Goal: Task Accomplishment & Management: Manage account settings

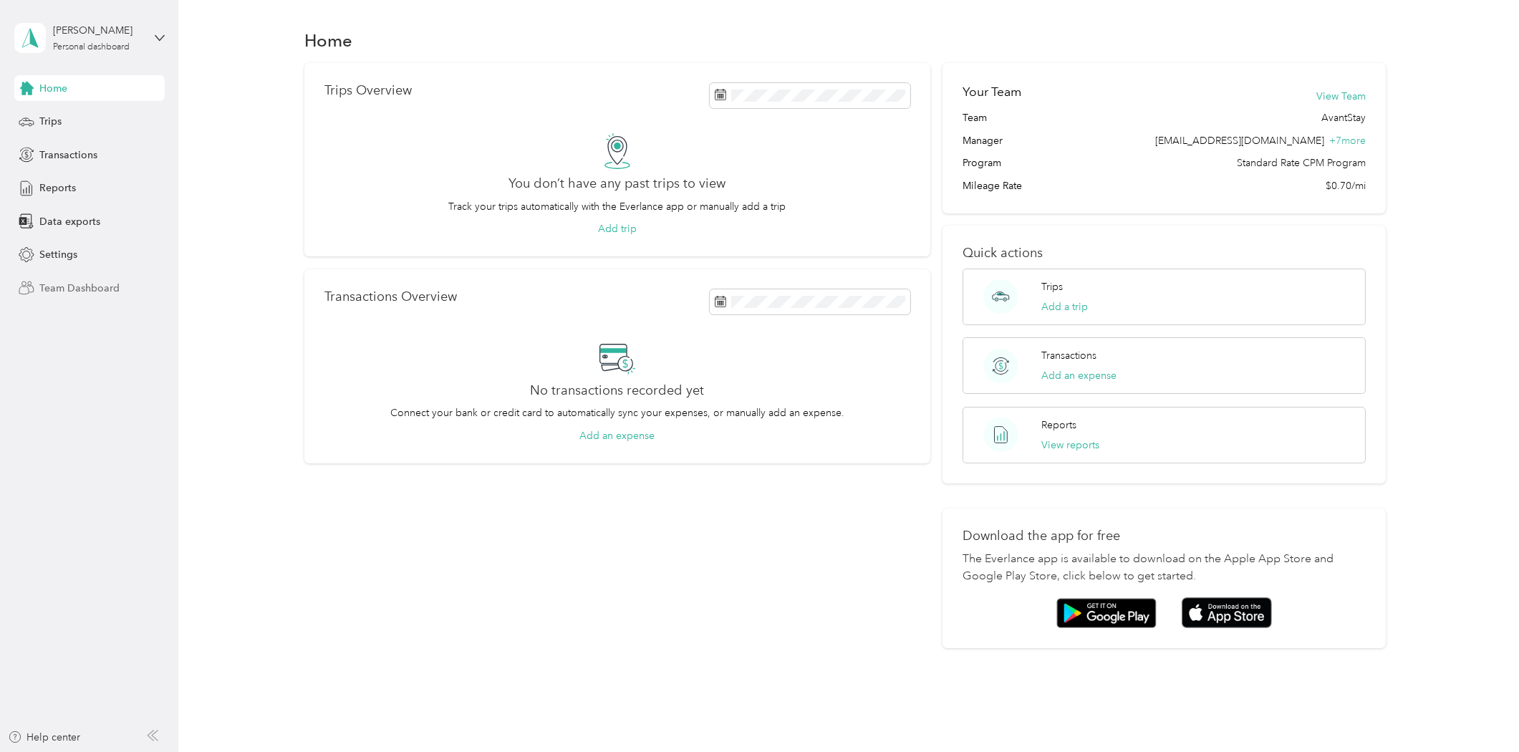
click at [82, 294] on span "Team Dashboard" at bounding box center [79, 288] width 80 height 15
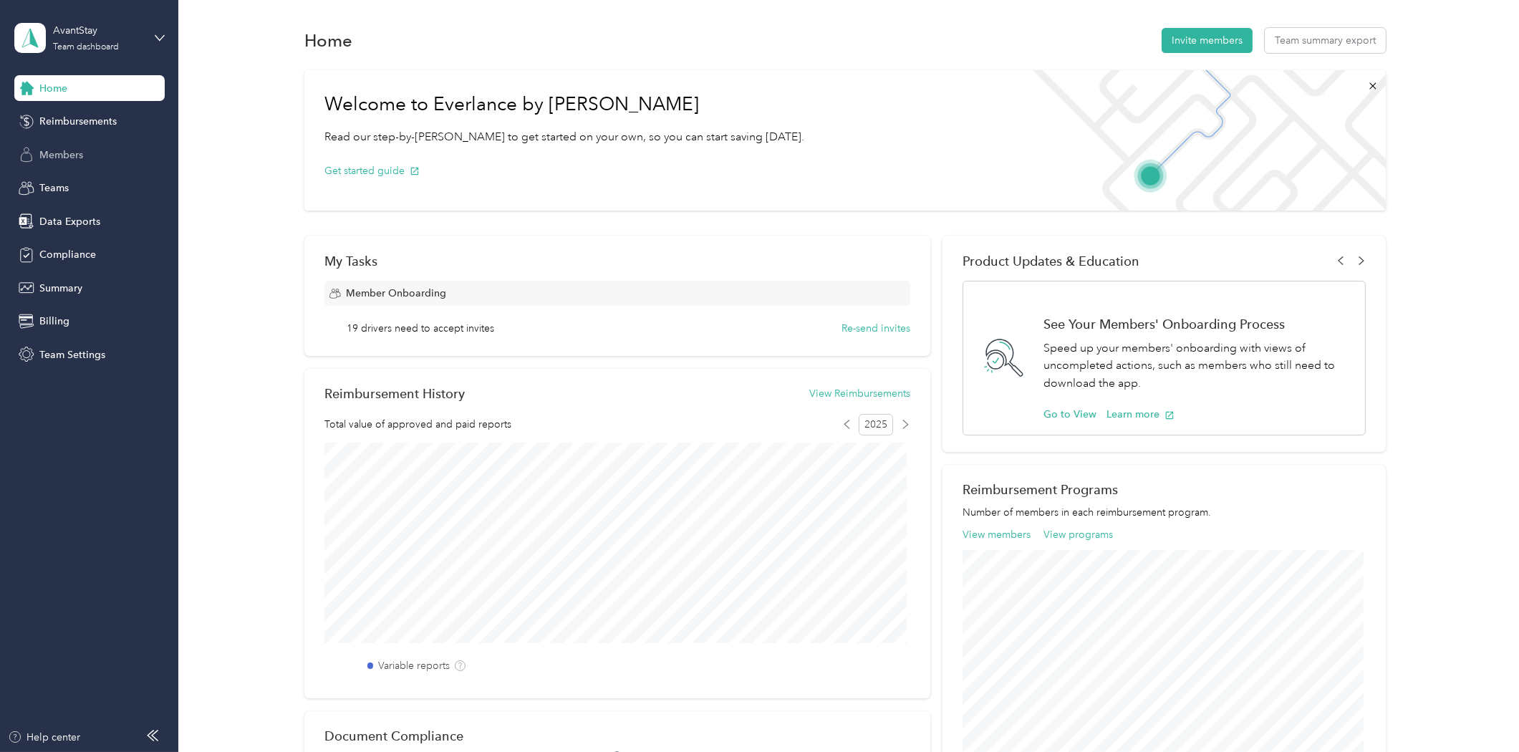
click at [70, 155] on span "Members" at bounding box center [61, 155] width 44 height 15
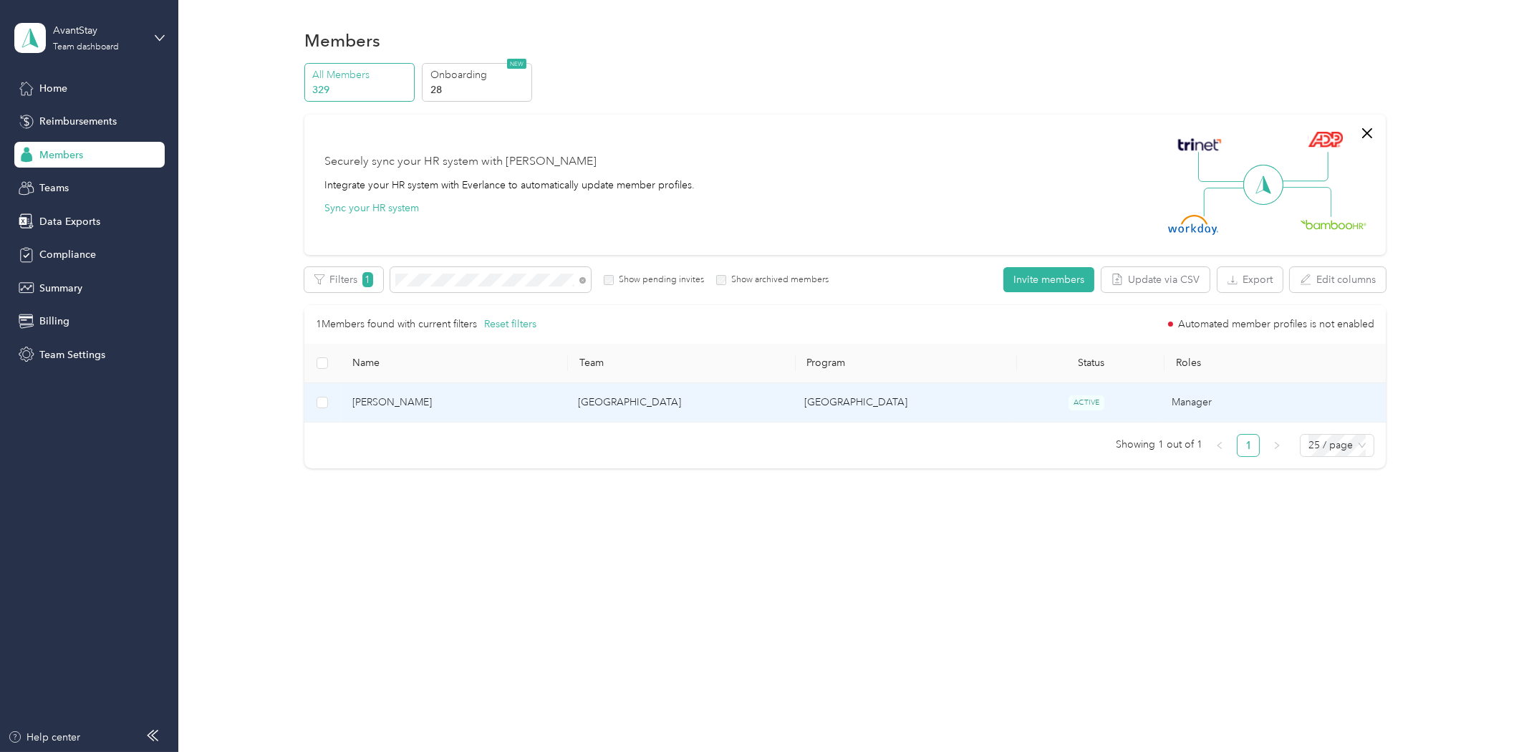
click at [456, 404] on span "[PERSON_NAME]" at bounding box center [453, 403] width 203 height 16
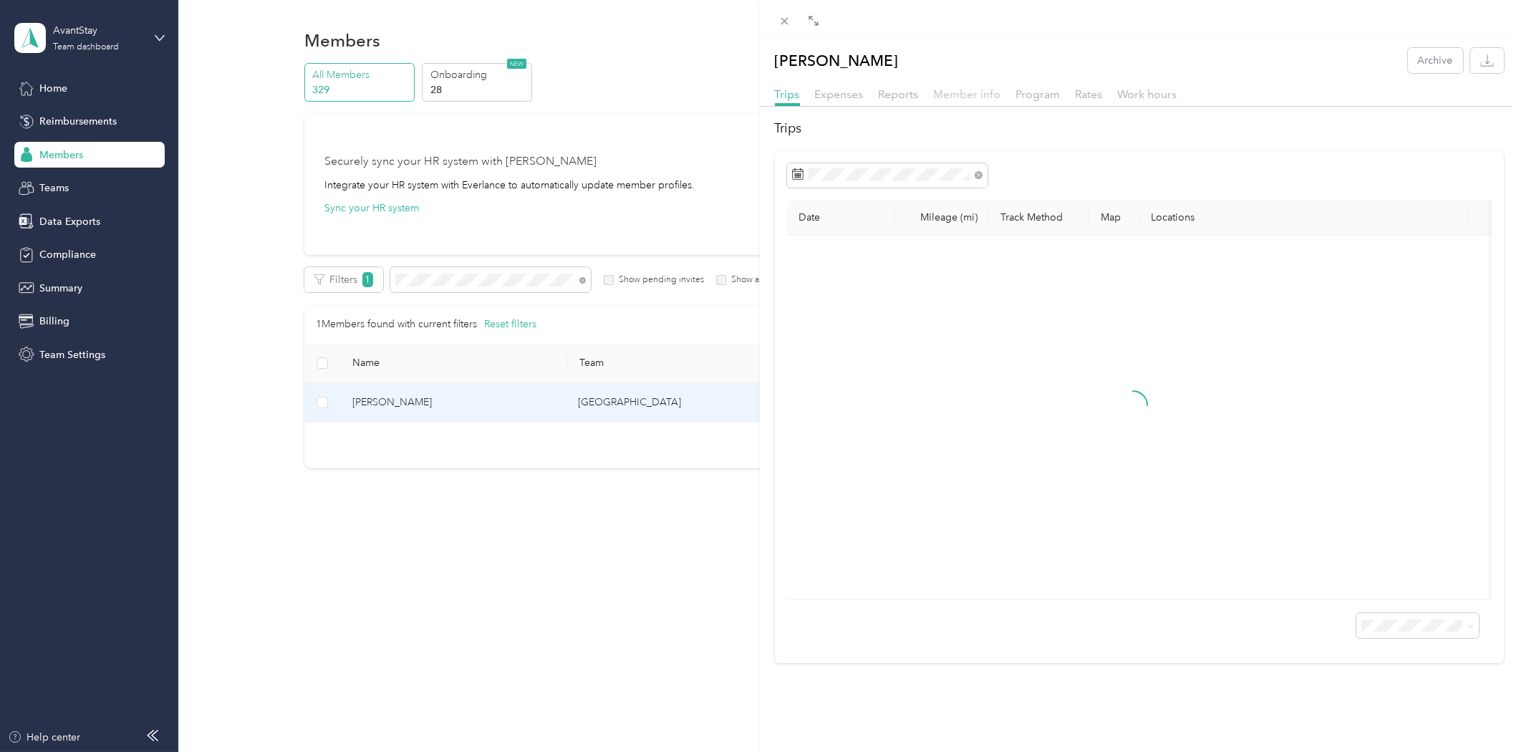
click at [965, 93] on span "Member info" at bounding box center [967, 94] width 67 height 14
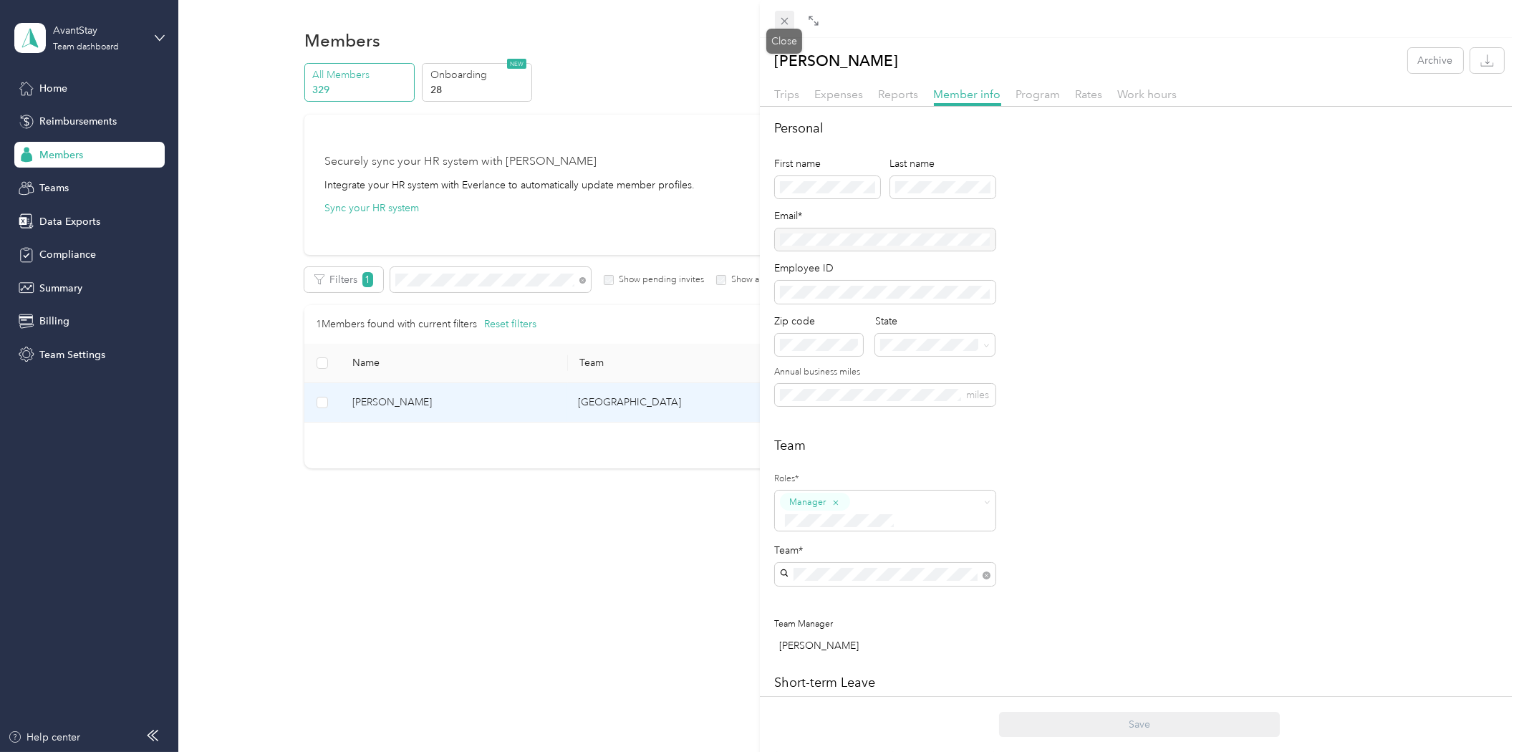
click at [783, 22] on icon at bounding box center [784, 21] width 7 height 7
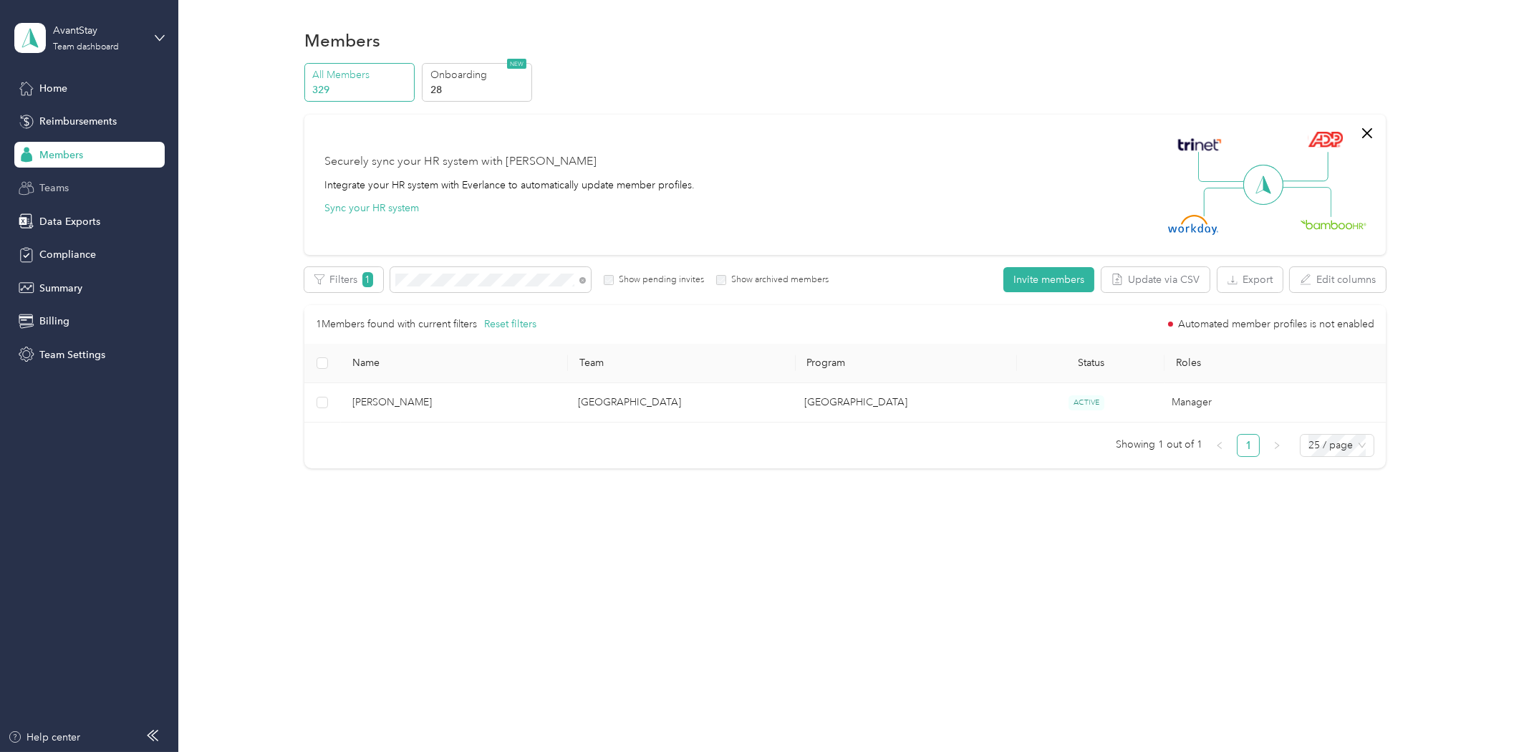
click at [73, 188] on div "Teams" at bounding box center [89, 188] width 150 height 26
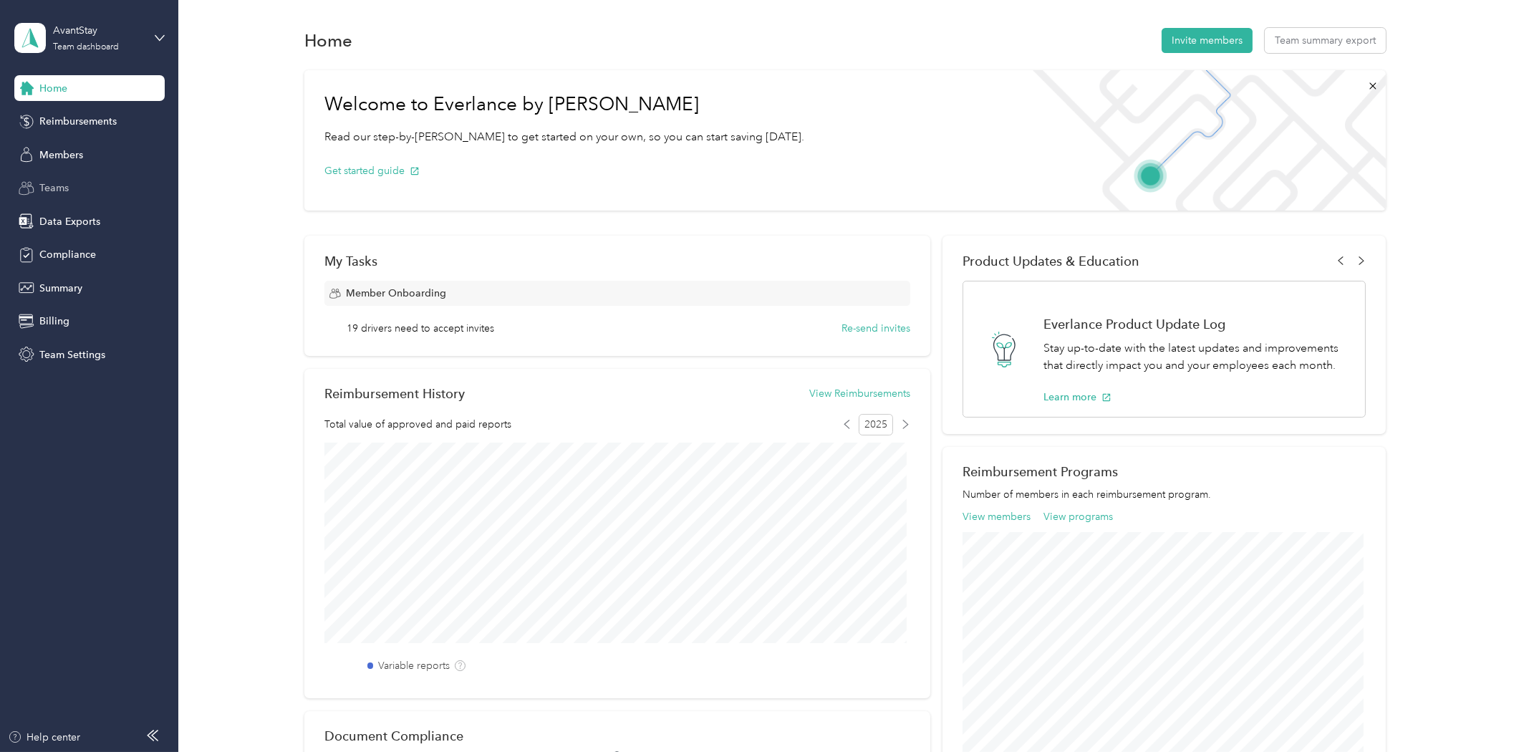
click at [59, 184] on span "Teams" at bounding box center [53, 187] width 29 height 15
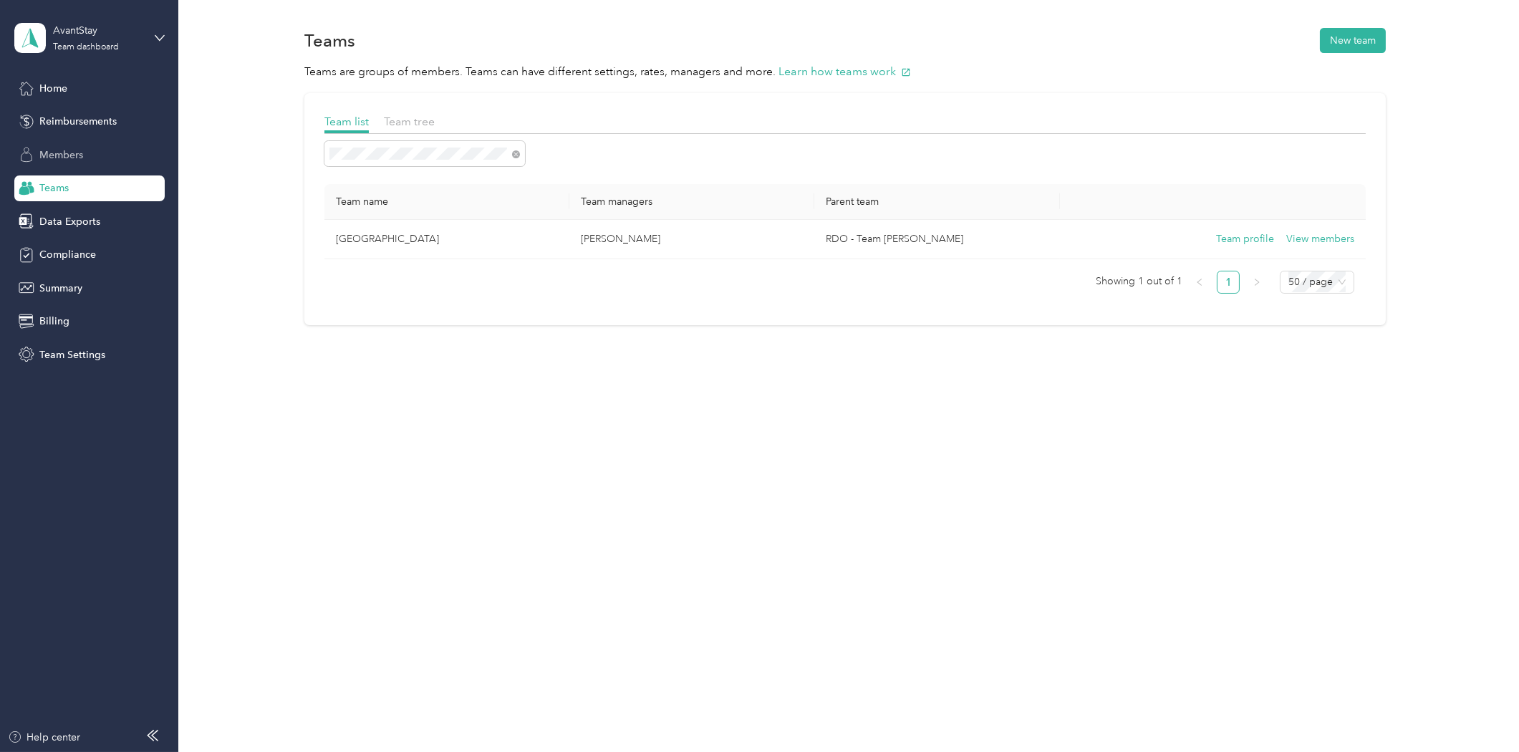
click at [62, 160] on span "Members" at bounding box center [61, 155] width 44 height 15
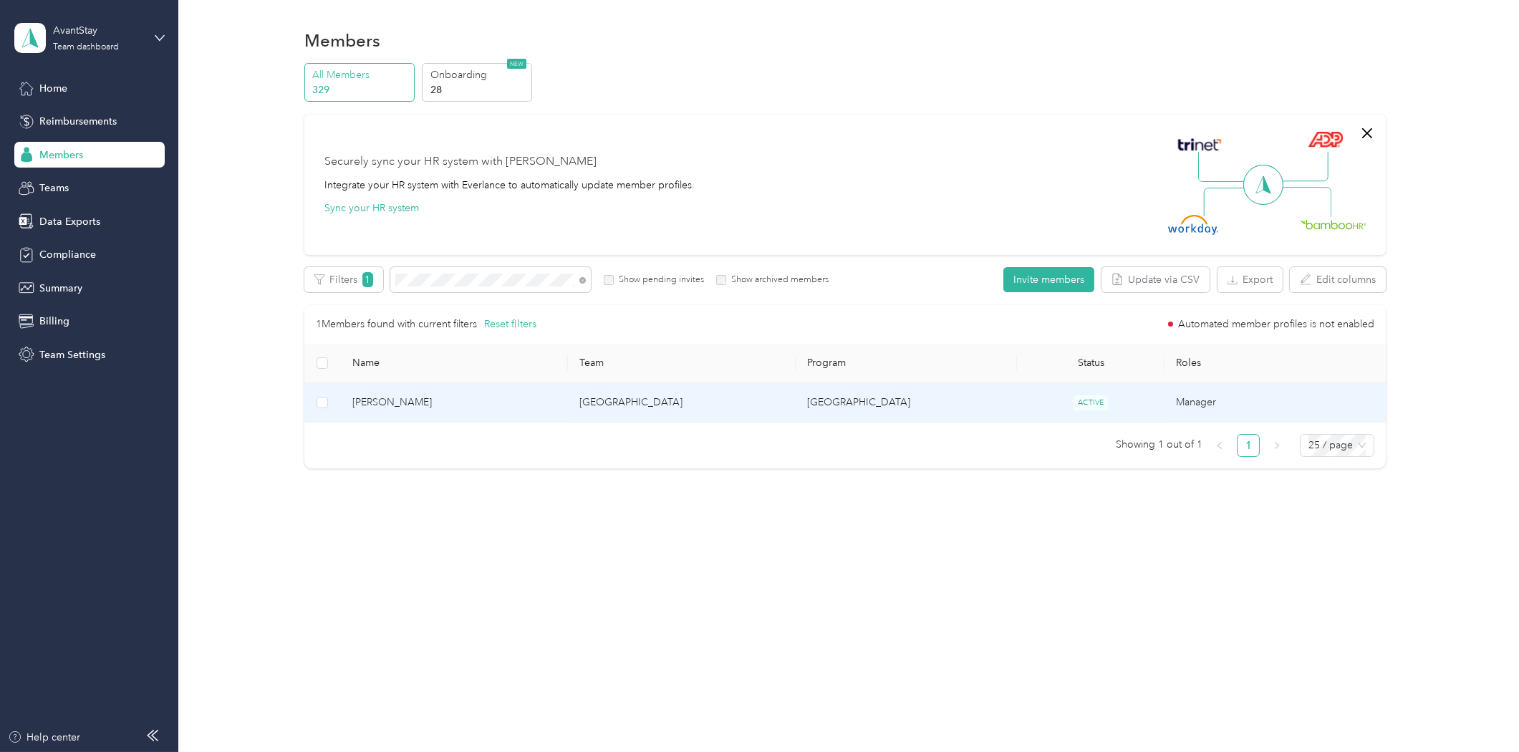
click at [418, 403] on span "[PERSON_NAME]" at bounding box center [454, 403] width 204 height 16
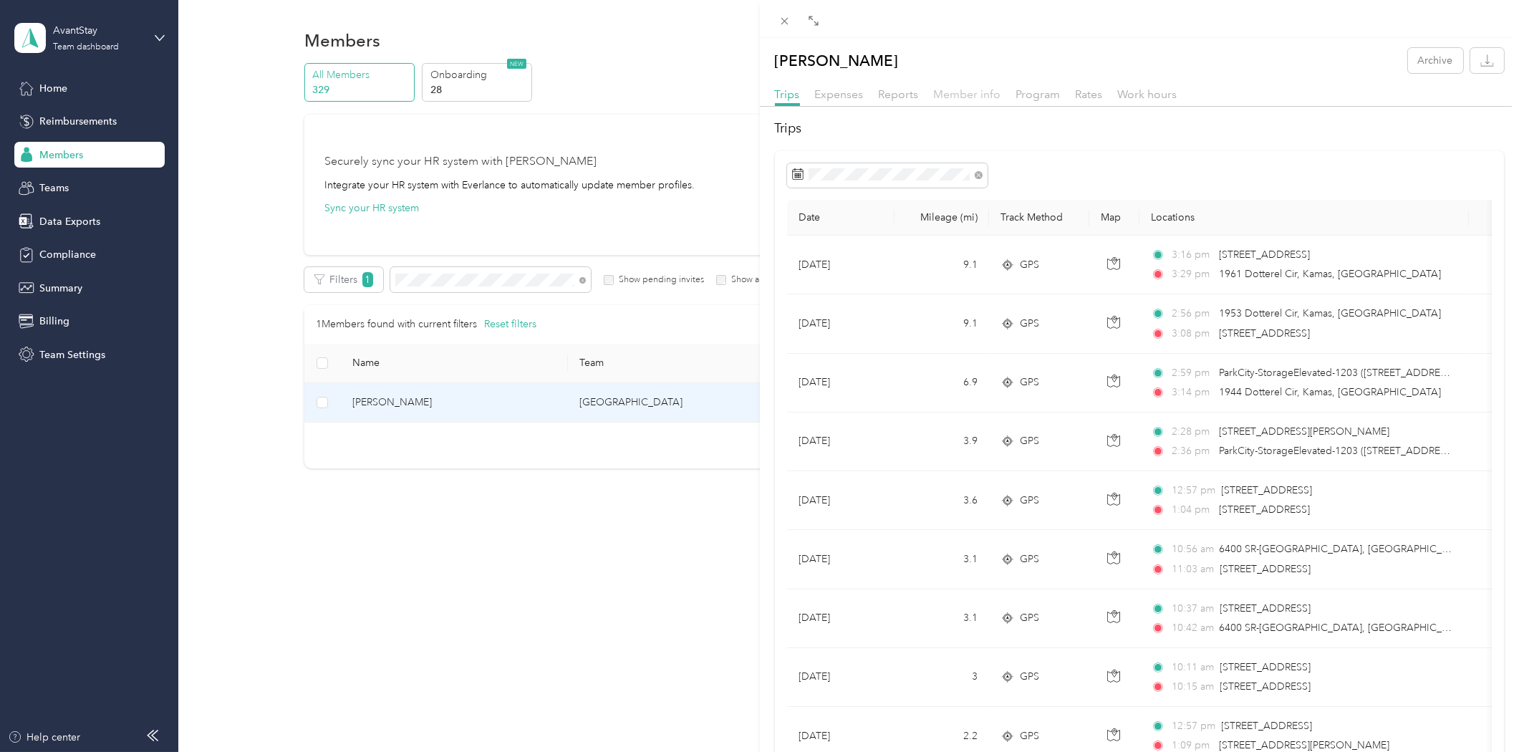
click at [971, 95] on span "Member info" at bounding box center [967, 94] width 67 height 14
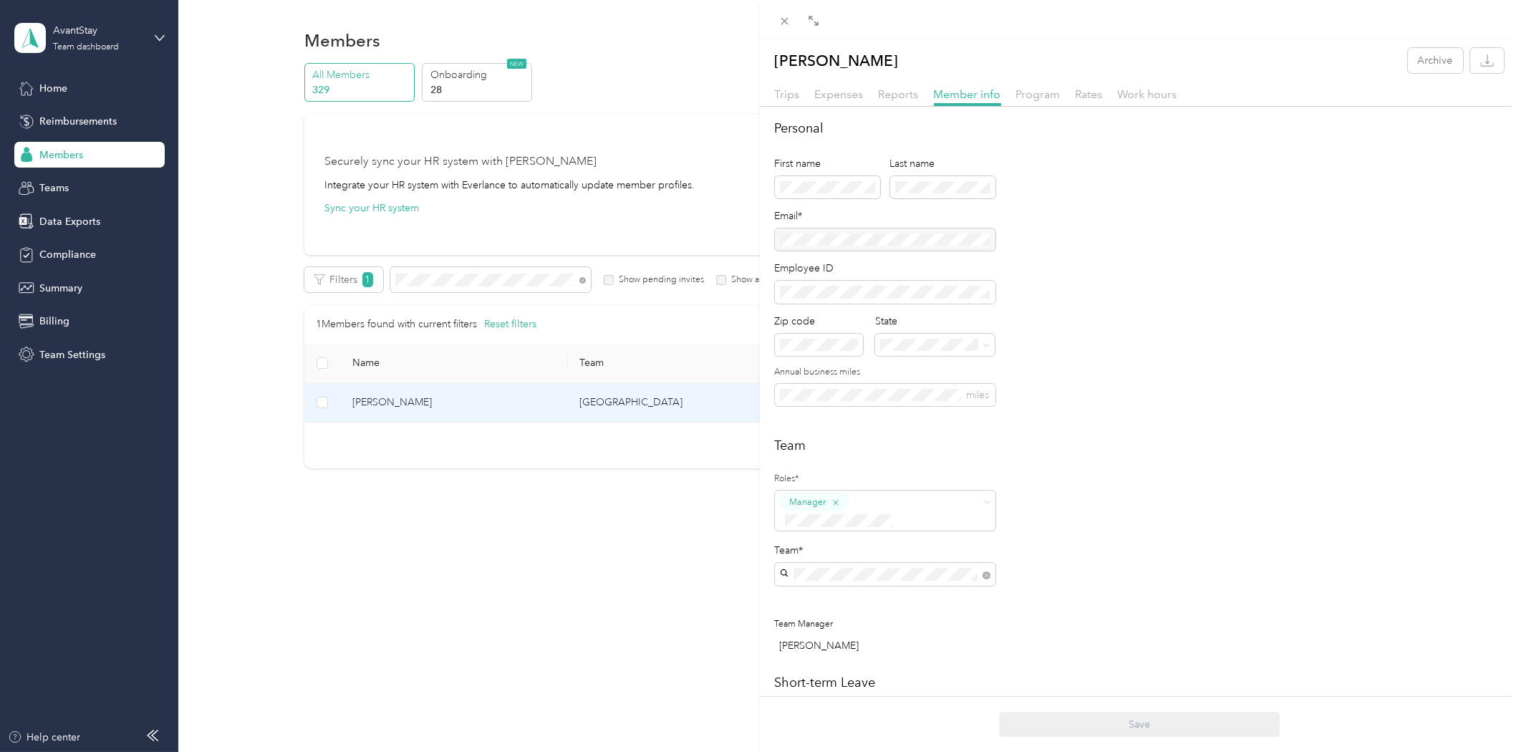
click at [67, 88] on div "Shelby Carpenter Archive Trips Expenses Reports Member info Program Rates Work …" at bounding box center [759, 376] width 1519 height 752
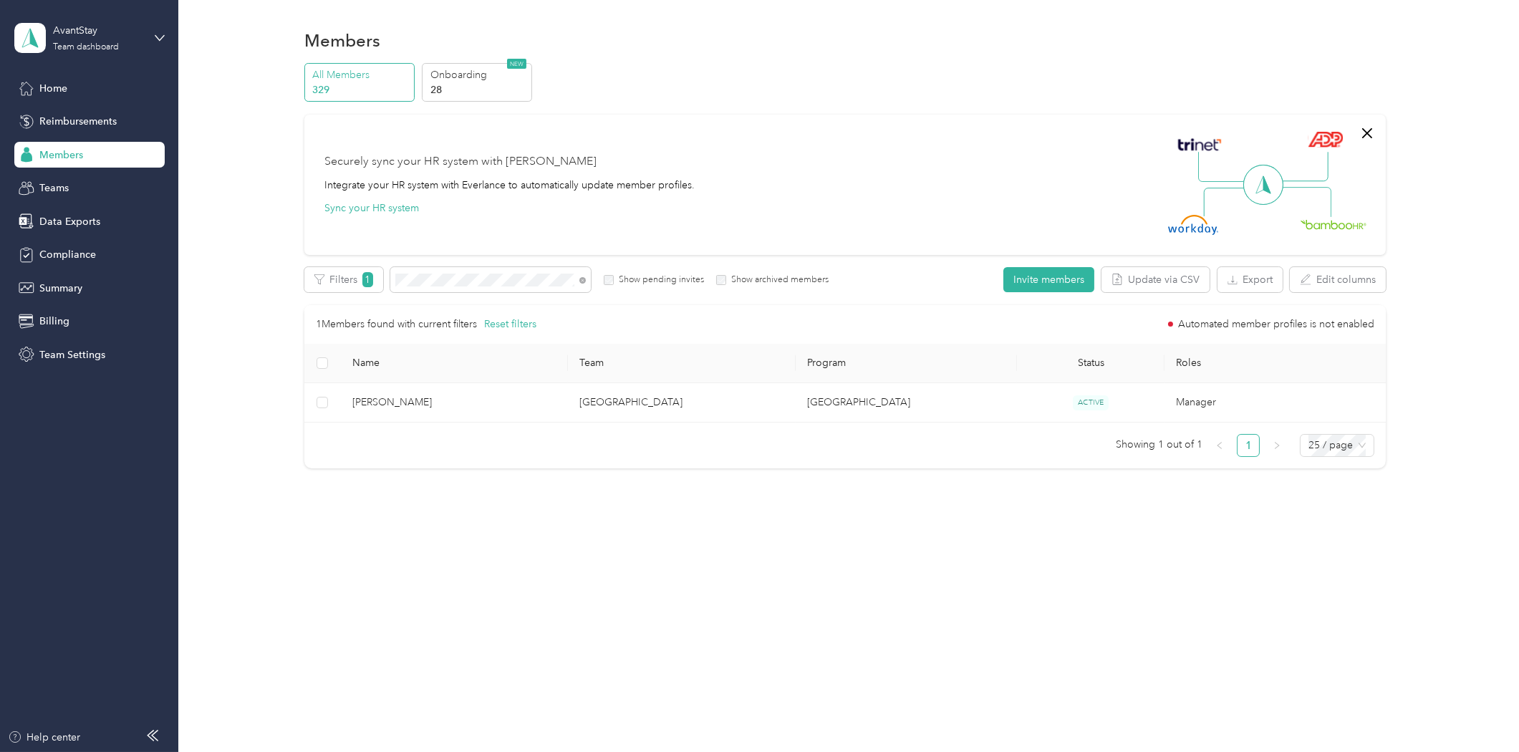
click at [61, 87] on span "Home" at bounding box center [53, 88] width 28 height 15
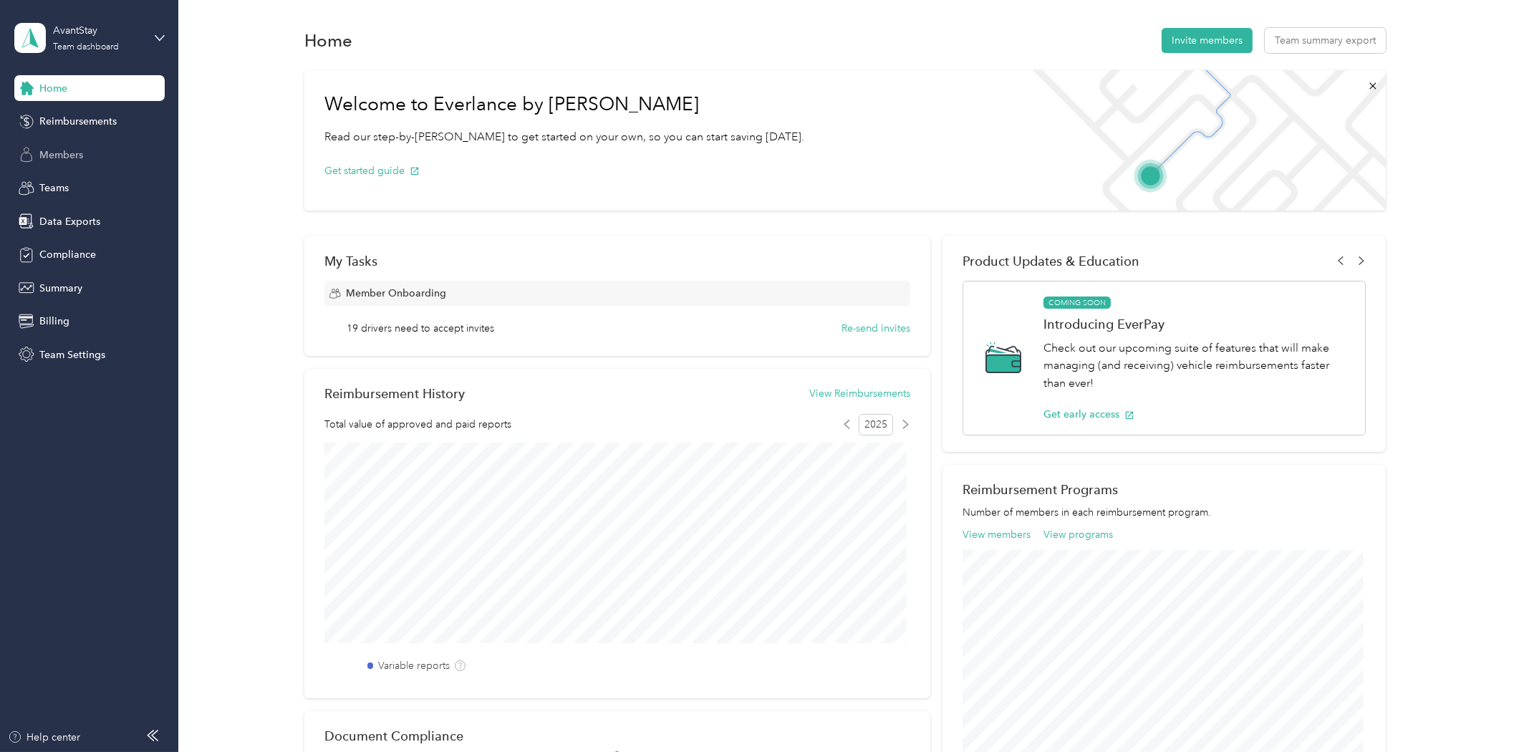
click at [72, 155] on span "Members" at bounding box center [61, 155] width 44 height 15
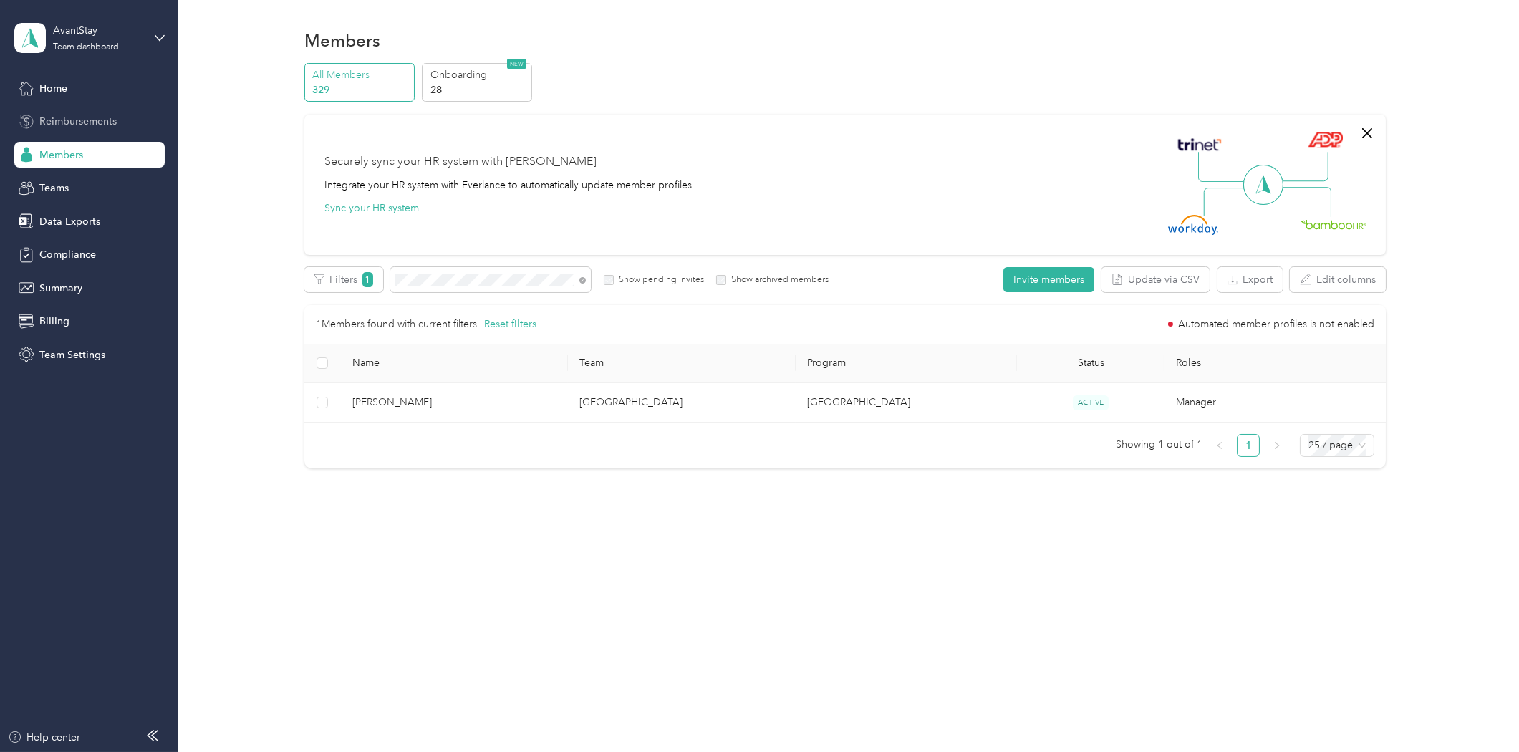
click at [67, 120] on span "Reimbursements" at bounding box center [77, 121] width 77 height 15
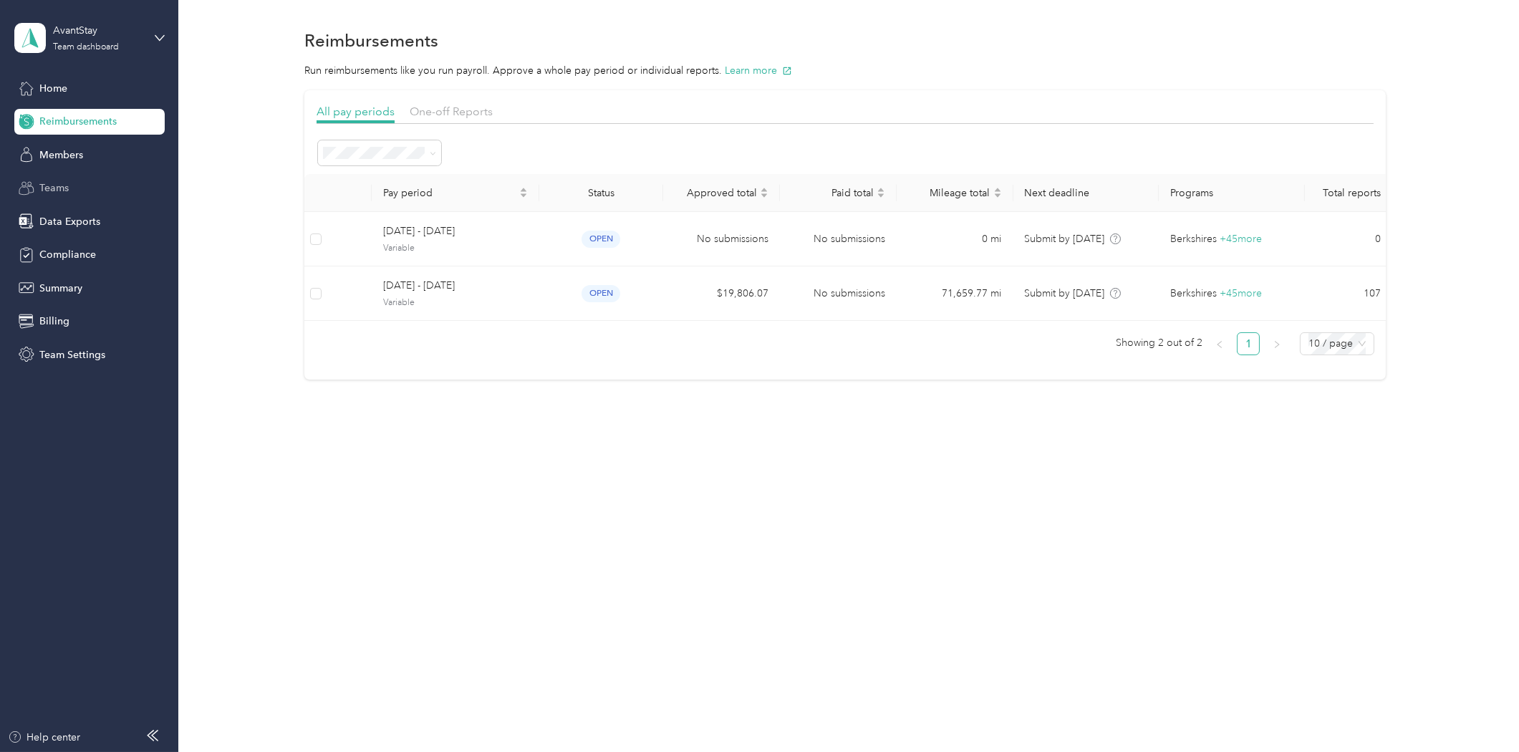
click at [59, 188] on span "Teams" at bounding box center [53, 187] width 29 height 15
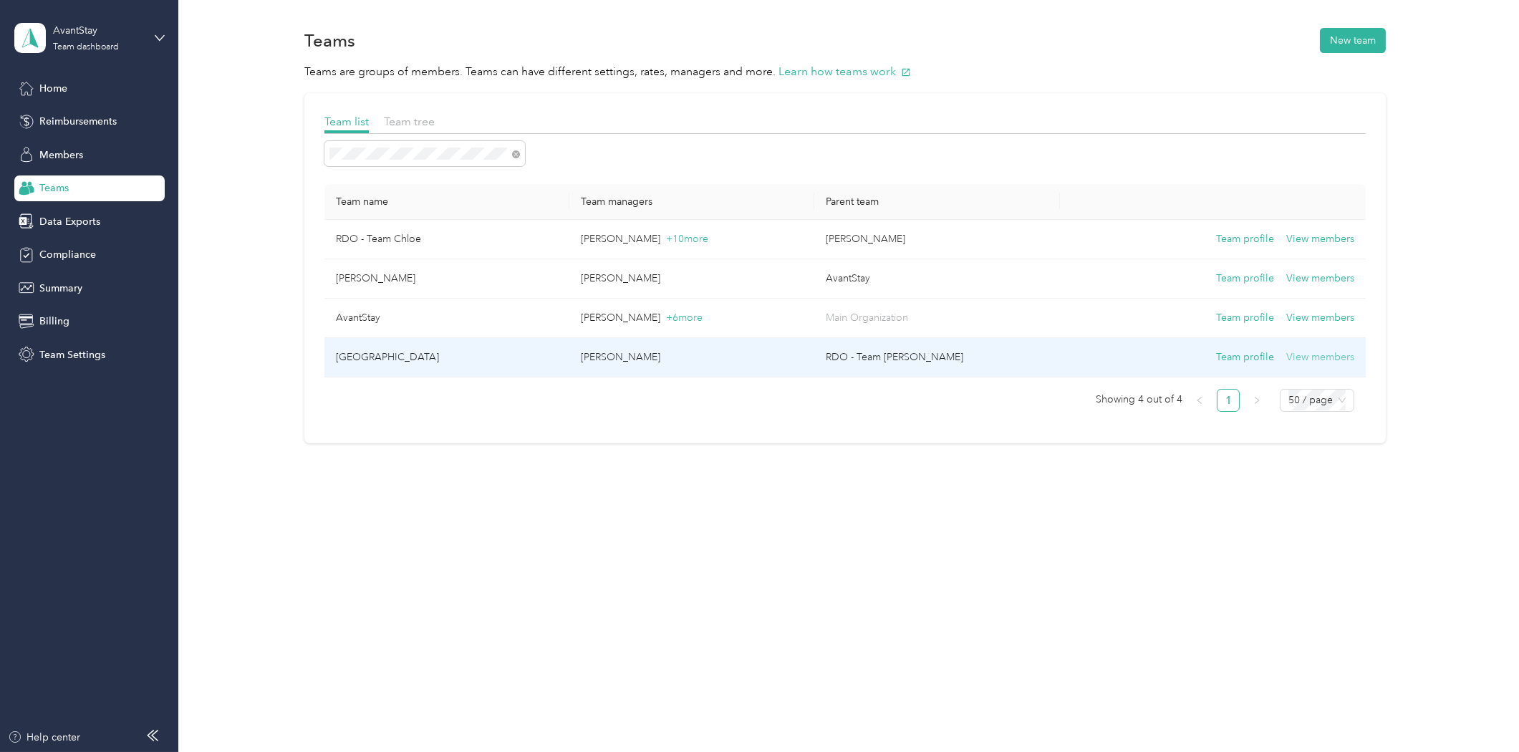
click at [1311, 360] on button "View members" at bounding box center [1320, 358] width 68 height 16
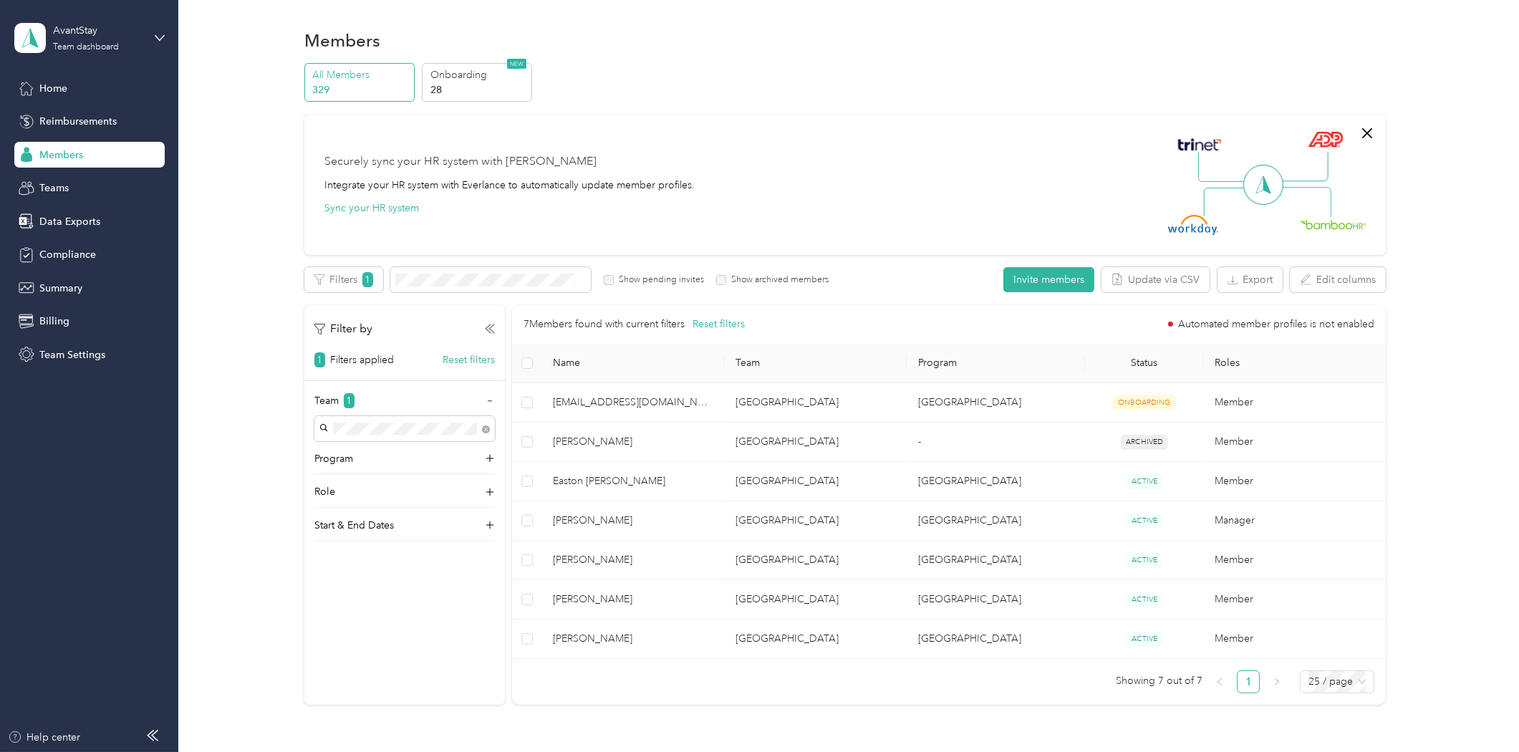
scroll to position [80, 0]
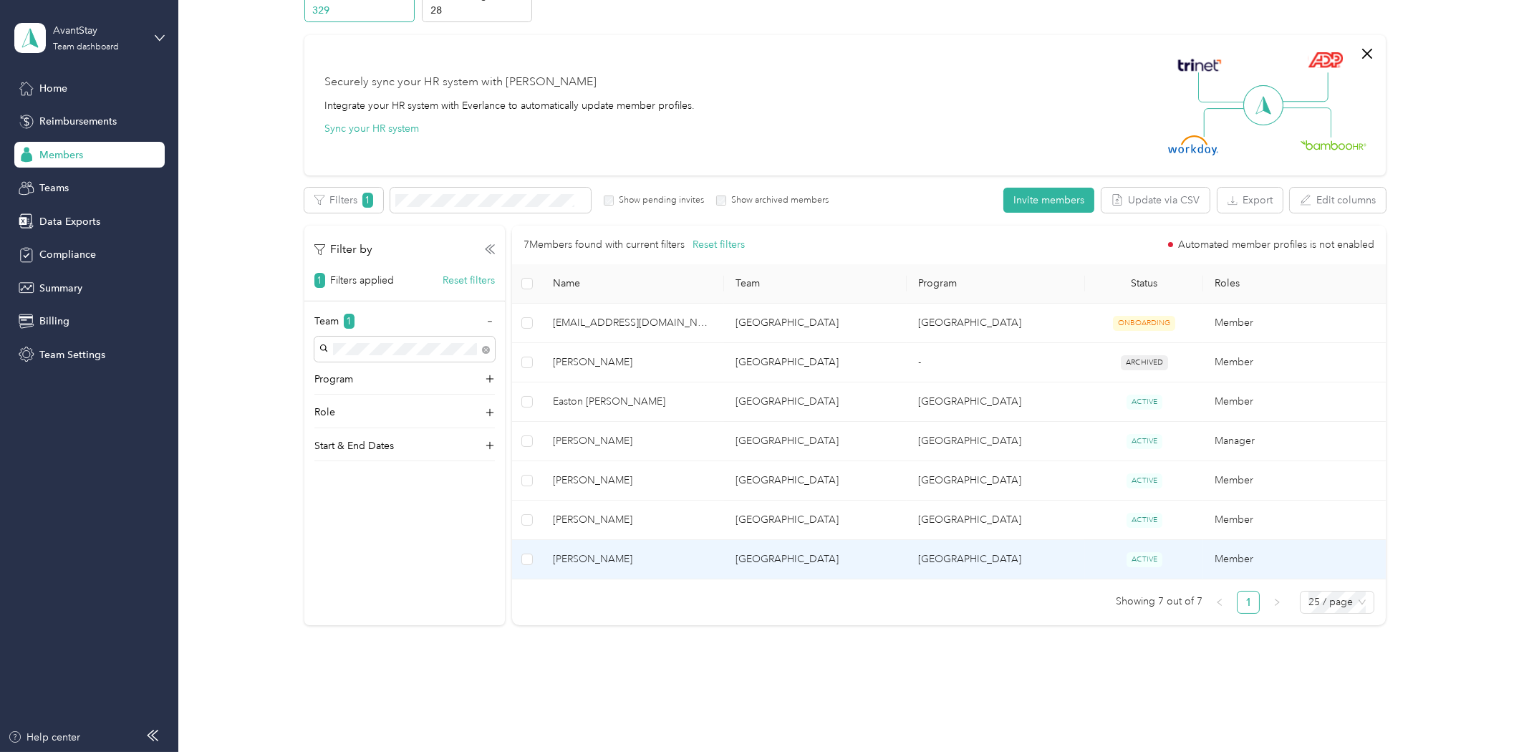
click at [632, 564] on span "[PERSON_NAME]" at bounding box center [633, 559] width 160 height 16
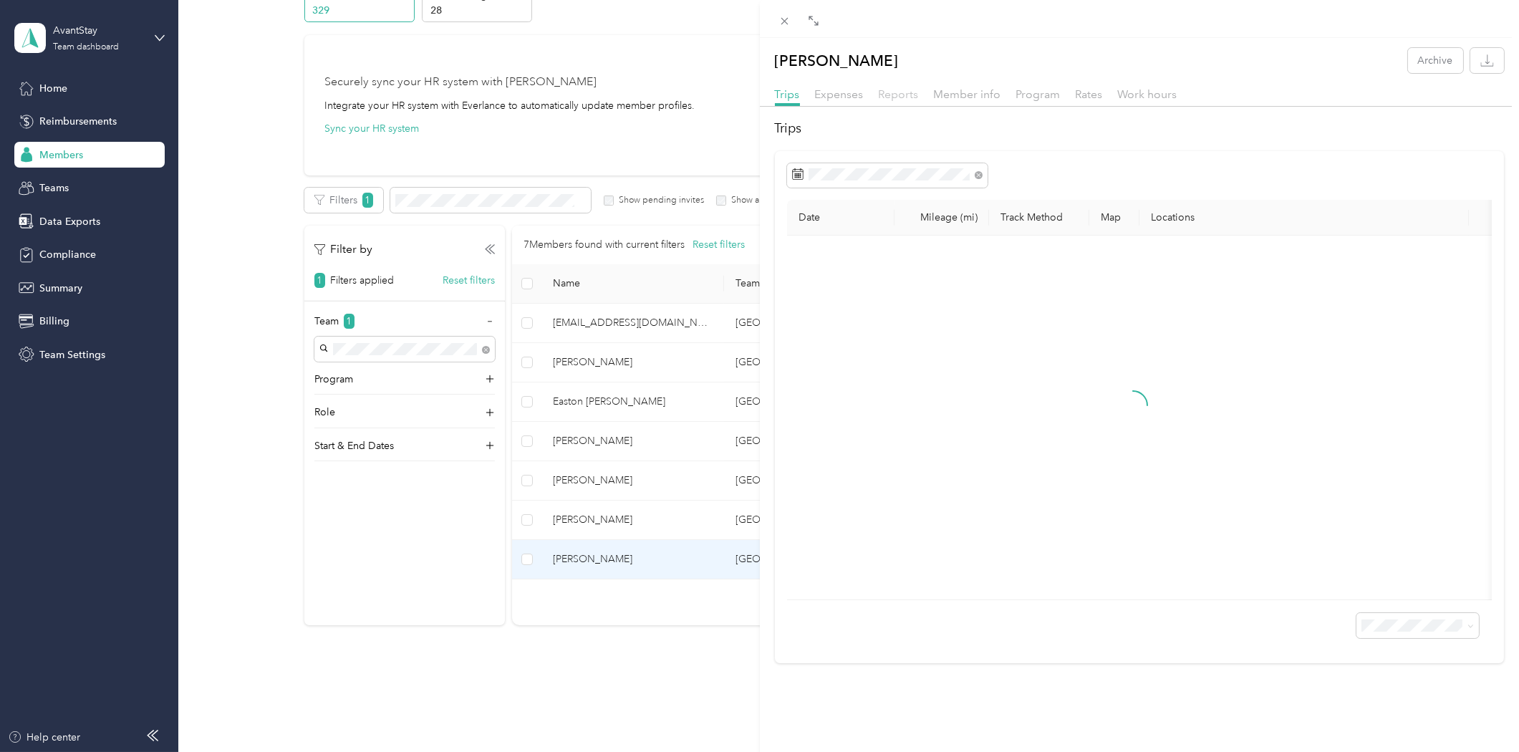
click at [913, 95] on span "Reports" at bounding box center [899, 94] width 40 height 14
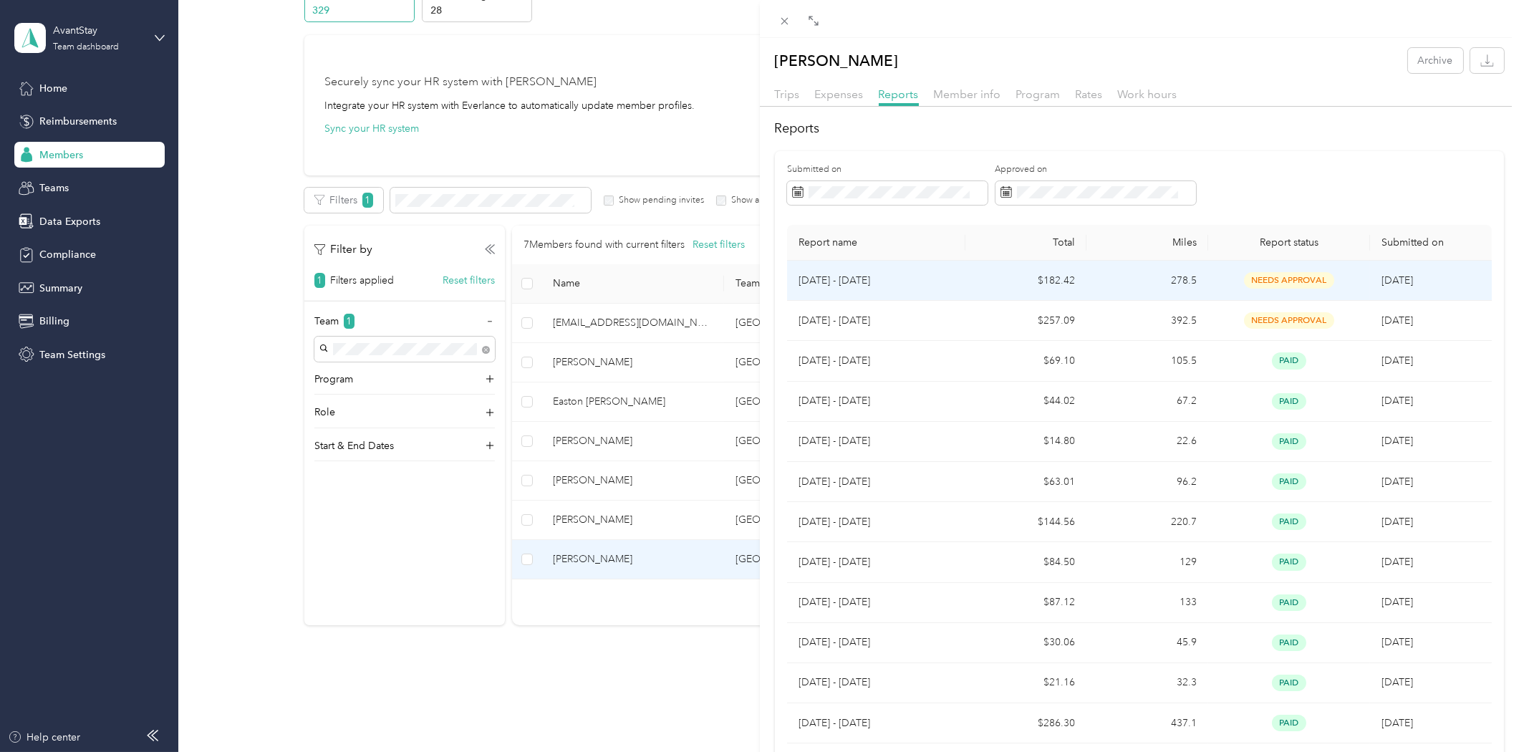
click at [871, 280] on p "[DATE] - [DATE]" at bounding box center [876, 281] width 155 height 16
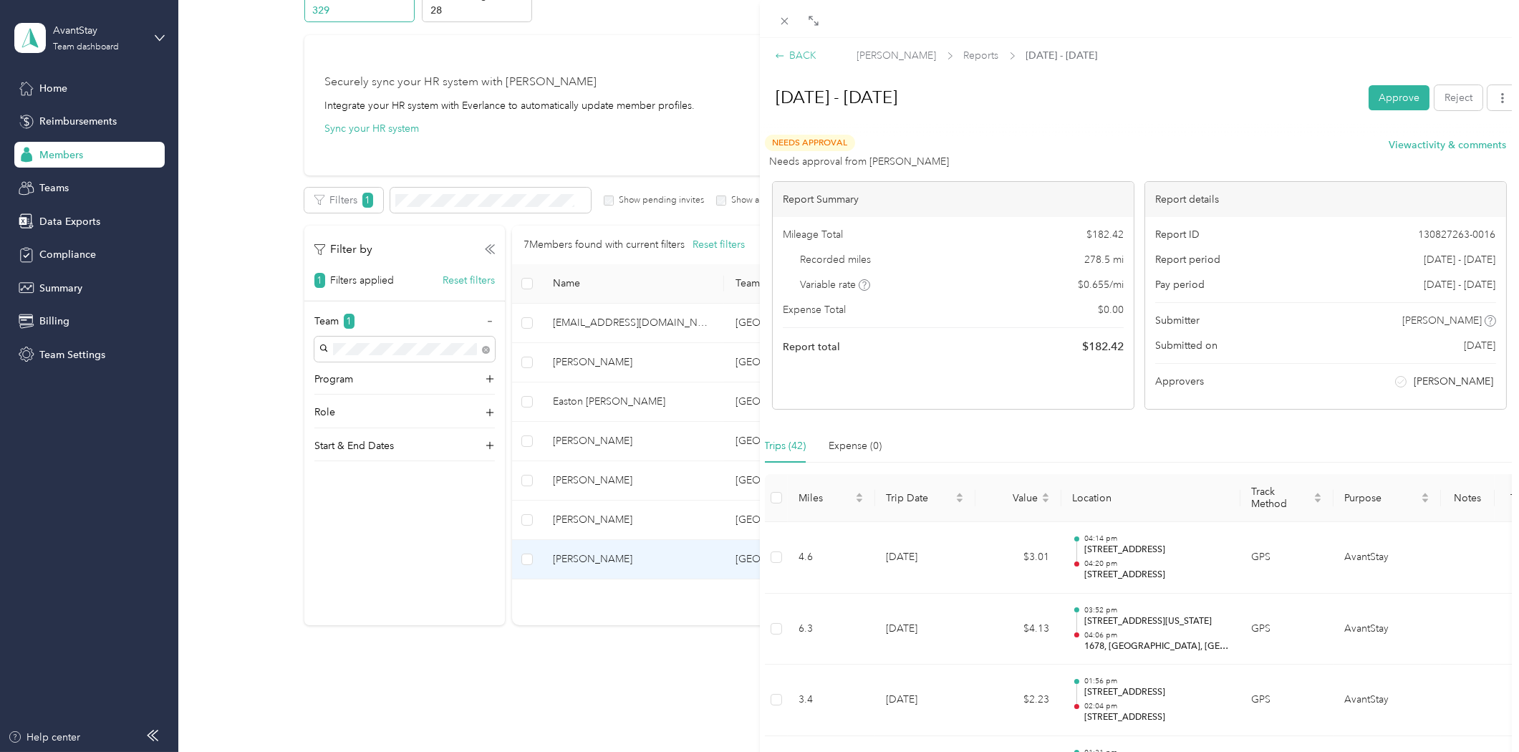
click at [777, 53] on icon at bounding box center [780, 56] width 10 height 10
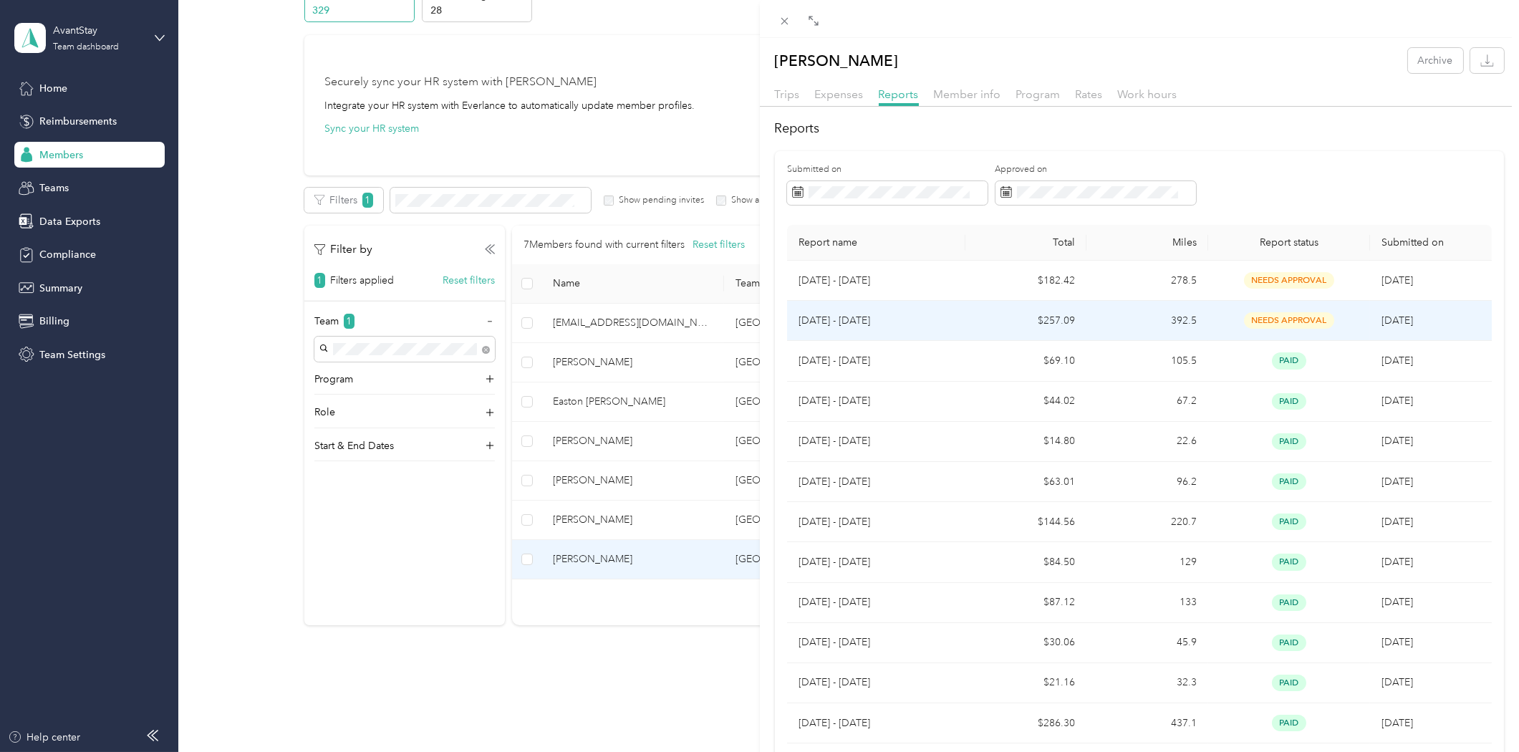
click at [856, 320] on p "[DATE] - [DATE]" at bounding box center [876, 321] width 155 height 16
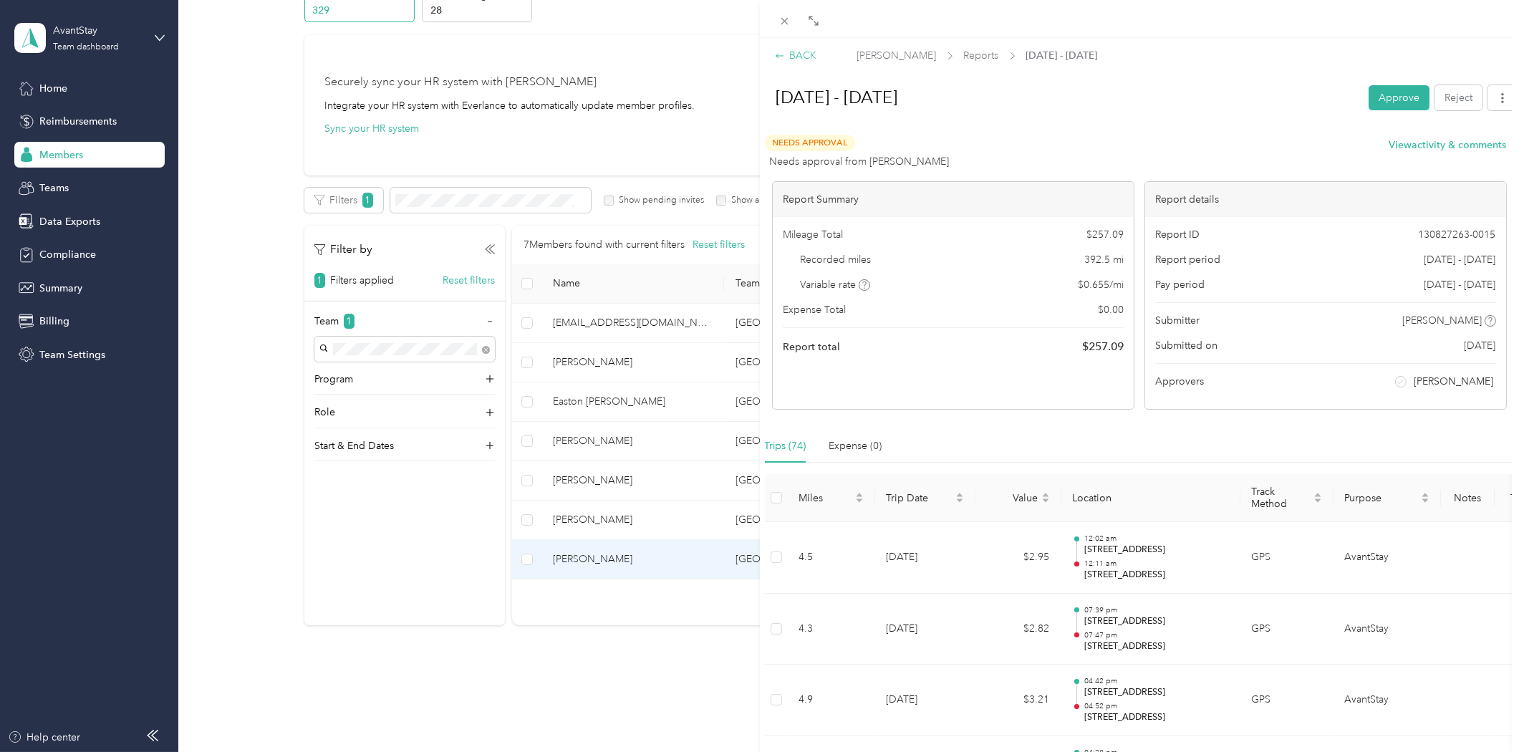
click at [795, 51] on div "BACK" at bounding box center [796, 55] width 42 height 15
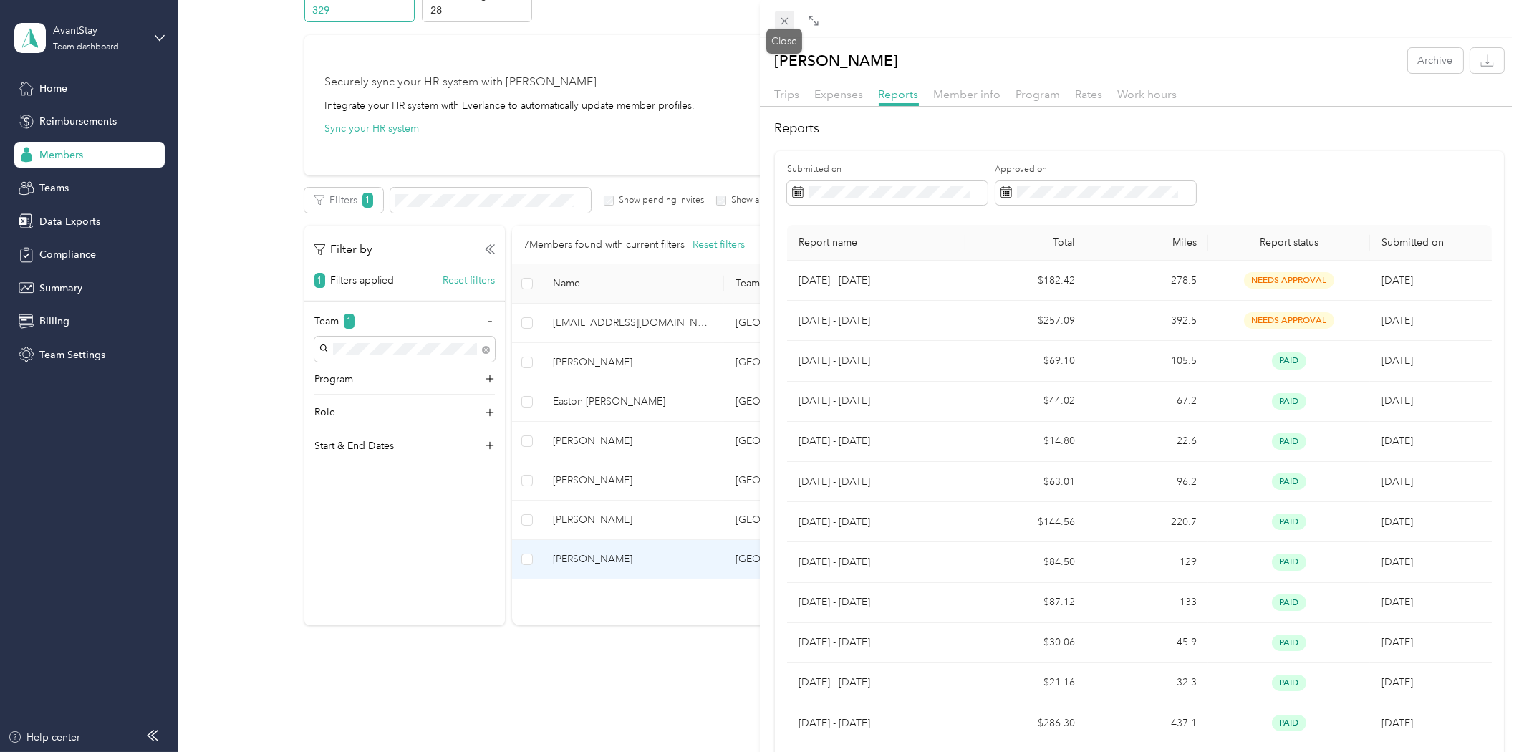
click at [784, 27] on icon at bounding box center [785, 21] width 12 height 12
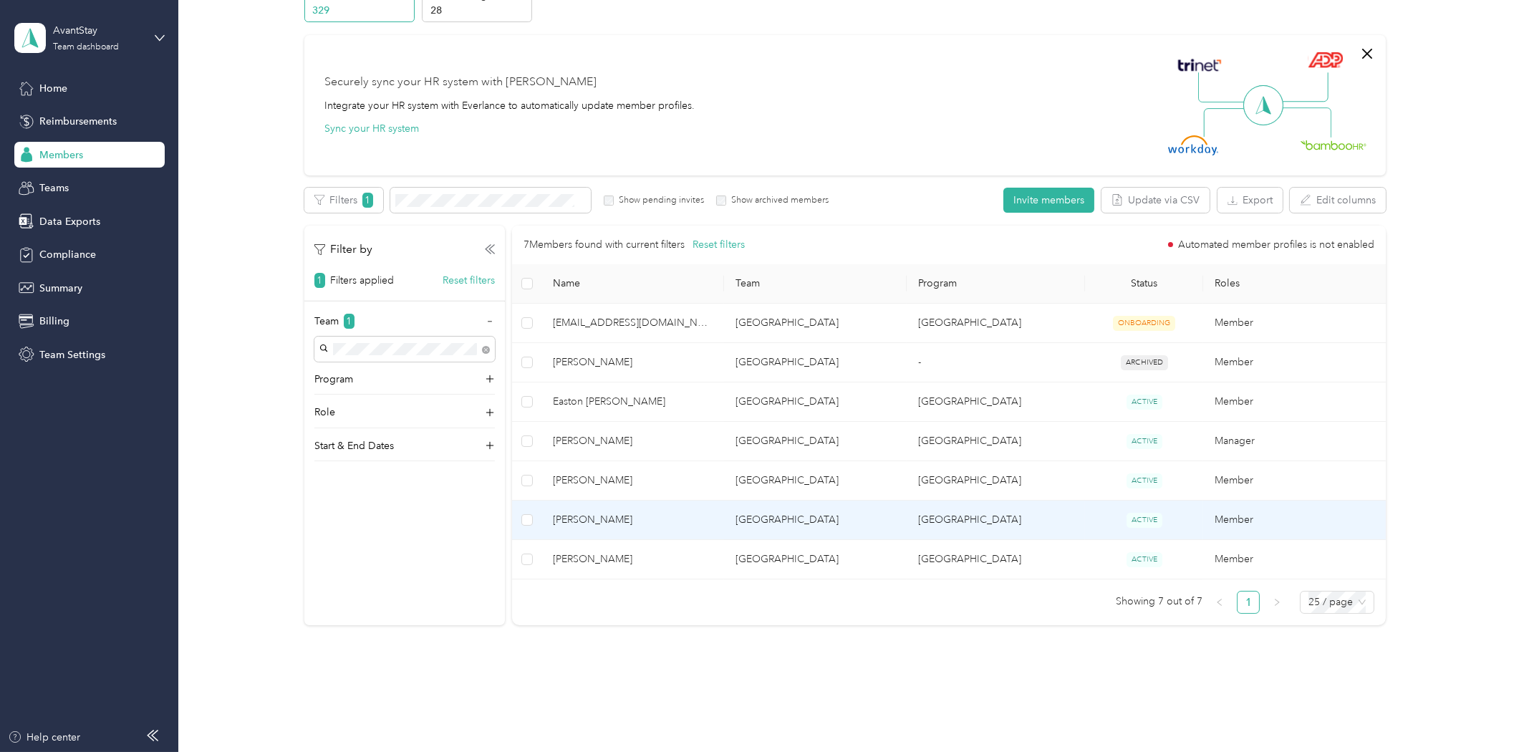
click at [614, 521] on span "[PERSON_NAME]" at bounding box center [633, 520] width 160 height 16
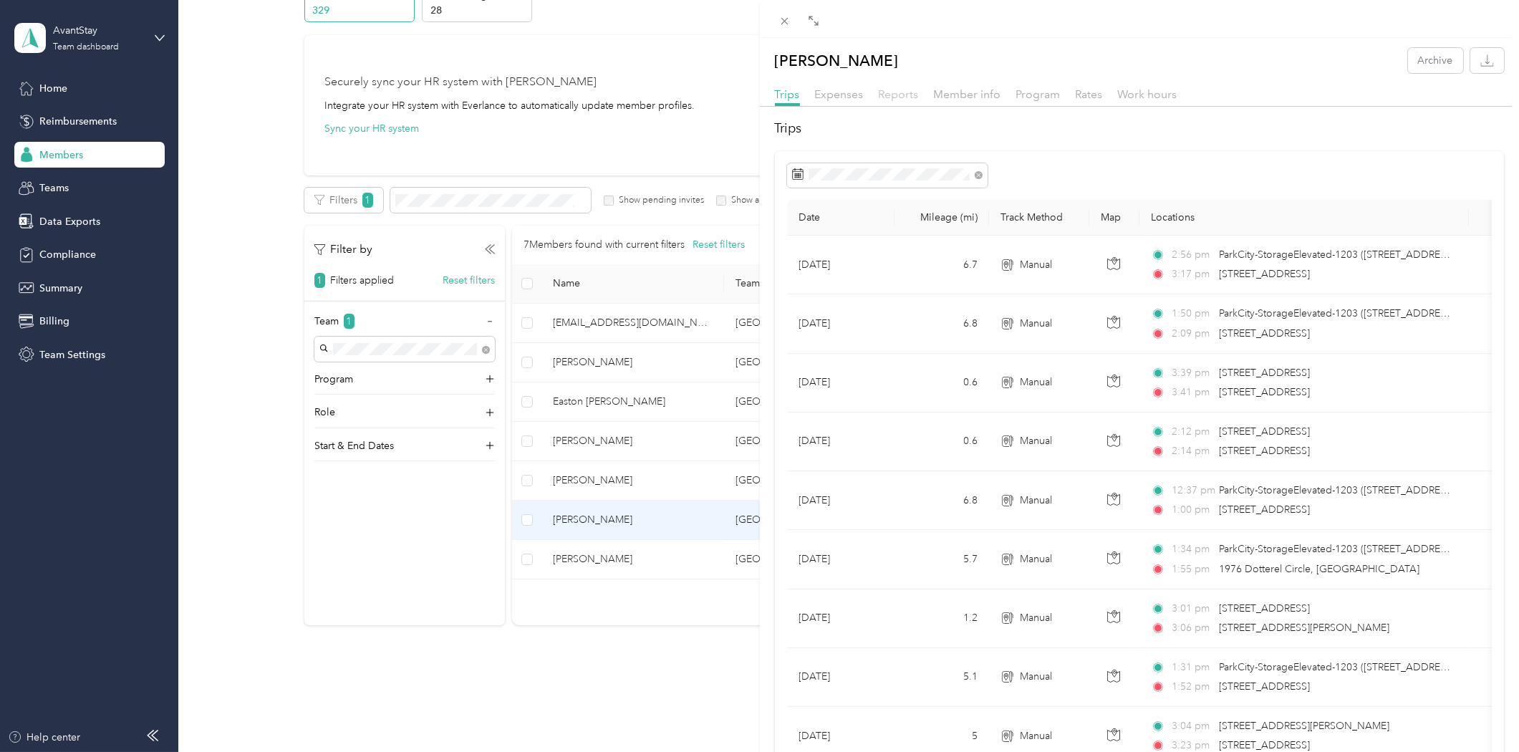
click at [899, 96] on span "Reports" at bounding box center [899, 94] width 40 height 14
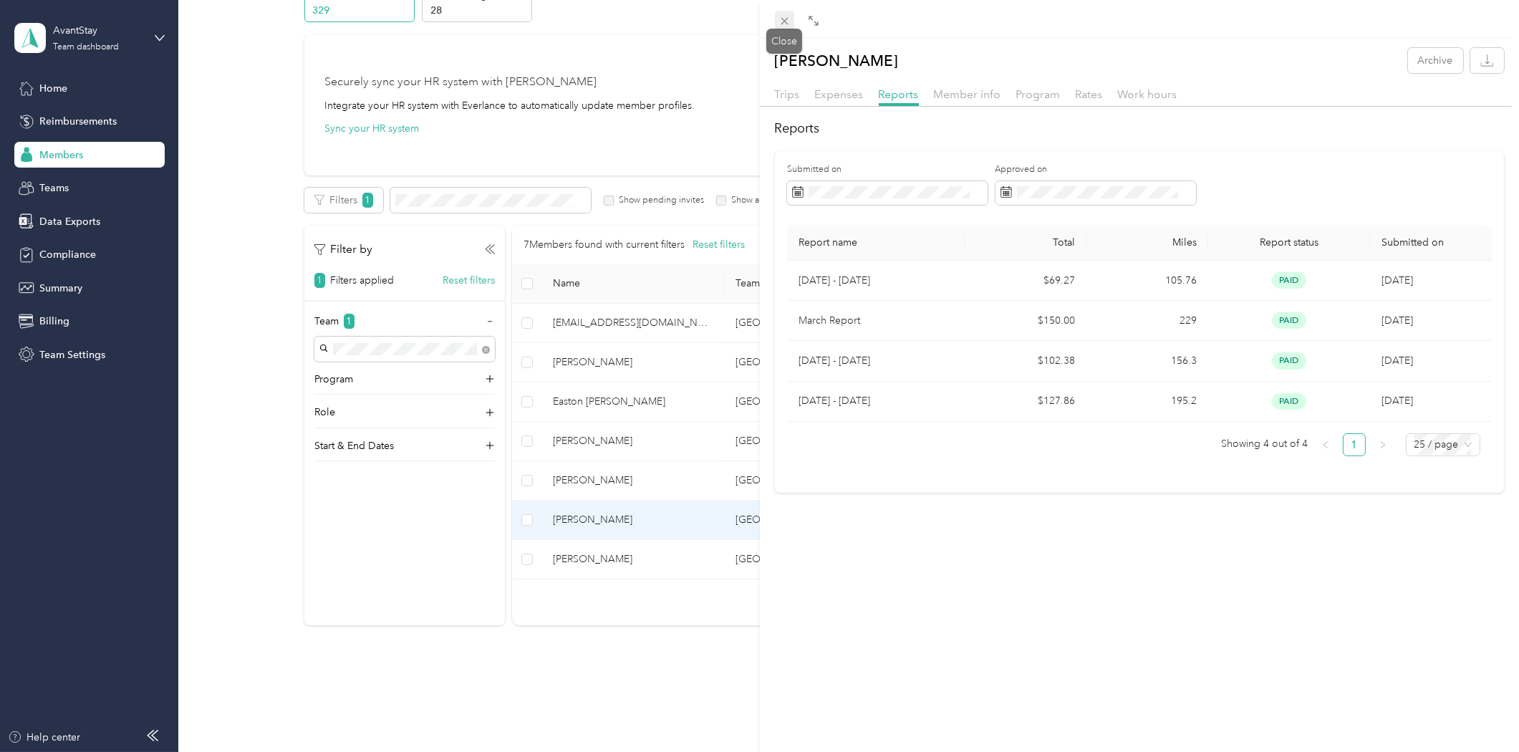
click at [786, 19] on icon at bounding box center [785, 21] width 12 height 12
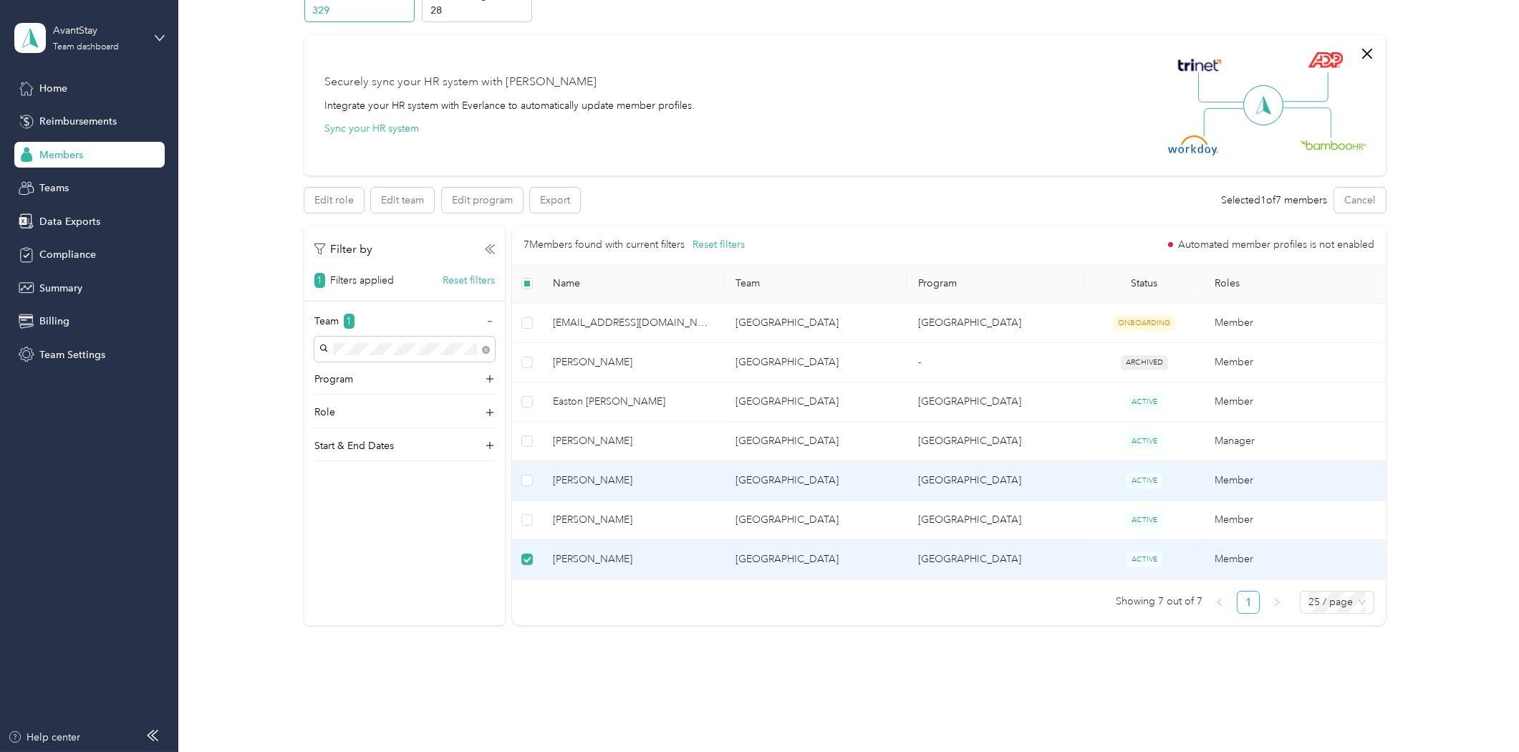
click at [625, 473] on span "[PERSON_NAME]" at bounding box center [633, 481] width 160 height 16
click at [625, 483] on span "[PERSON_NAME]" at bounding box center [633, 481] width 160 height 16
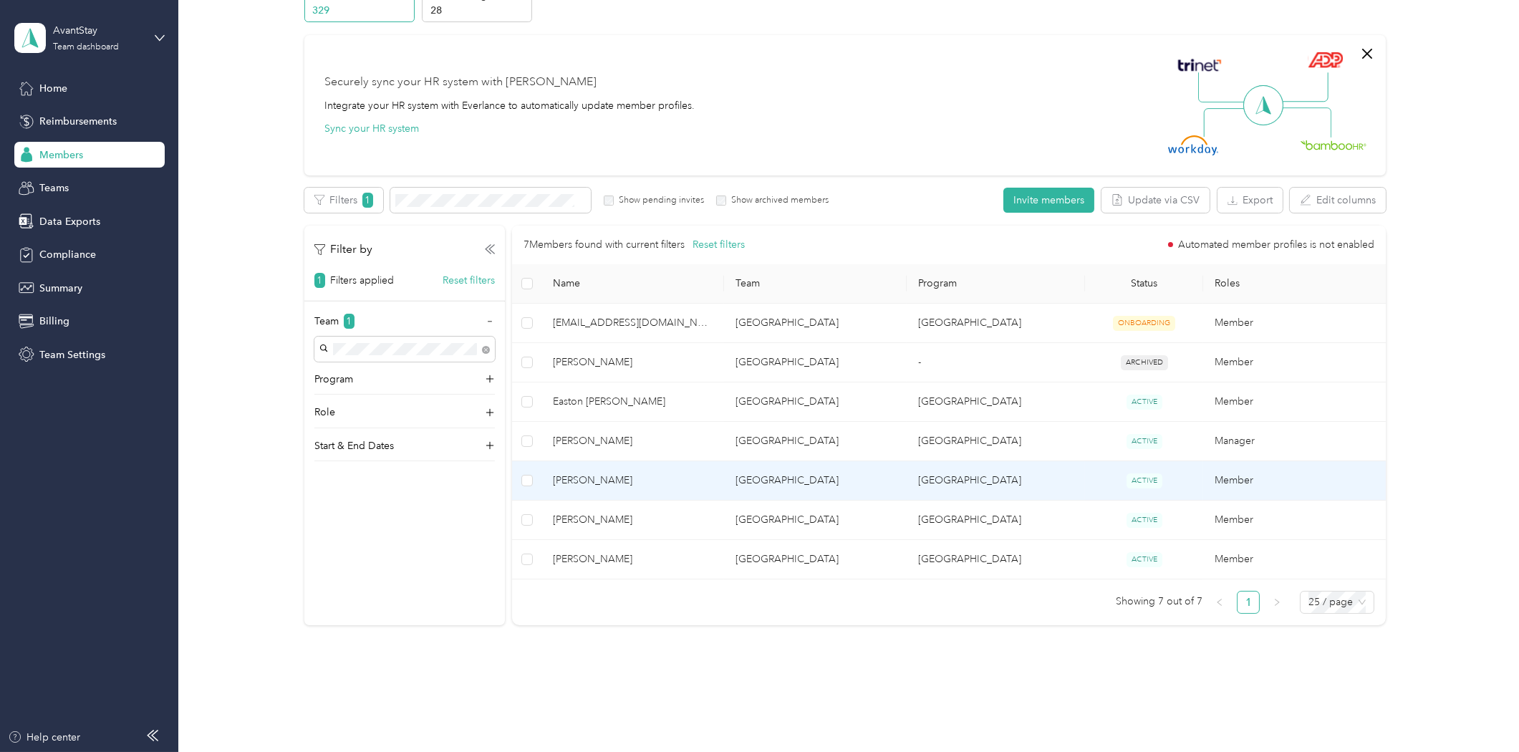
click at [614, 488] on span "[PERSON_NAME]" at bounding box center [633, 481] width 160 height 16
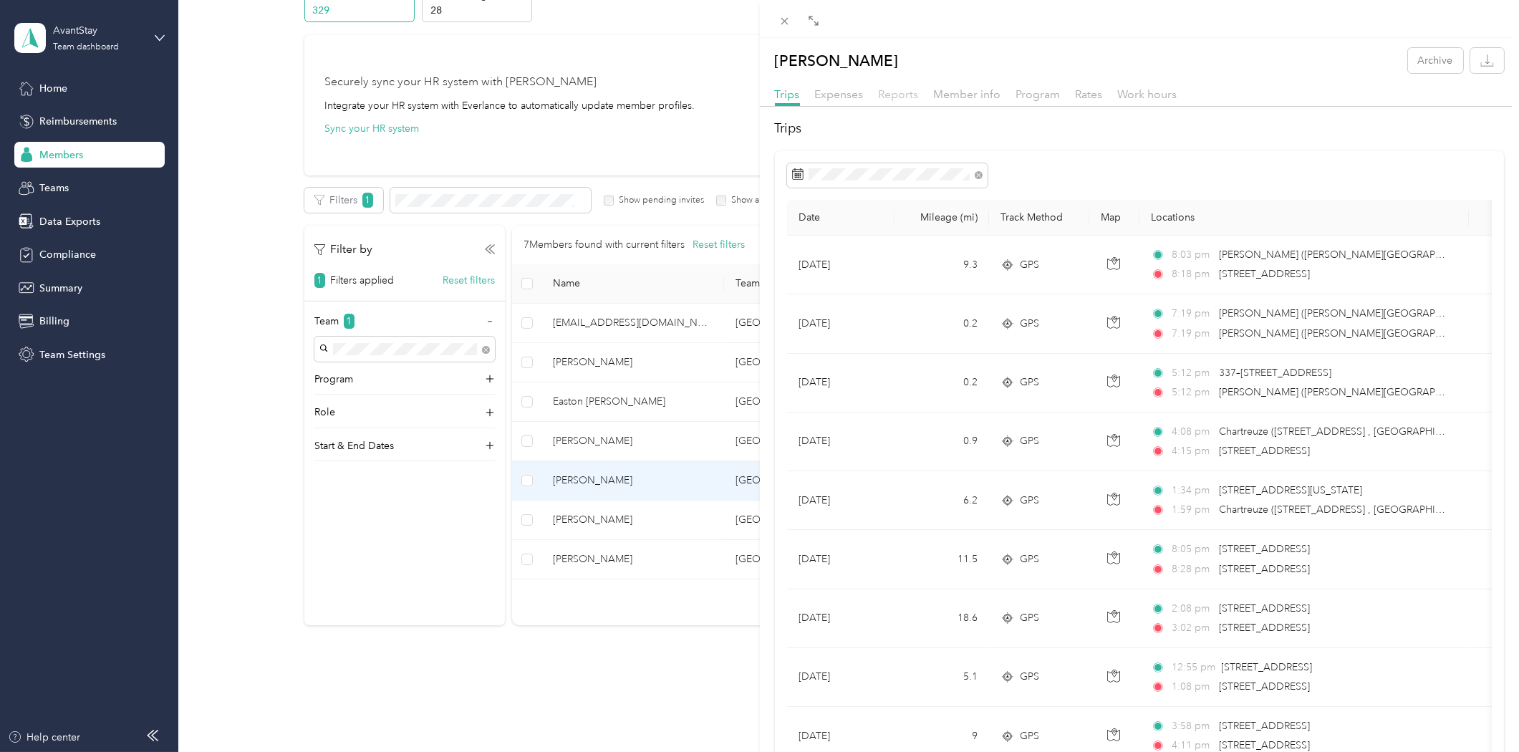
click at [905, 90] on span "Reports" at bounding box center [899, 94] width 40 height 14
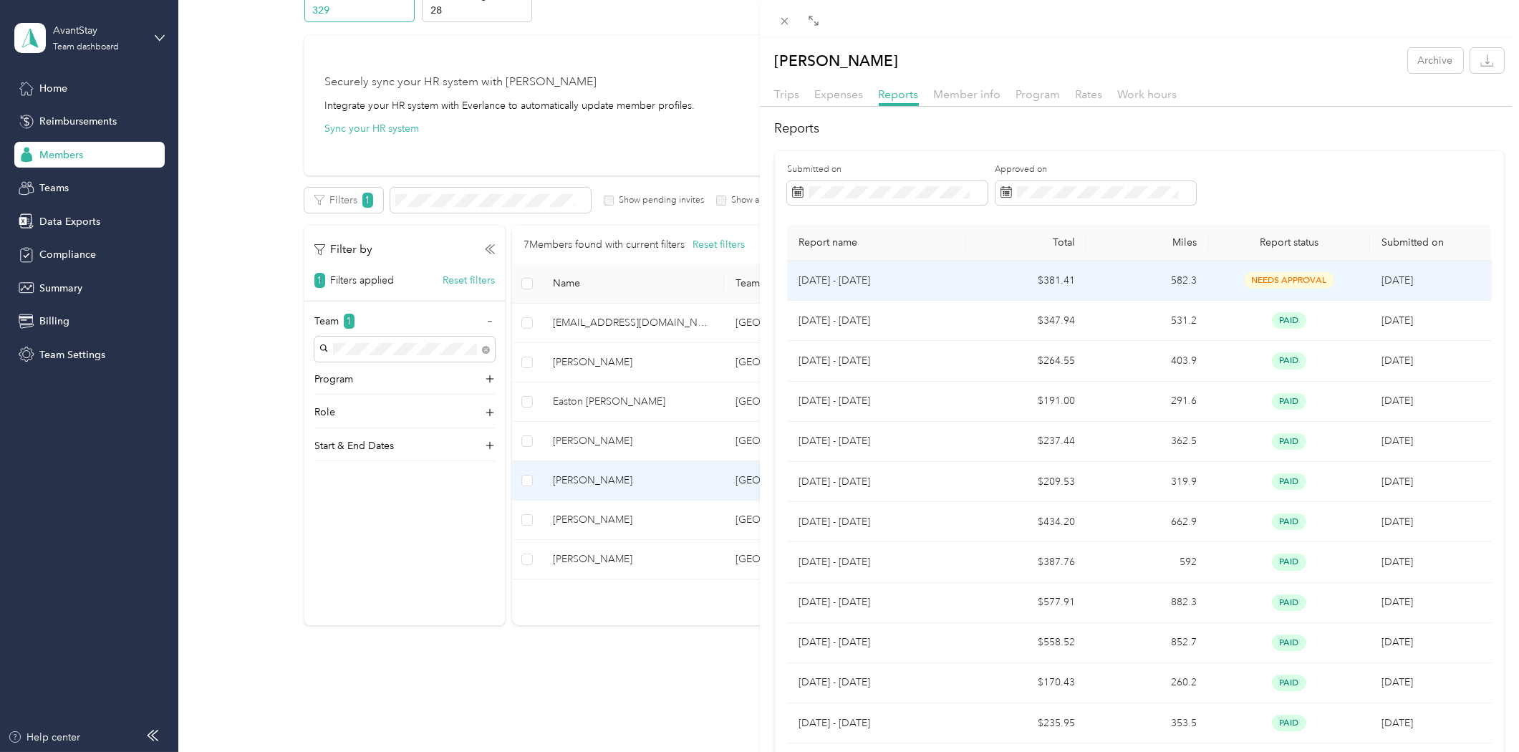
click at [856, 287] on p "[DATE] - [DATE]" at bounding box center [876, 281] width 155 height 16
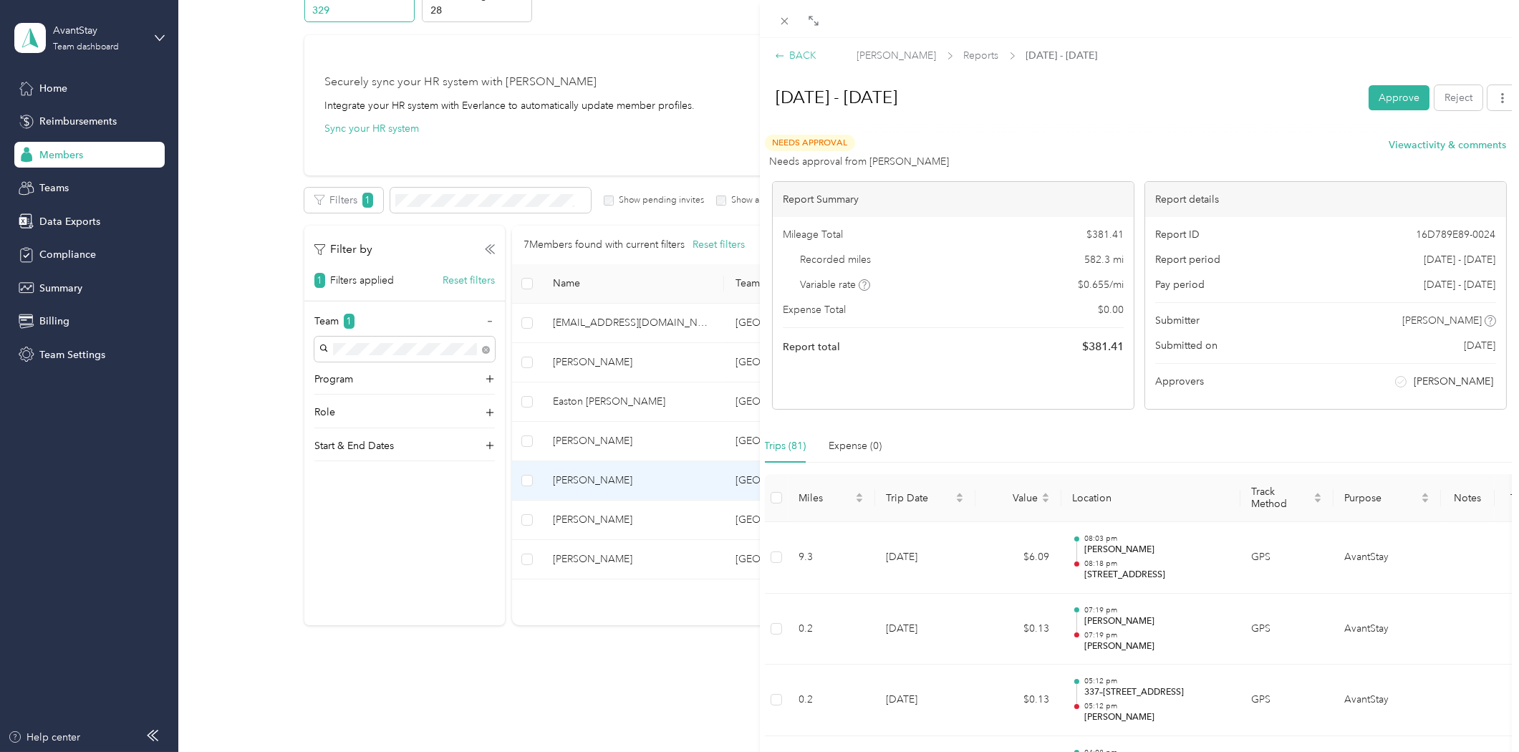
click at [777, 50] on div "BACK" at bounding box center [796, 55] width 42 height 15
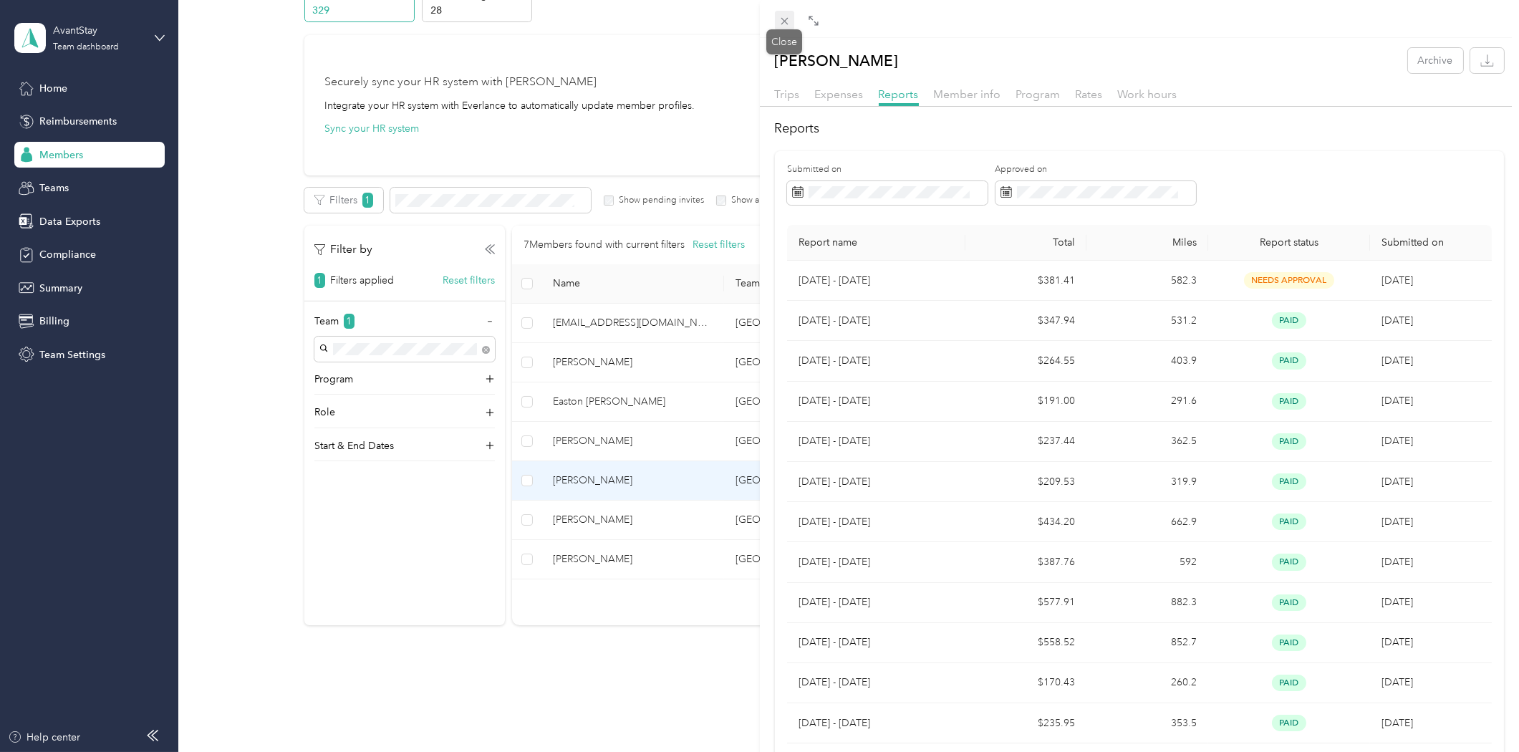
click at [784, 20] on icon at bounding box center [784, 21] width 7 height 7
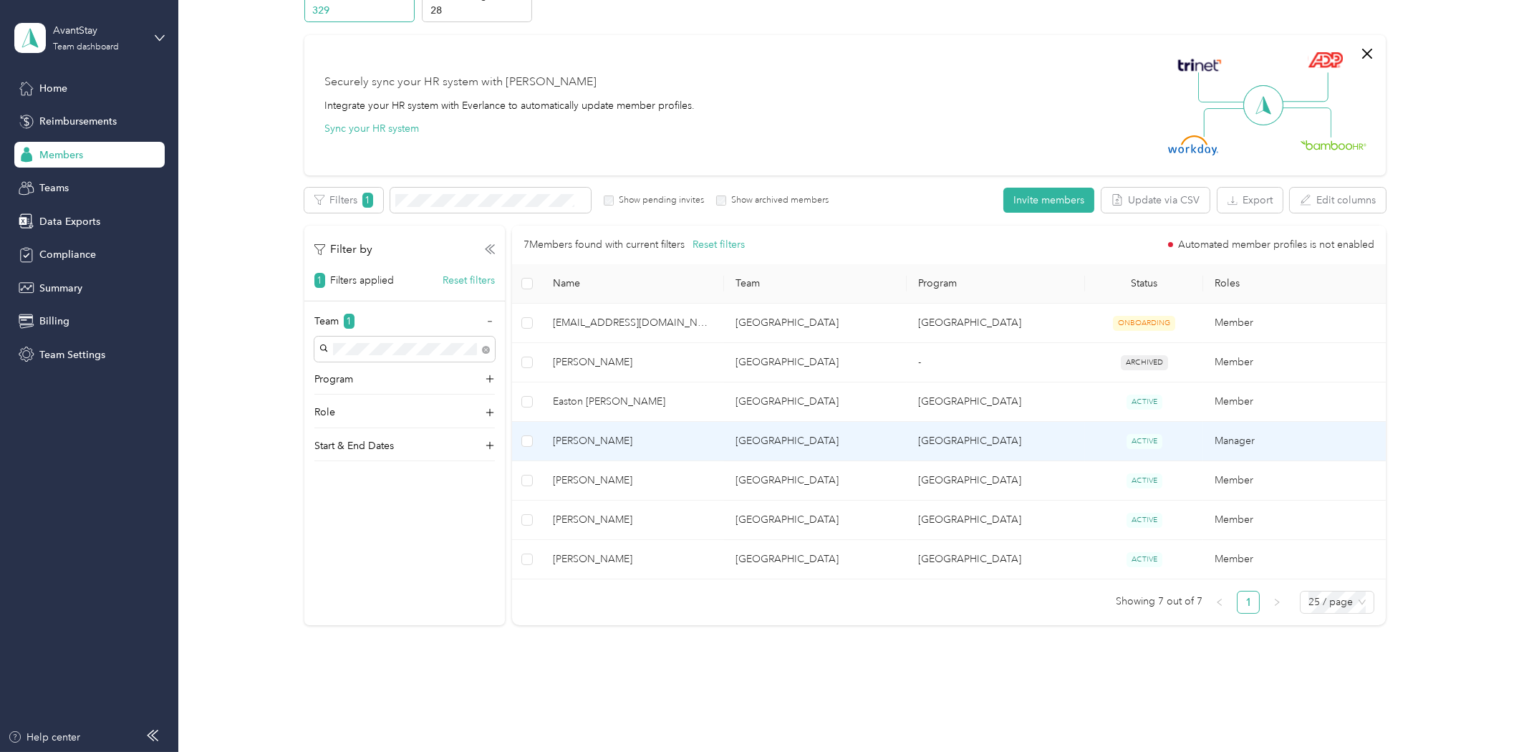
click at [645, 437] on span "[PERSON_NAME]" at bounding box center [633, 441] width 160 height 16
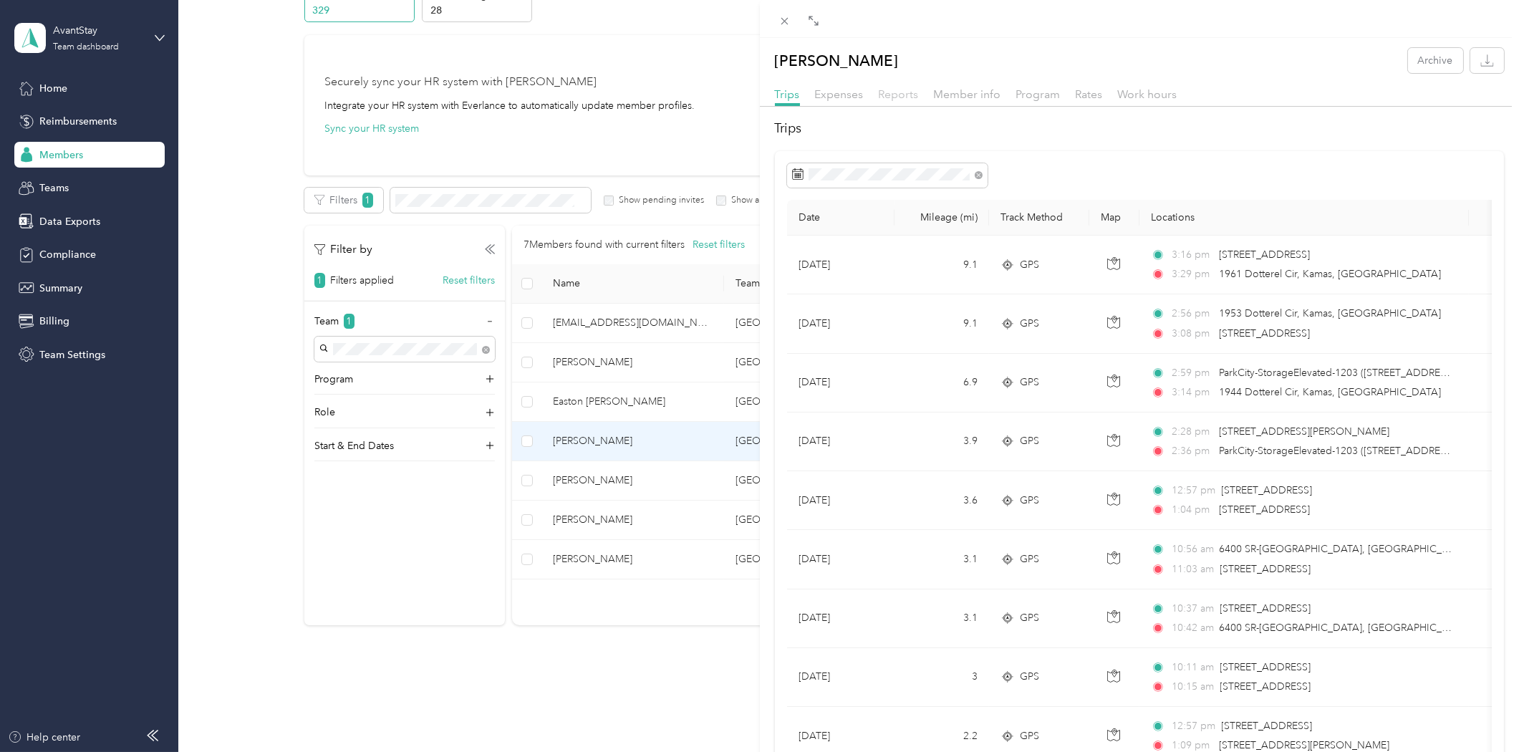
click at [905, 94] on span "Reports" at bounding box center [899, 94] width 40 height 14
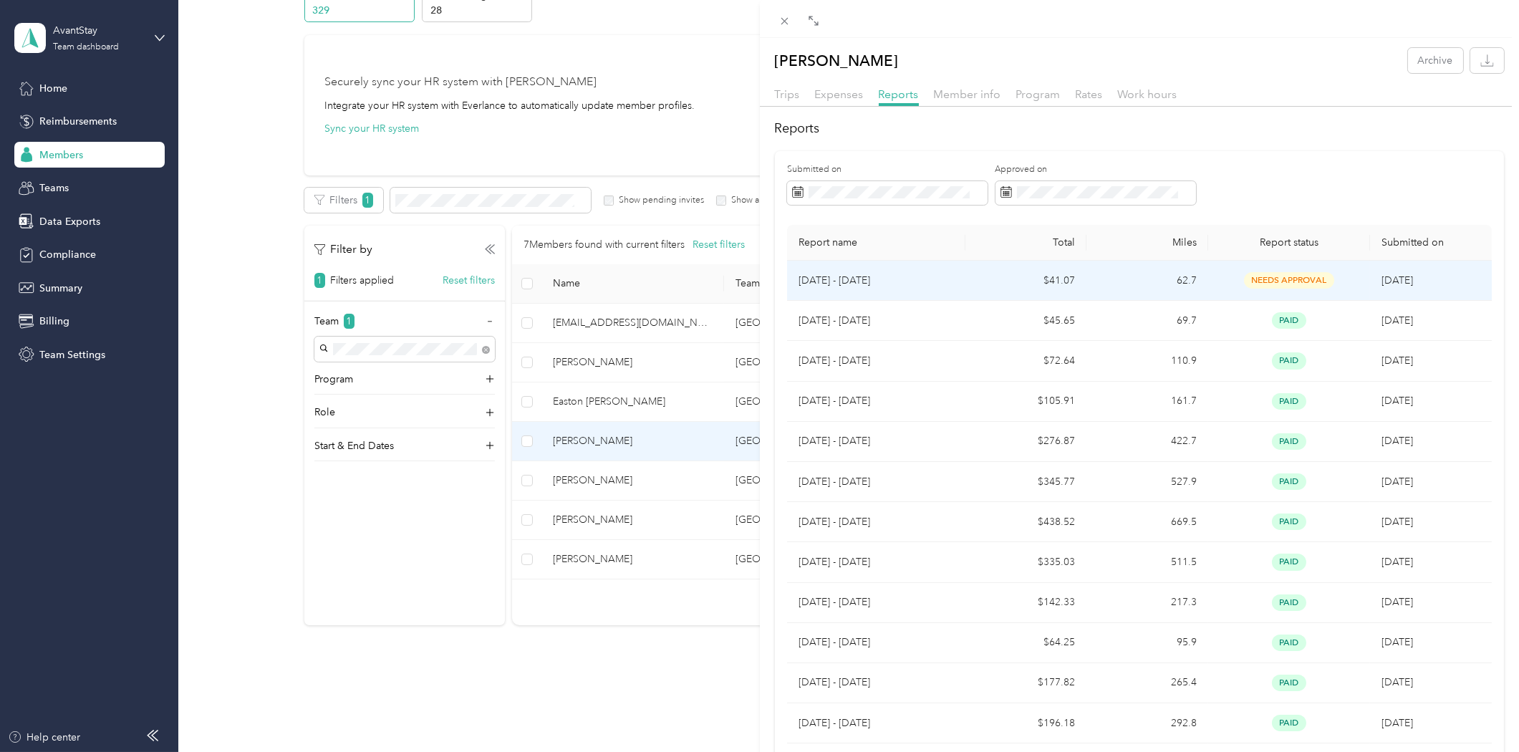
click at [840, 280] on p "[DATE] - [DATE]" at bounding box center [876, 281] width 155 height 16
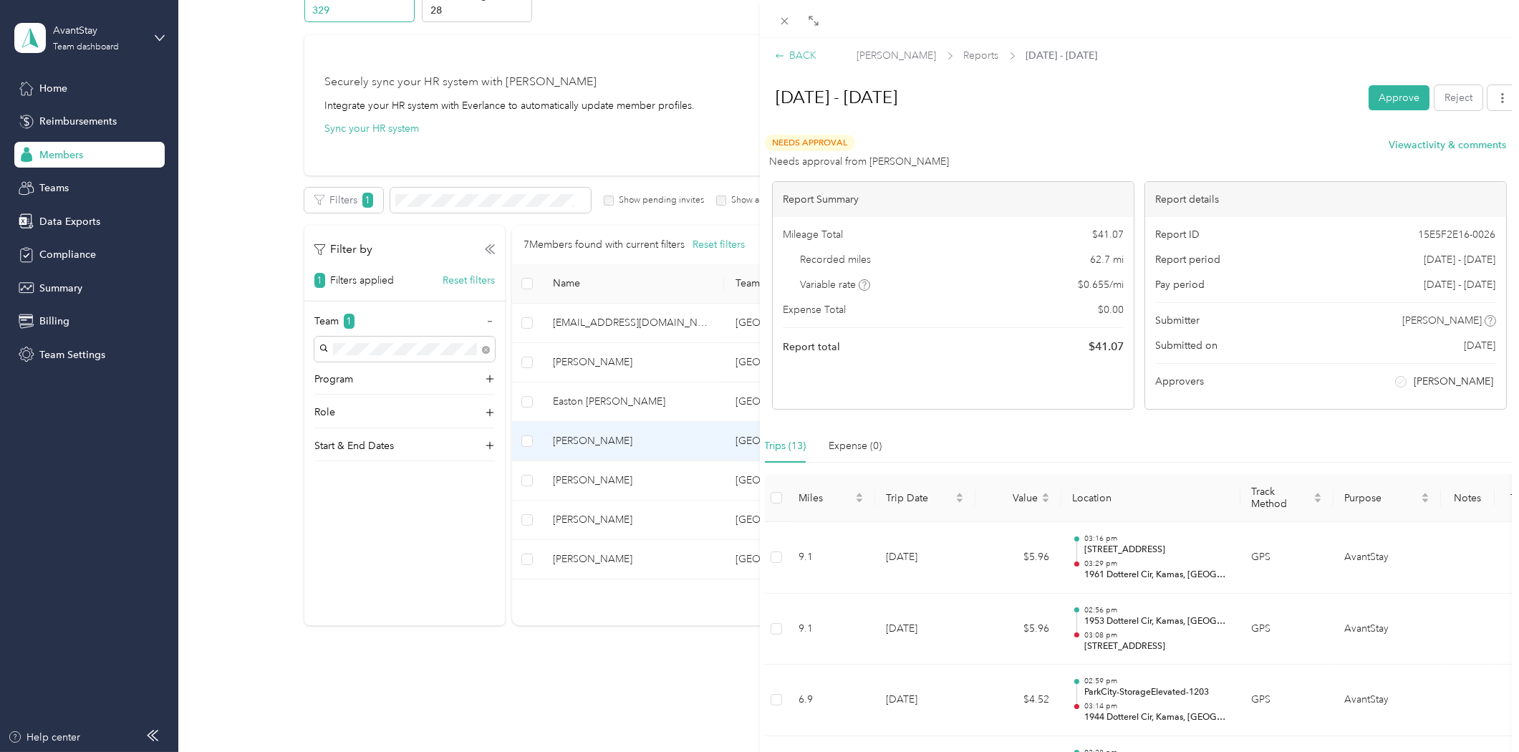
click at [789, 54] on div "BACK" at bounding box center [796, 55] width 42 height 15
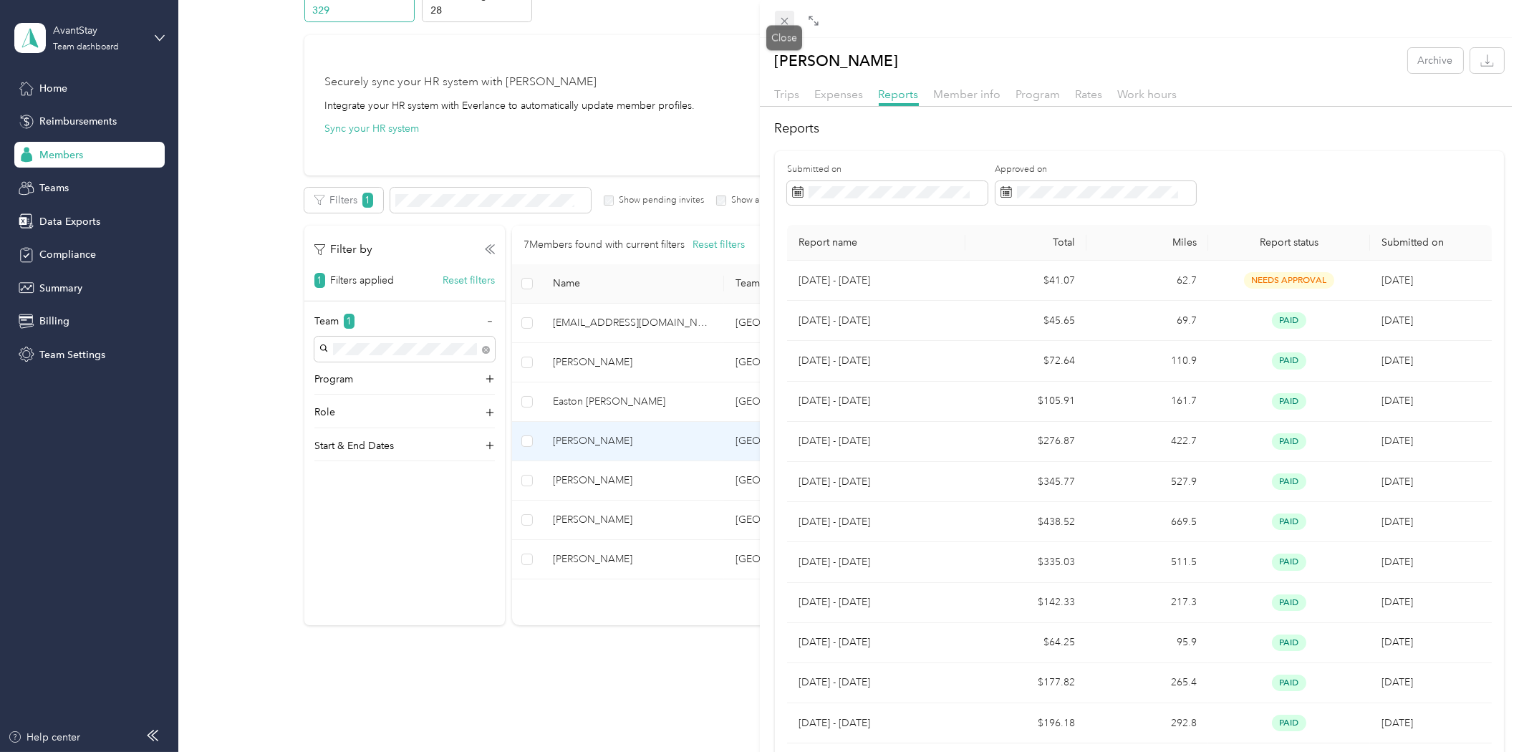
click at [784, 20] on icon at bounding box center [784, 21] width 7 height 7
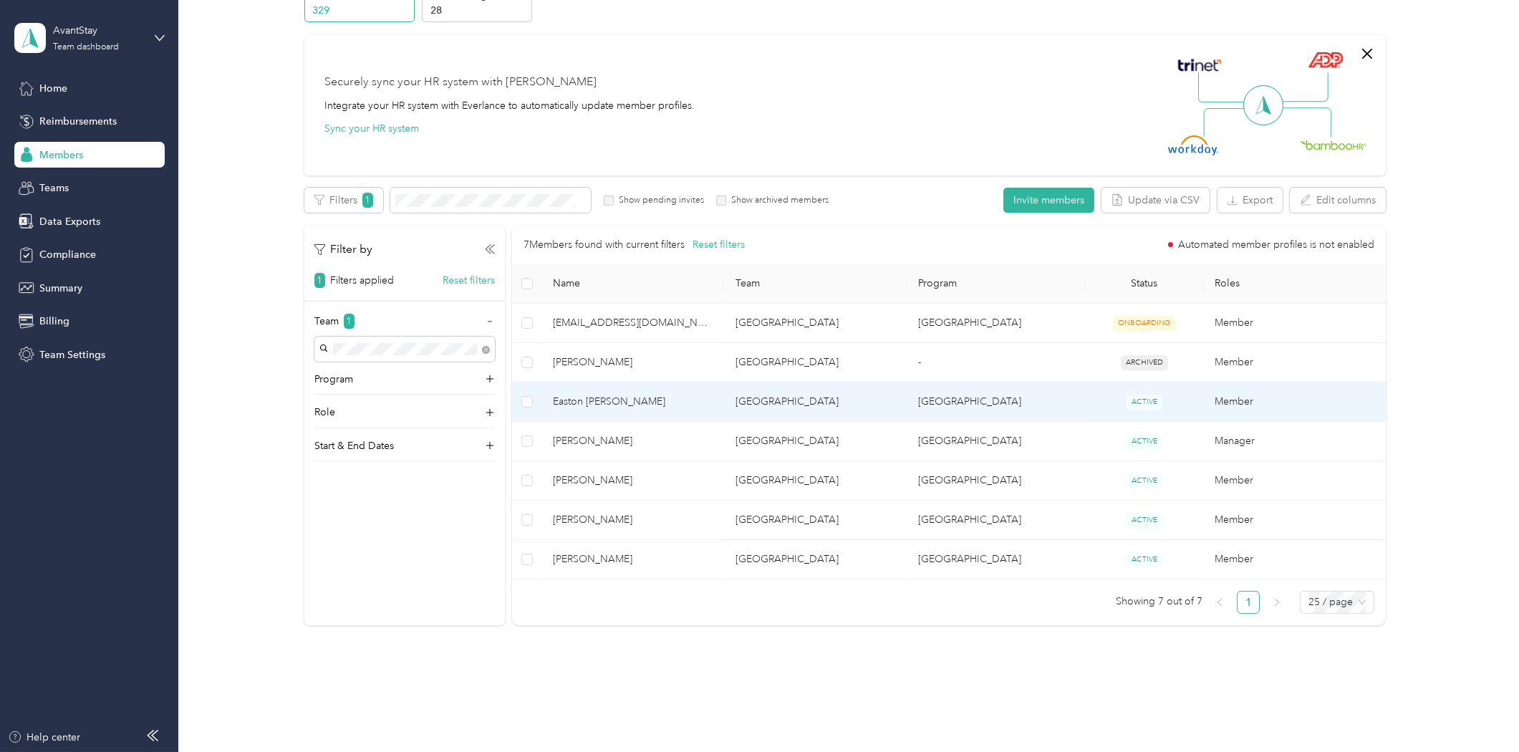
click at [605, 403] on span "Easton [PERSON_NAME]" at bounding box center [633, 402] width 160 height 16
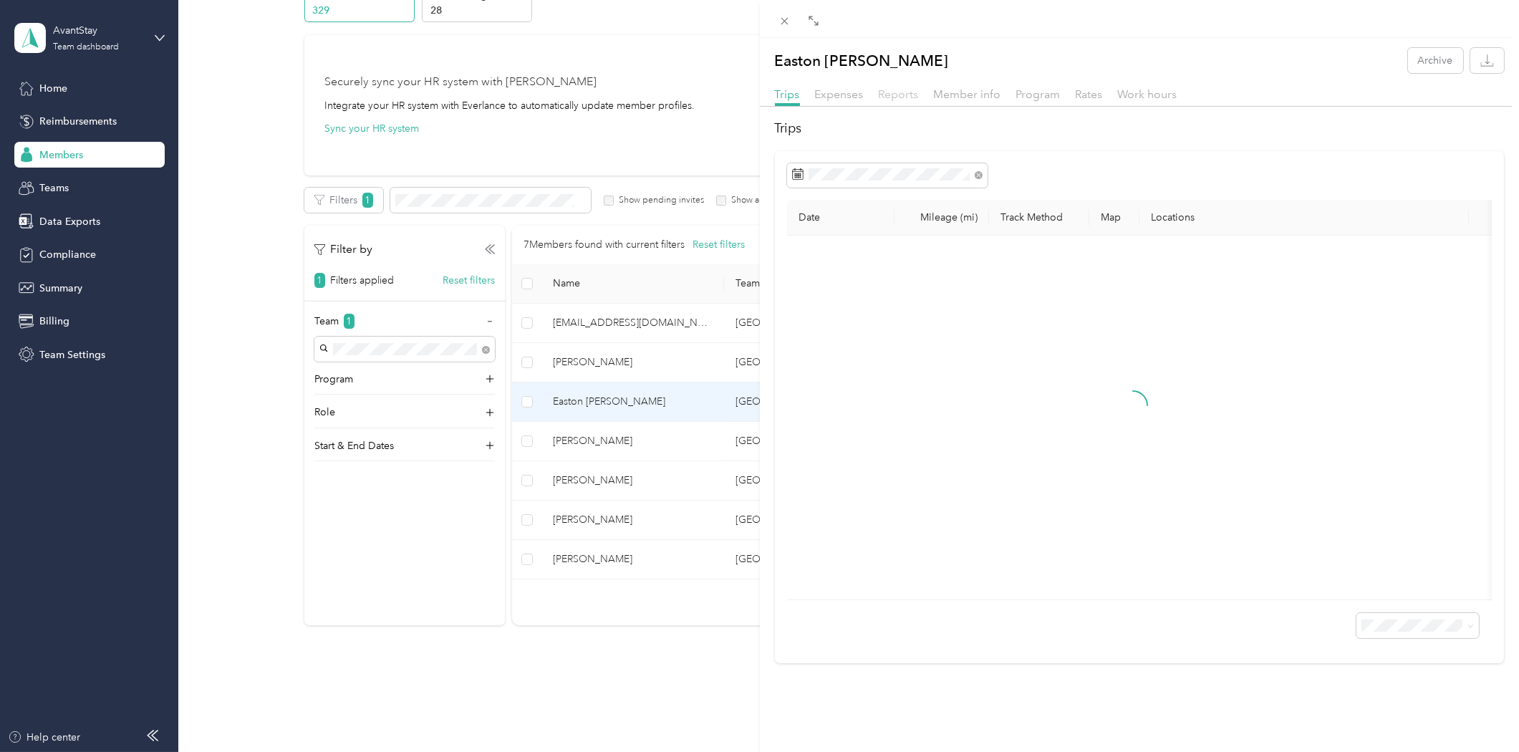
click at [898, 97] on span "Reports" at bounding box center [899, 94] width 40 height 14
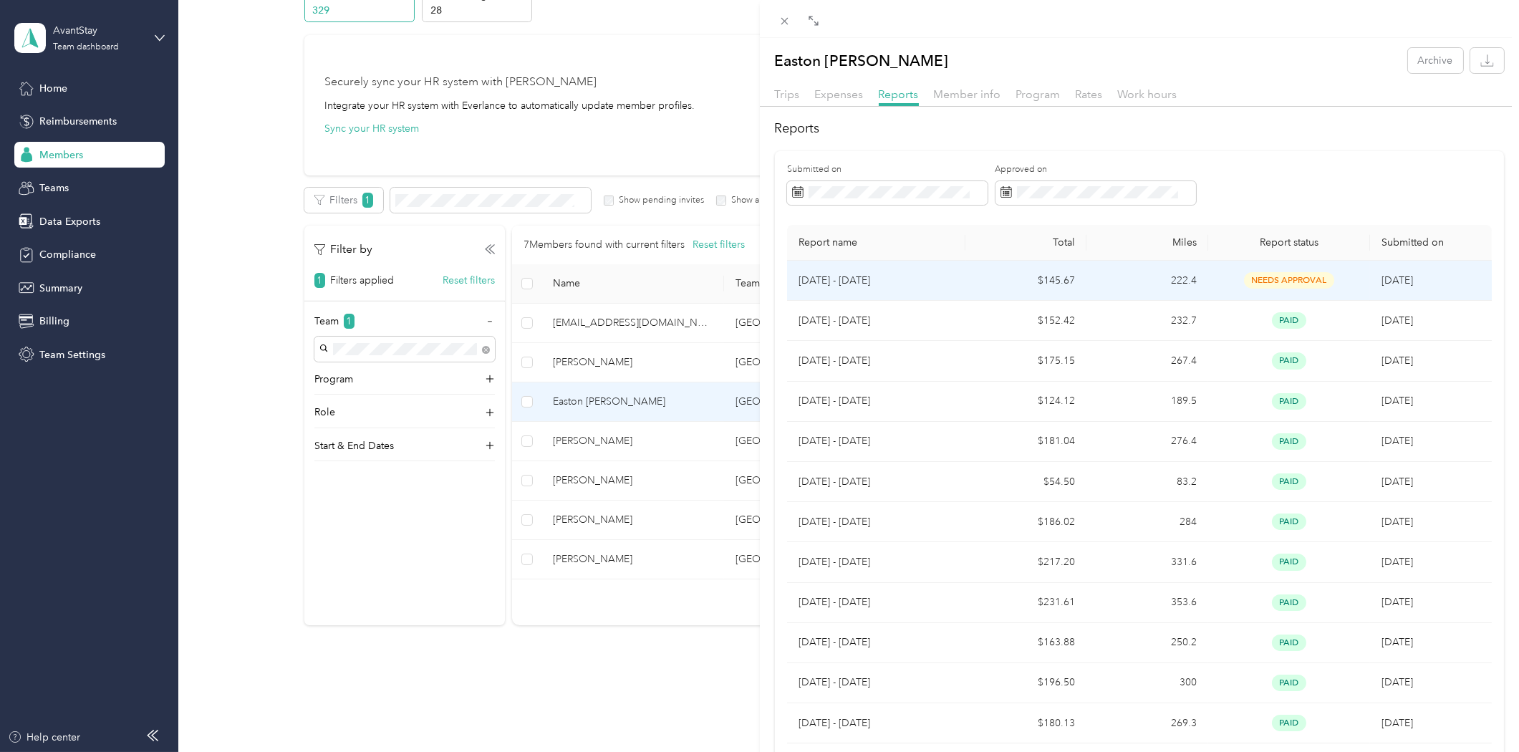
click at [869, 285] on p "[DATE] - [DATE]" at bounding box center [876, 281] width 155 height 16
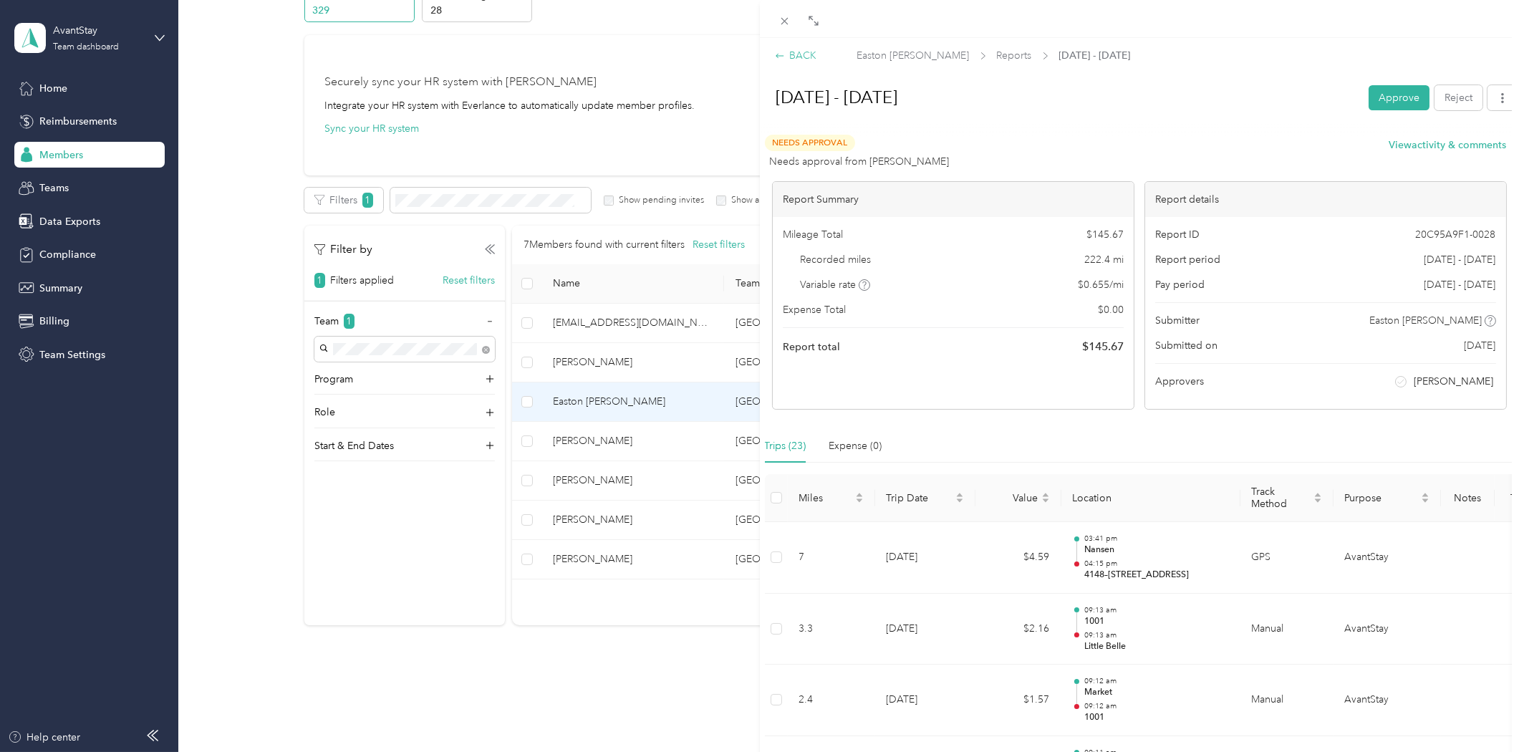
click at [792, 50] on div "BACK" at bounding box center [796, 55] width 42 height 15
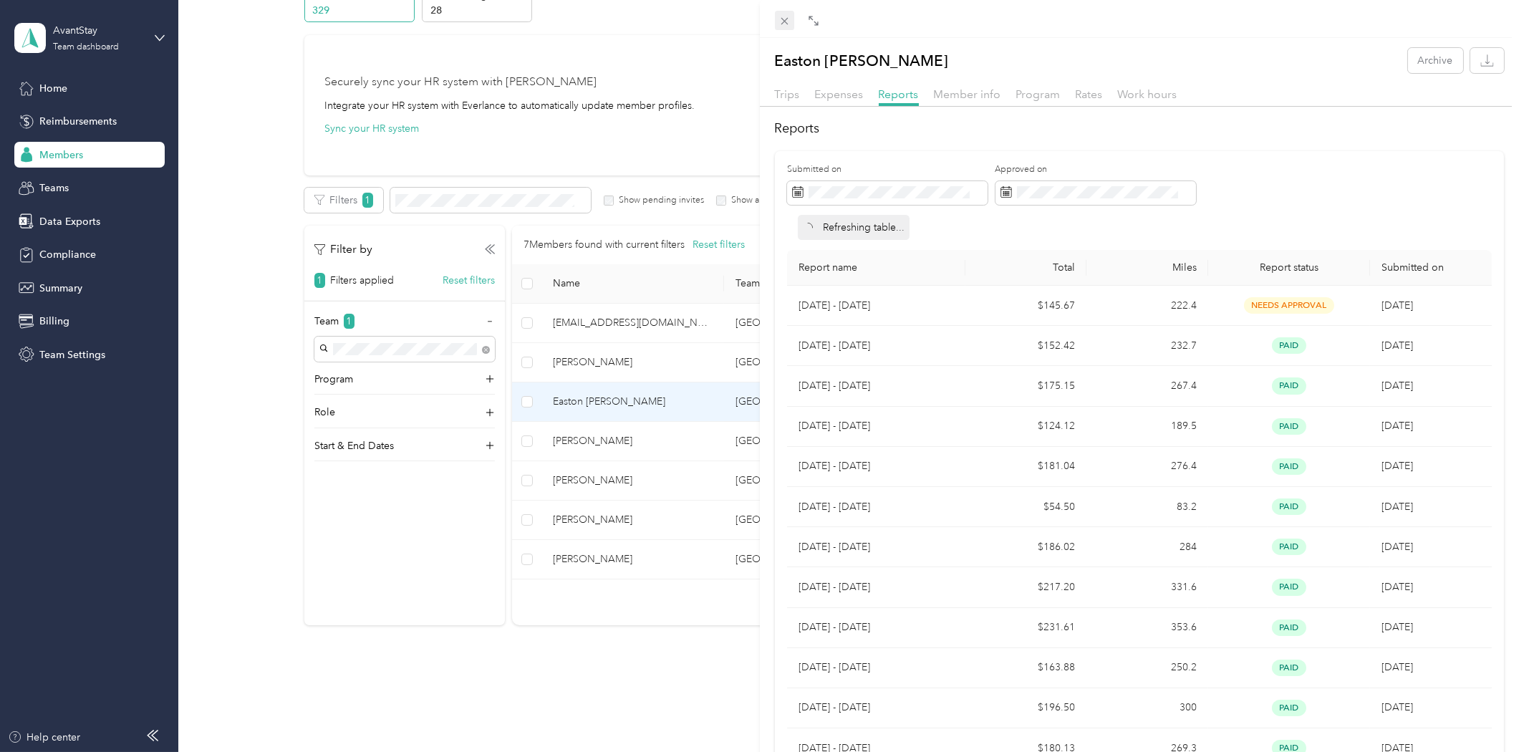
click at [786, 23] on icon at bounding box center [784, 21] width 7 height 7
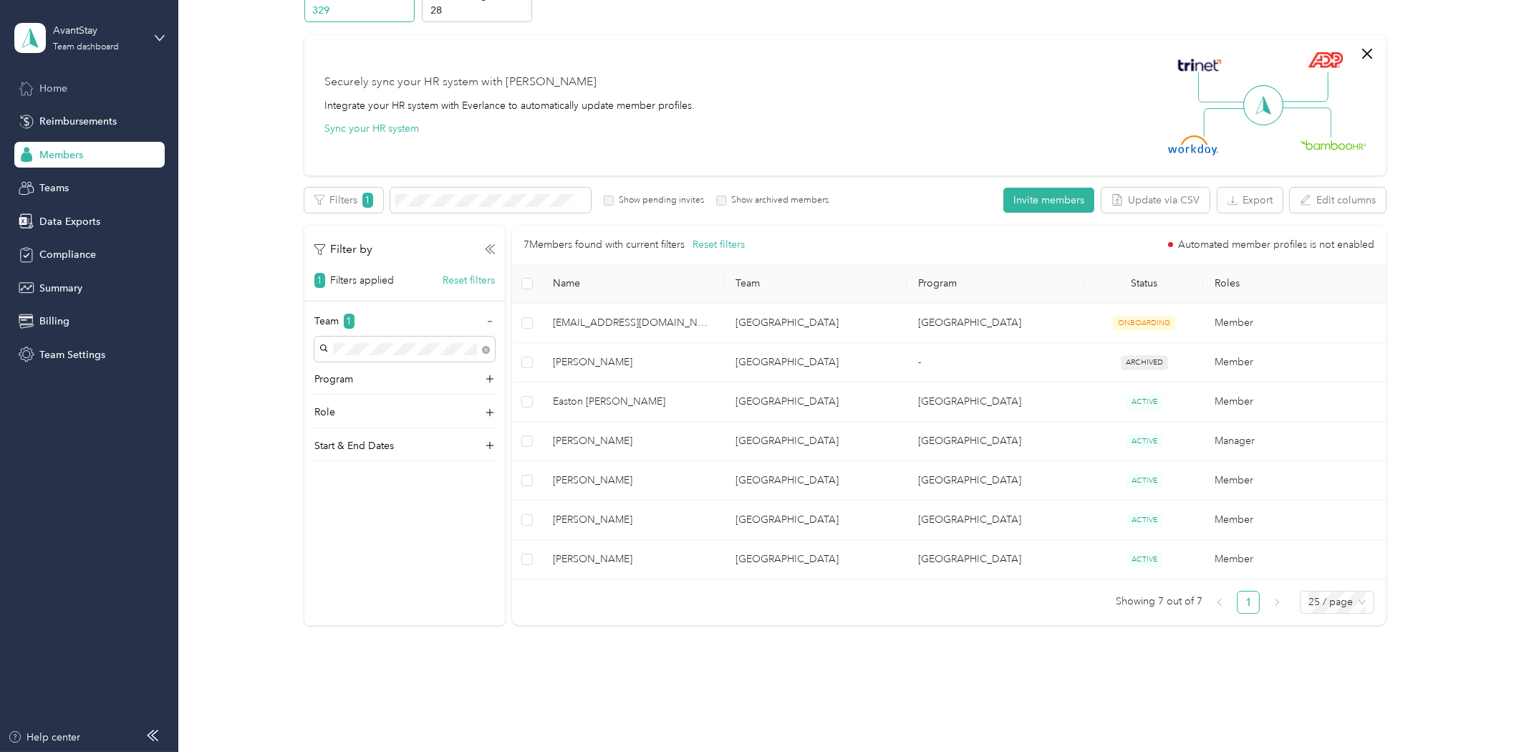
click at [58, 97] on div "Home" at bounding box center [89, 88] width 150 height 26
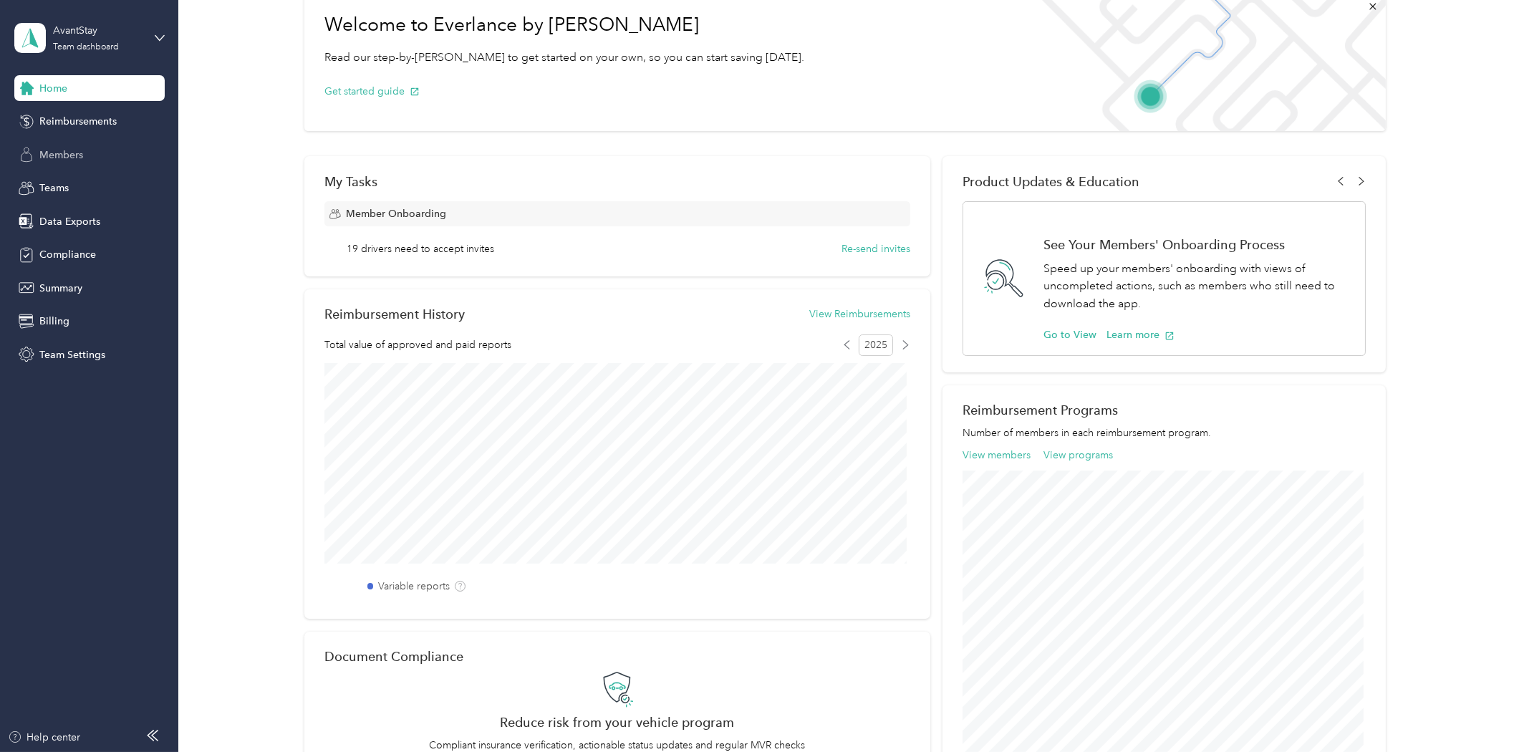
click at [61, 144] on div "Members" at bounding box center [89, 155] width 150 height 26
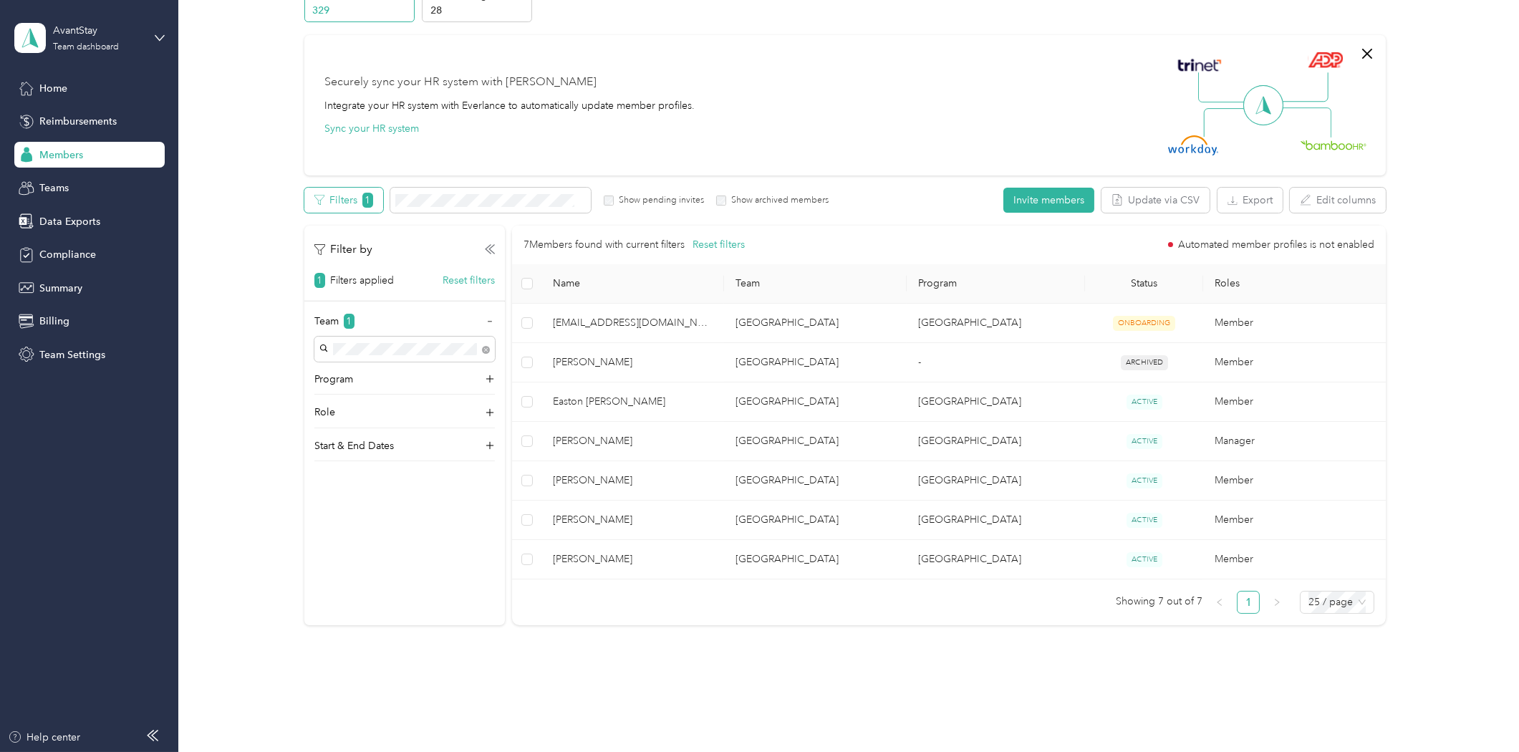
click at [366, 201] on span "1" at bounding box center [367, 200] width 11 height 15
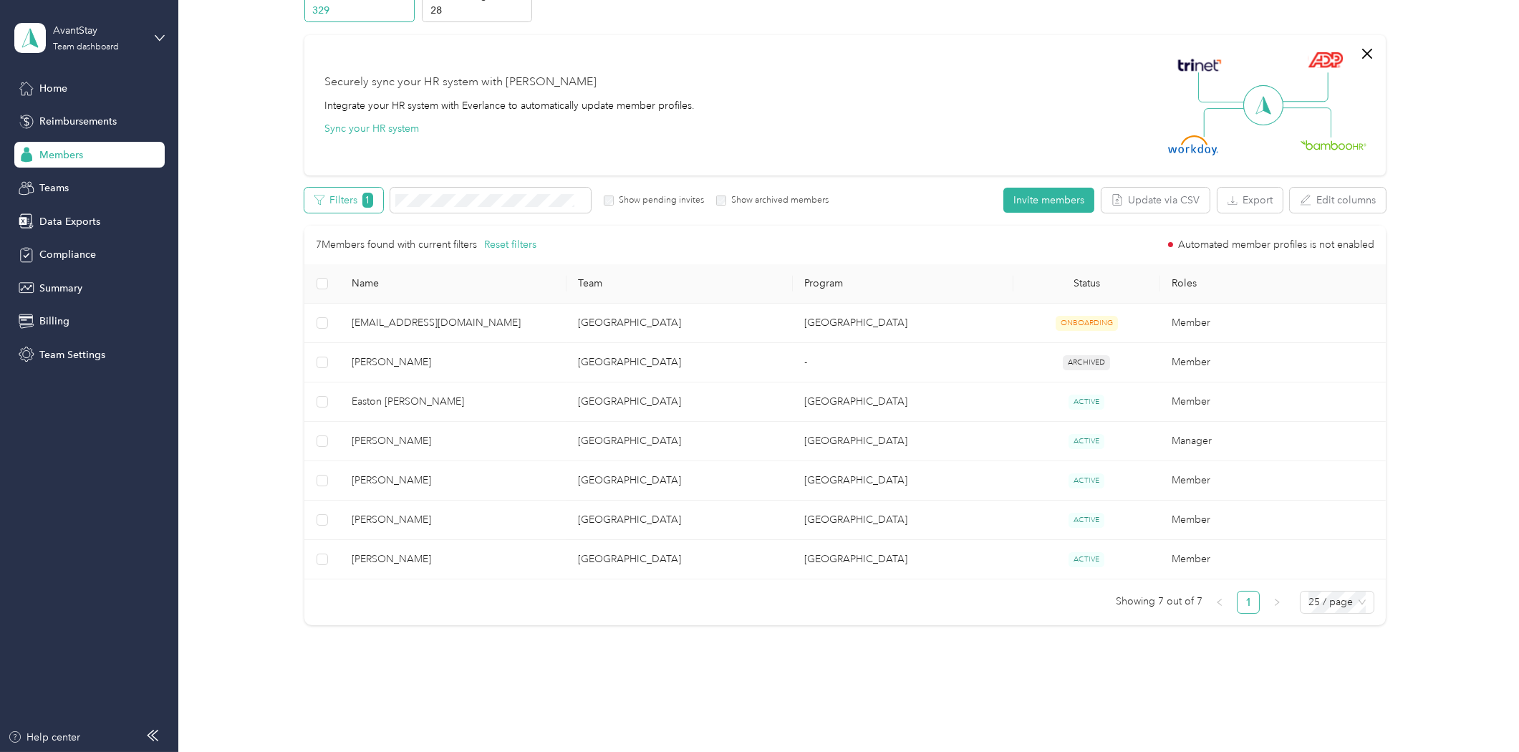
click at [366, 201] on span "1" at bounding box center [367, 200] width 11 height 15
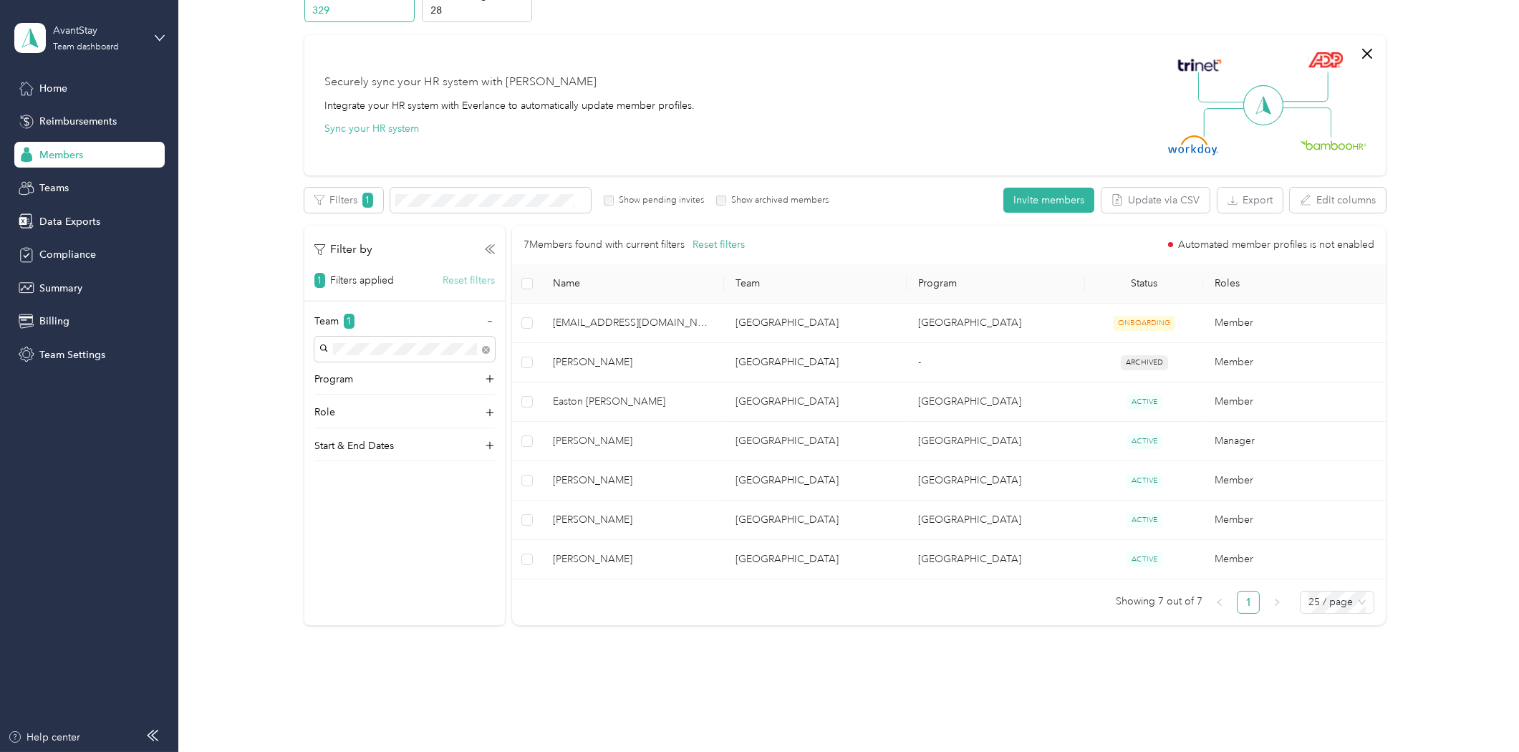
click at [461, 279] on button "Reset filters" at bounding box center [469, 280] width 52 height 15
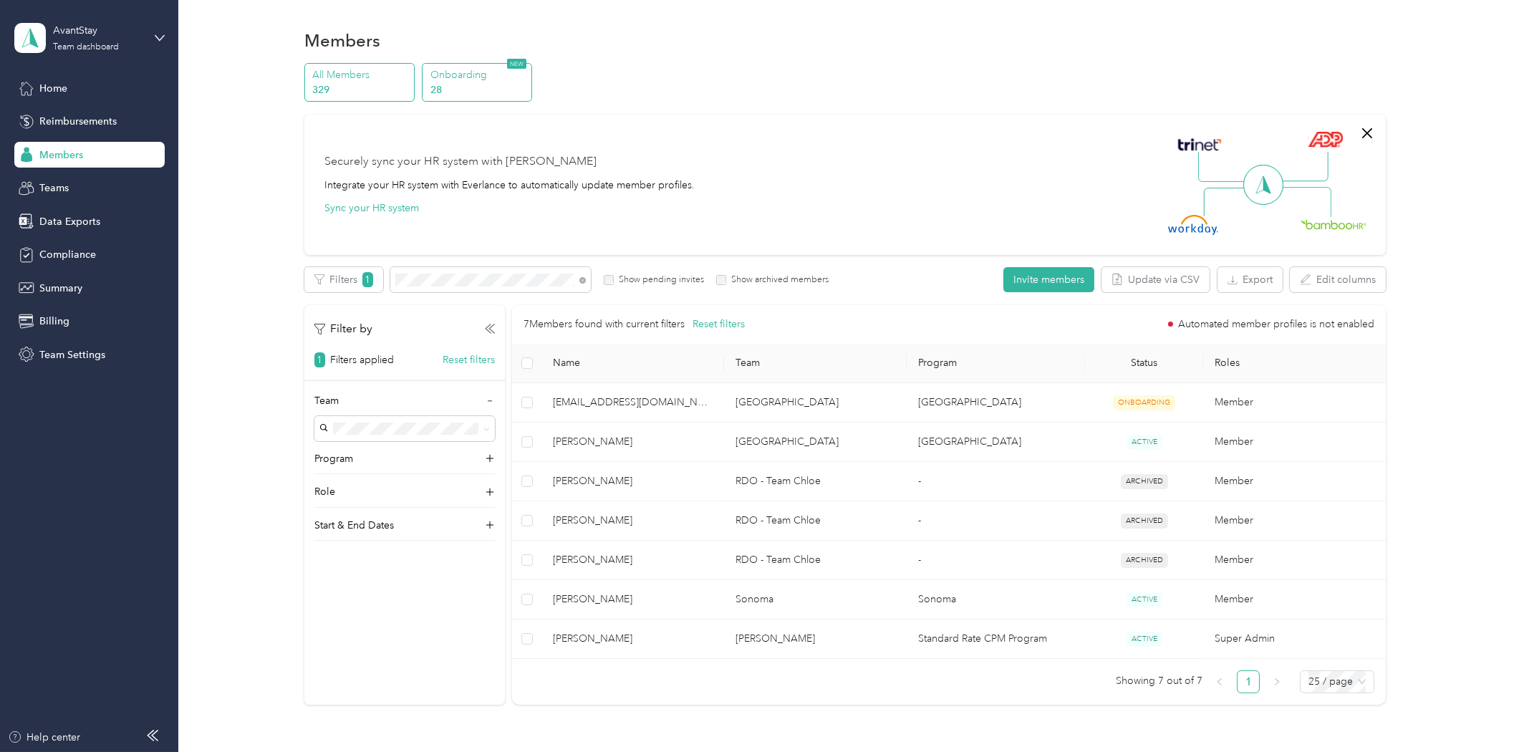
click at [490, 82] on p "28" at bounding box center [478, 89] width 97 height 15
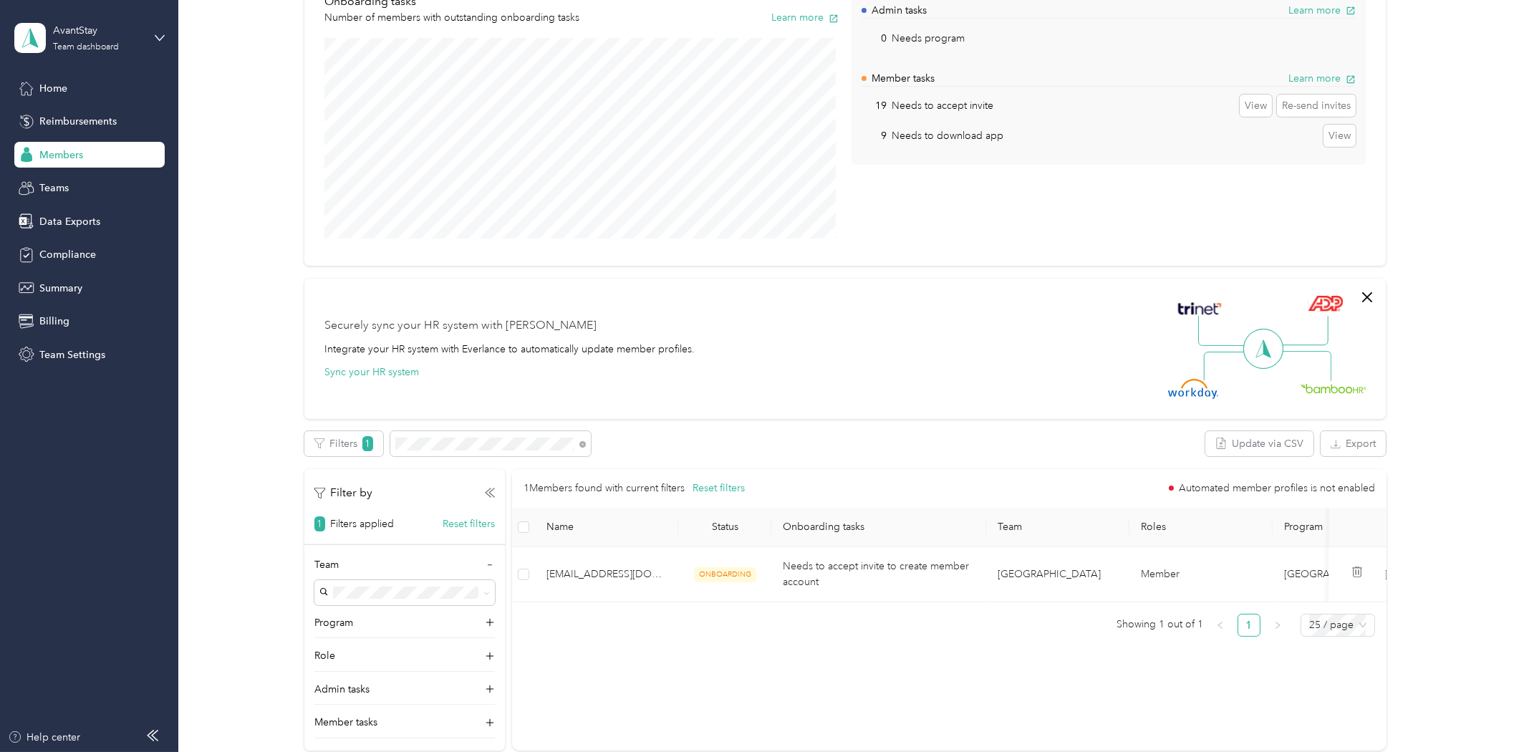
scroll to position [239, 0]
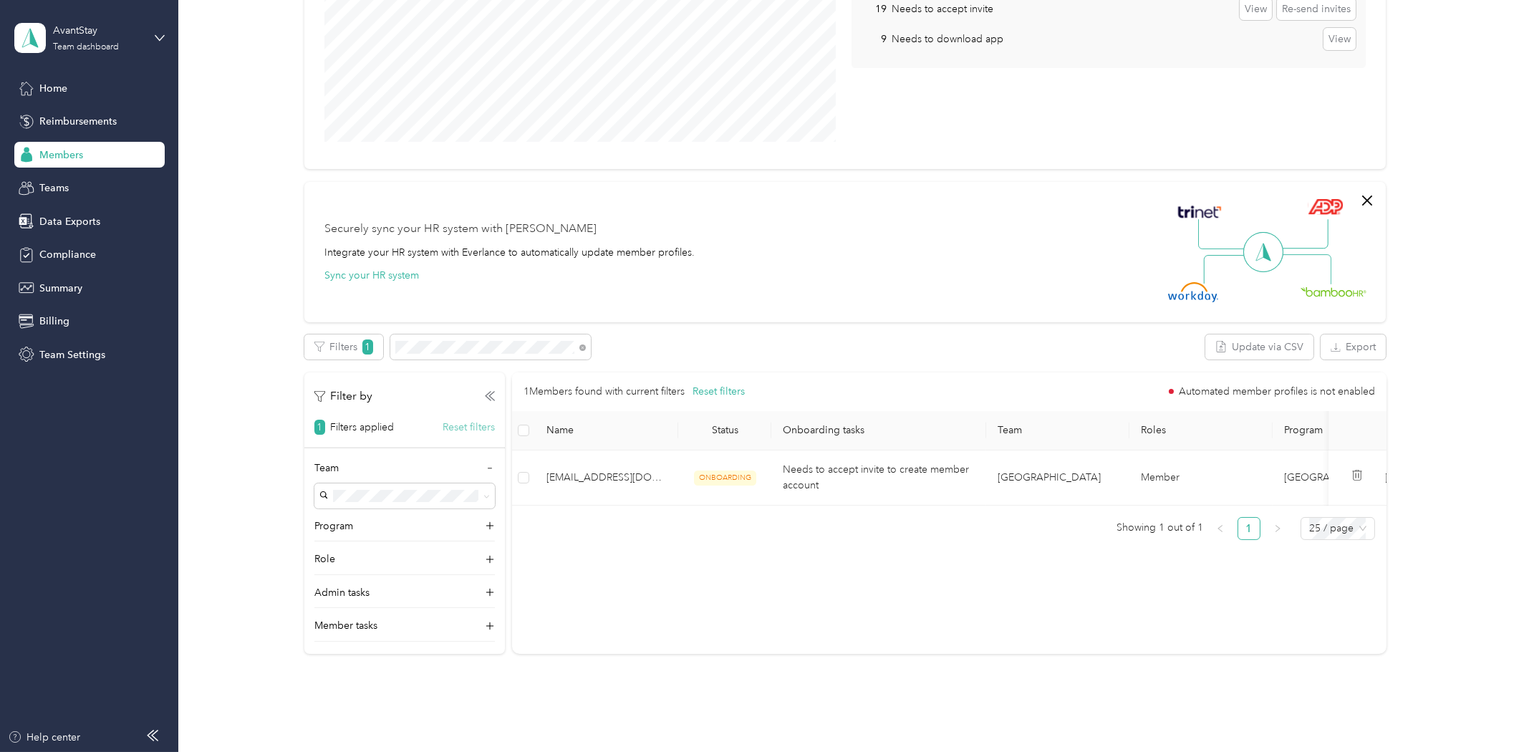
click at [457, 424] on button "Reset filters" at bounding box center [469, 427] width 52 height 15
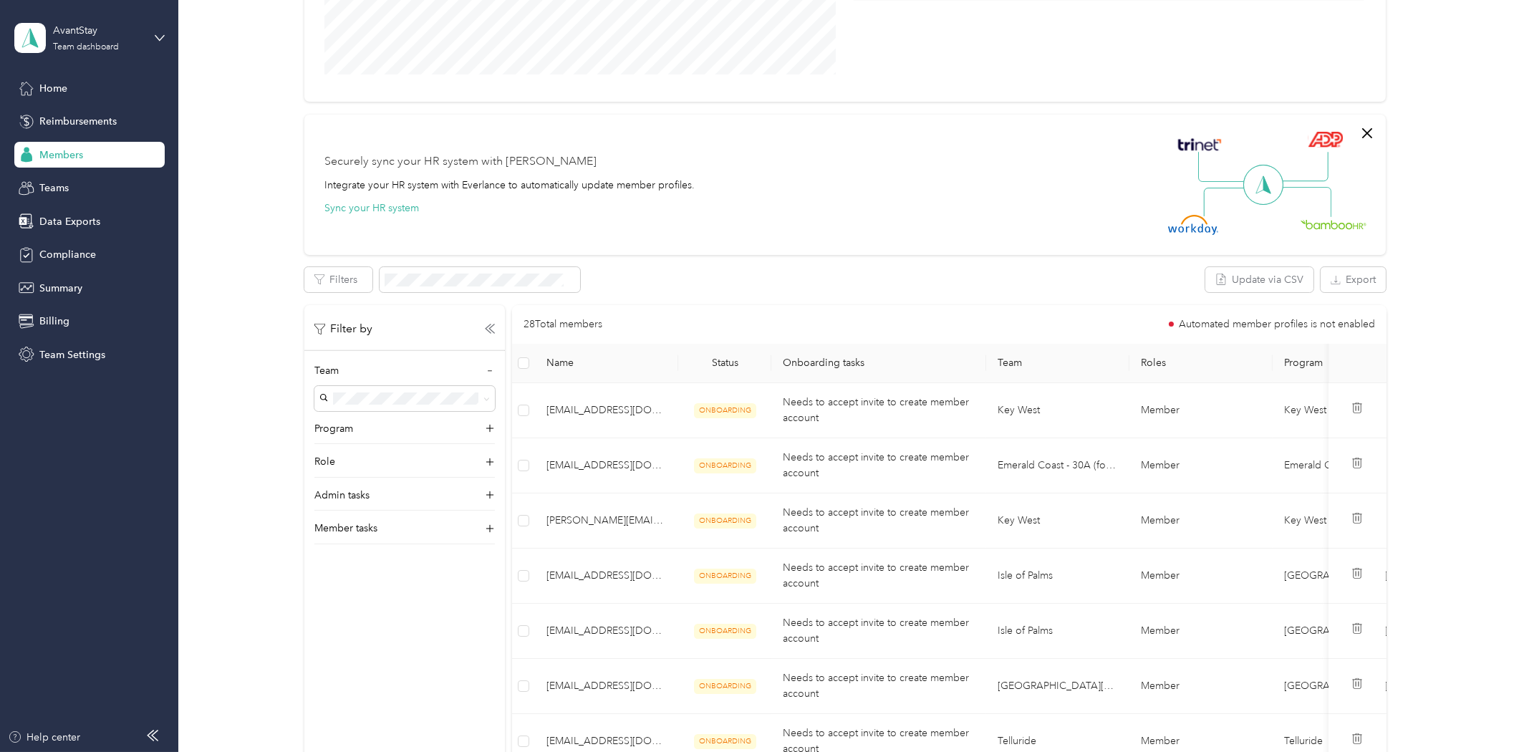
scroll to position [318, 0]
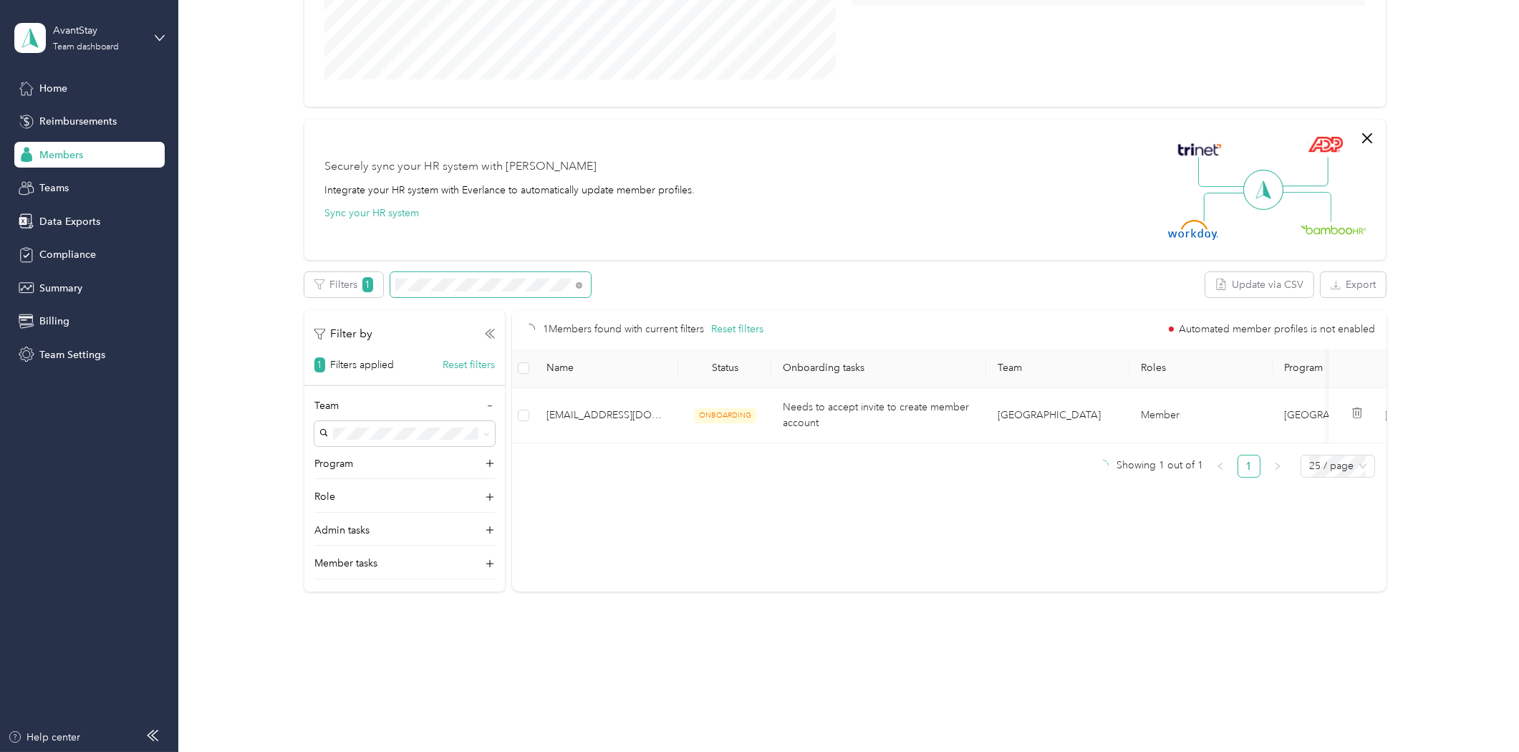
scroll to position [301, 0]
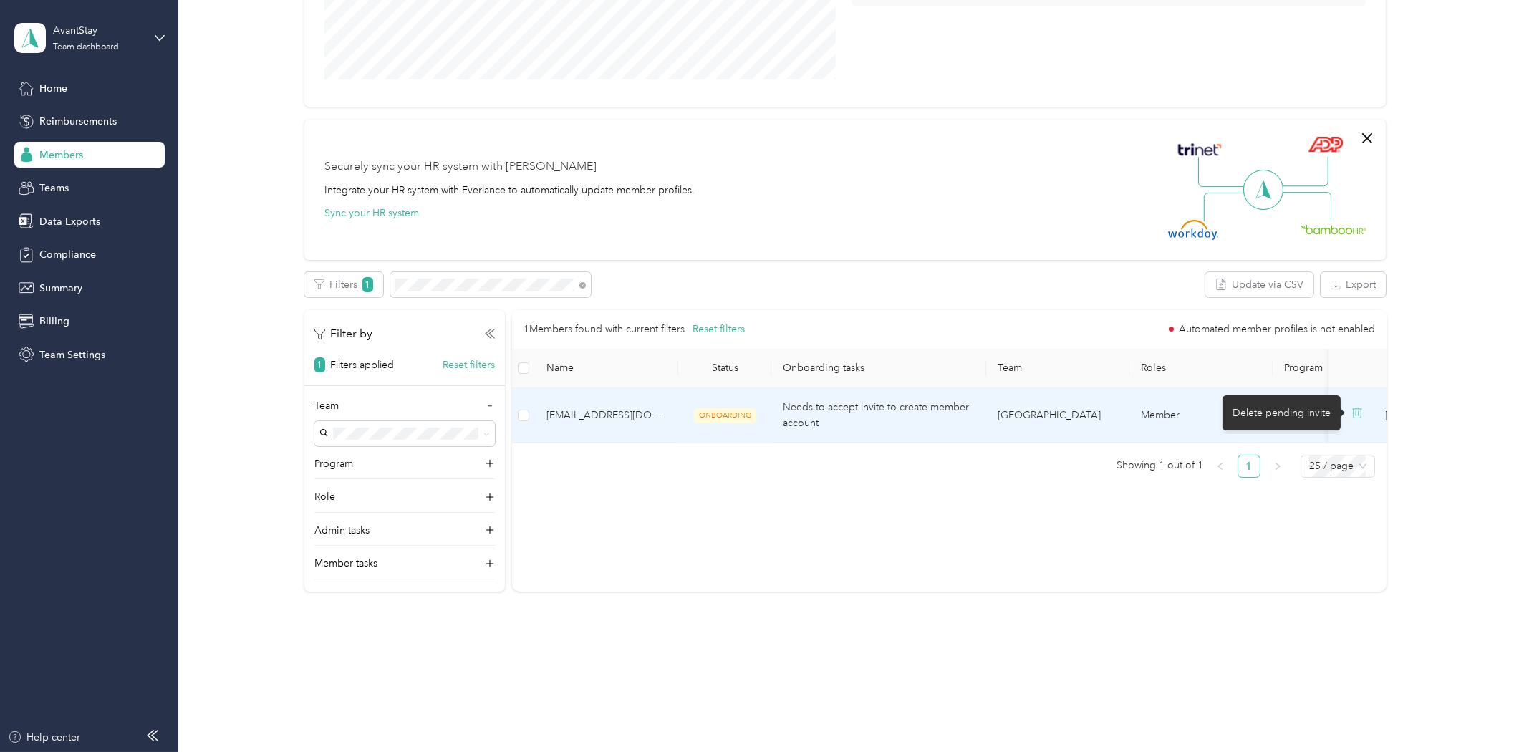
click at [1352, 415] on icon at bounding box center [1357, 412] width 11 height 11
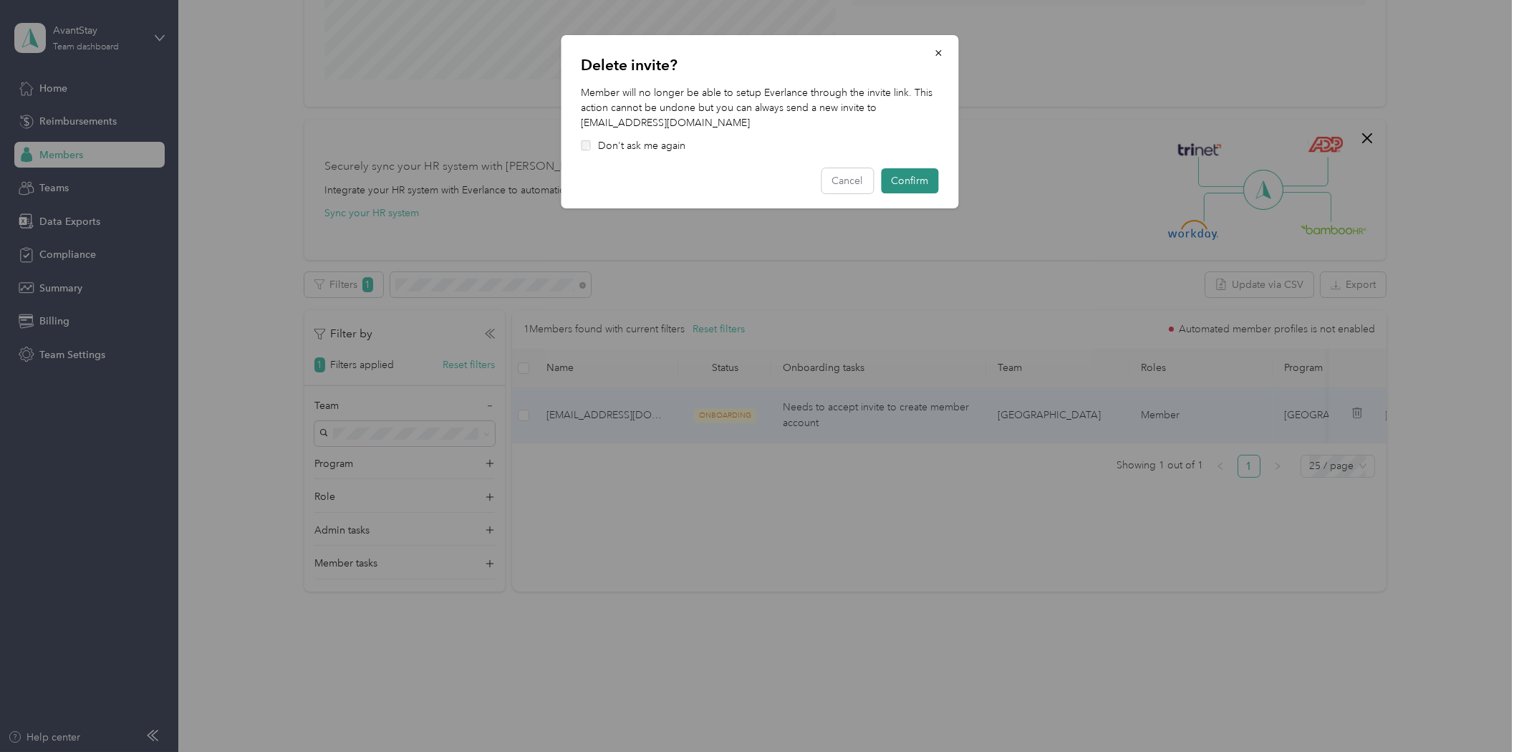
click at [920, 183] on button "Confirm" at bounding box center [909, 180] width 57 height 25
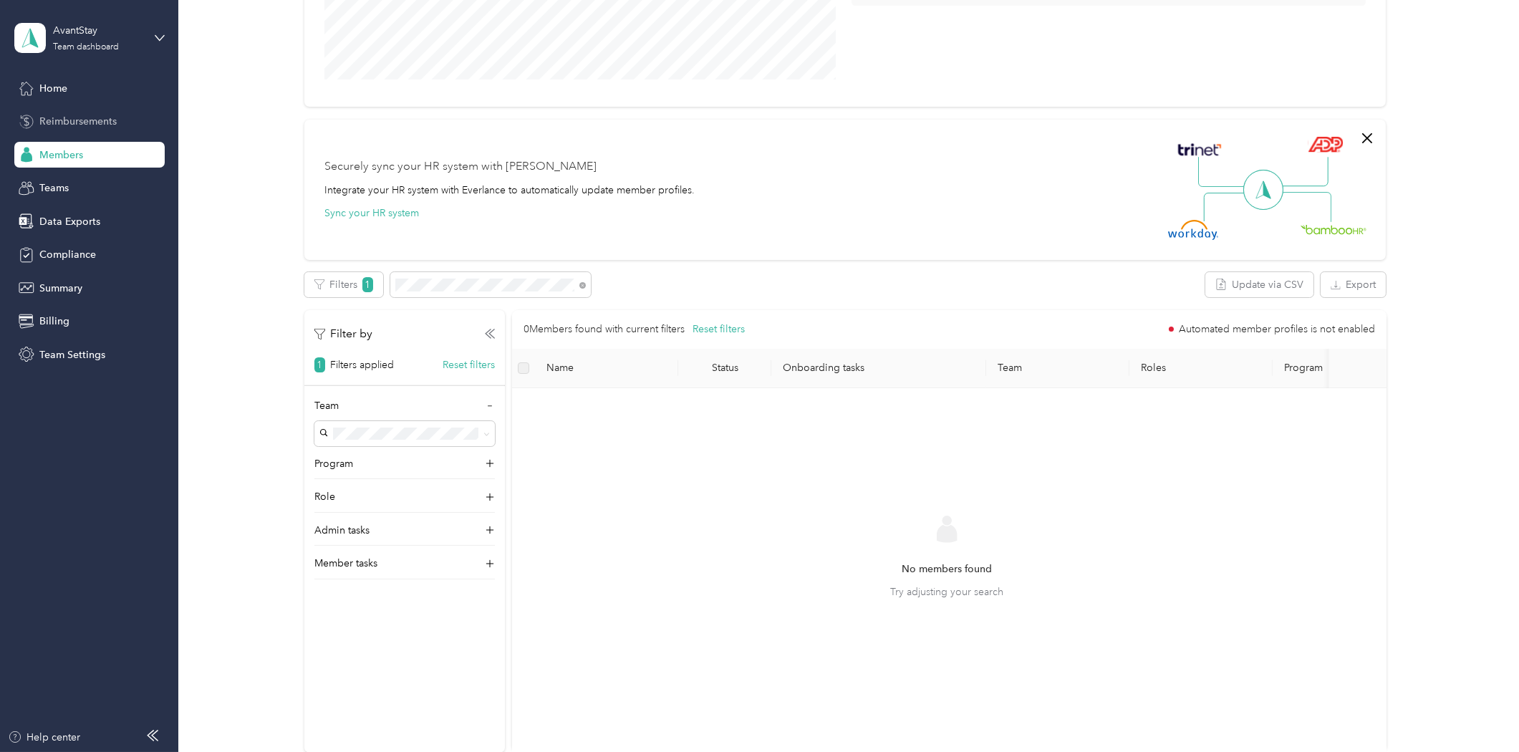
click at [97, 116] on span "Reimbursements" at bounding box center [77, 121] width 77 height 15
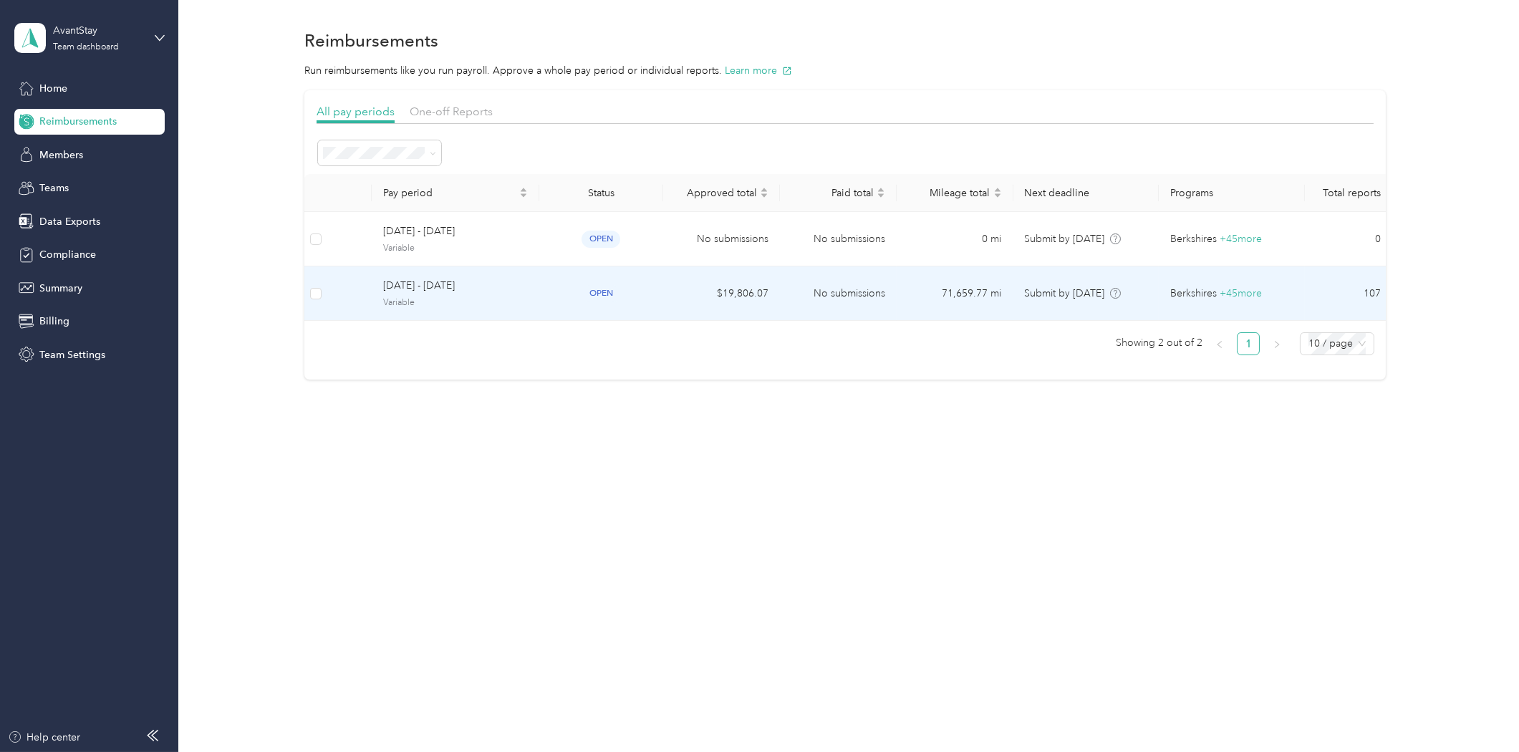
click at [433, 282] on span "[DATE] - [DATE]" at bounding box center [455, 286] width 145 height 16
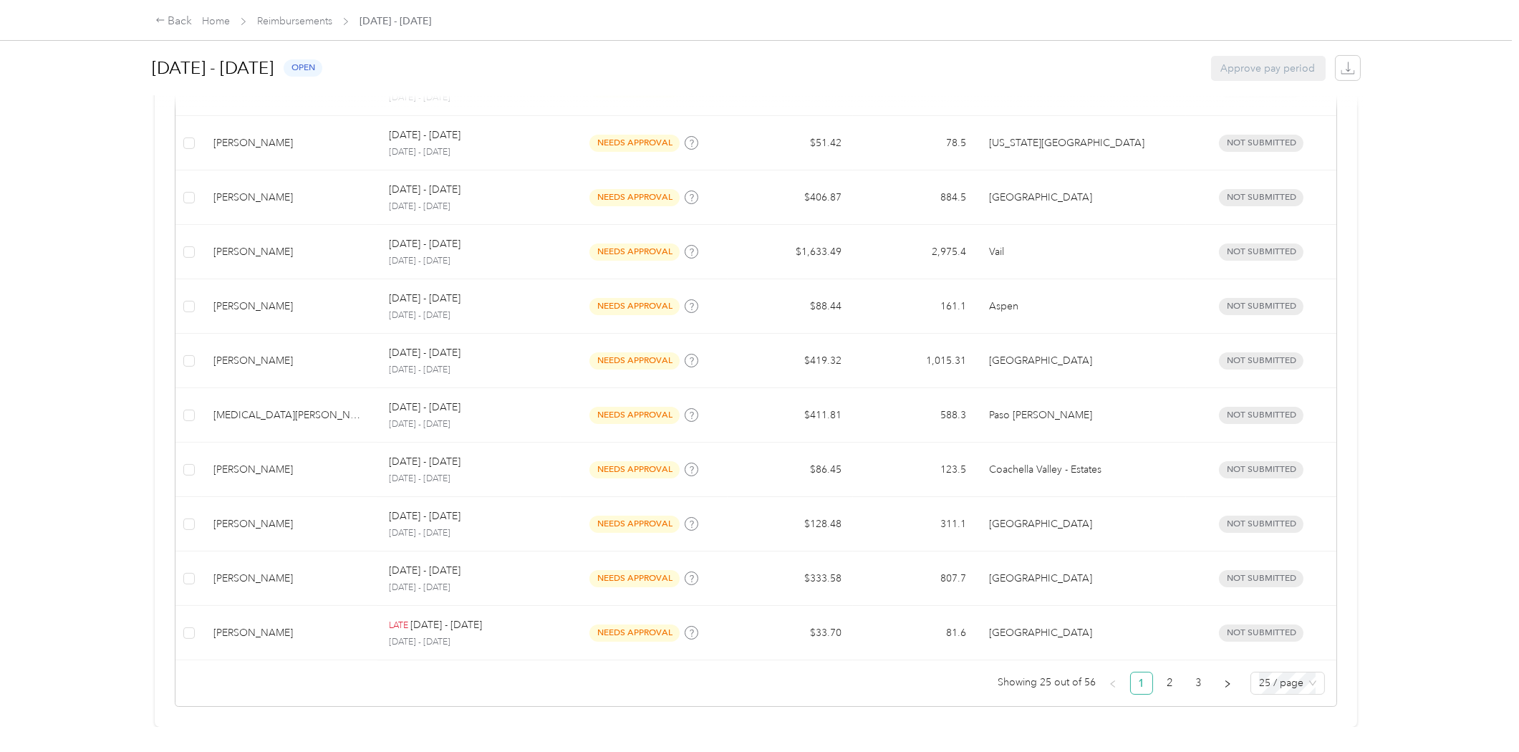
scroll to position [1241, 0]
click at [1161, 673] on link "2" at bounding box center [1170, 683] width 21 height 21
click at [1190, 673] on link "3" at bounding box center [1198, 683] width 21 height 21
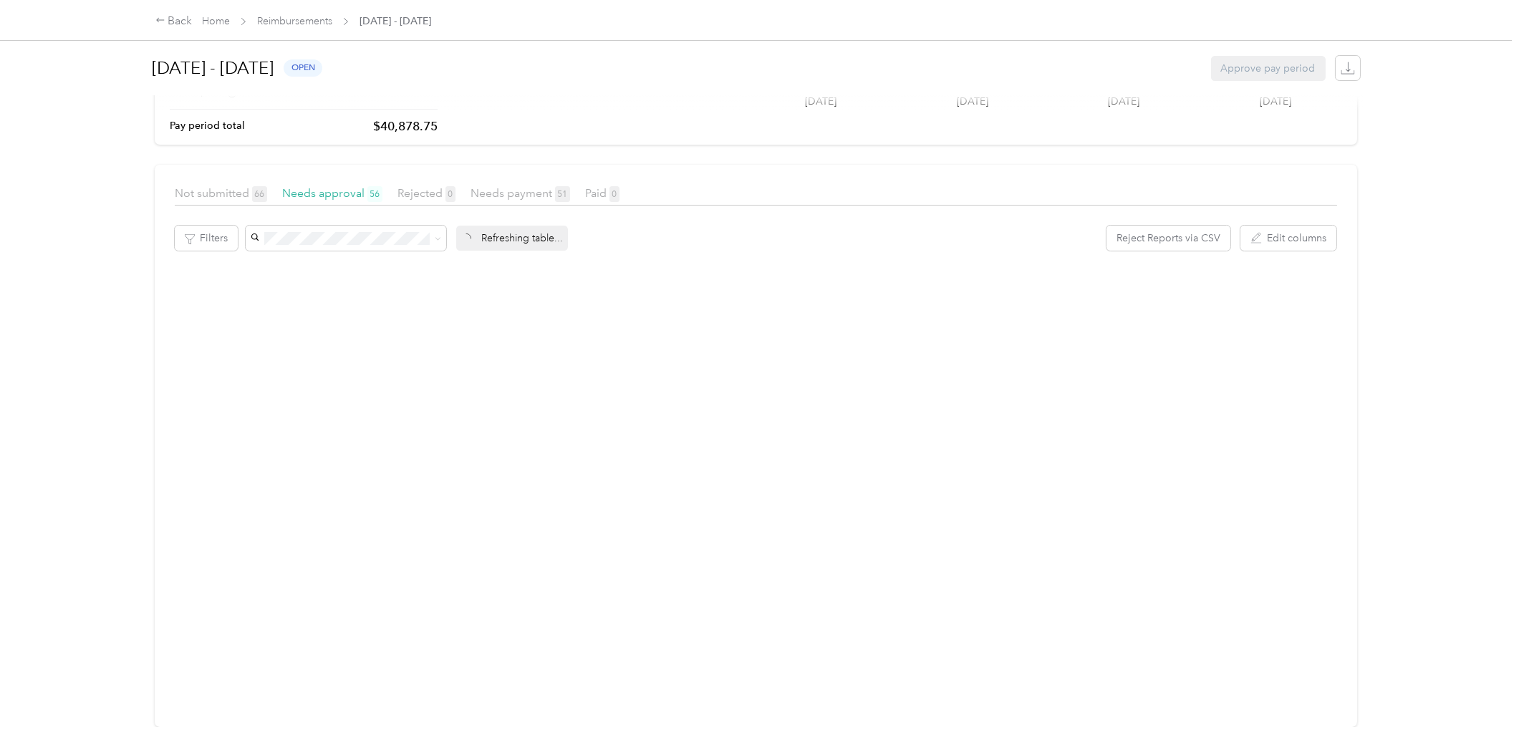
scroll to position [198, 0]
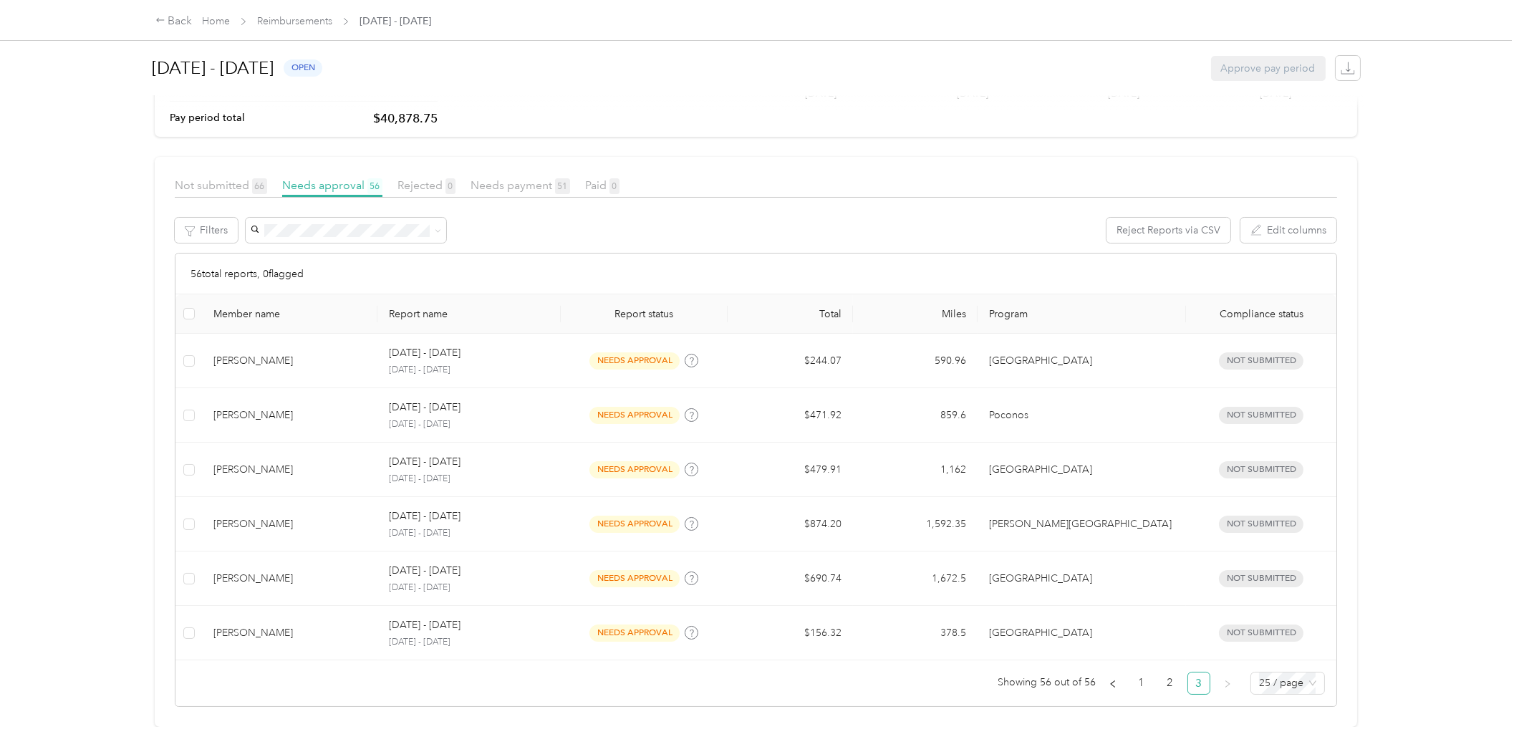
click at [1090, 254] on div "56 total reports, 0 flagged" at bounding box center [755, 274] width 1161 height 41
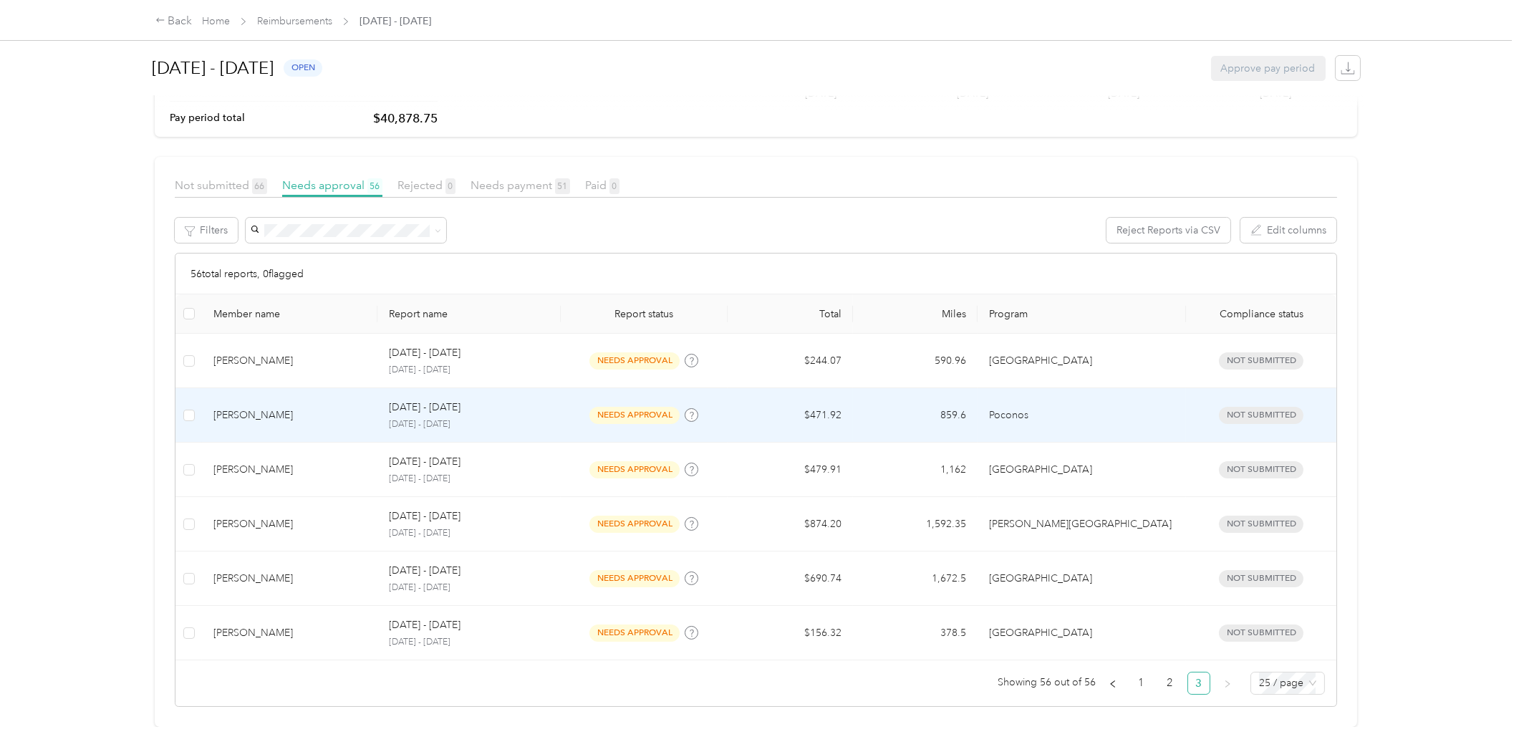
scroll to position [206, 0]
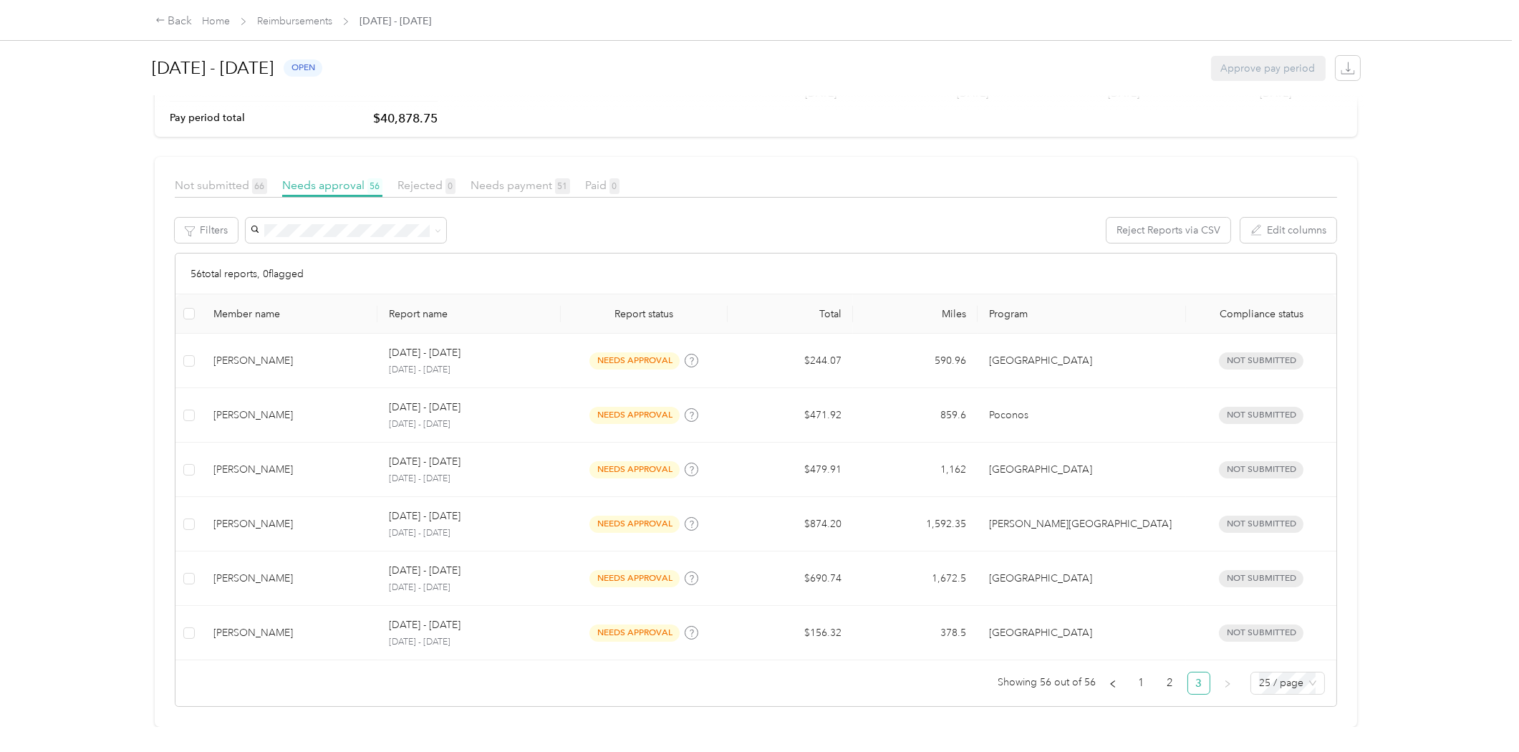
click at [1452, 394] on div "Back Home Reimbursements September 1 - 30, 2025 September 1 - 30, 2025 open App…" at bounding box center [756, 376] width 1512 height 752
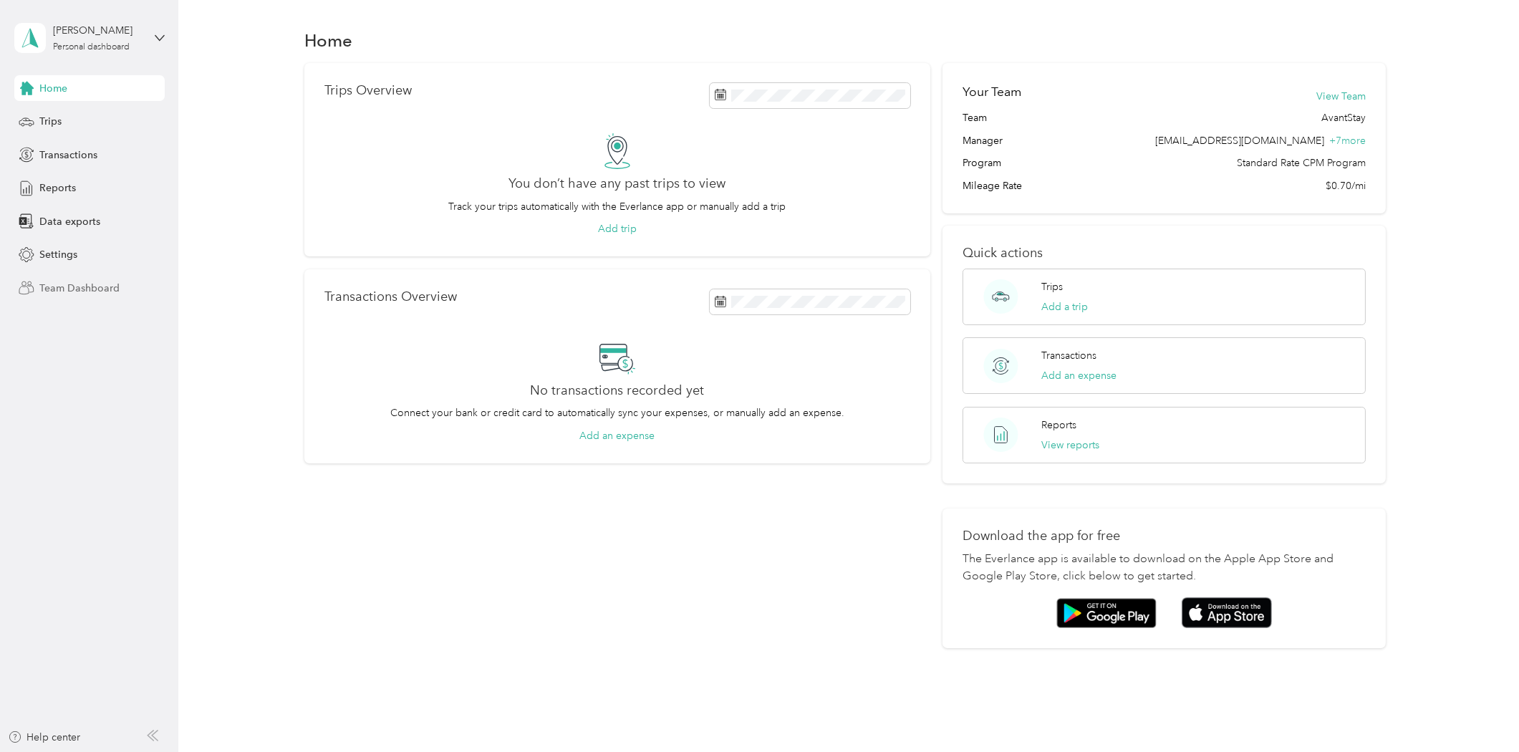
click at [101, 284] on span "Team Dashboard" at bounding box center [79, 288] width 80 height 15
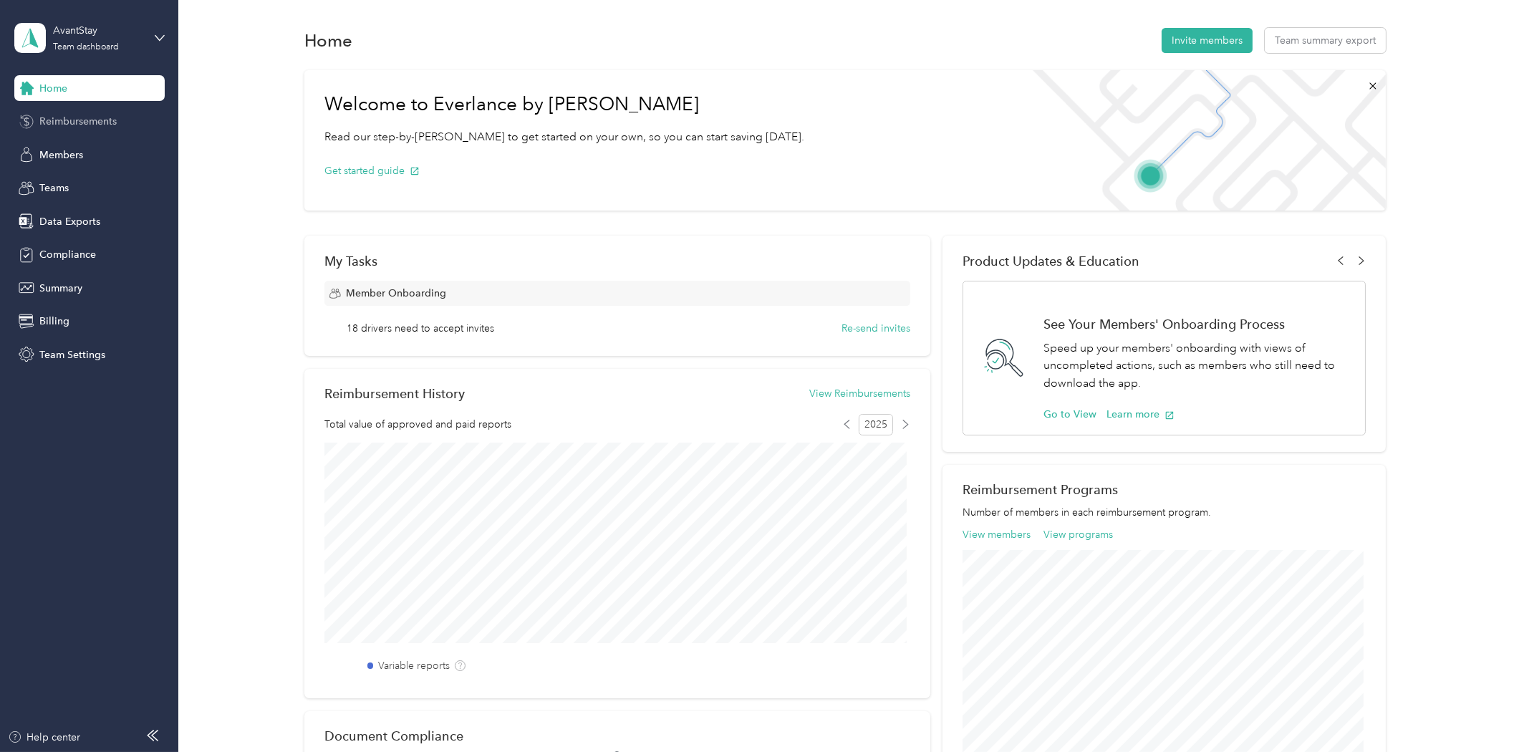
click at [69, 120] on span "Reimbursements" at bounding box center [77, 121] width 77 height 15
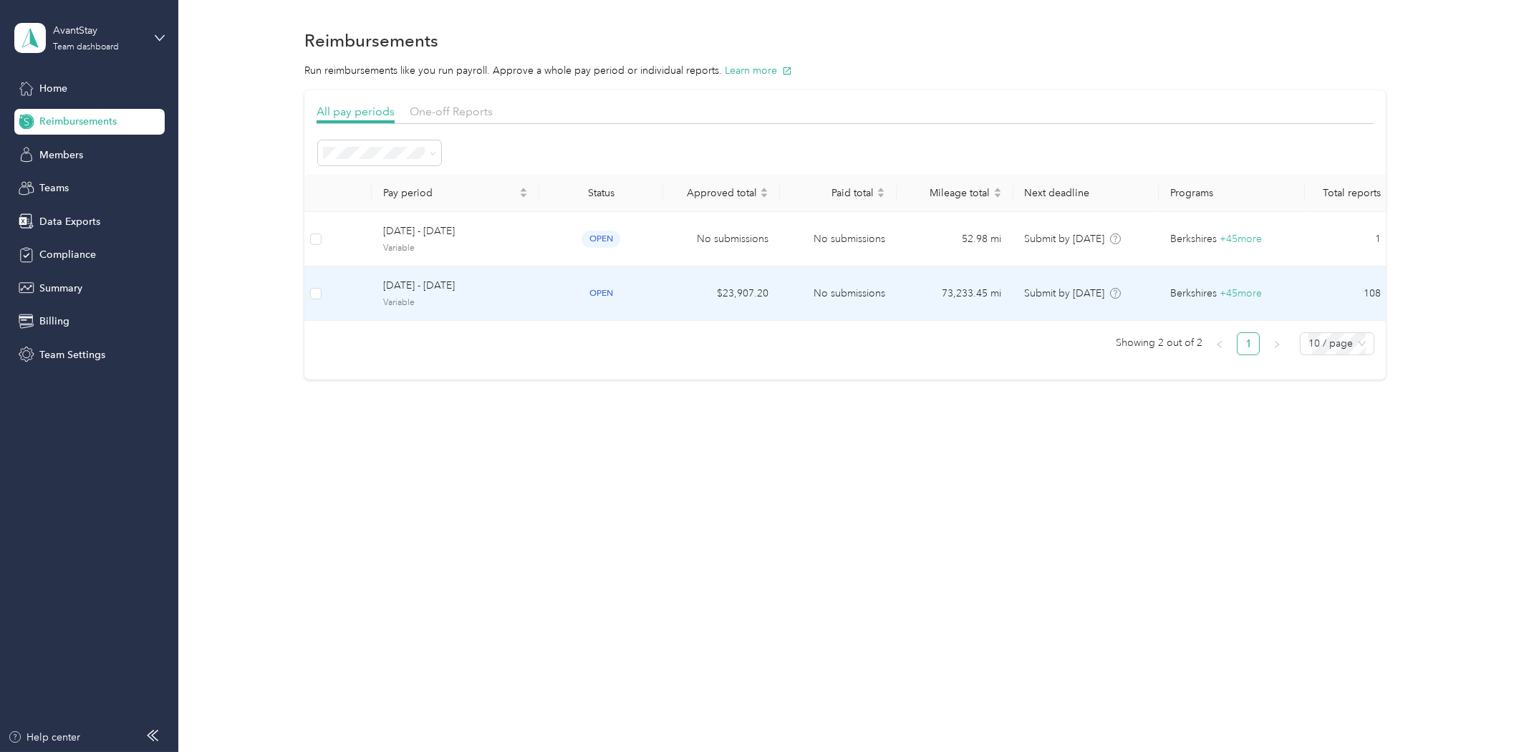
click at [466, 286] on span "[DATE] - [DATE]" at bounding box center [455, 286] width 145 height 16
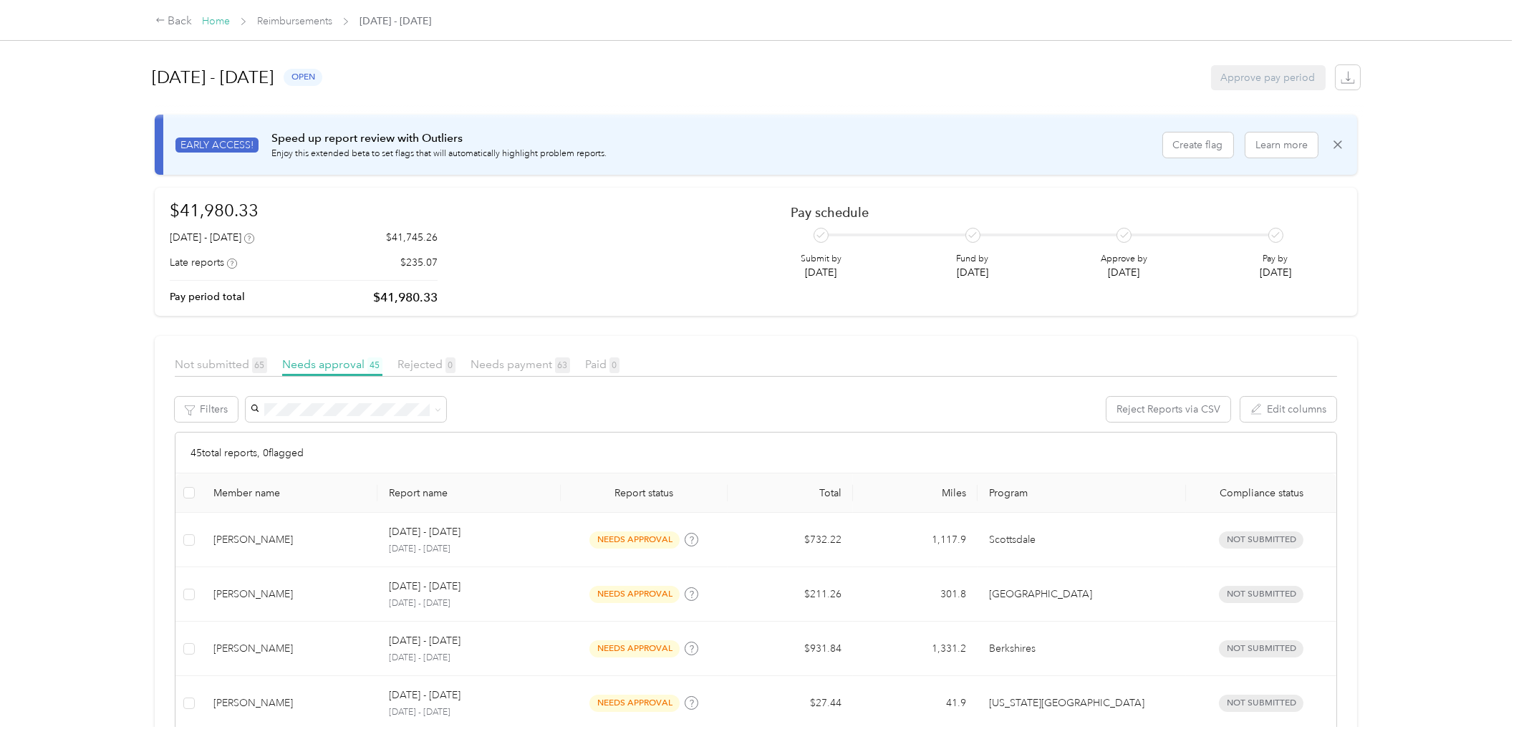
click at [211, 18] on link "Home" at bounding box center [216, 21] width 28 height 12
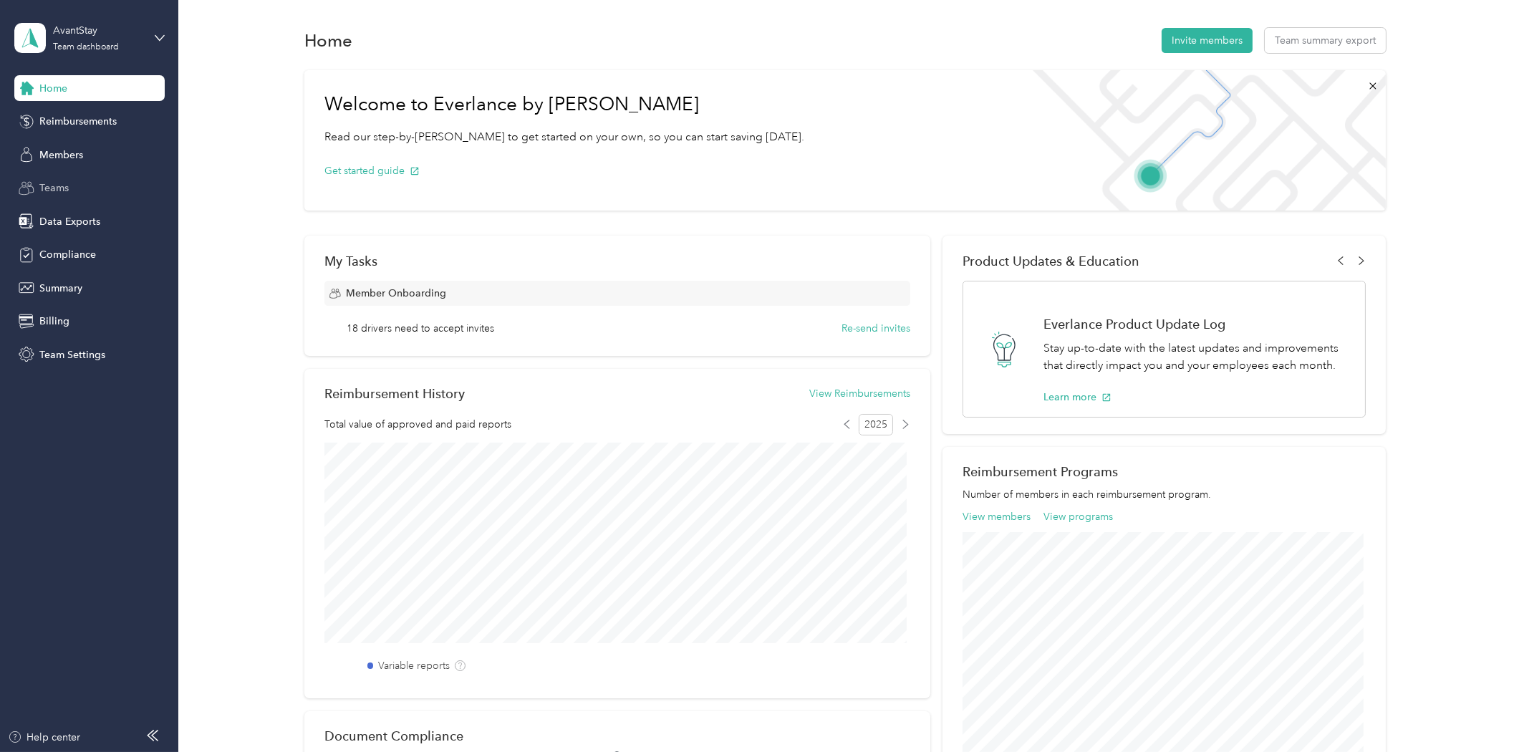
click at [72, 188] on div "Teams" at bounding box center [89, 188] width 150 height 26
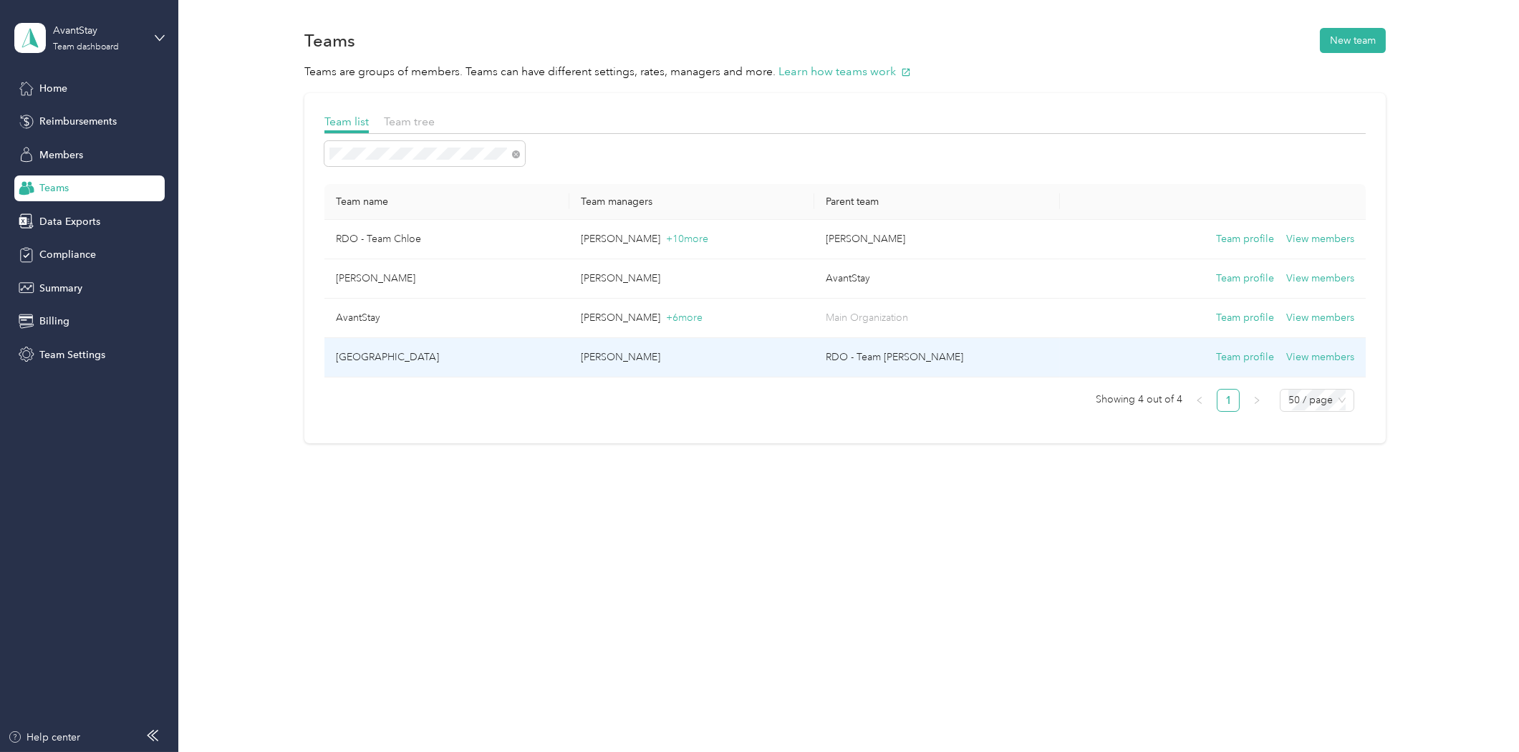
click at [397, 362] on td "[GEOGRAPHIC_DATA]" at bounding box center [446, 357] width 245 height 39
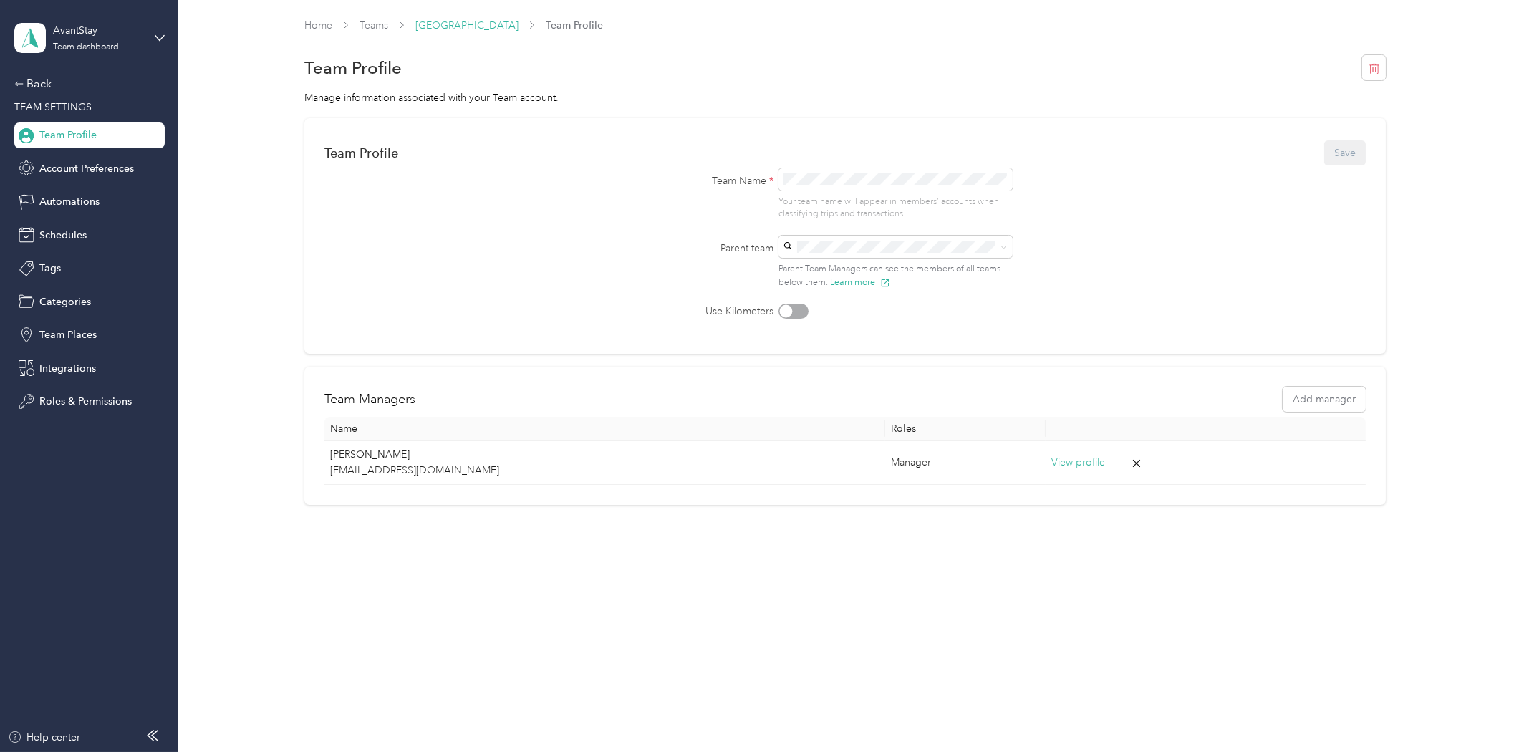
click at [445, 29] on link "[GEOGRAPHIC_DATA]" at bounding box center [466, 25] width 103 height 12
click at [382, 24] on link "Teams" at bounding box center [374, 25] width 29 height 12
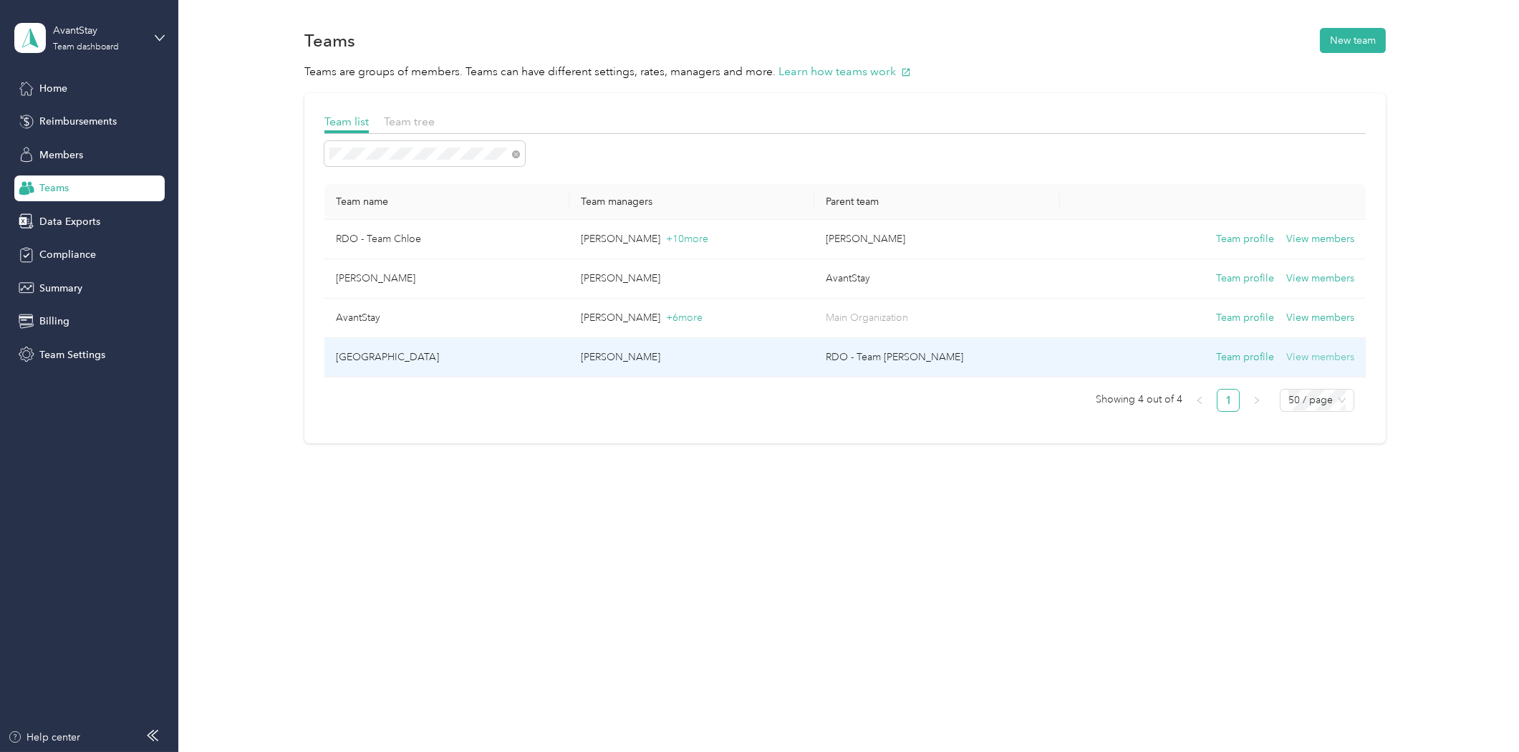
click at [1314, 355] on button "View members" at bounding box center [1320, 358] width 68 height 16
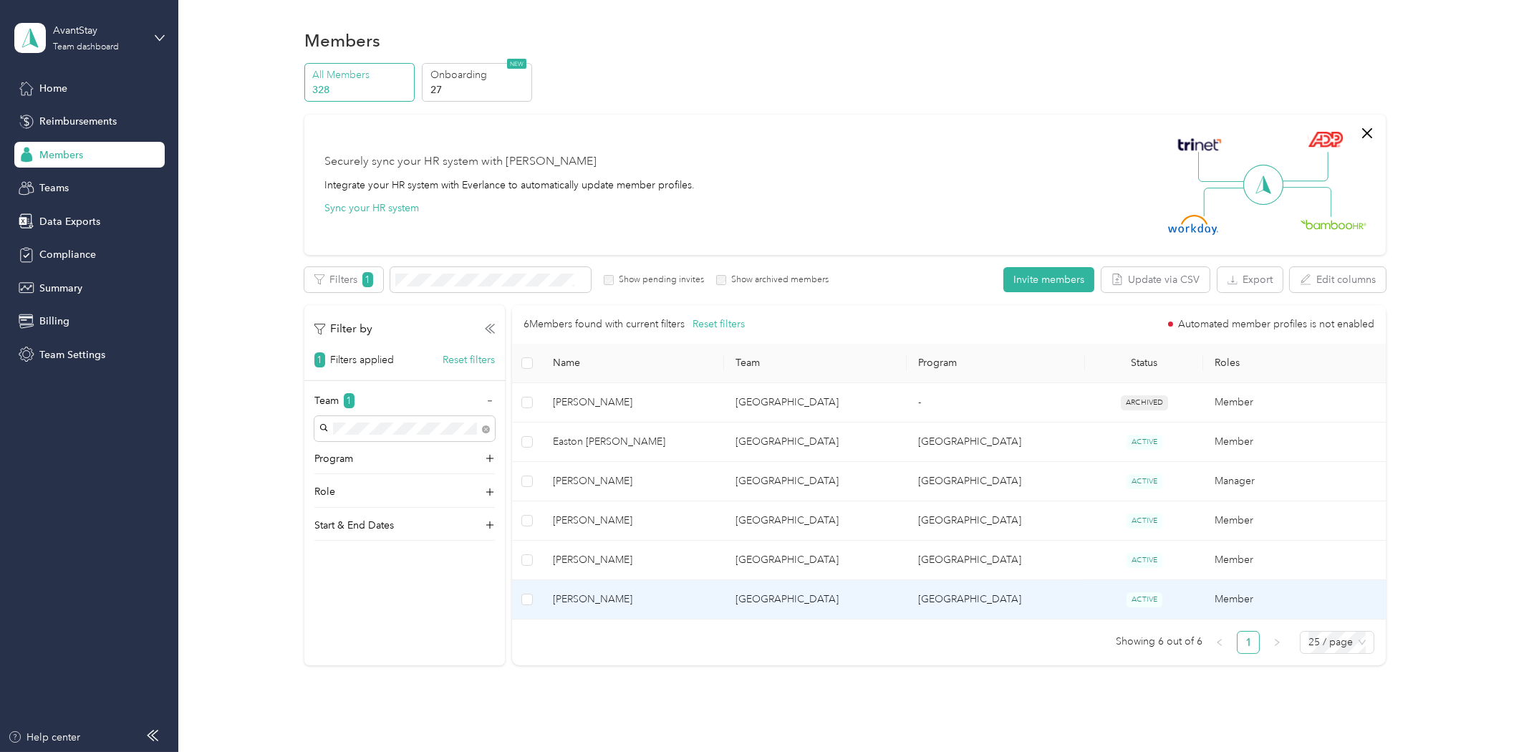
click at [650, 603] on span "[PERSON_NAME]" at bounding box center [633, 600] width 160 height 16
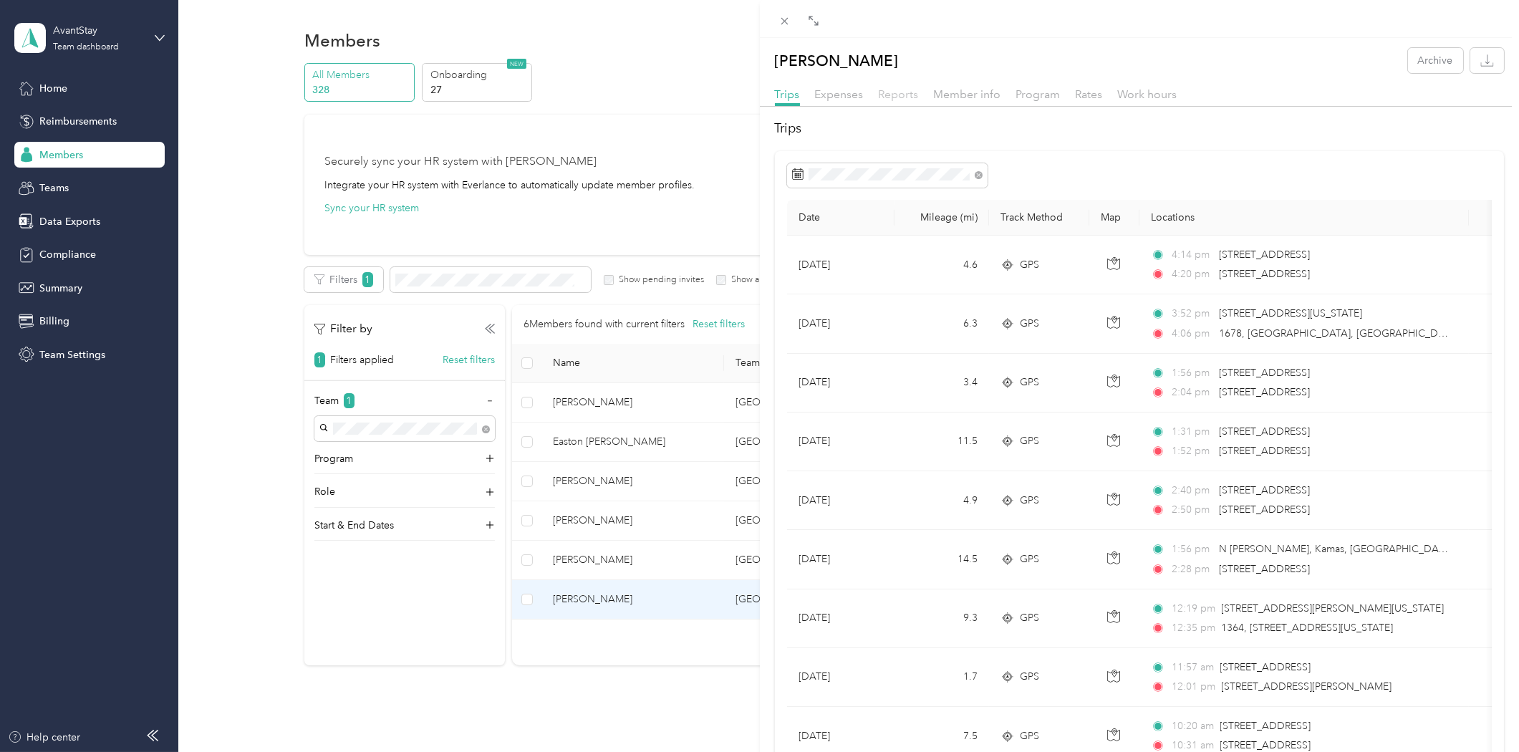
click at [908, 97] on span "Reports" at bounding box center [899, 94] width 40 height 14
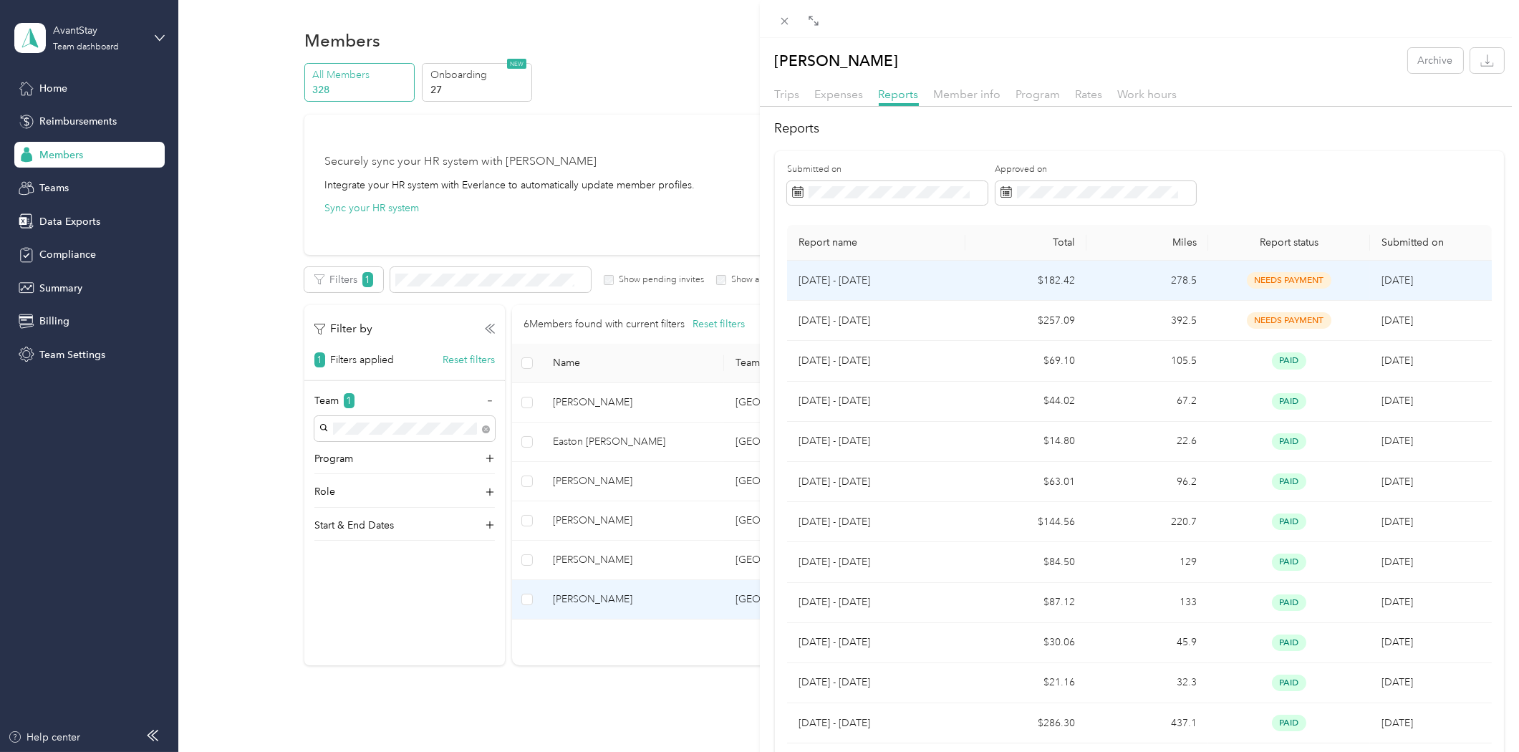
click at [849, 281] on p "[DATE] - [DATE]" at bounding box center [876, 281] width 155 height 16
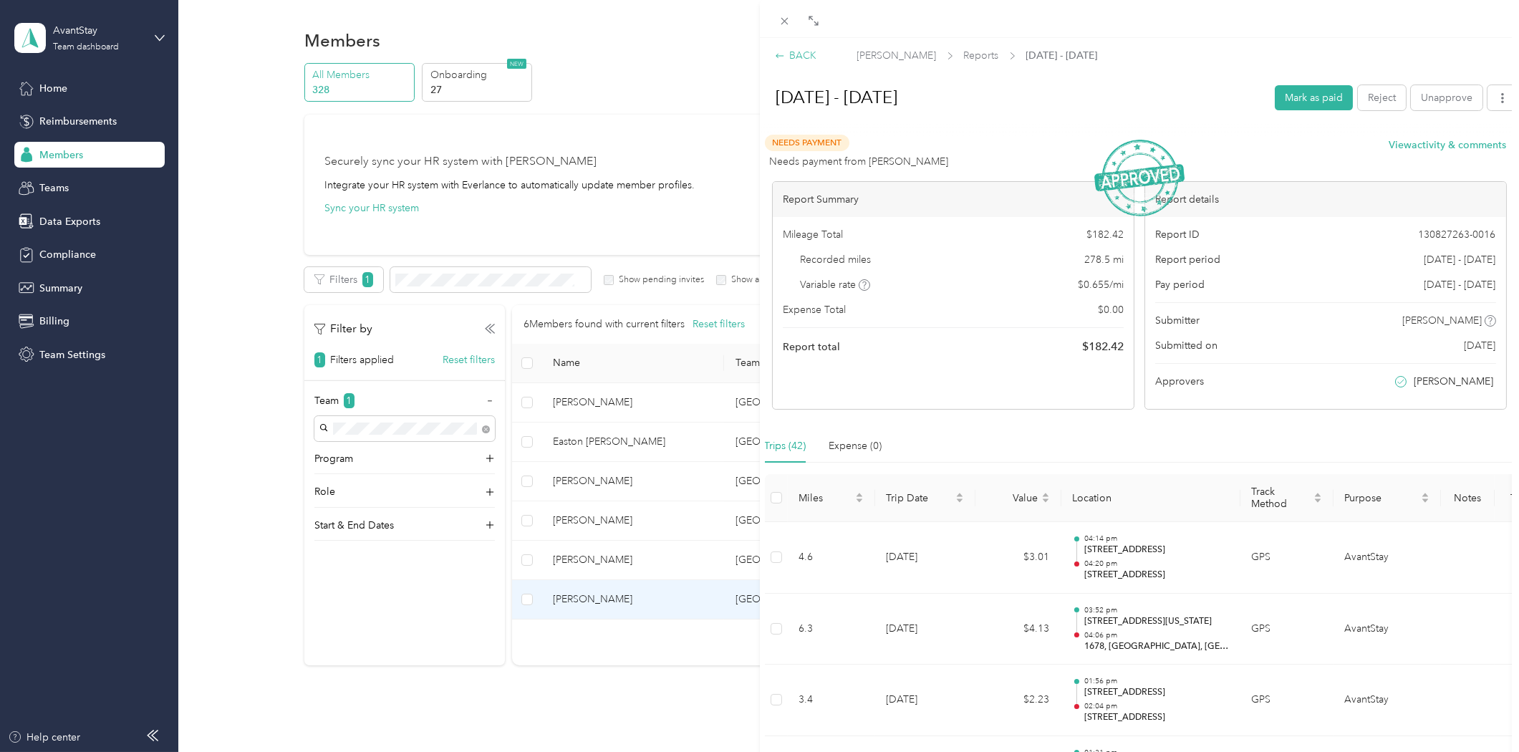
click at [796, 51] on div "BACK" at bounding box center [796, 55] width 42 height 15
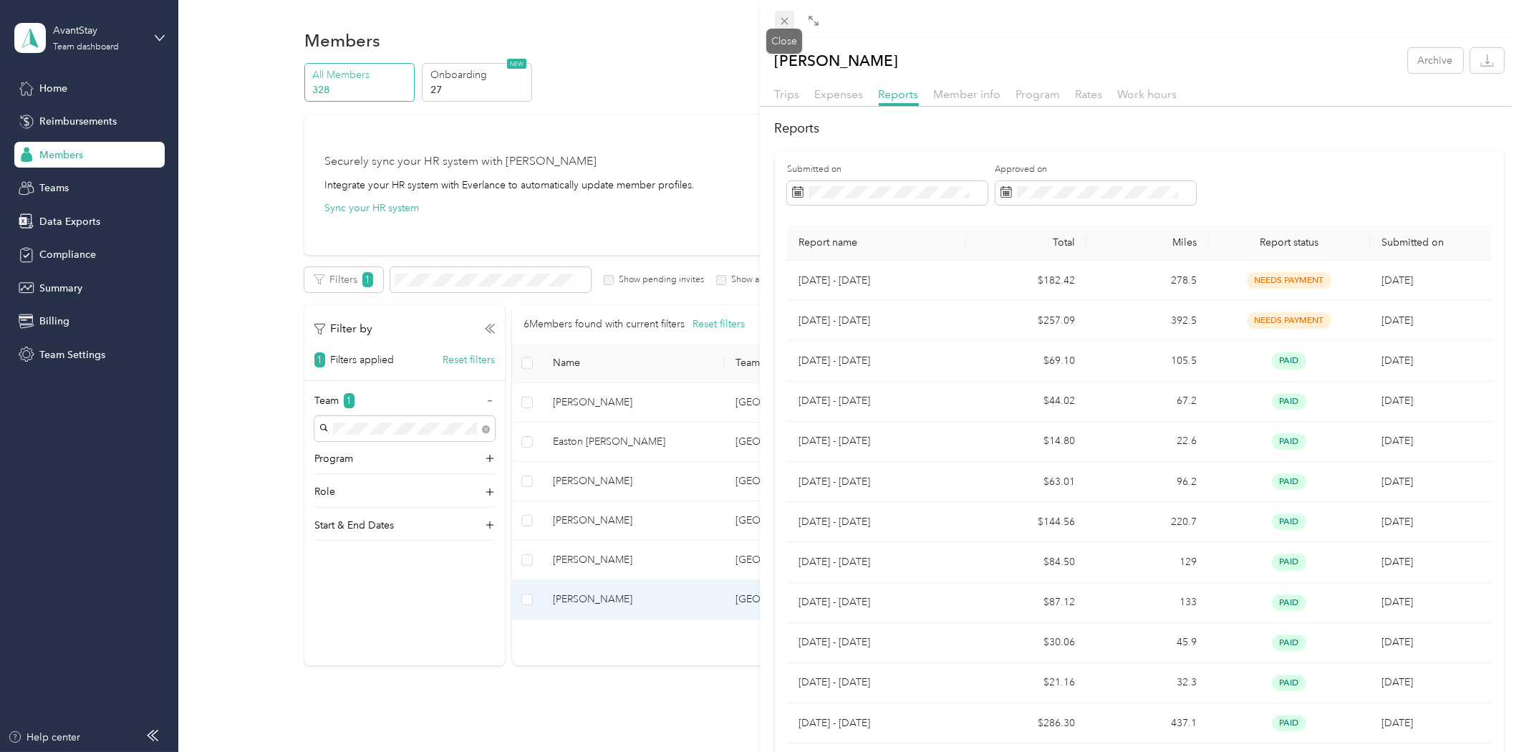
click at [779, 24] on icon at bounding box center [785, 21] width 12 height 12
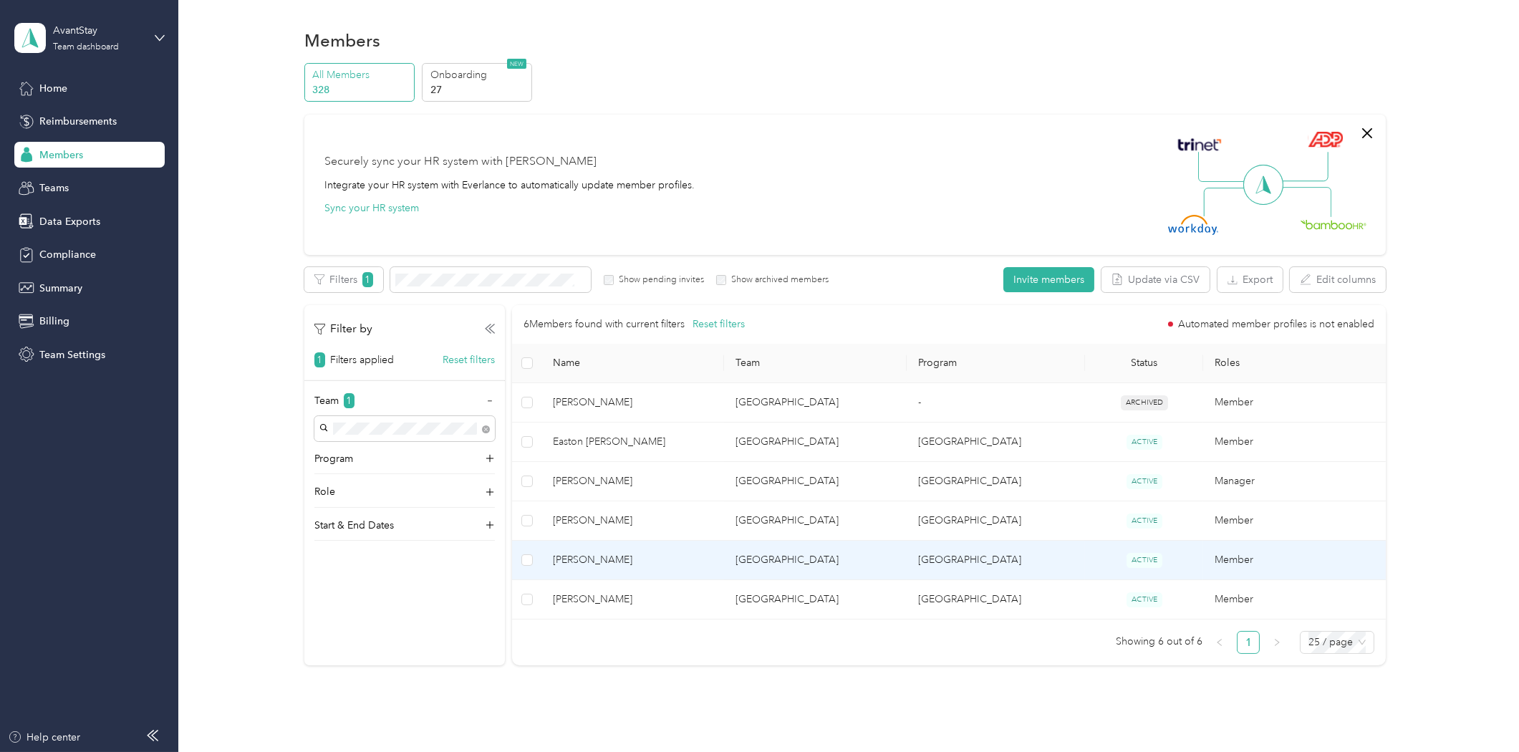
click at [607, 562] on span "[PERSON_NAME]" at bounding box center [633, 560] width 160 height 16
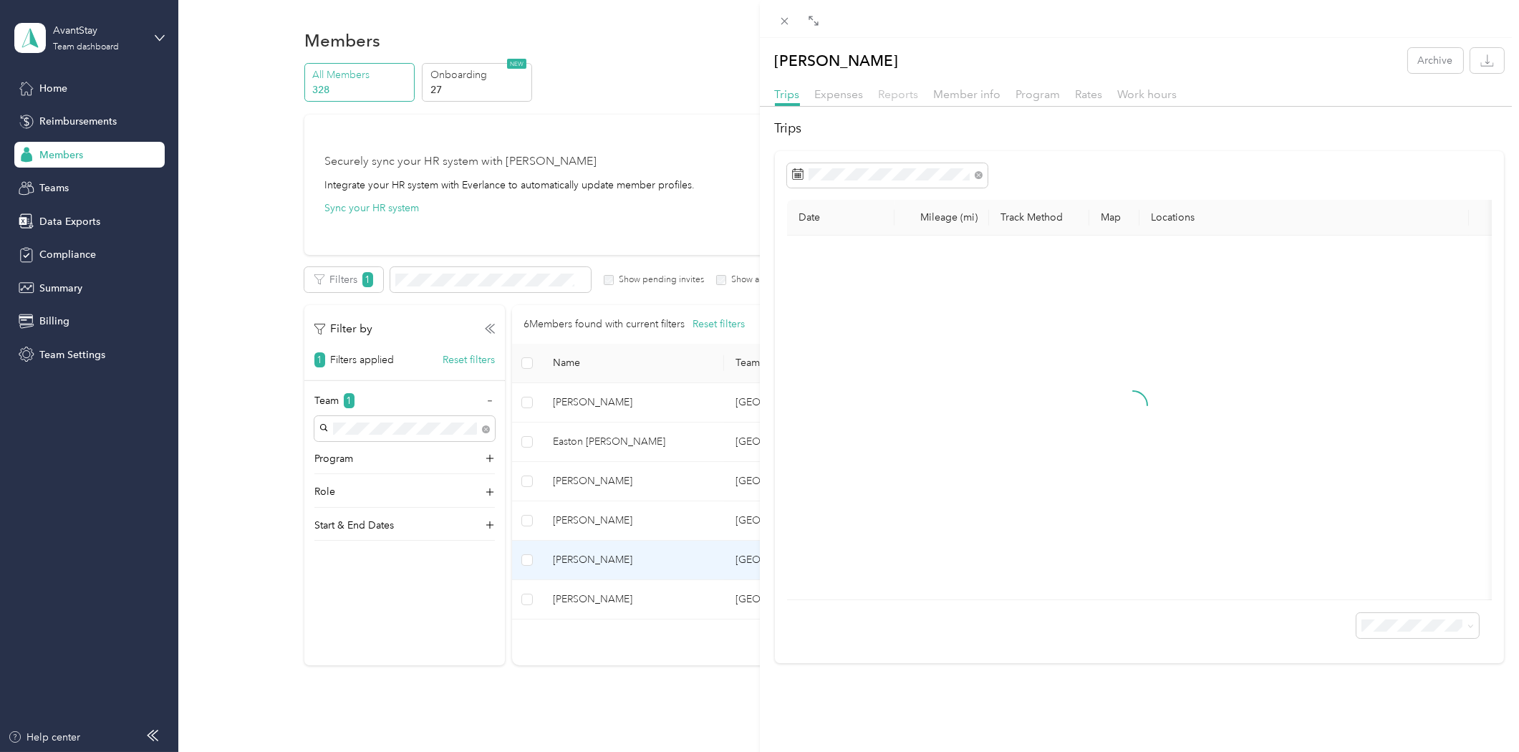
click at [905, 92] on span "Reports" at bounding box center [899, 94] width 40 height 14
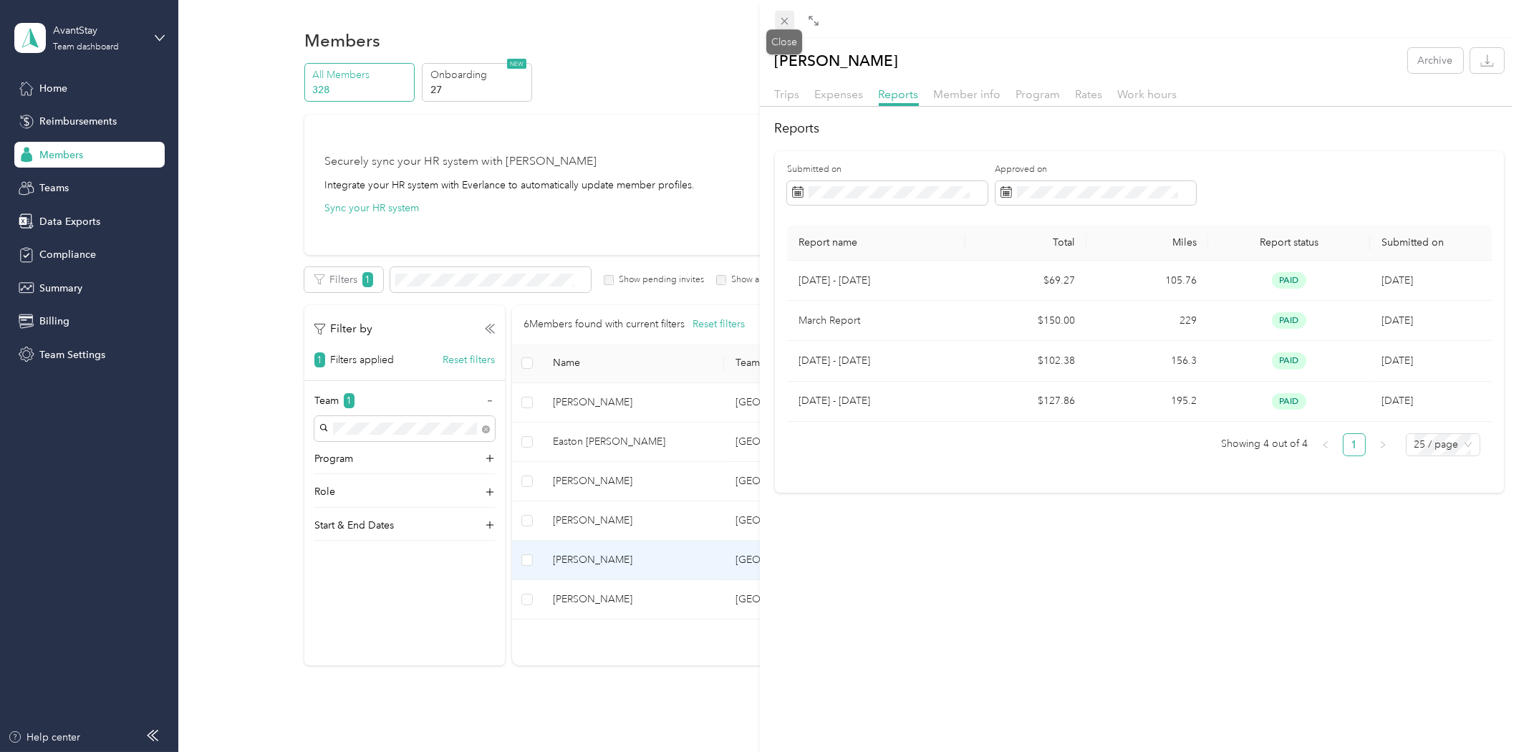
click at [786, 19] on icon at bounding box center [784, 21] width 7 height 7
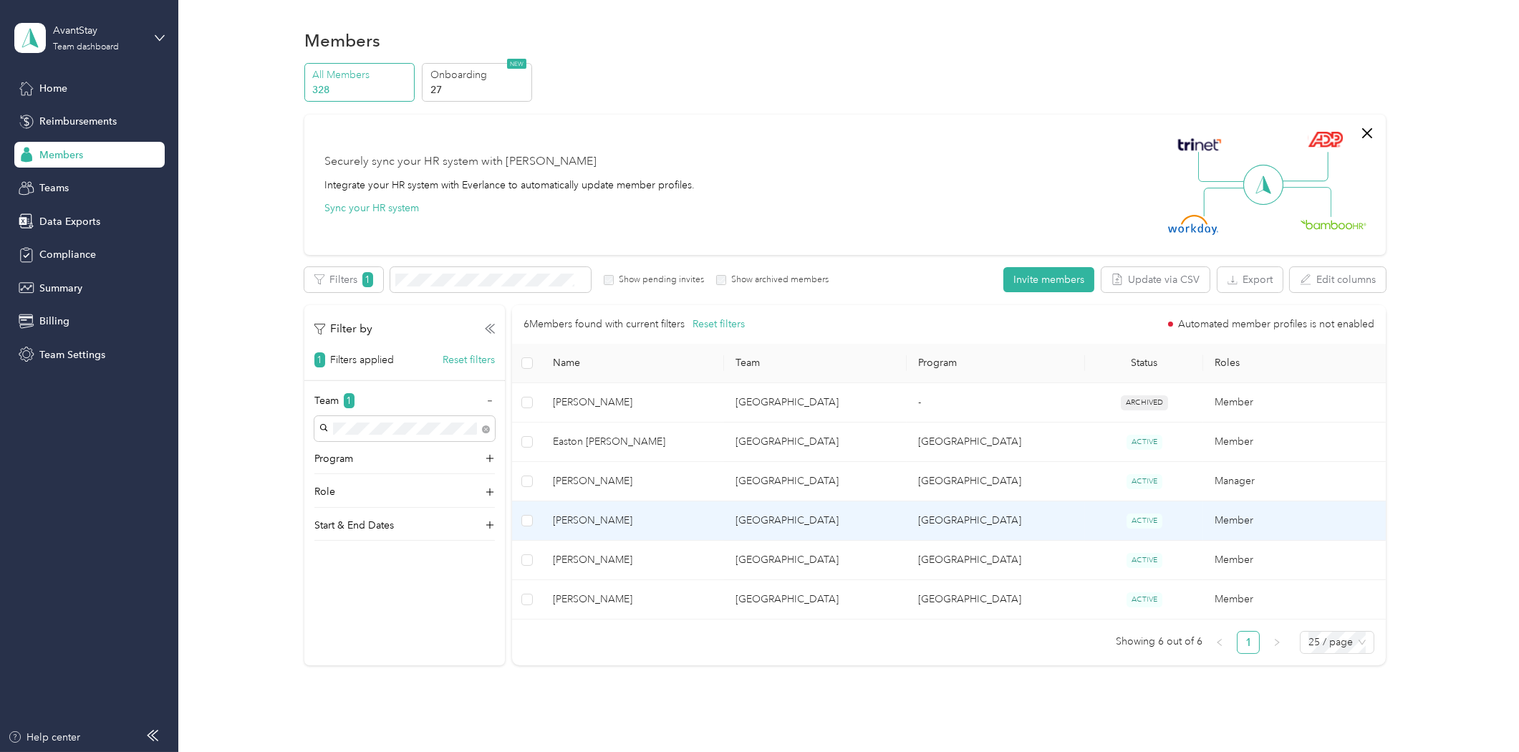
click at [611, 521] on span "[PERSON_NAME]" at bounding box center [633, 521] width 160 height 16
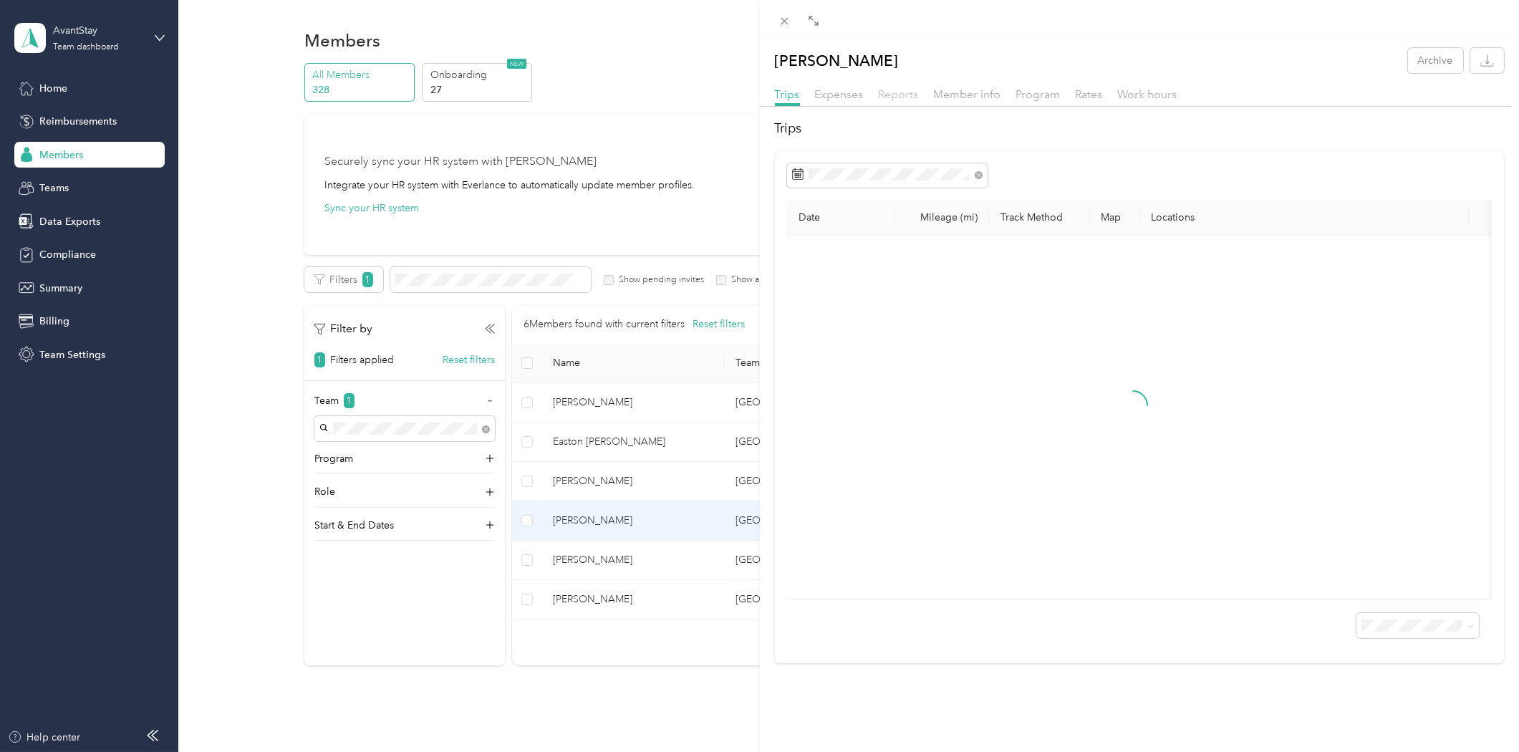
click at [905, 97] on span "Reports" at bounding box center [899, 94] width 40 height 14
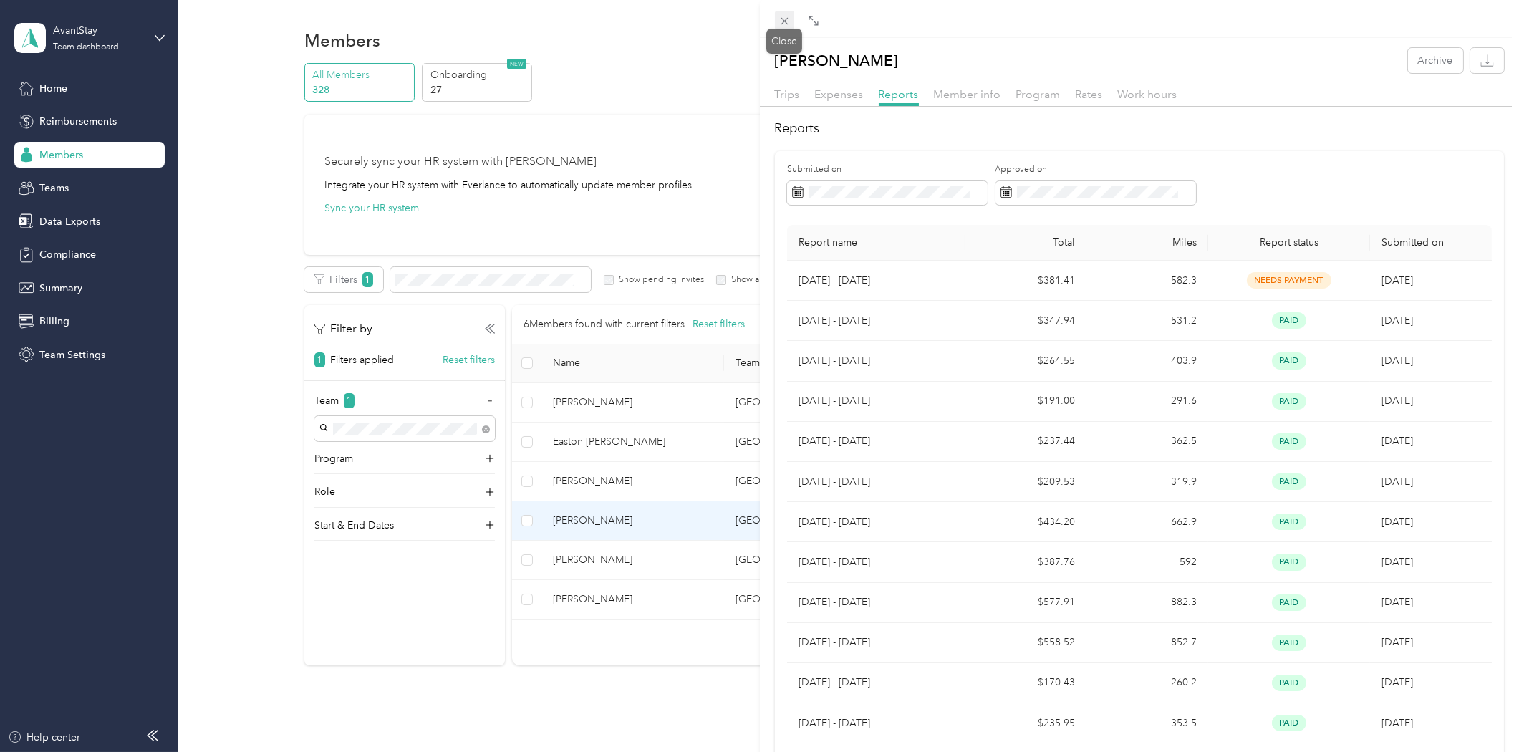
click at [779, 19] on icon at bounding box center [785, 21] width 12 height 12
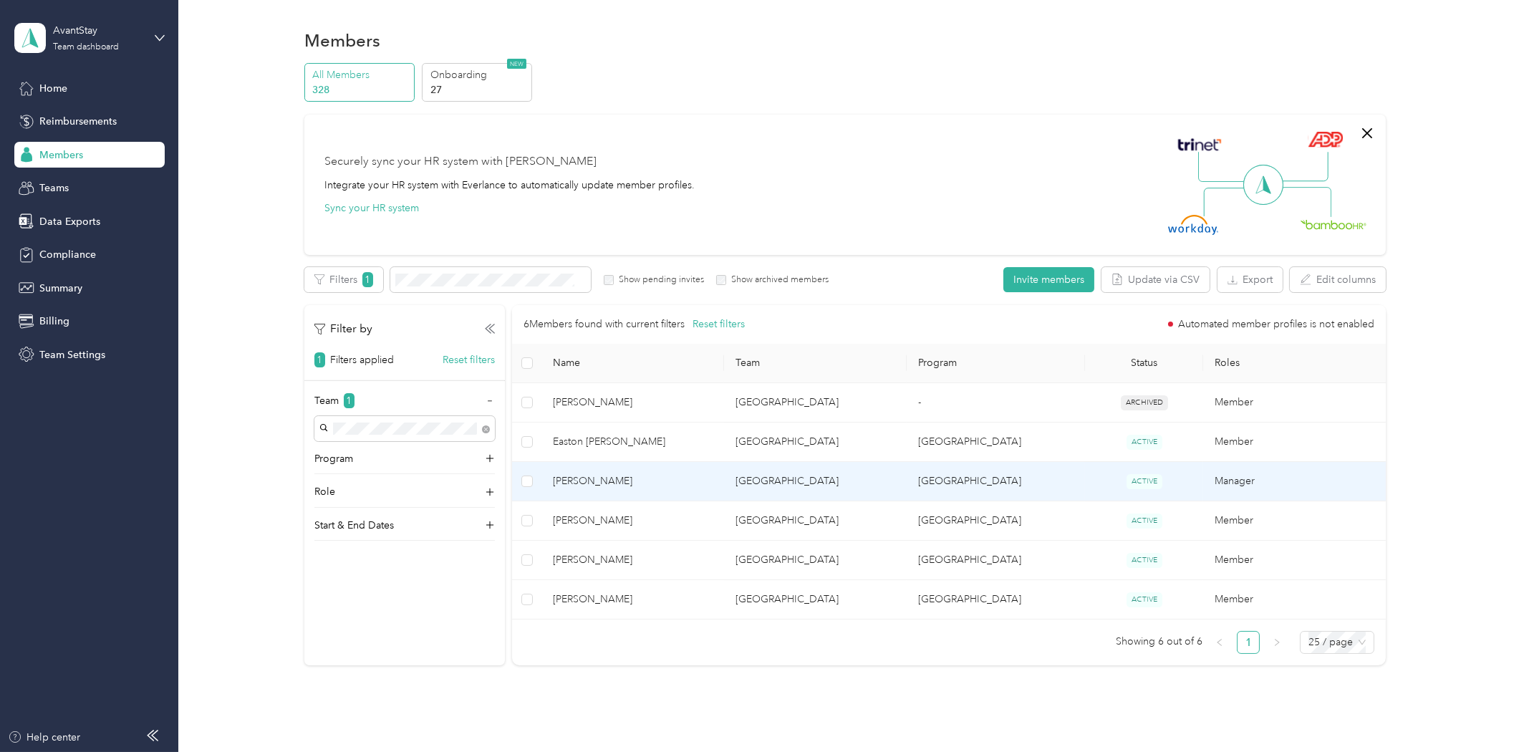
click at [632, 478] on span "[PERSON_NAME]" at bounding box center [633, 481] width 160 height 16
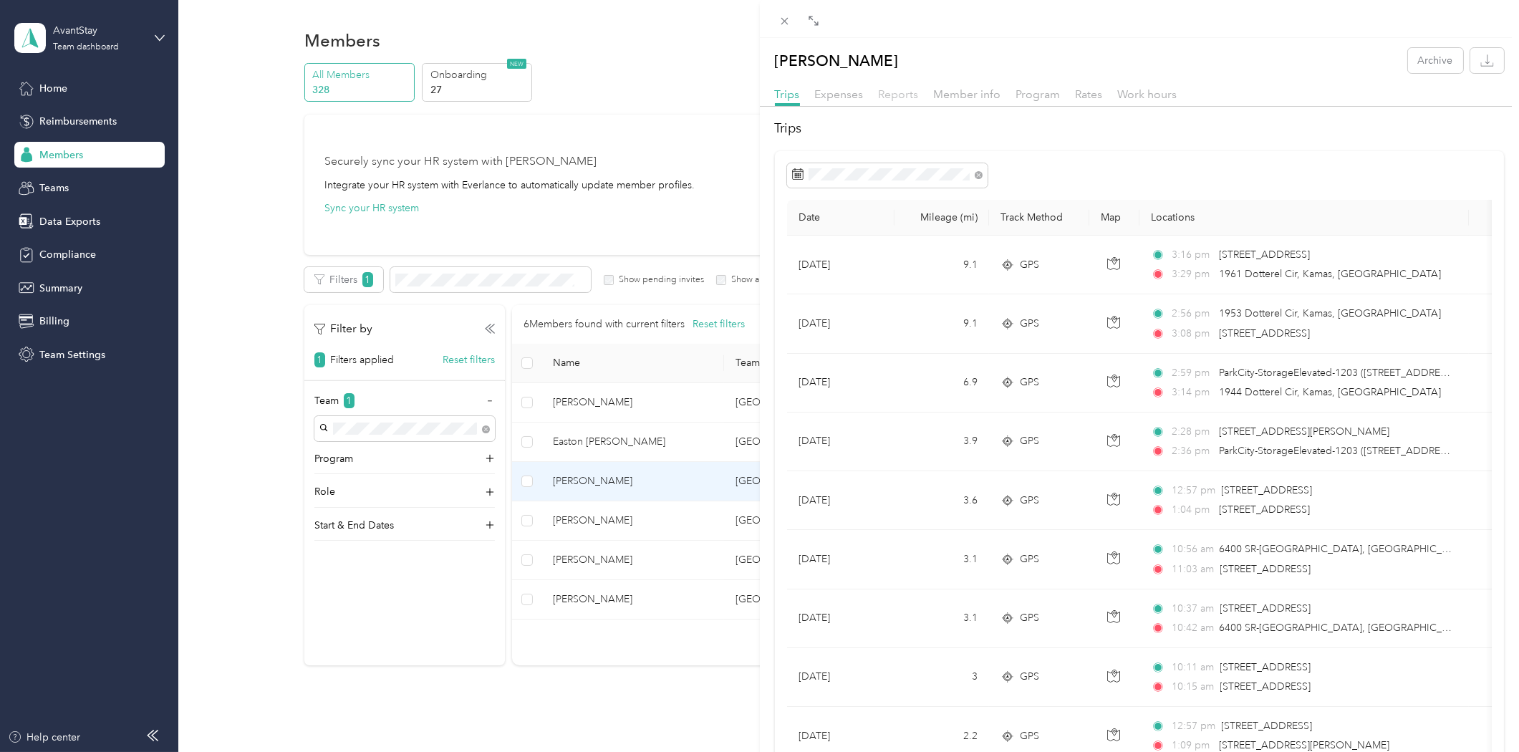
click at [903, 94] on span "Reports" at bounding box center [899, 94] width 40 height 14
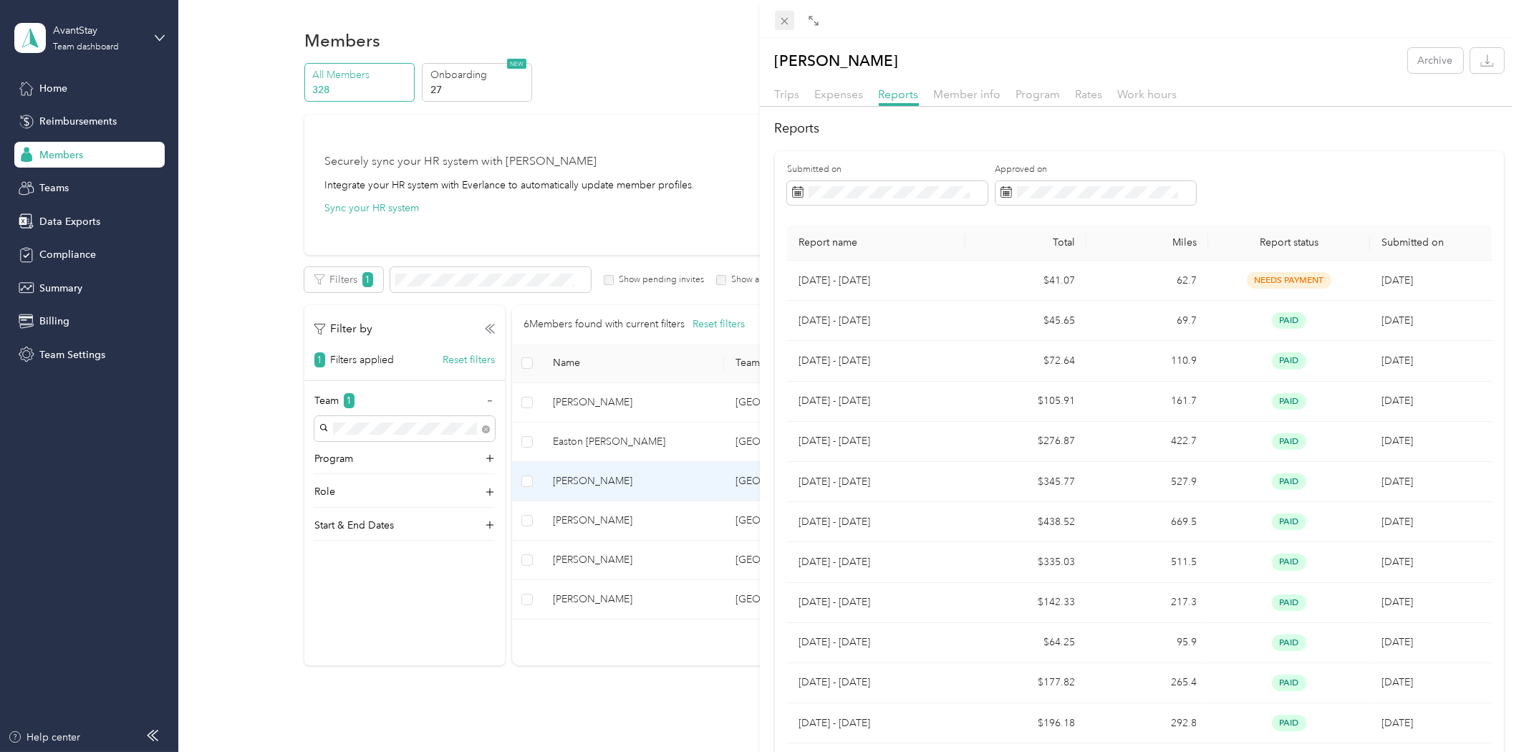
click at [781, 21] on icon at bounding box center [785, 21] width 12 height 12
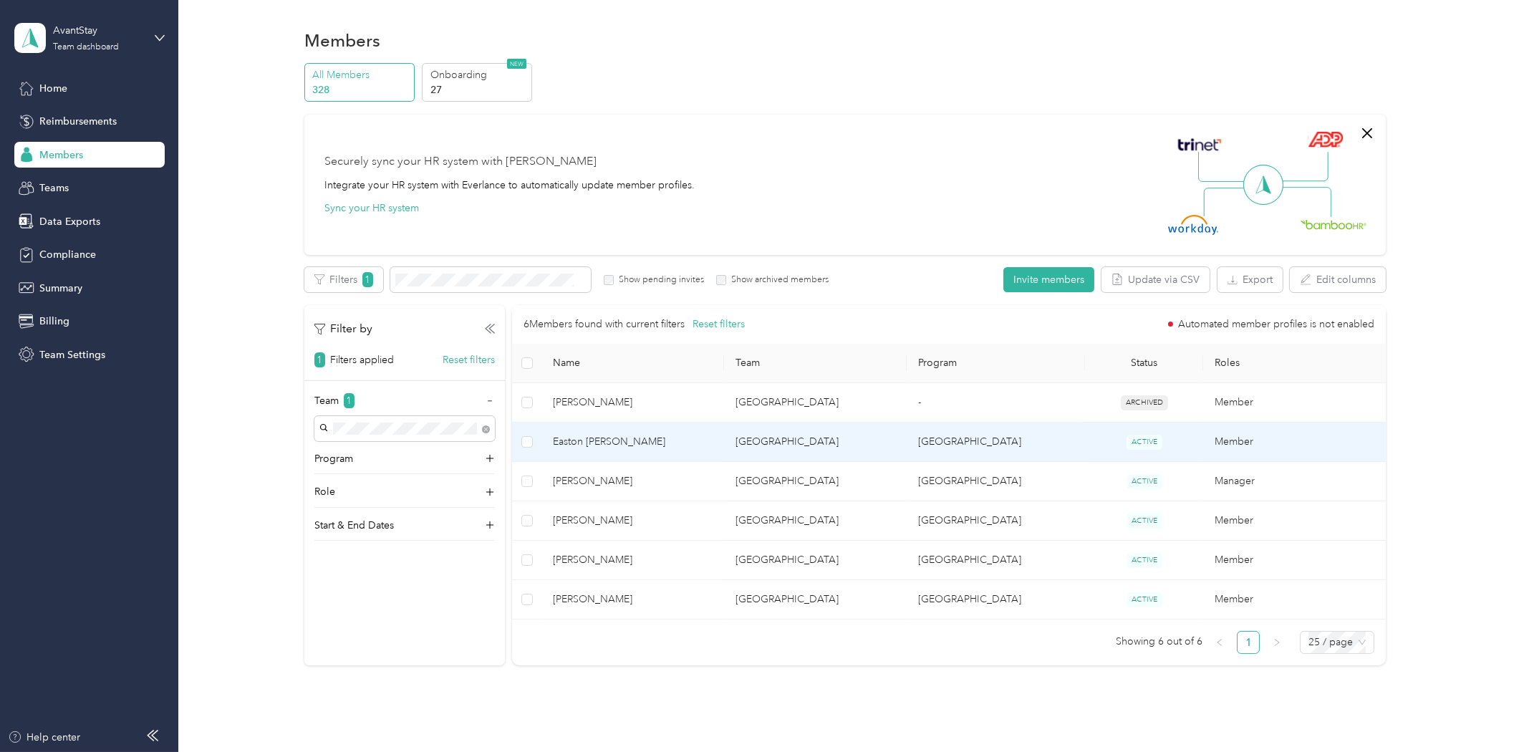
click at [604, 444] on span "Easton [PERSON_NAME]" at bounding box center [633, 442] width 160 height 16
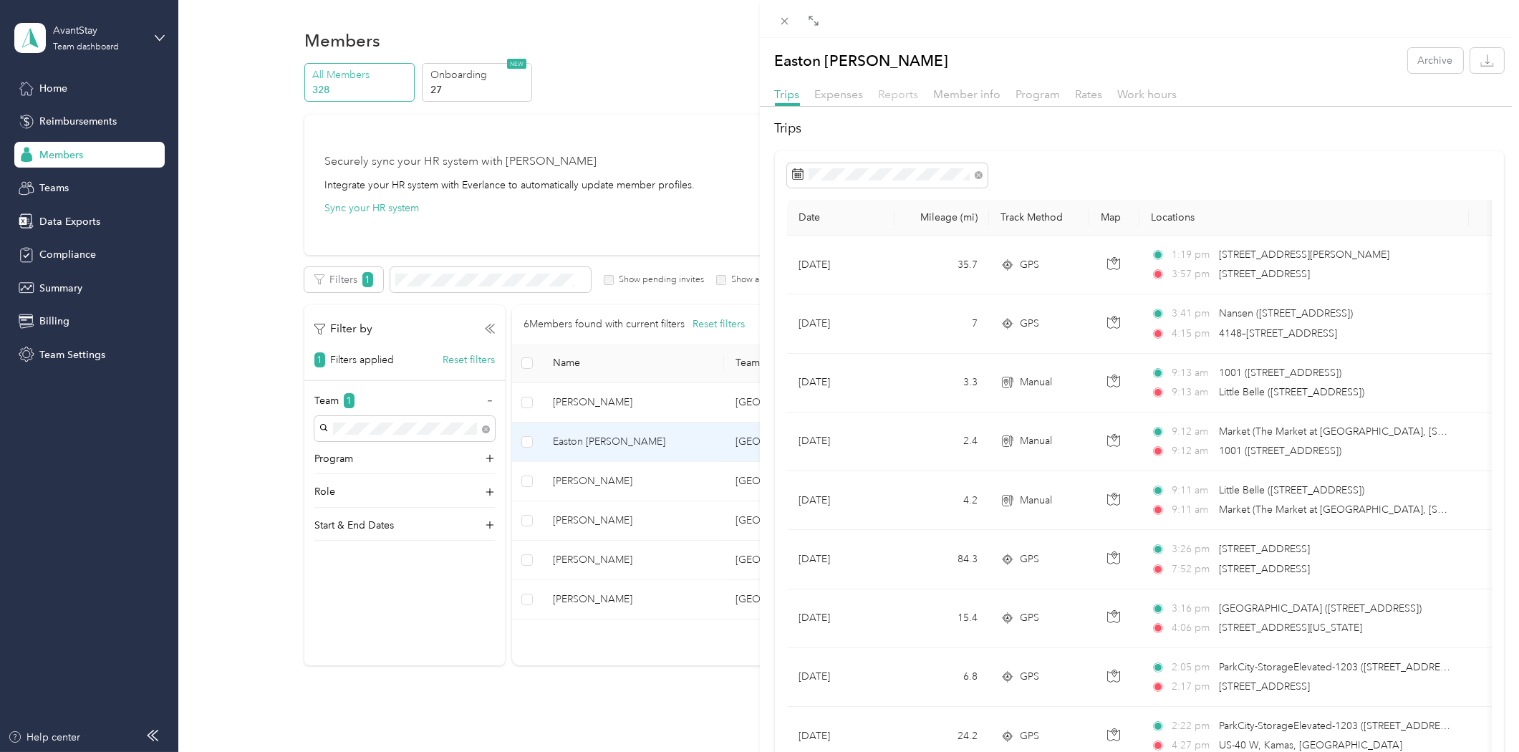
click at [904, 91] on span "Reports" at bounding box center [899, 94] width 40 height 14
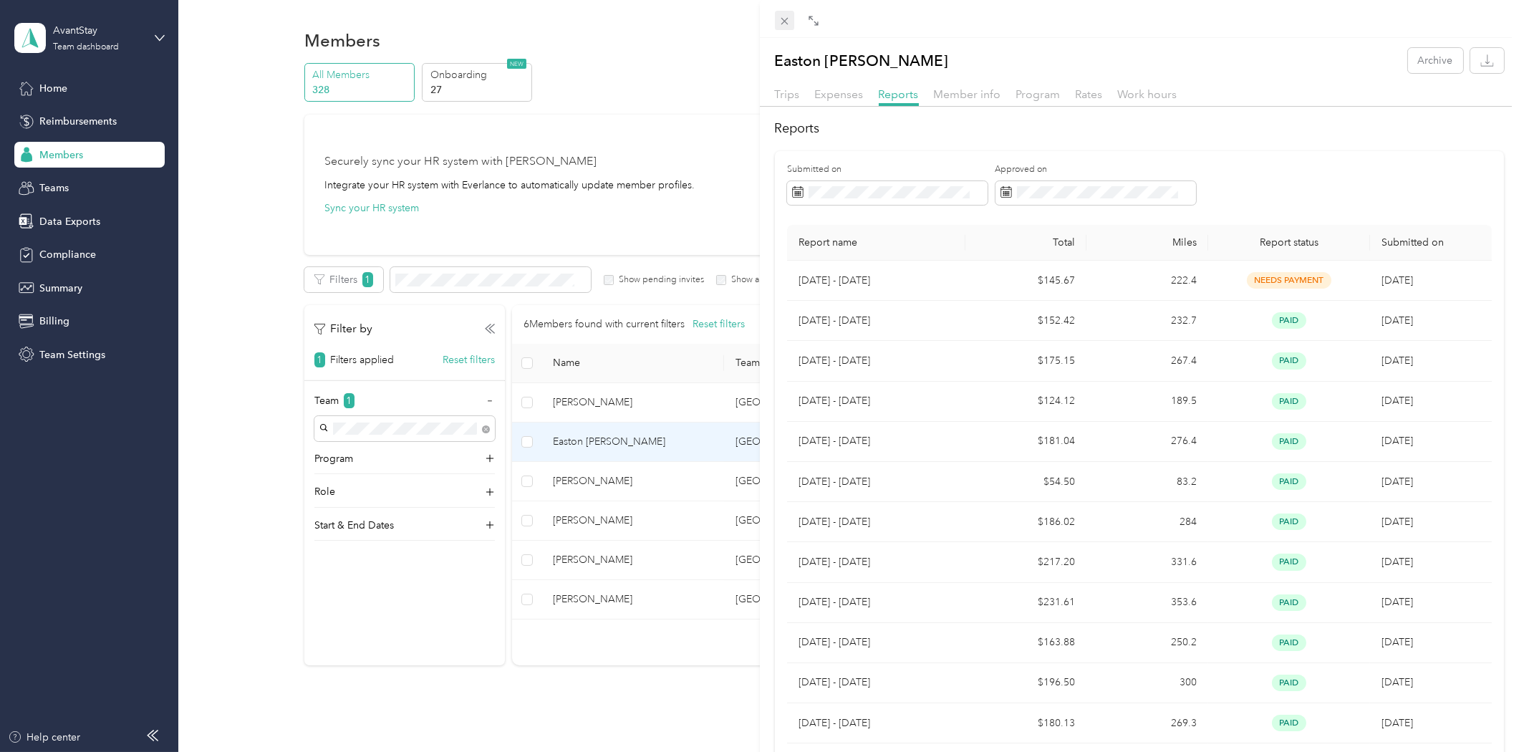
click at [789, 20] on icon at bounding box center [785, 21] width 12 height 12
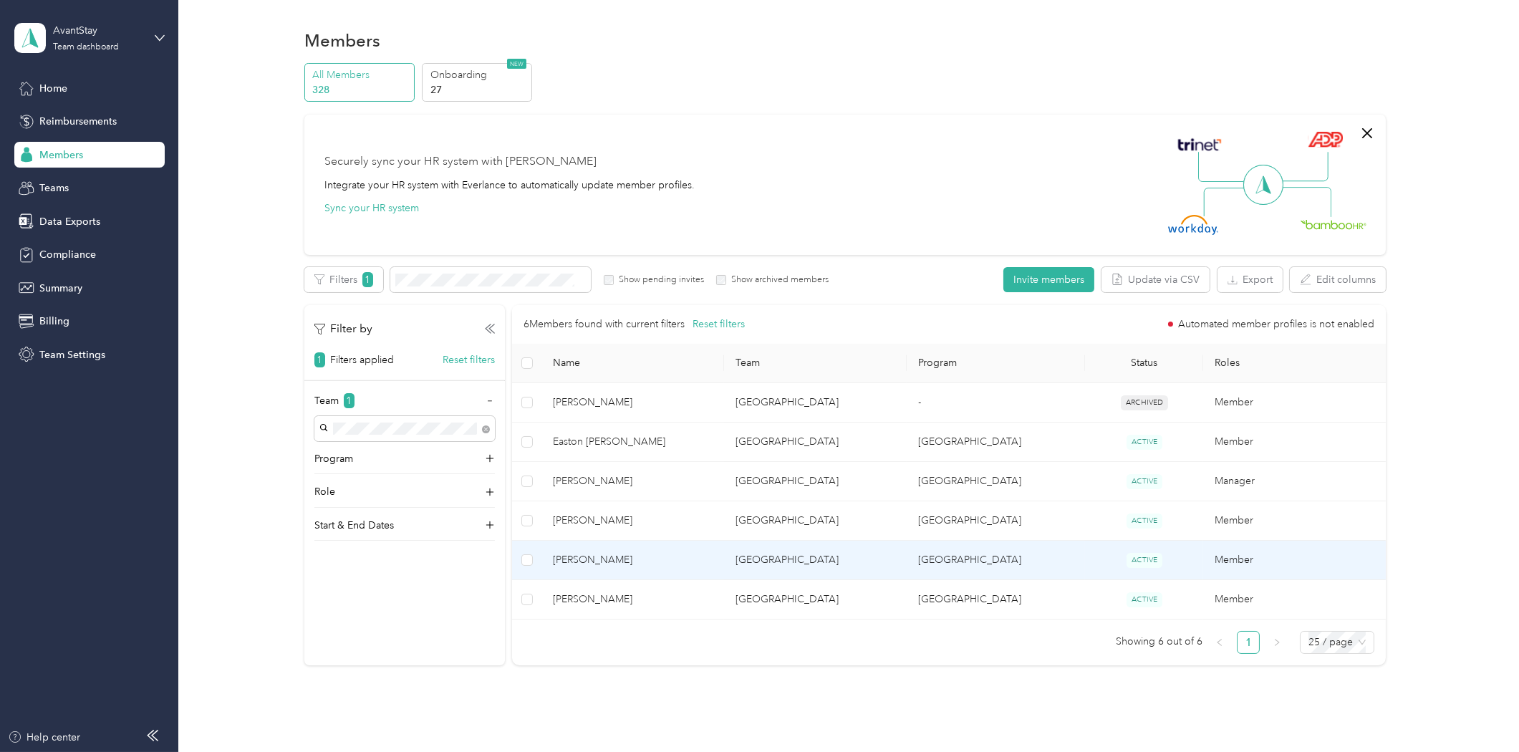
click at [588, 562] on span "[PERSON_NAME]" at bounding box center [633, 560] width 160 height 16
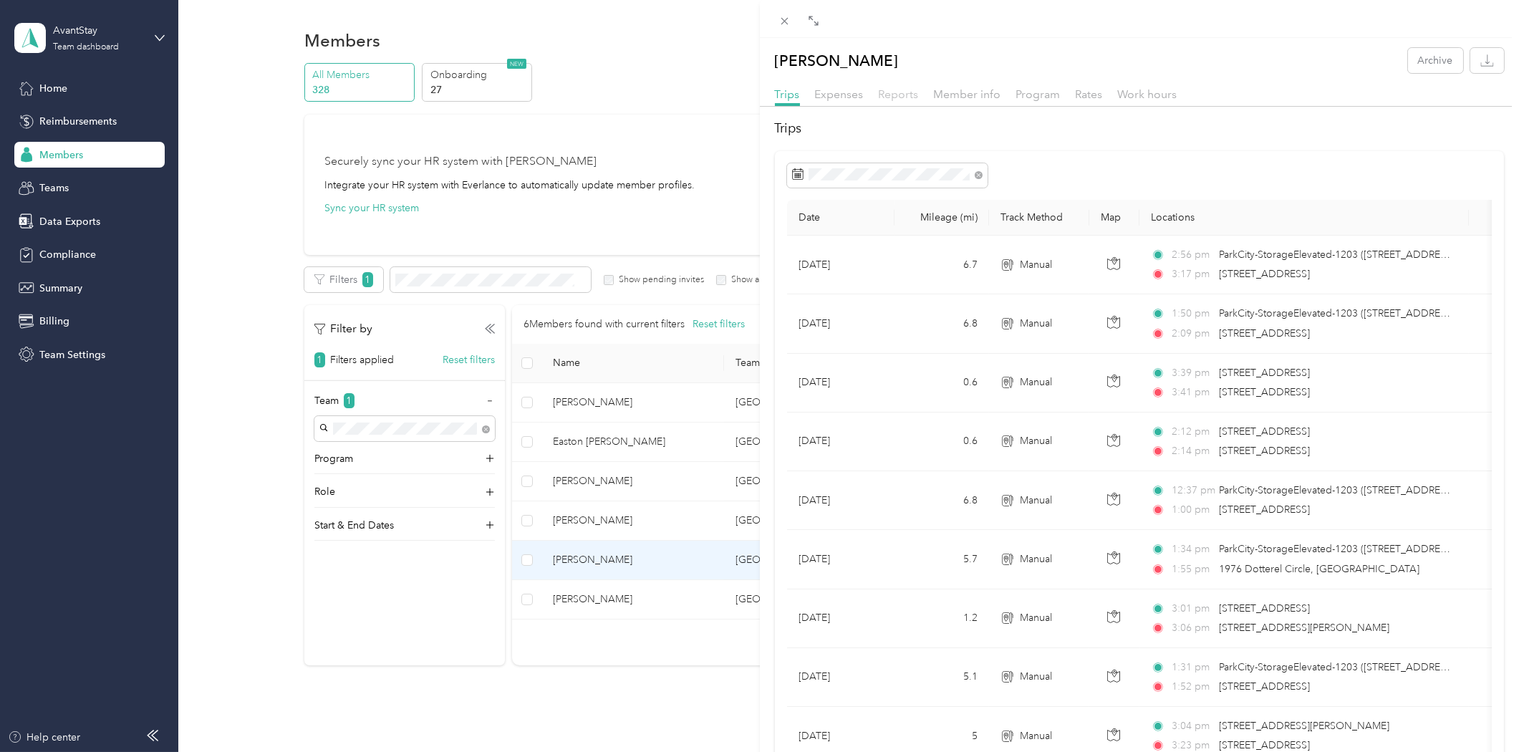
click at [910, 95] on span "Reports" at bounding box center [899, 94] width 40 height 14
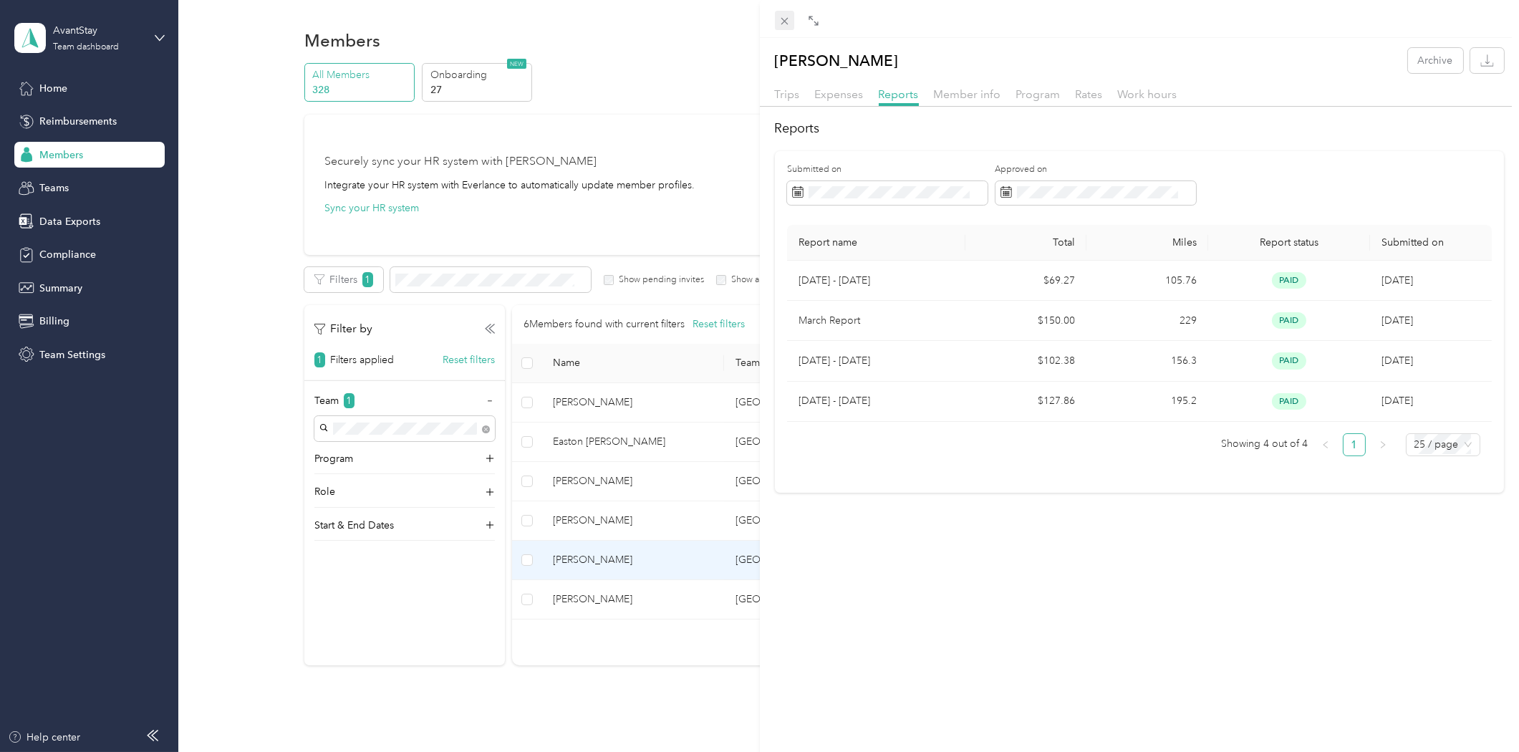
click at [786, 22] on icon at bounding box center [784, 21] width 7 height 7
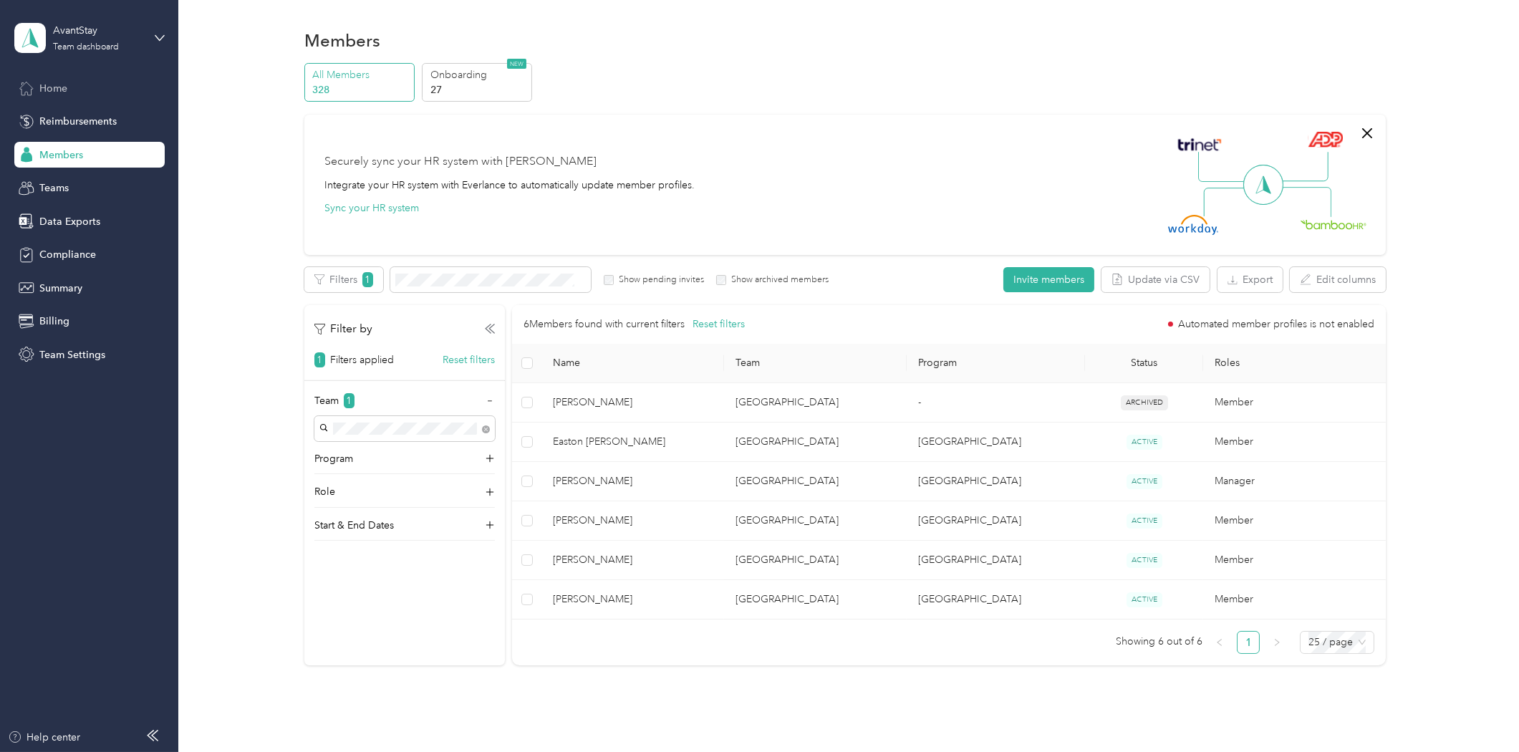
click at [59, 87] on span "Home" at bounding box center [53, 88] width 28 height 15
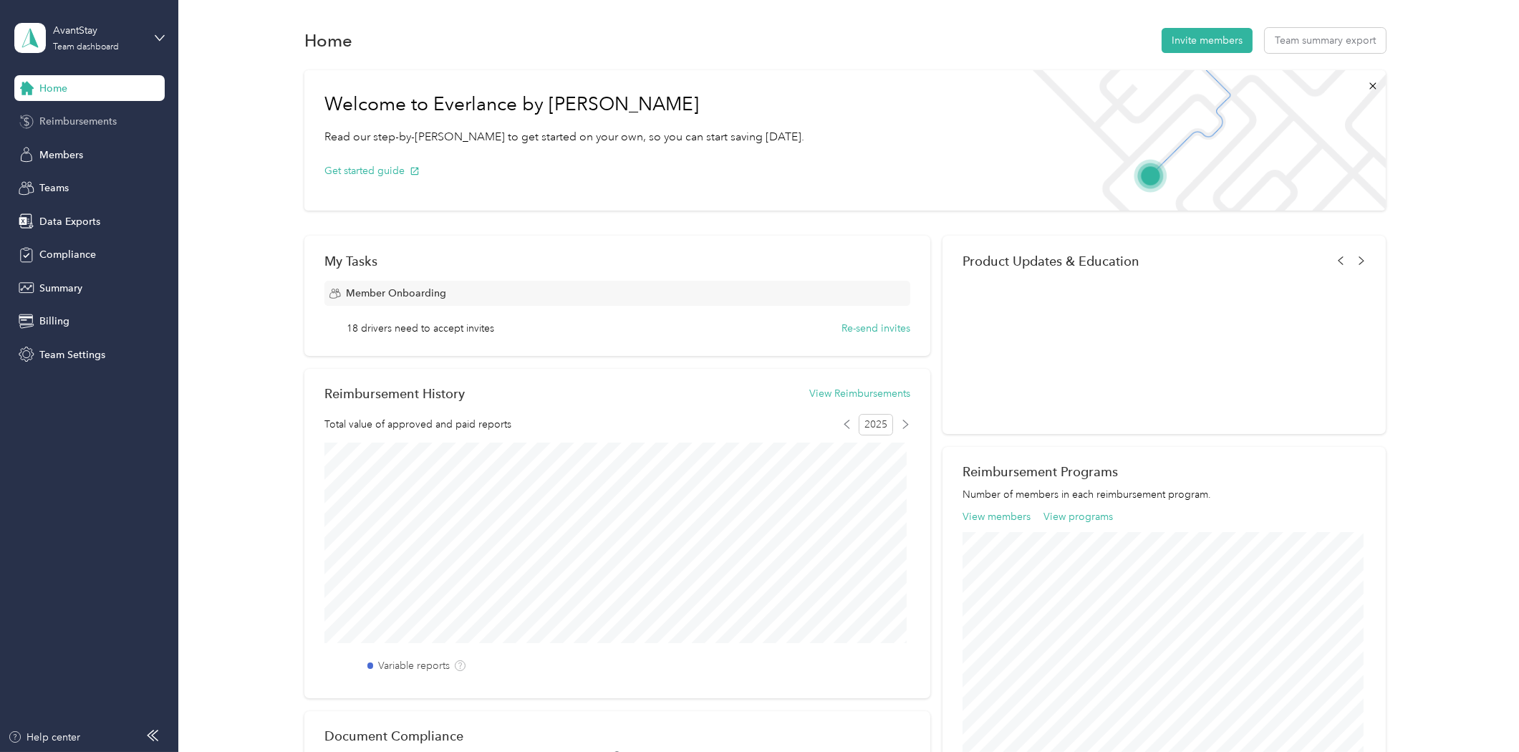
click at [83, 123] on span "Reimbursements" at bounding box center [77, 121] width 77 height 15
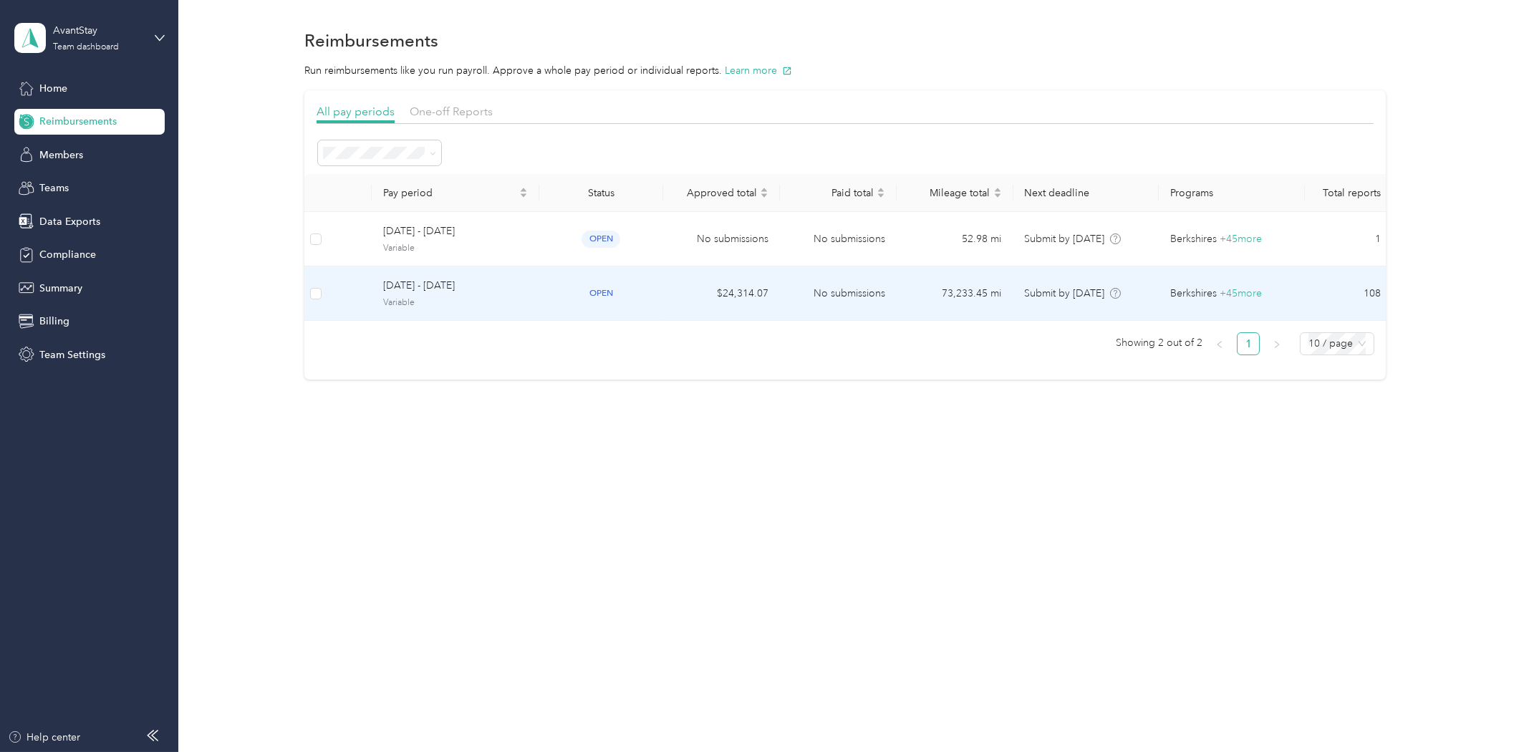
click at [456, 283] on span "[DATE] - [DATE]" at bounding box center [455, 286] width 145 height 16
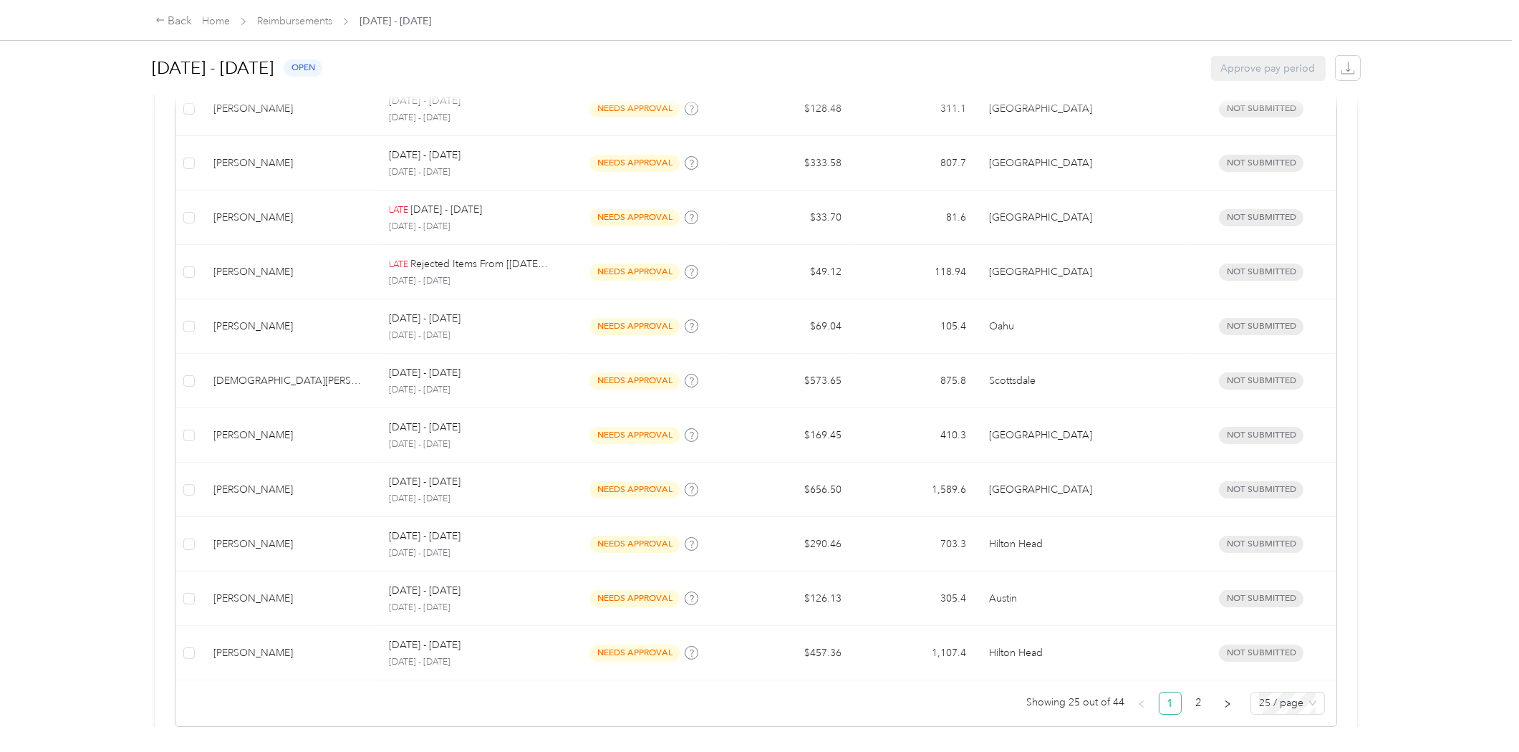
scroll to position [1241, 0]
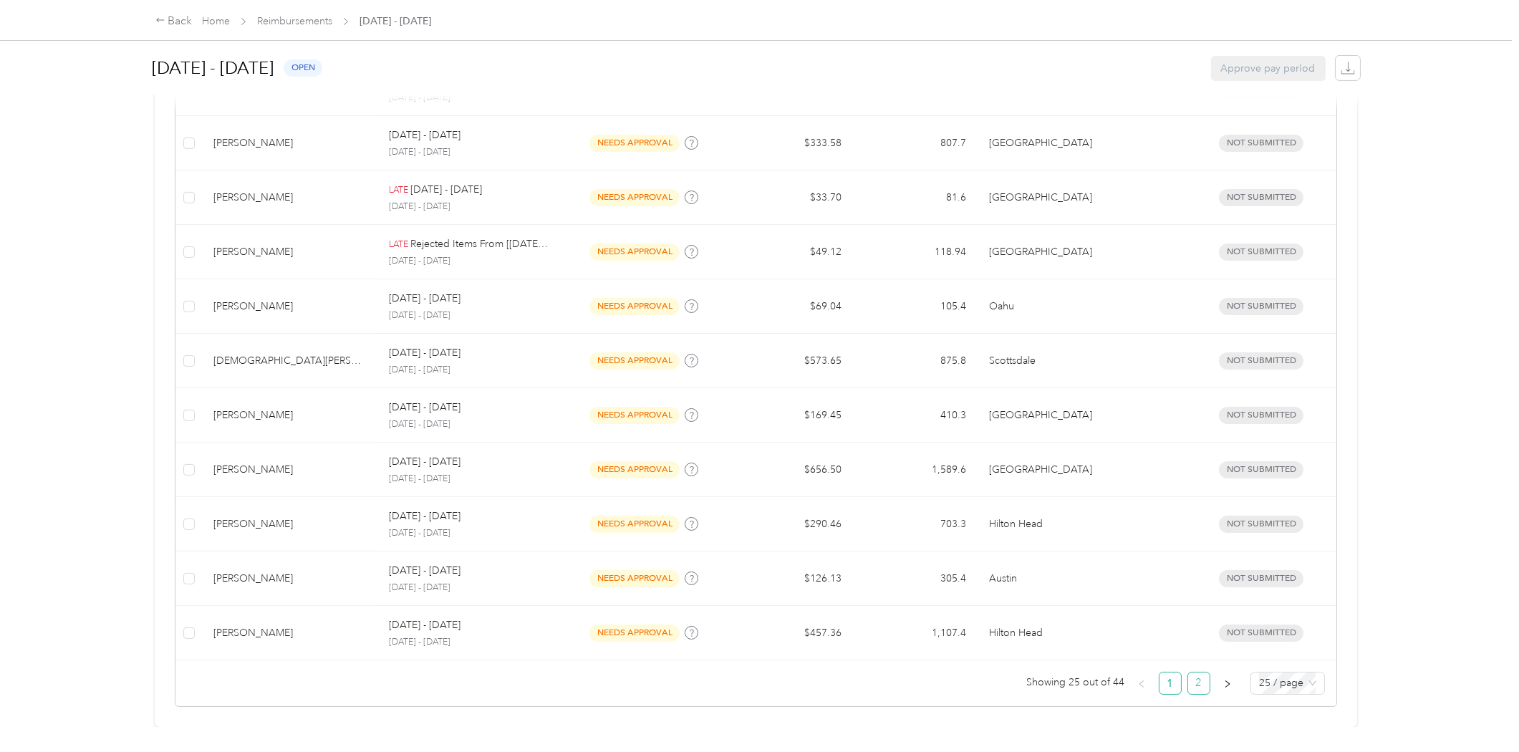
click at [1191, 673] on link "2" at bounding box center [1198, 683] width 21 height 21
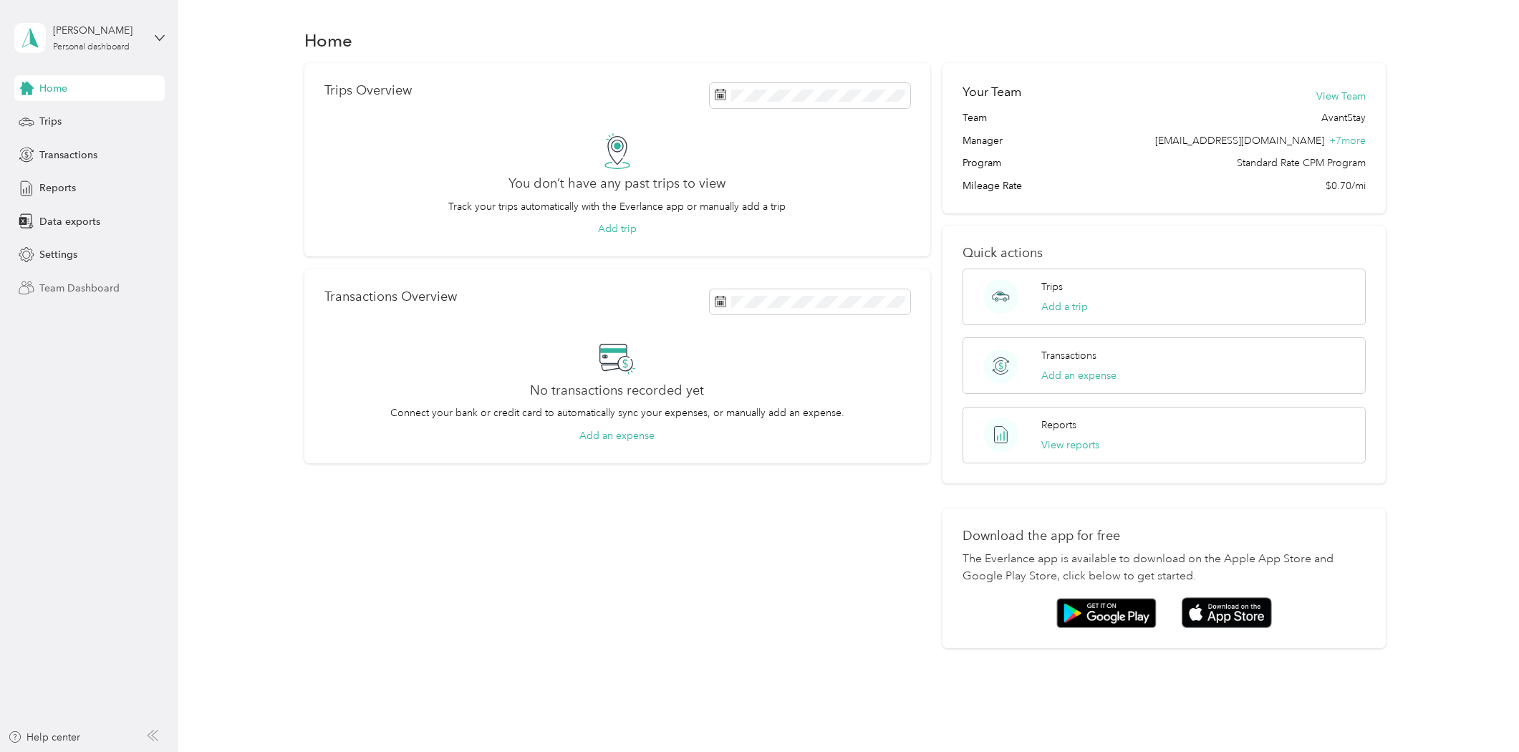
click at [95, 291] on span "Team Dashboard" at bounding box center [79, 288] width 80 height 15
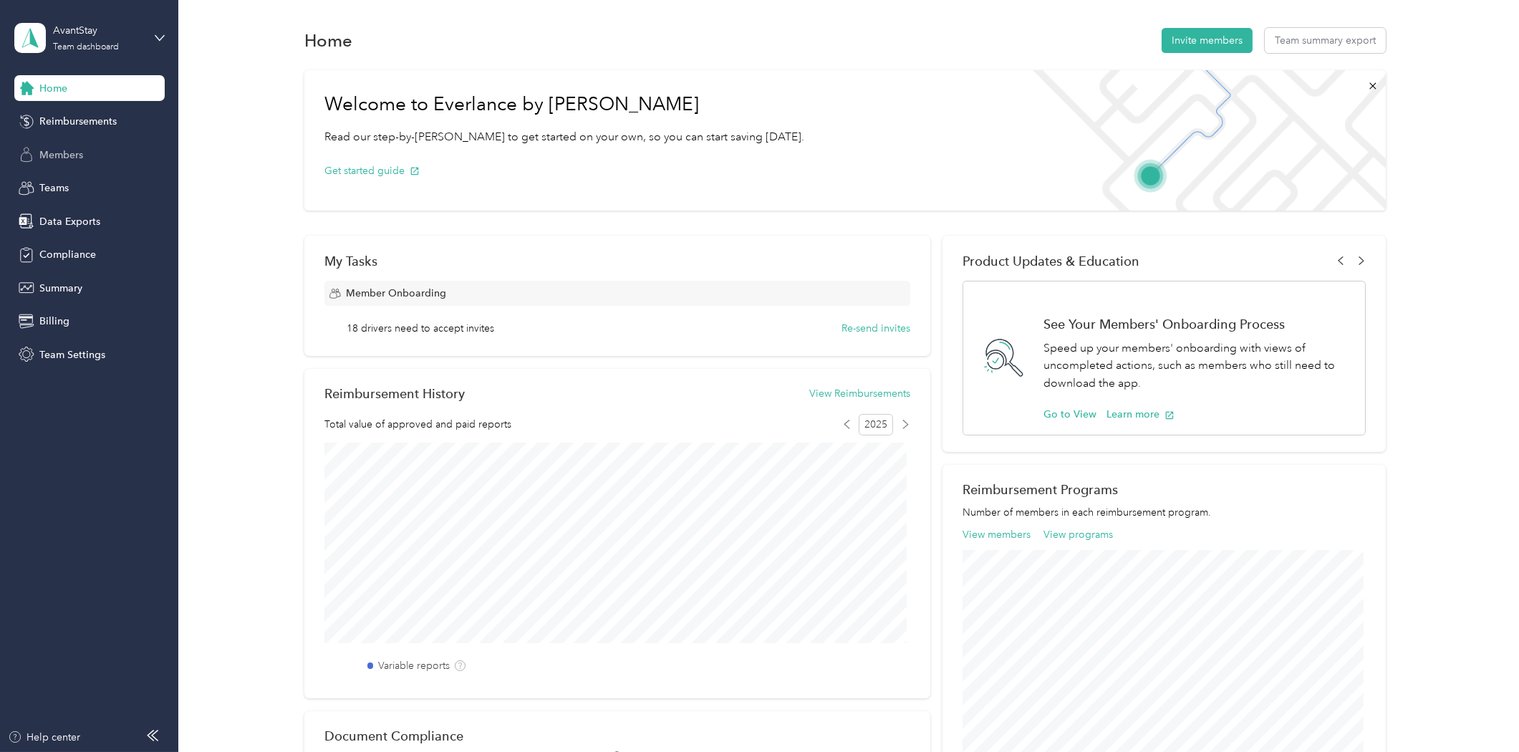
click at [68, 160] on span "Members" at bounding box center [61, 155] width 44 height 15
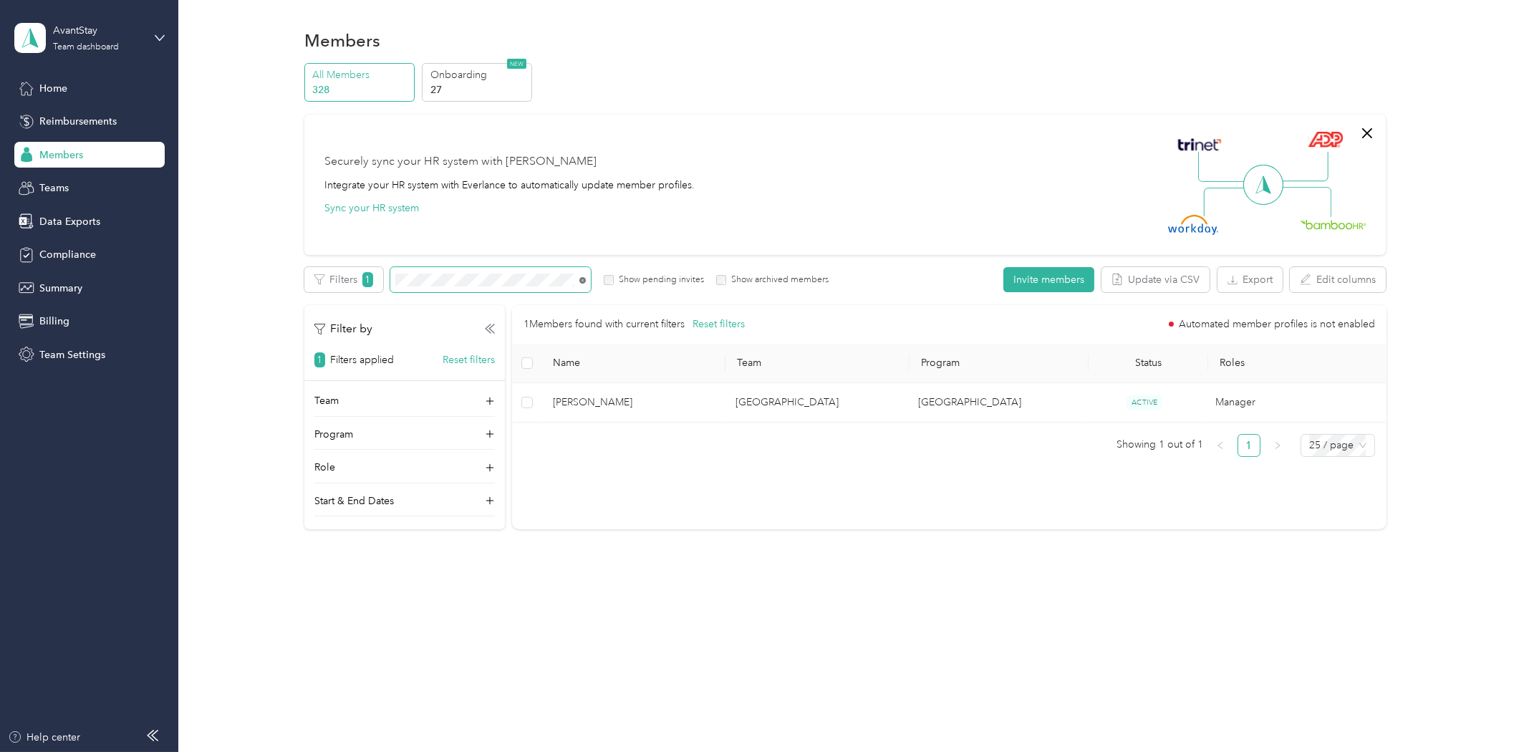
click at [584, 281] on icon at bounding box center [583, 280] width 3 height 3
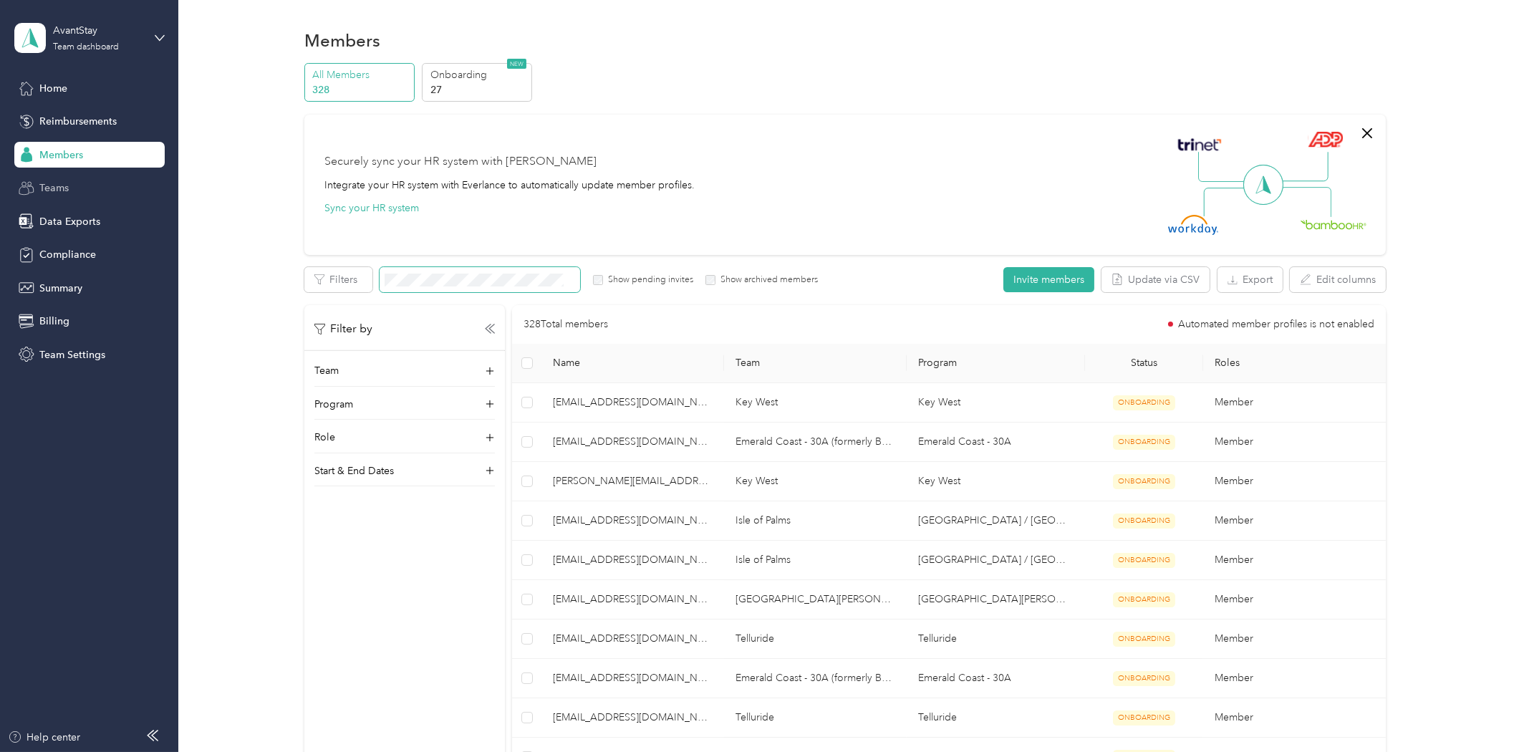
click at [62, 189] on span "Teams" at bounding box center [53, 187] width 29 height 15
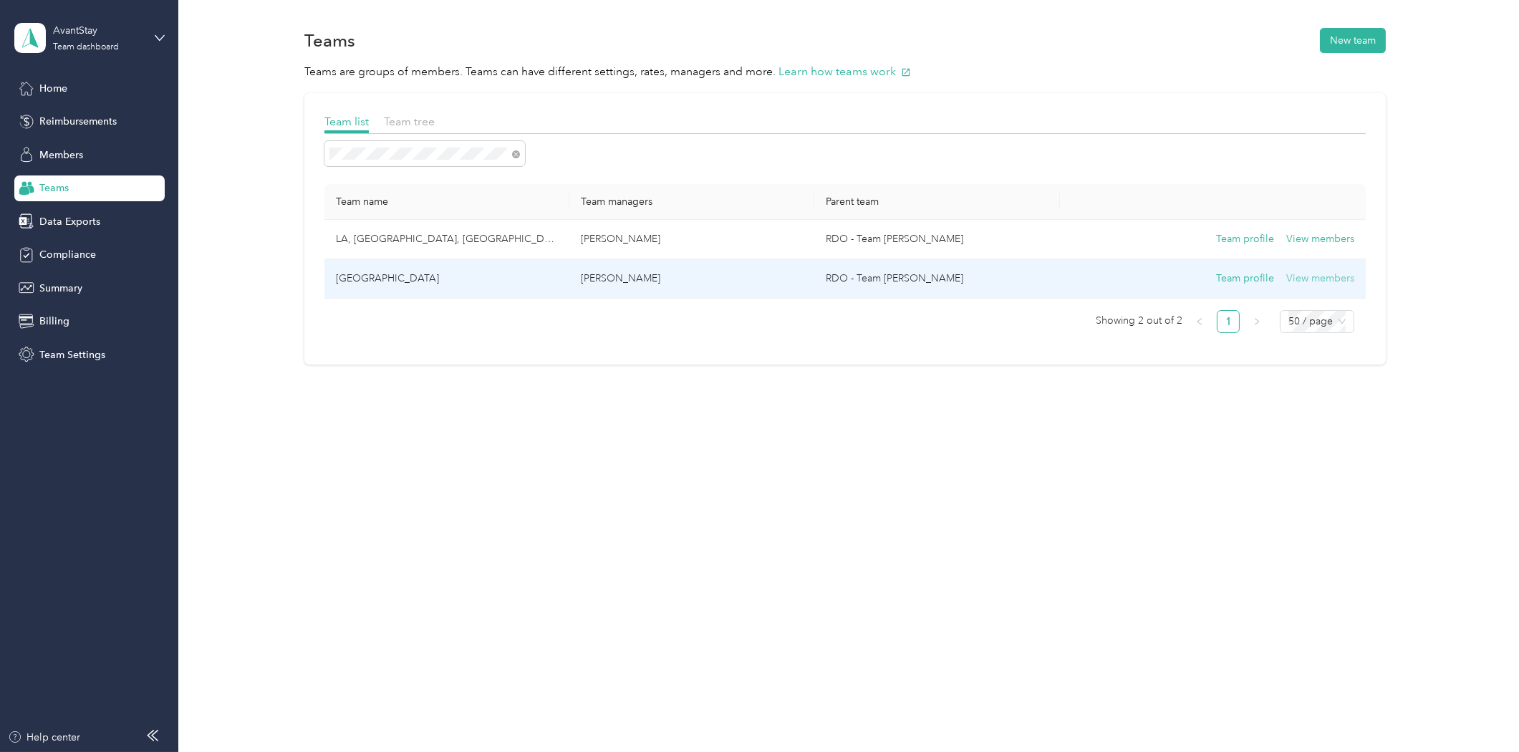
click at [1313, 272] on button "View members" at bounding box center [1320, 279] width 68 height 16
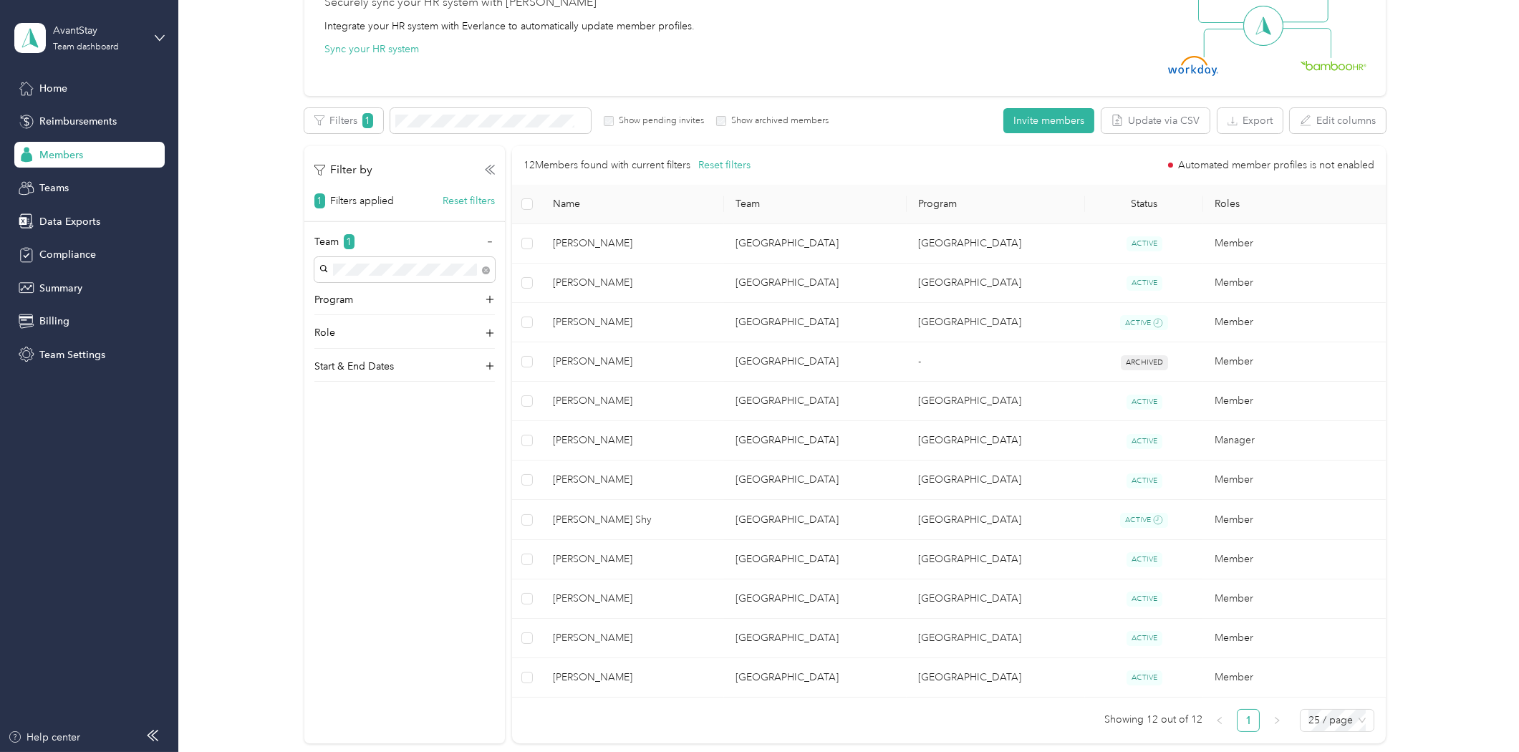
scroll to position [239, 0]
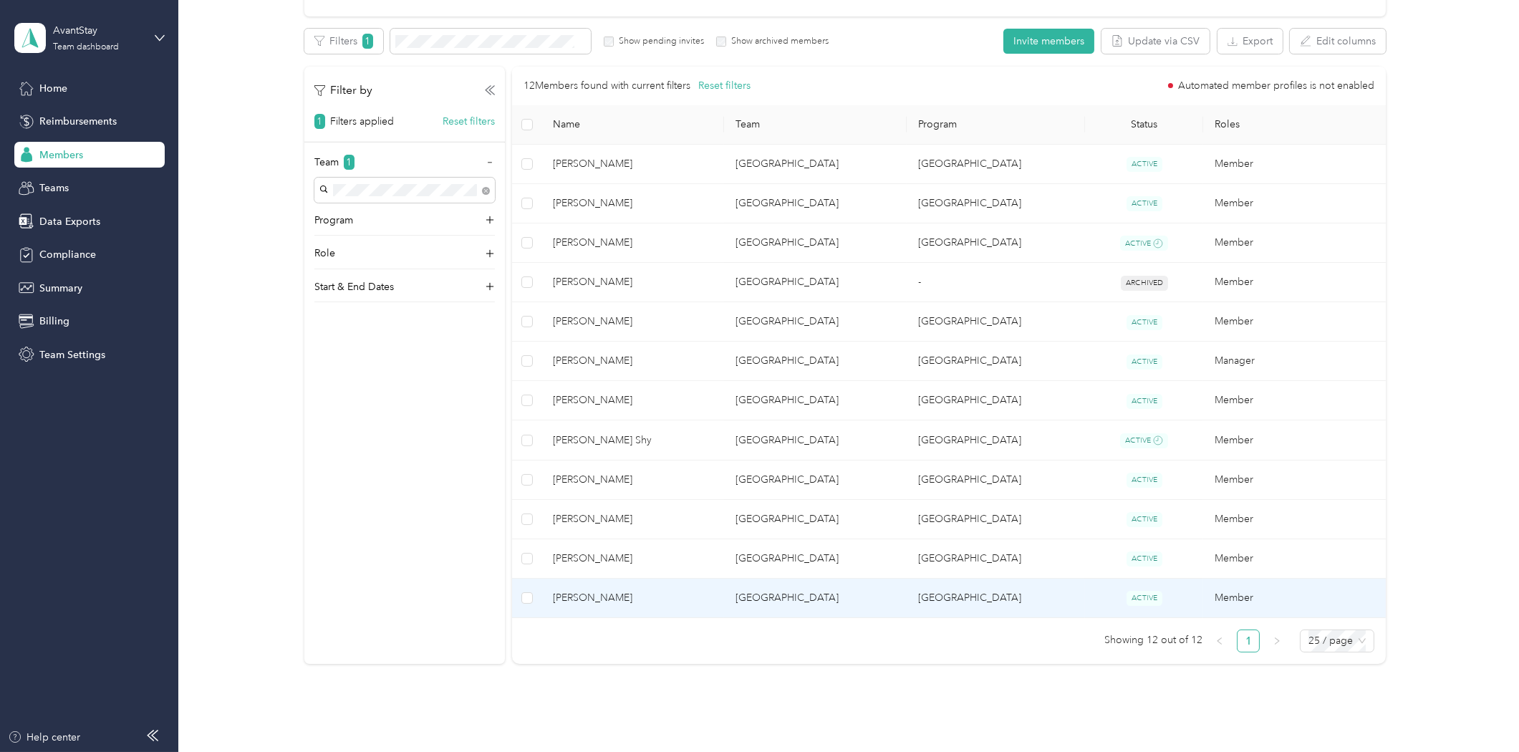
click at [605, 602] on span "[PERSON_NAME]" at bounding box center [633, 598] width 160 height 16
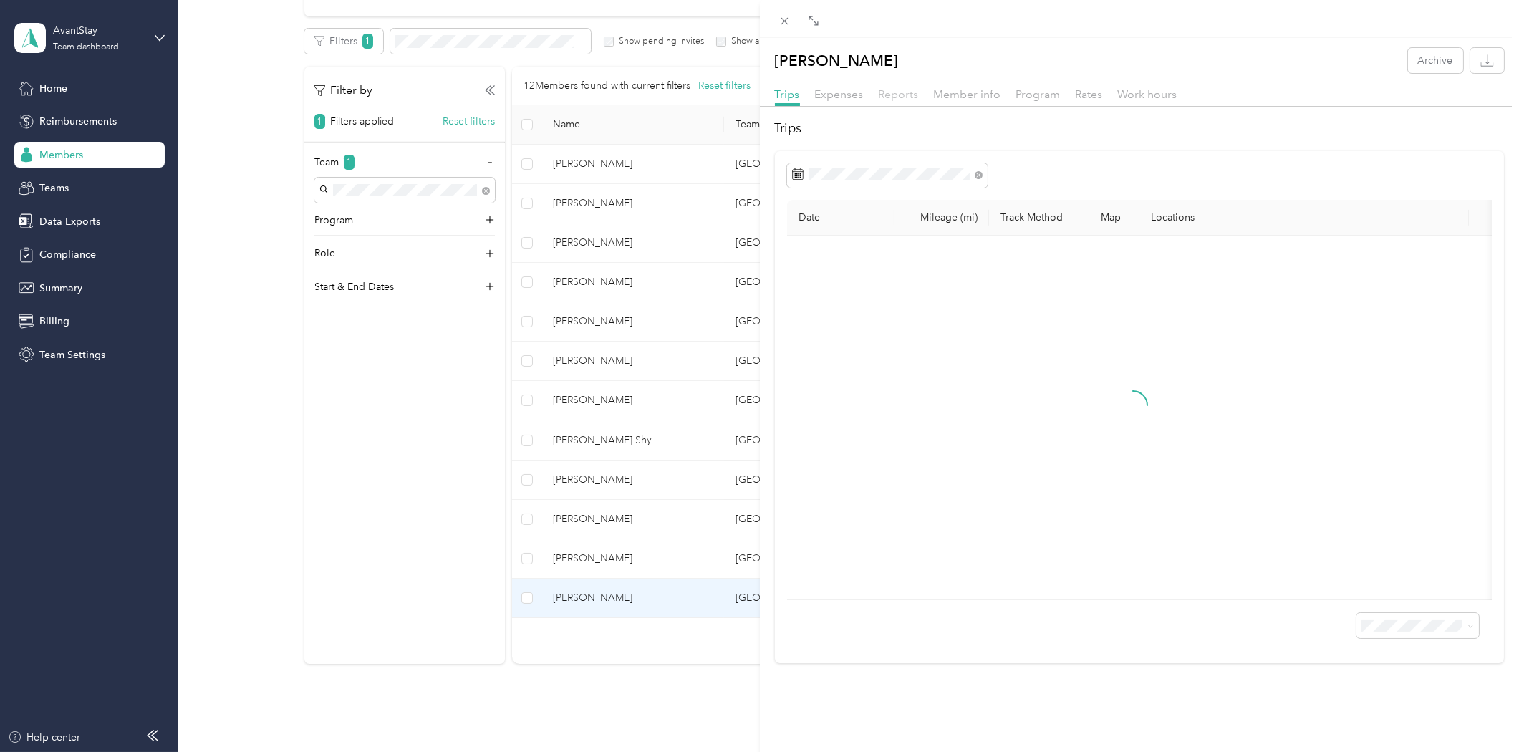
click at [904, 96] on span "Reports" at bounding box center [899, 94] width 40 height 14
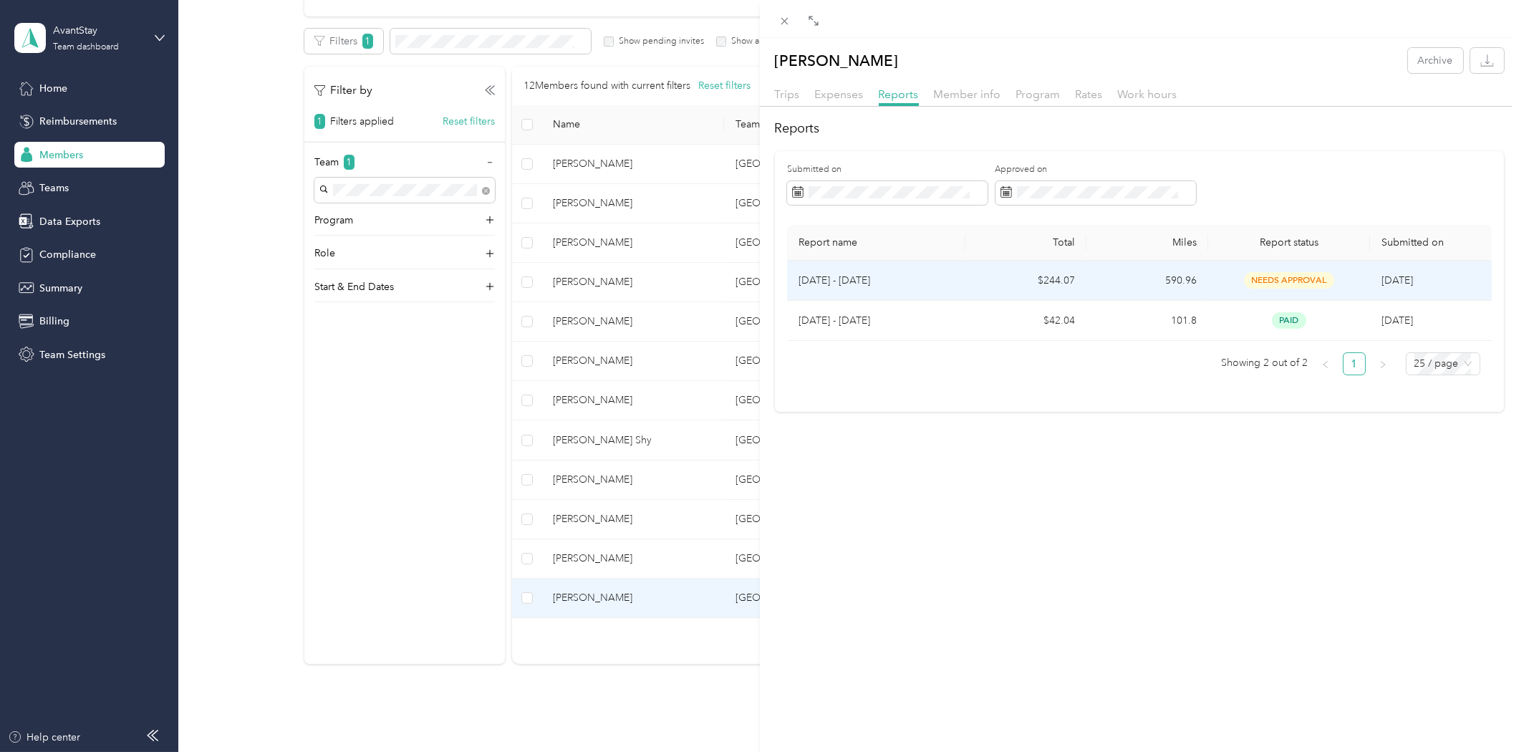
click at [877, 278] on p "[DATE] - [DATE]" at bounding box center [876, 281] width 155 height 16
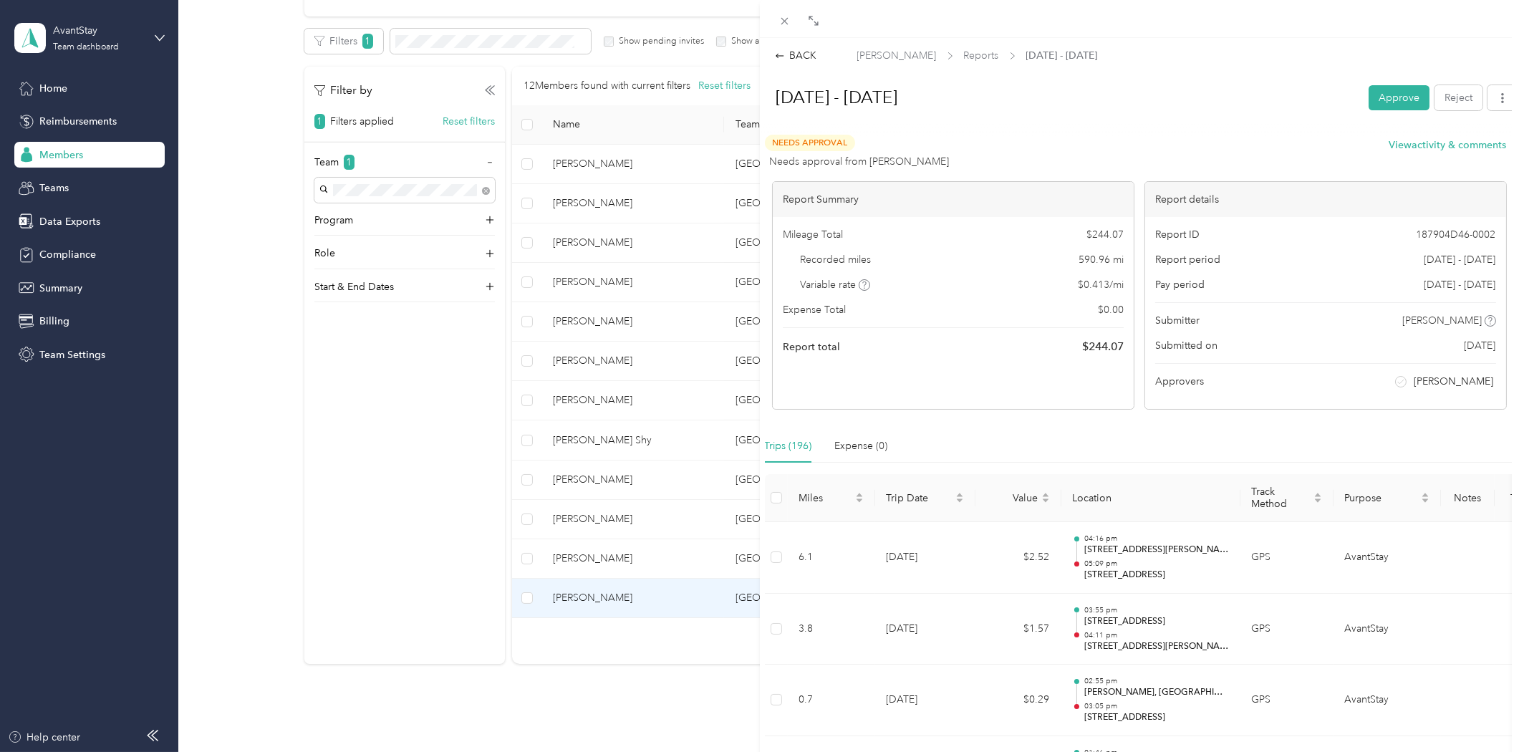
click at [90, 119] on div "BACK Carlos Galvan Reports Sep 1 - 30, 2025 Sep 1 - 30, 2025 Approve Reject Nee…" at bounding box center [759, 376] width 1519 height 752
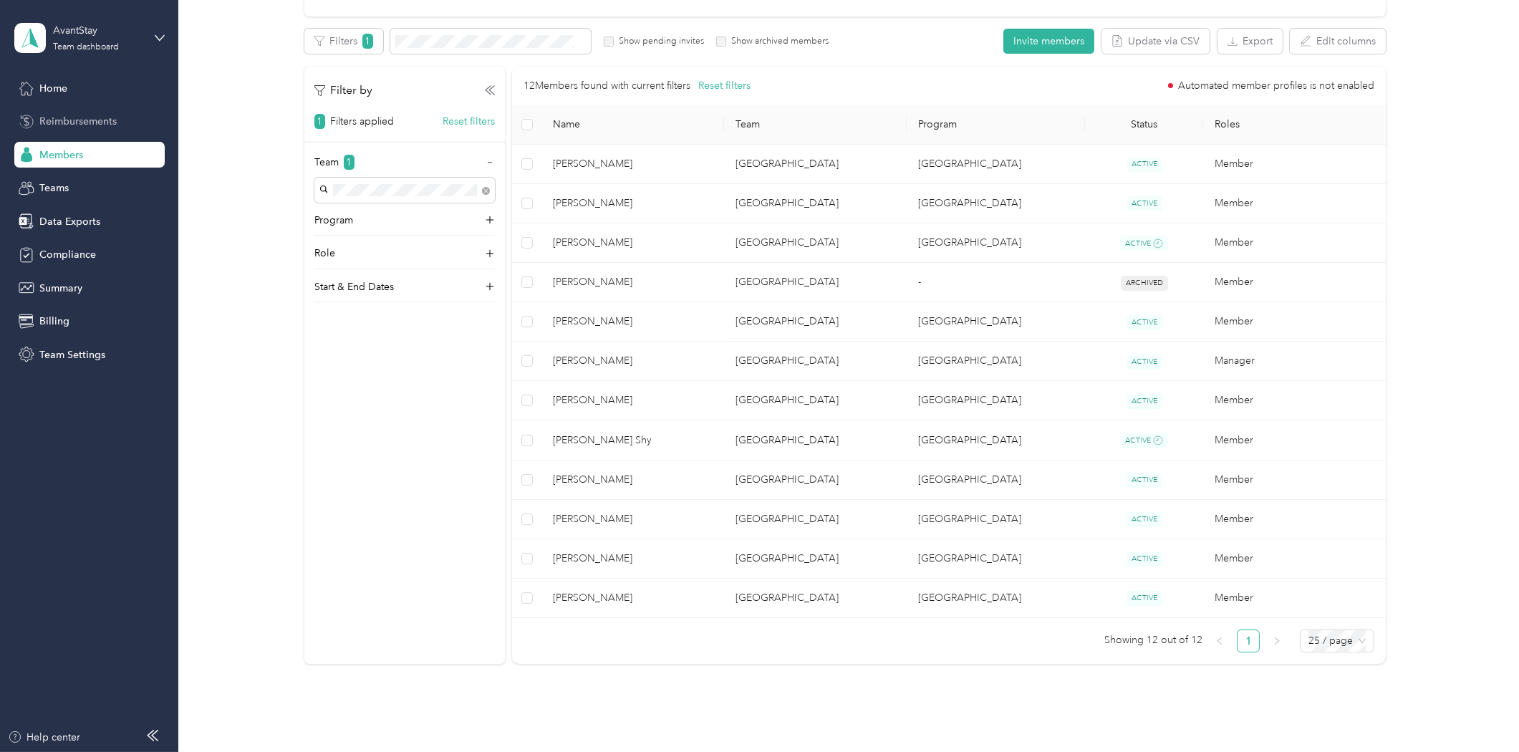
click at [77, 120] on span "Reimbursements" at bounding box center [77, 121] width 77 height 15
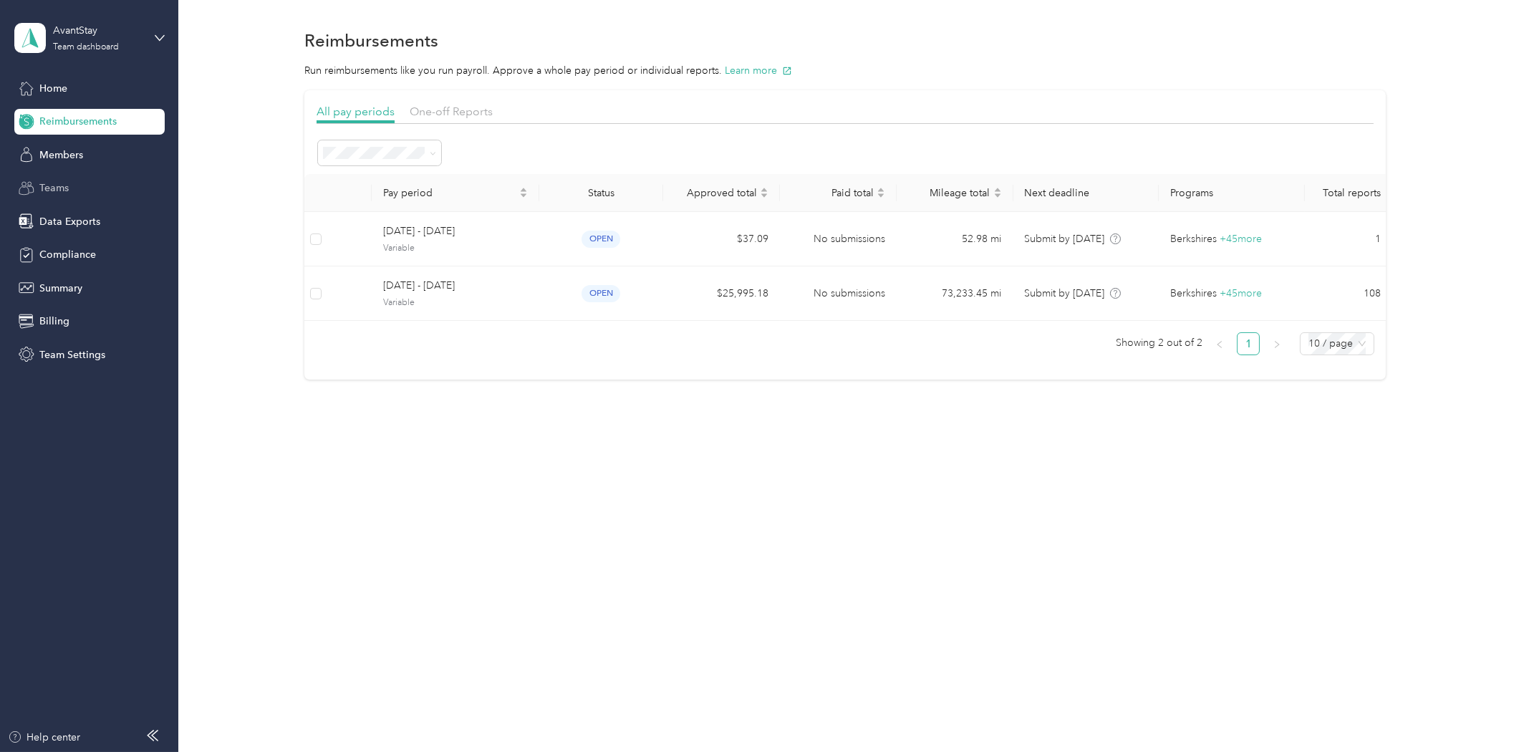
click at [61, 187] on span "Teams" at bounding box center [53, 187] width 29 height 15
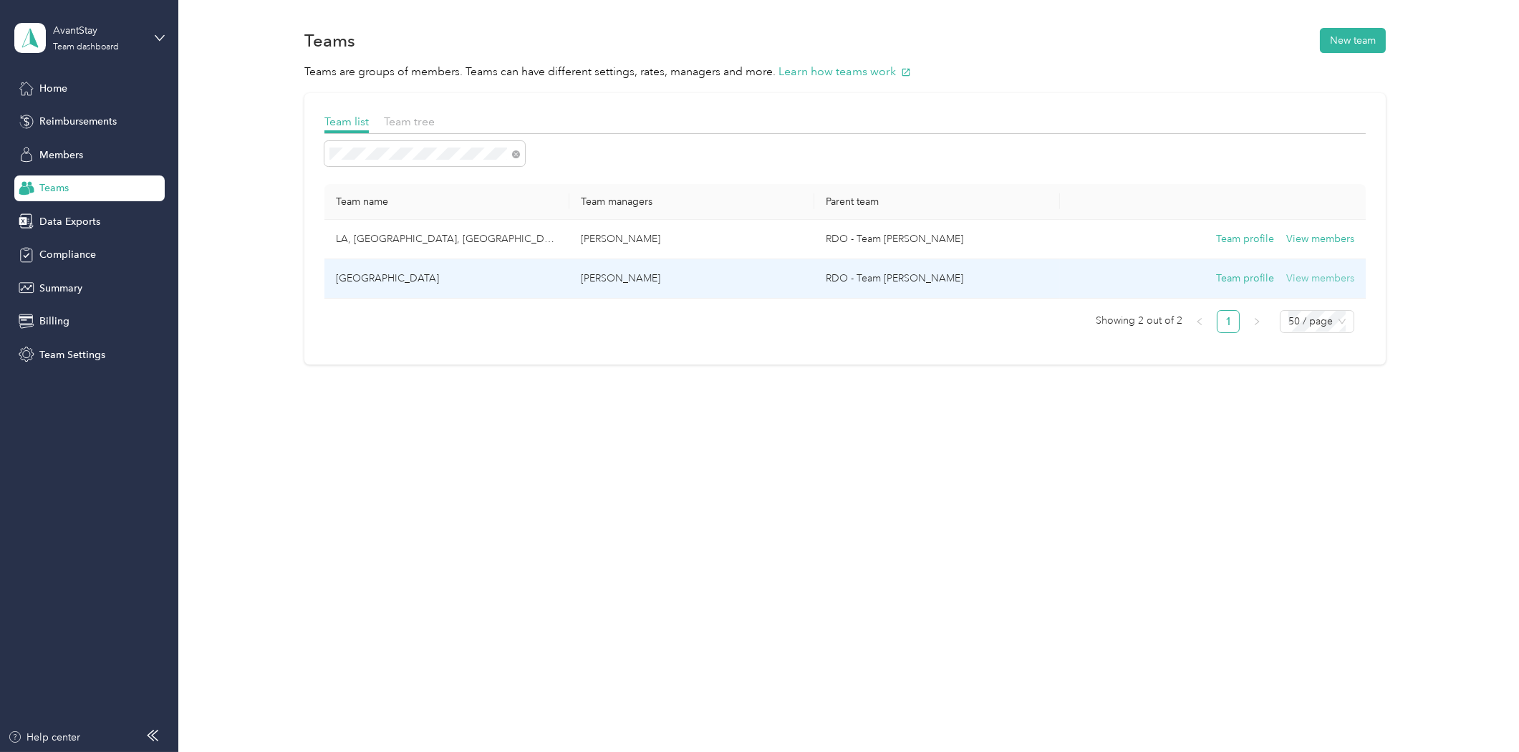
click at [1314, 276] on button "View members" at bounding box center [1320, 279] width 68 height 16
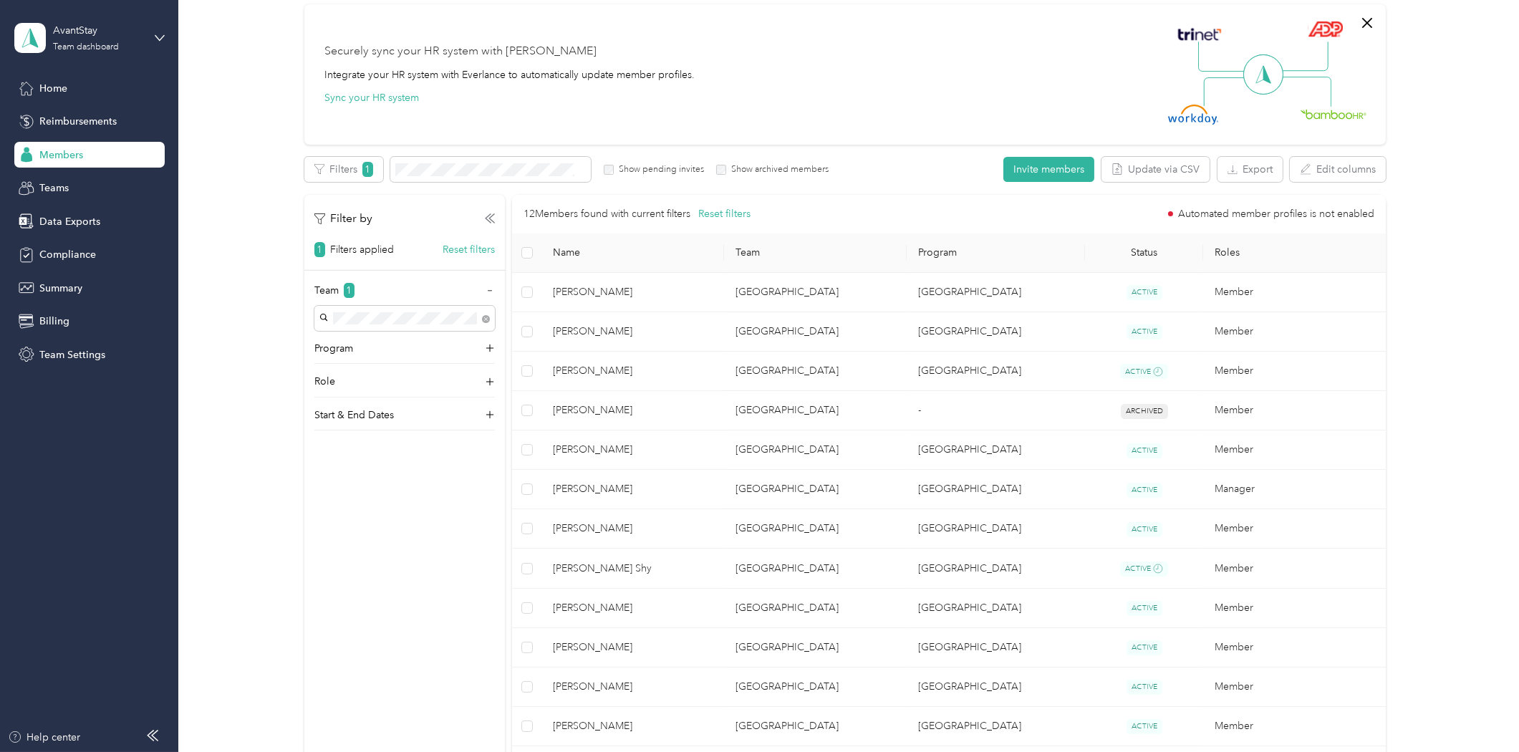
scroll to position [312, 0]
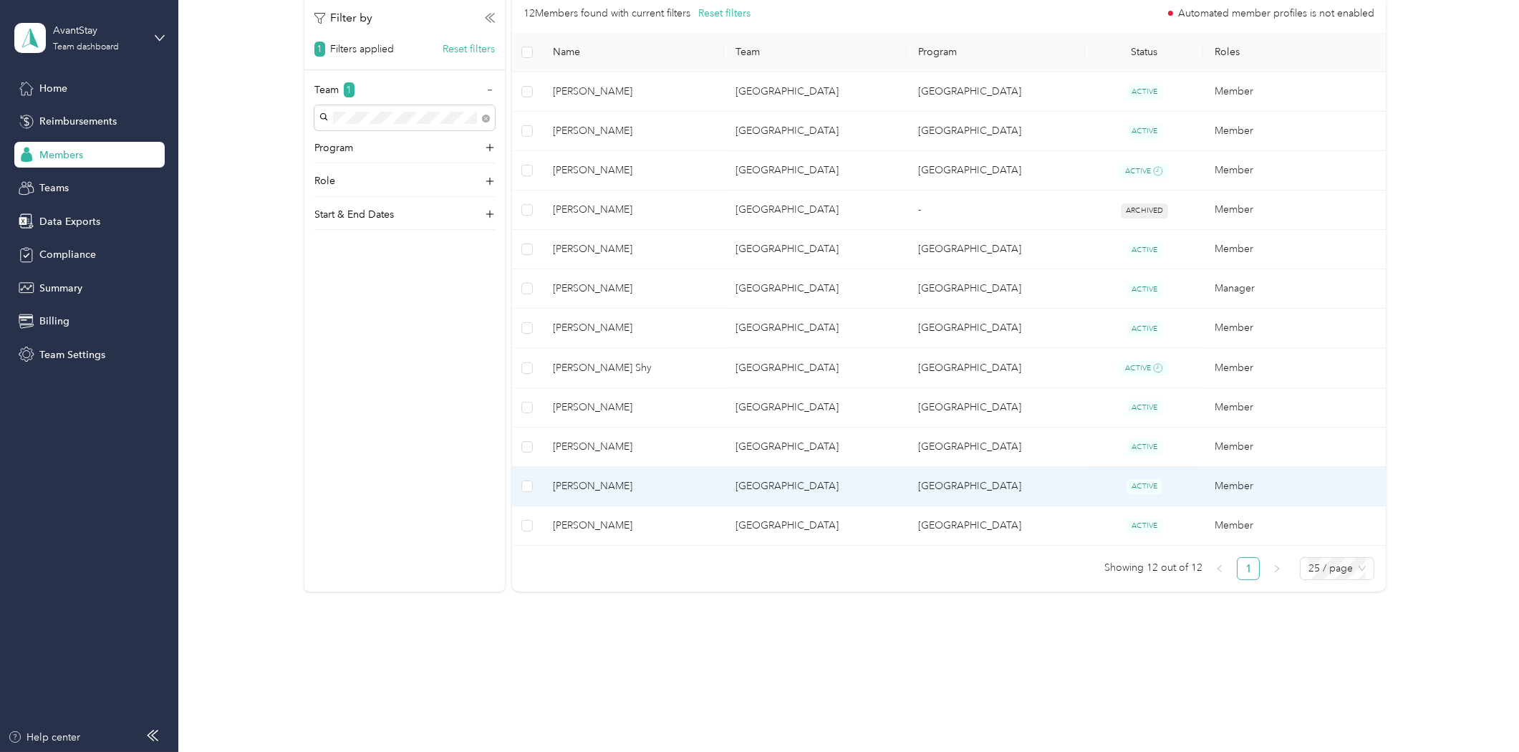
click at [614, 490] on span "[PERSON_NAME]" at bounding box center [633, 486] width 160 height 16
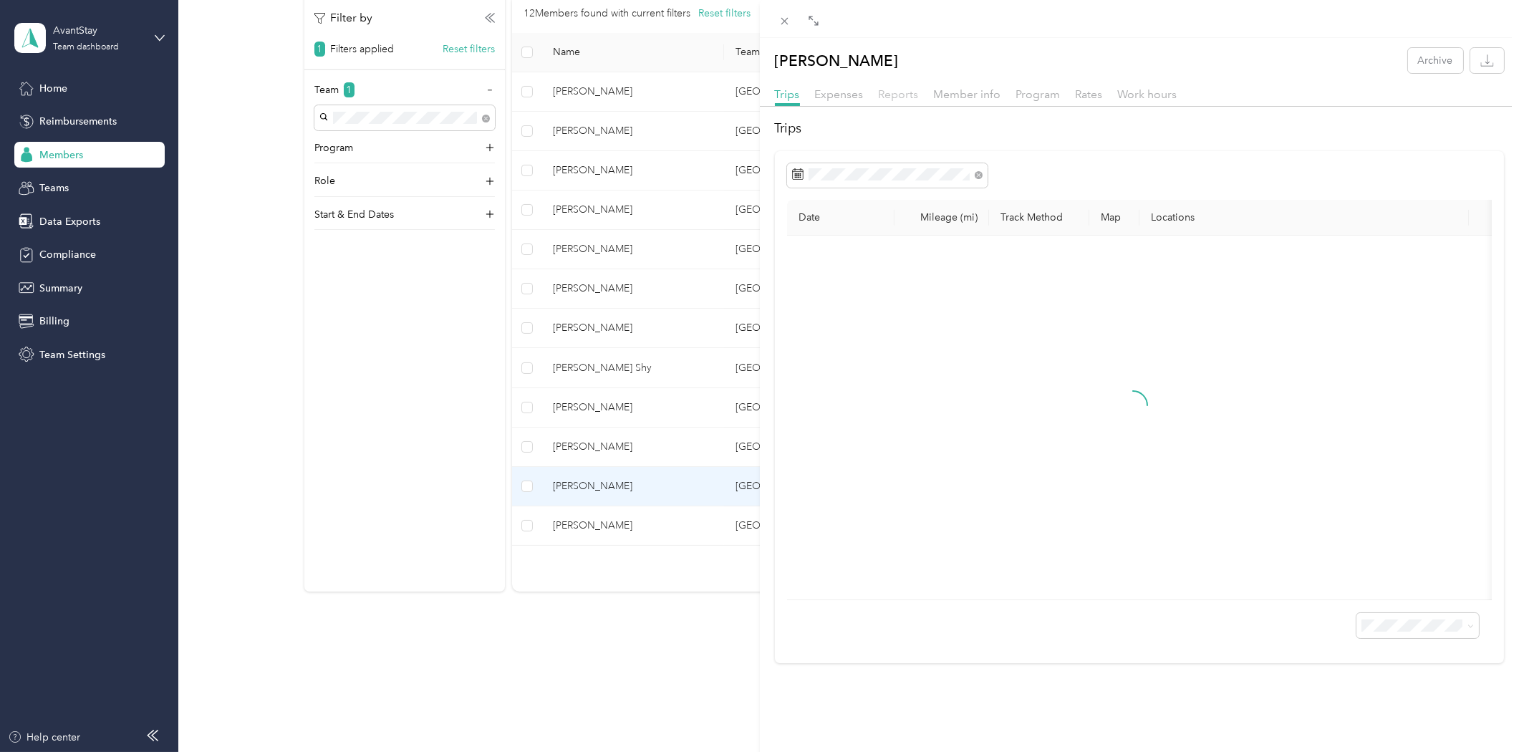
click at [907, 96] on span "Reports" at bounding box center [899, 94] width 40 height 14
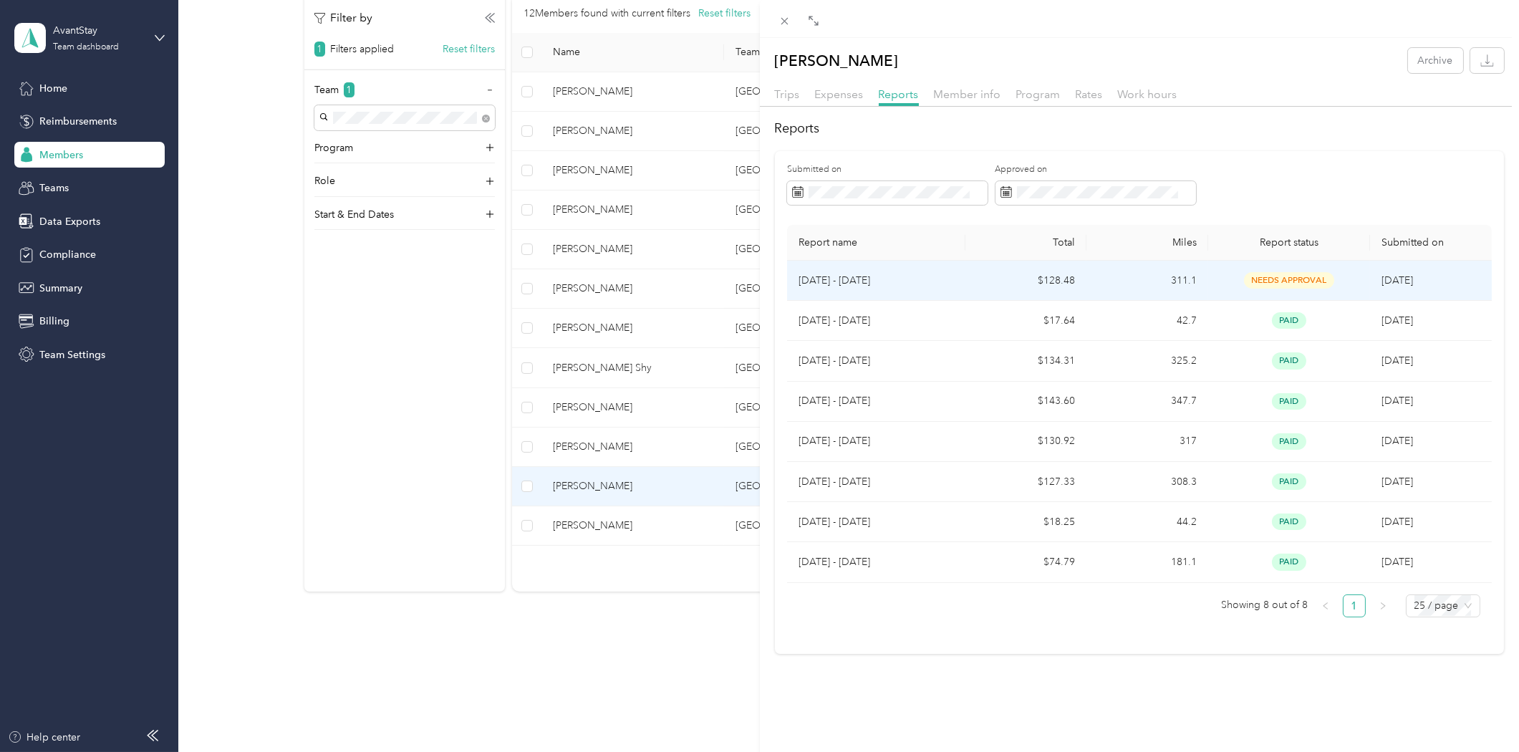
click at [861, 276] on p "[DATE] - [DATE]" at bounding box center [876, 281] width 155 height 16
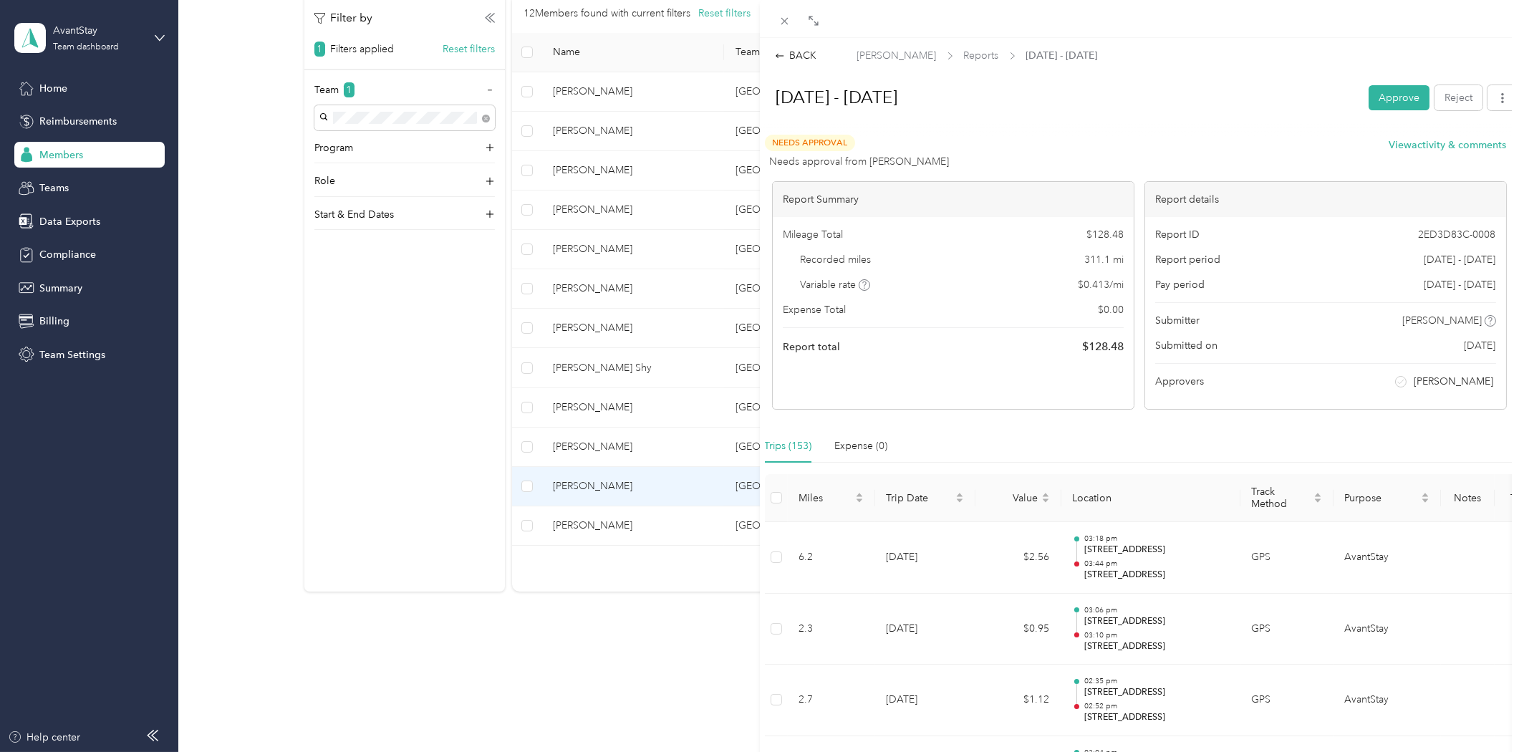
drag, startPoint x: 785, startPoint y: 20, endPoint x: 789, endPoint y: 40, distance: 20.4
click at [785, 20] on icon at bounding box center [784, 21] width 7 height 7
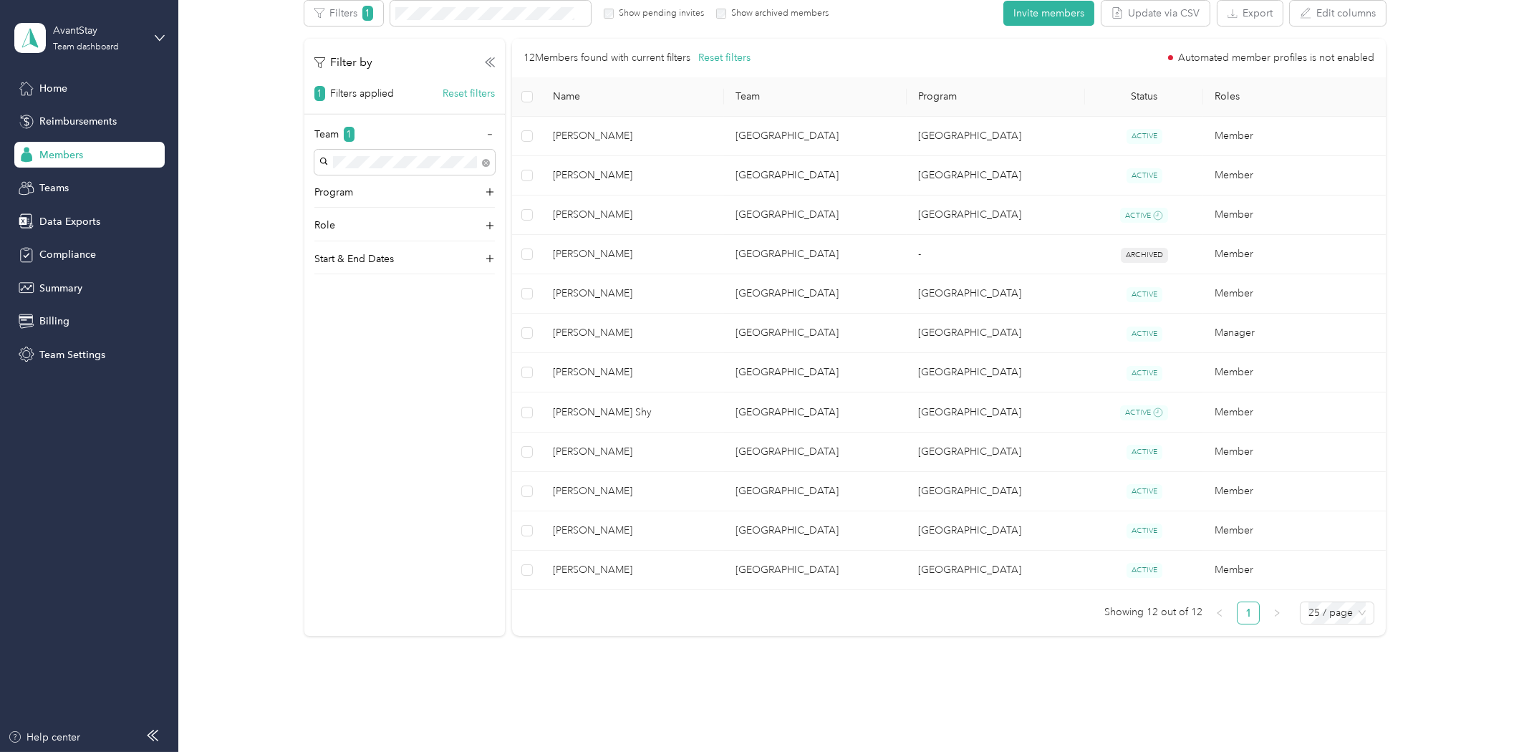
scroll to position [232, 0]
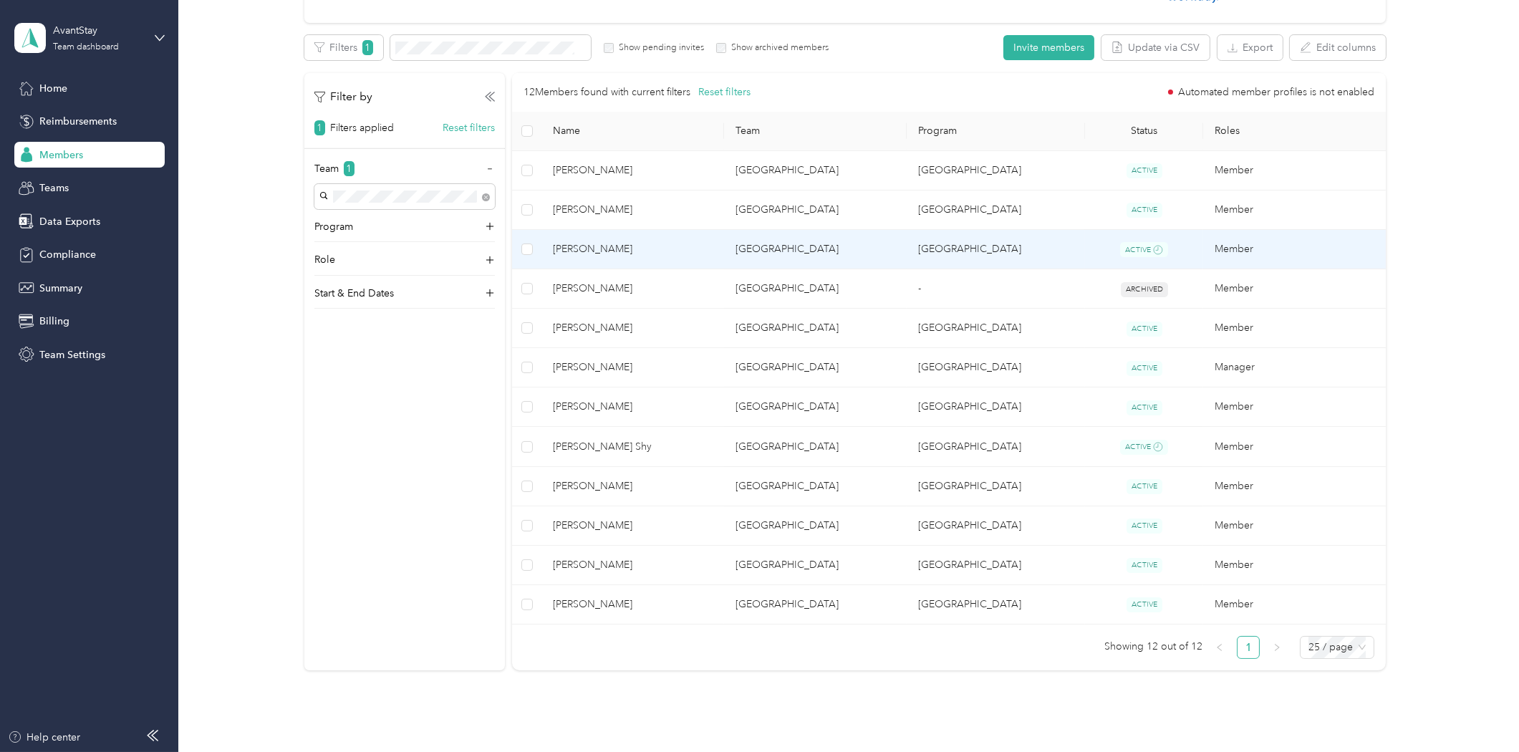
click at [591, 251] on span "Leeanna Williams" at bounding box center [633, 249] width 160 height 16
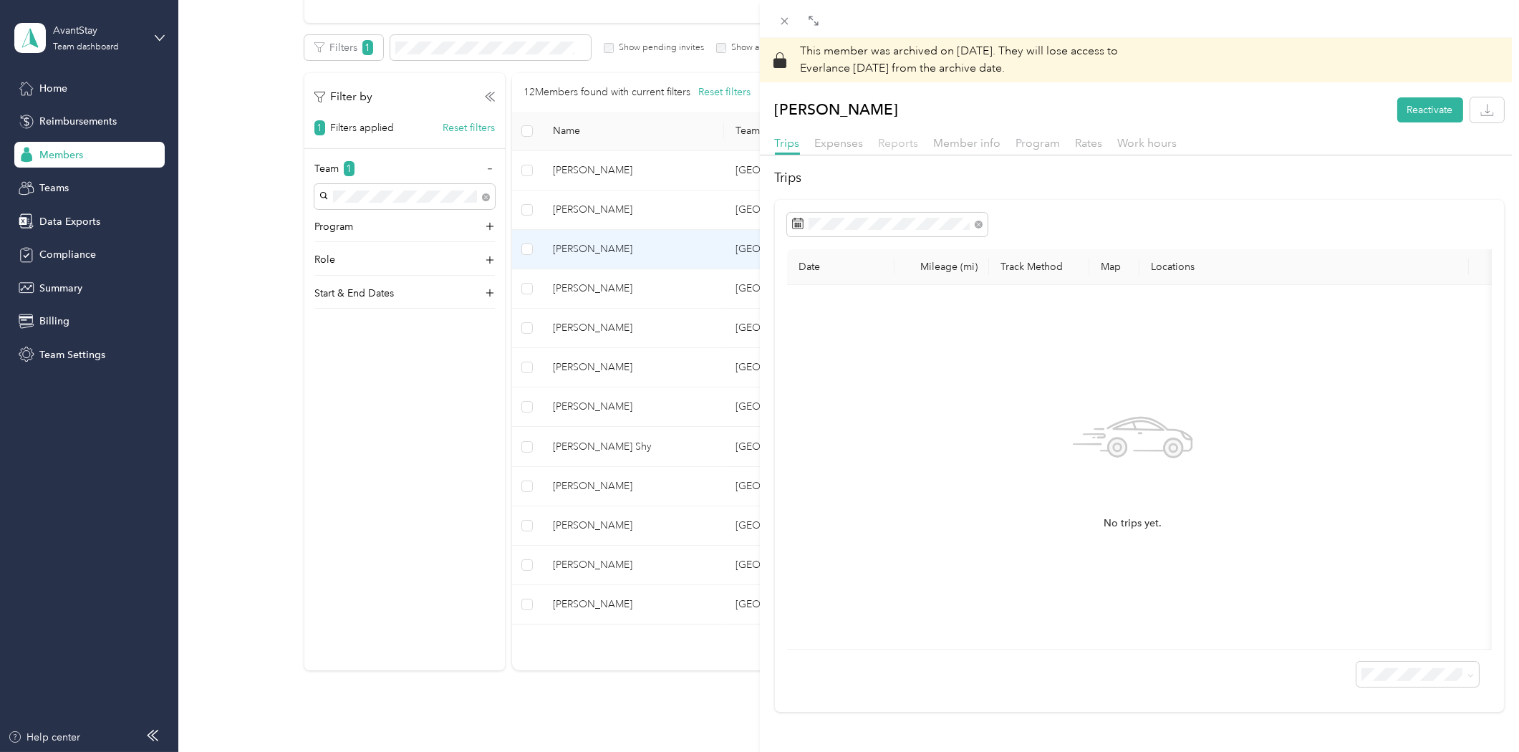
click at [897, 146] on span "Reports" at bounding box center [899, 143] width 40 height 14
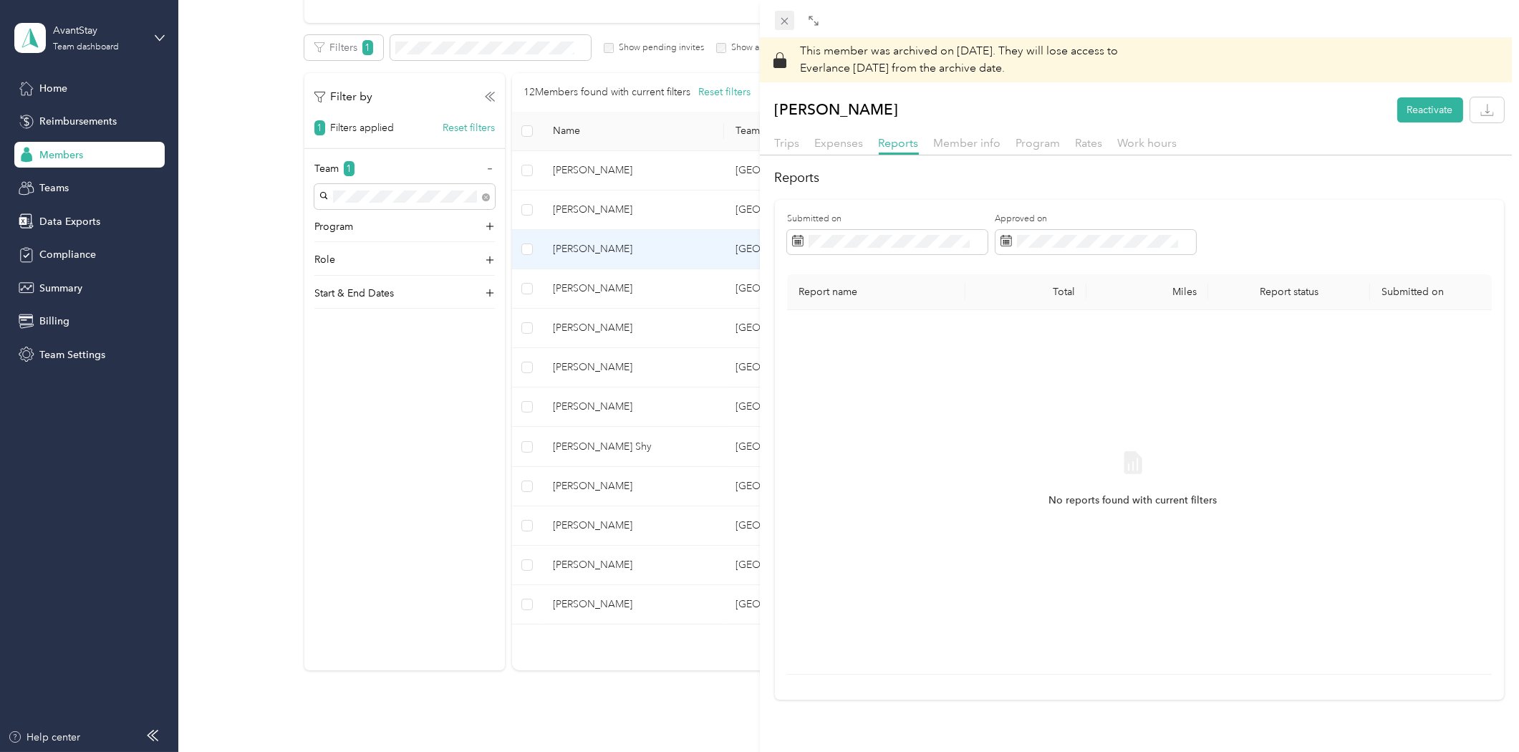
click at [786, 20] on icon at bounding box center [785, 21] width 12 height 12
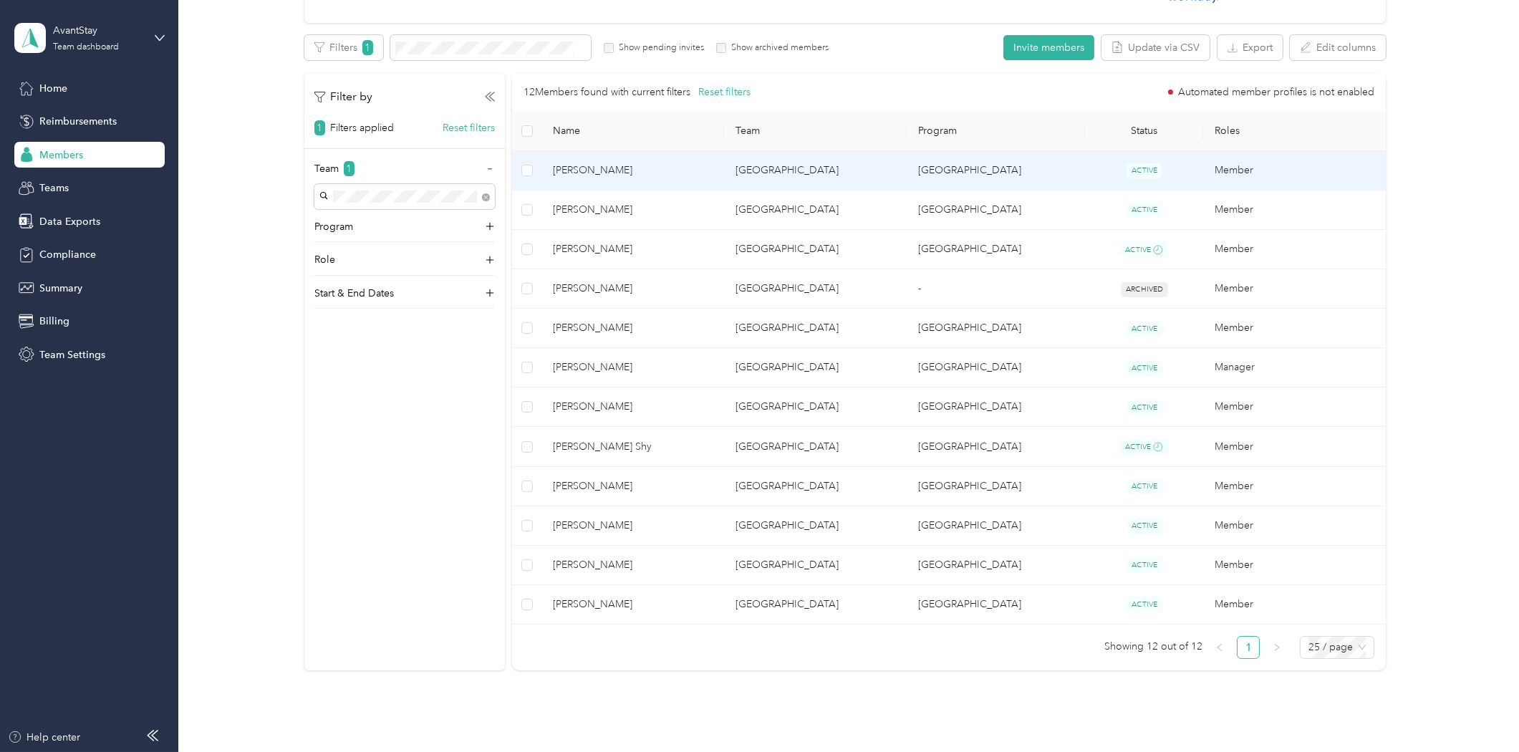
click at [609, 172] on span "Sabera Brown" at bounding box center [633, 171] width 160 height 16
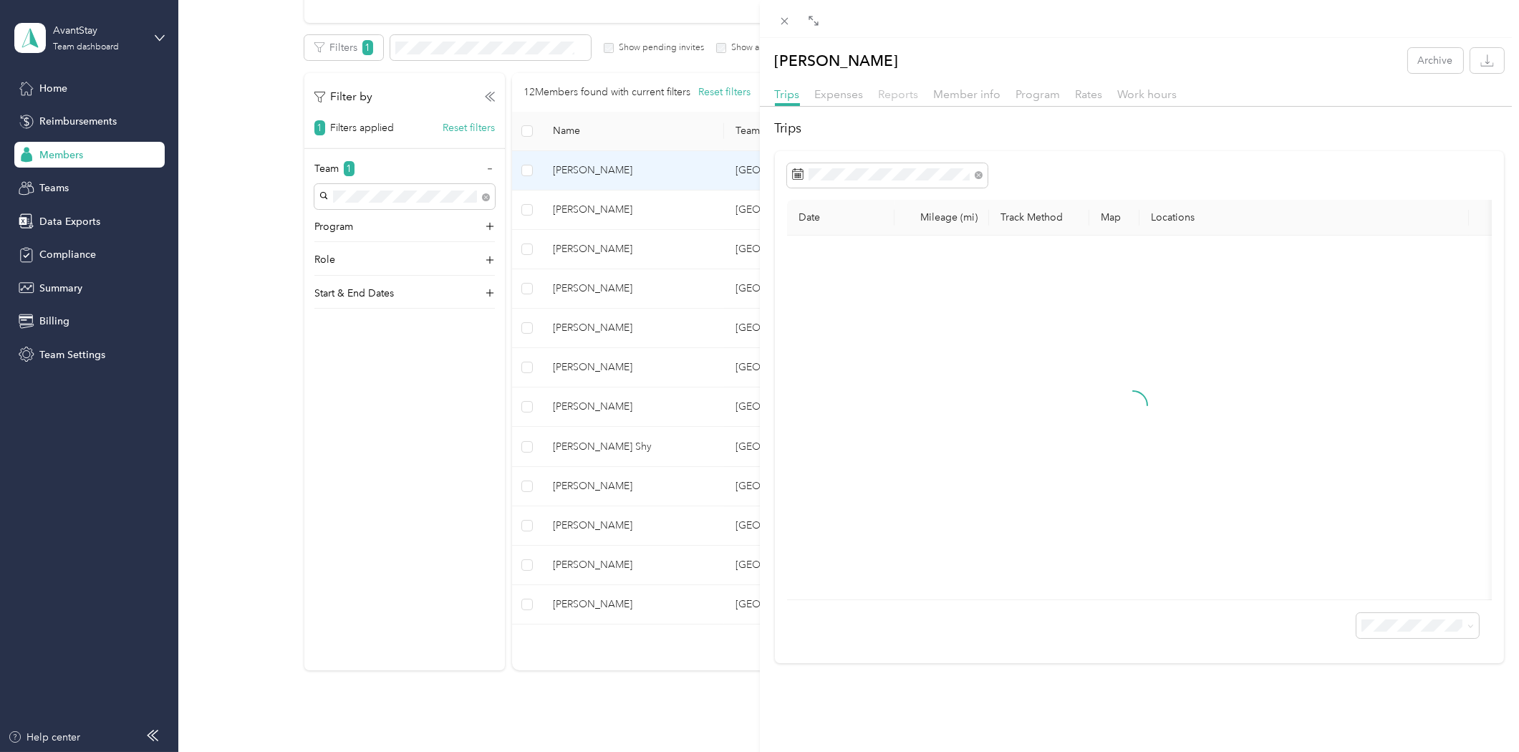
click at [902, 97] on span "Reports" at bounding box center [899, 94] width 40 height 14
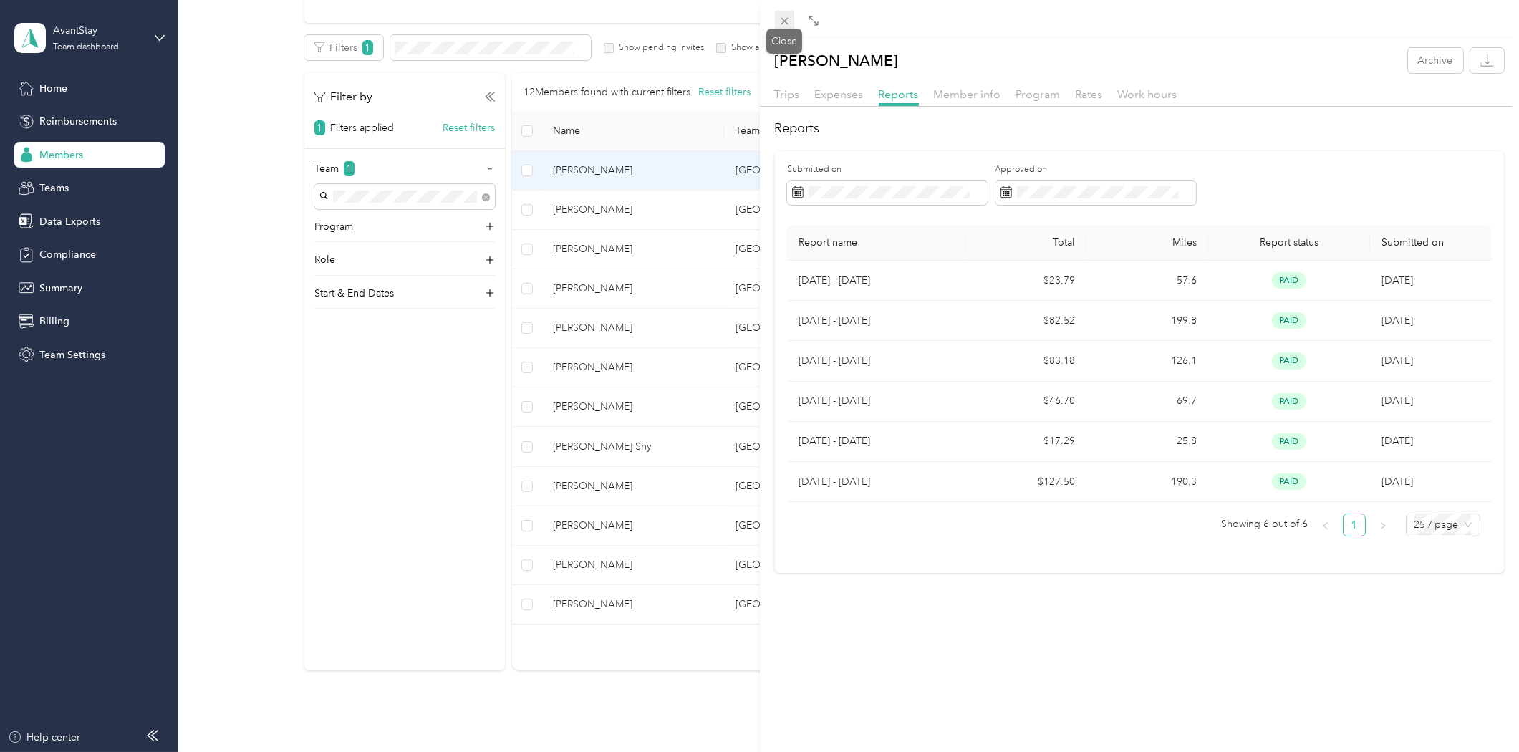
click at [781, 16] on icon at bounding box center [785, 21] width 12 height 12
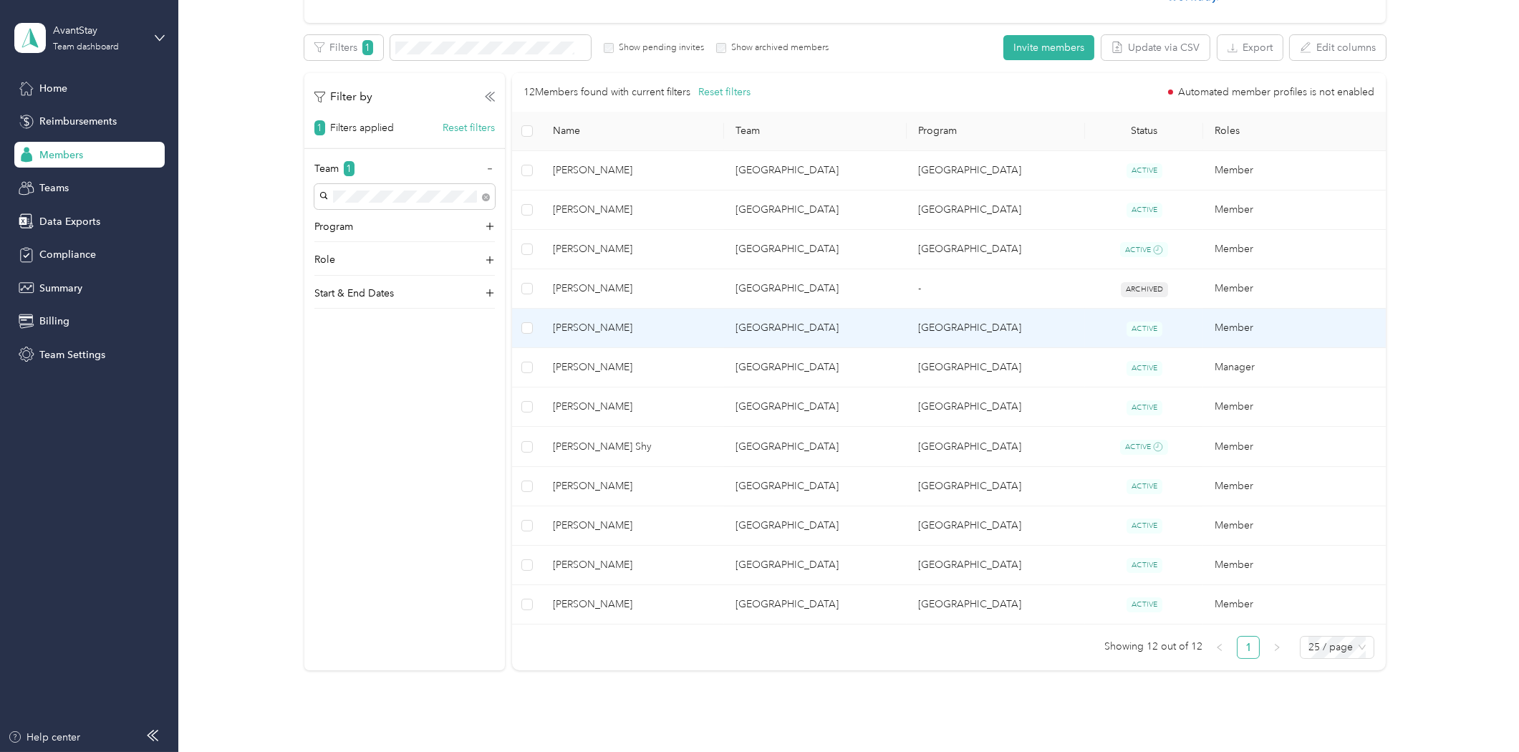
click at [588, 327] on span "Anthony Shands" at bounding box center [633, 328] width 160 height 16
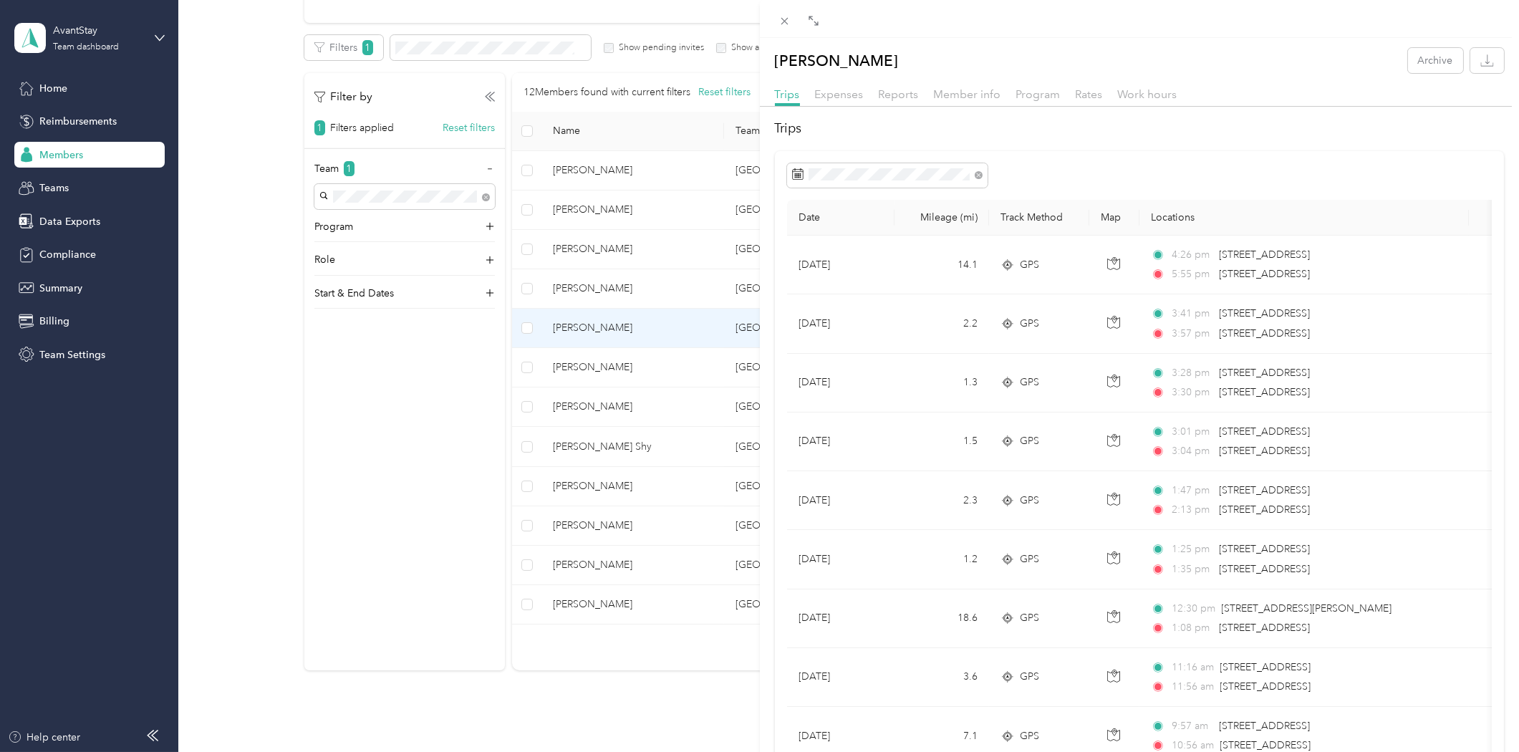
click at [975, 101] on div "Member info" at bounding box center [967, 95] width 67 height 18
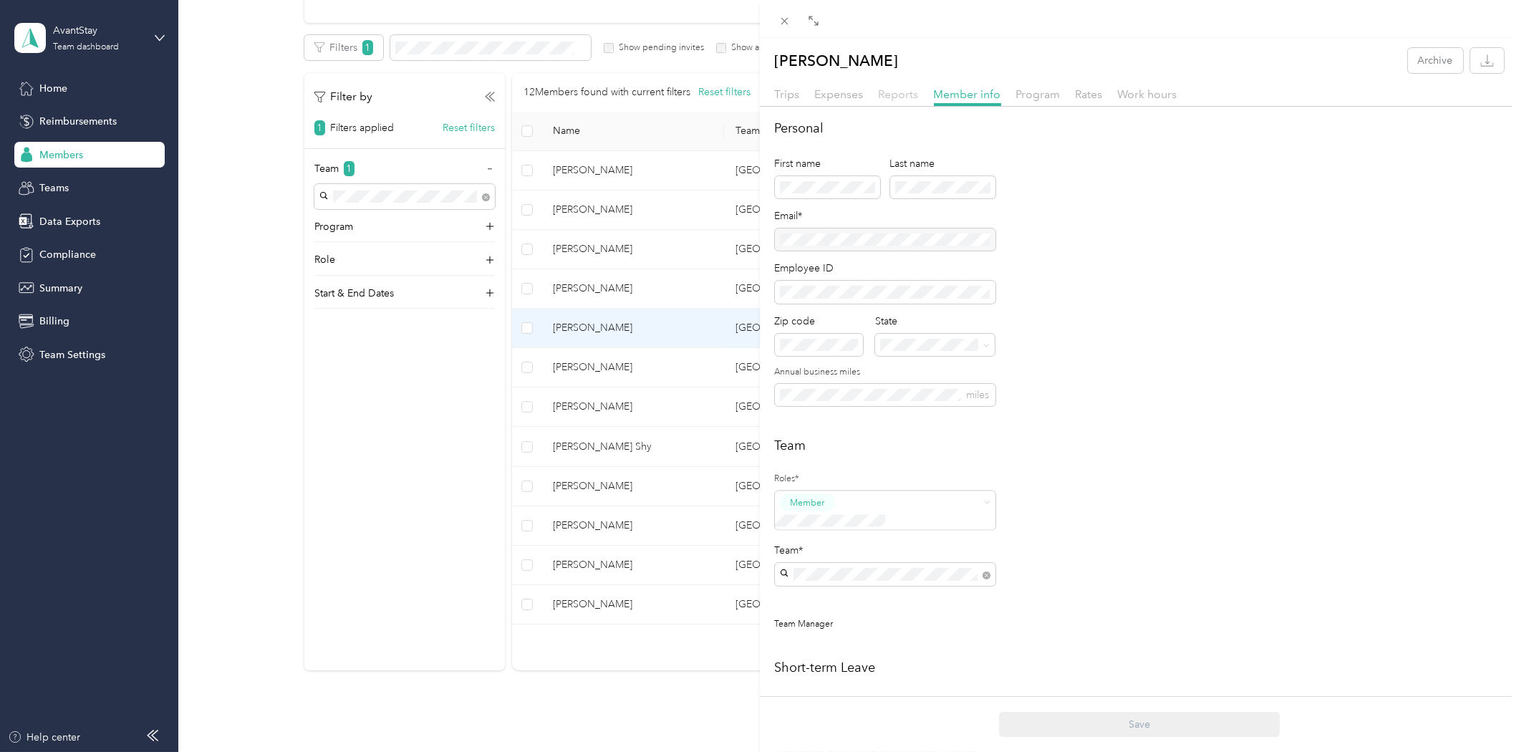
click at [882, 100] on span "Reports" at bounding box center [899, 94] width 40 height 14
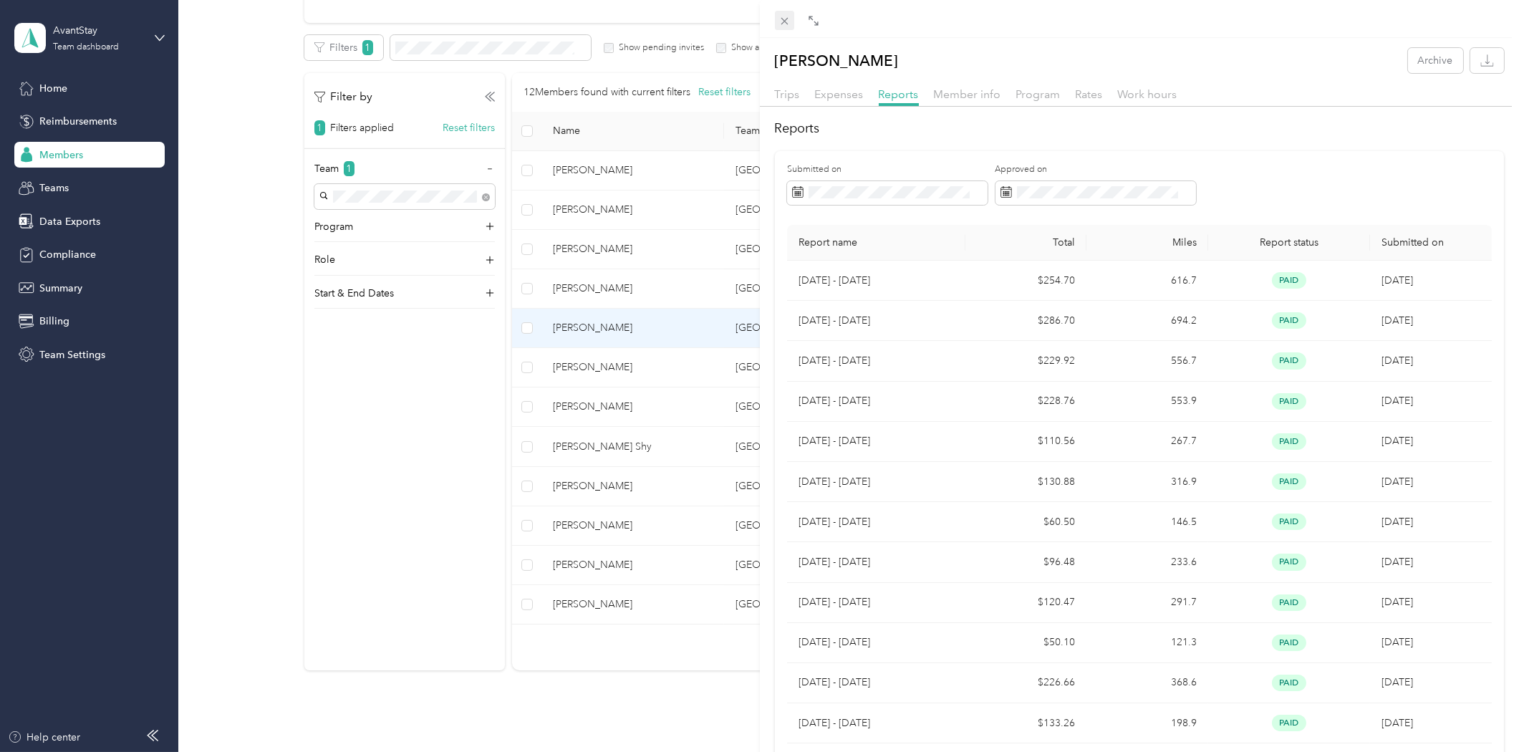
click at [784, 25] on icon at bounding box center [785, 21] width 12 height 12
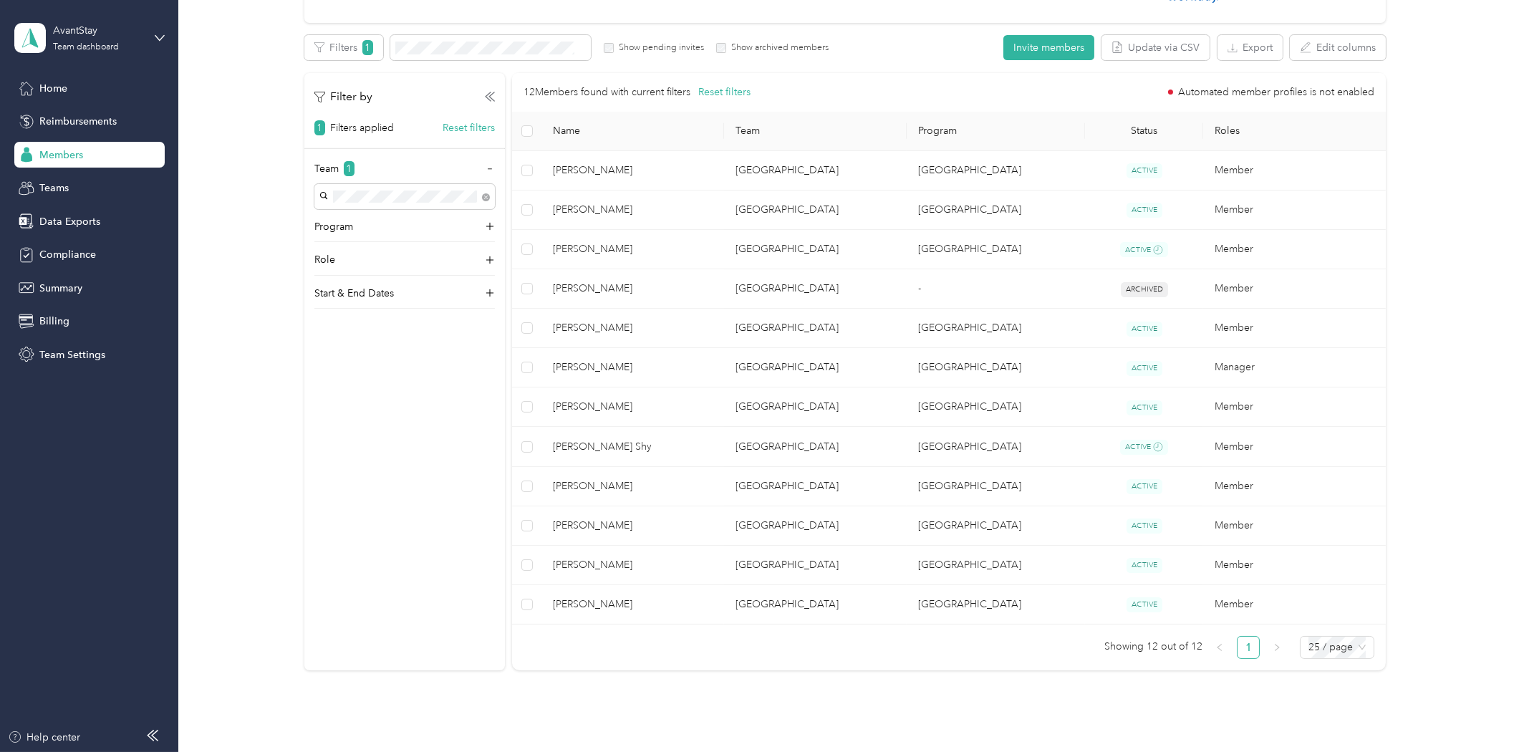
click at [1424, 340] on div "All Members 328 Onboarding 27 NEW Securely sync your HR system with Everlance I…" at bounding box center [845, 257] width 1299 height 852
